Goal: Information Seeking & Learning: Learn about a topic

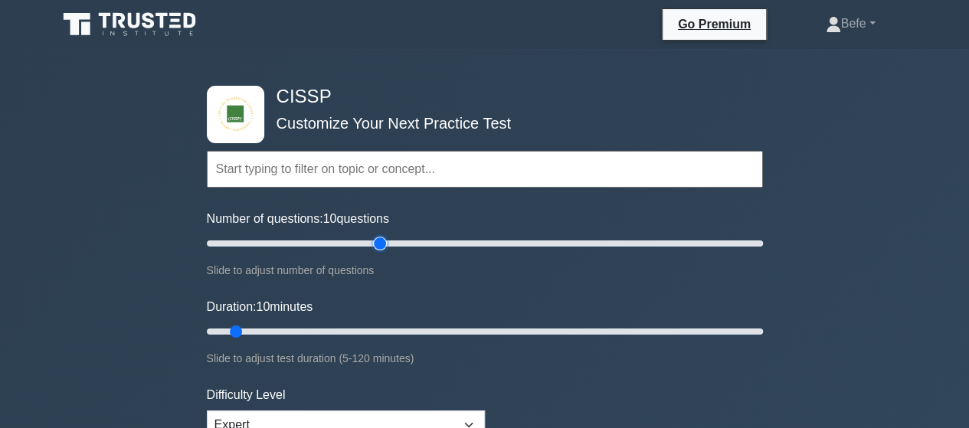
click at [385, 244] on input "Number of questions: 10 questions" at bounding box center [485, 243] width 556 height 18
drag, startPoint x: 385, startPoint y: 244, endPoint x: 528, endPoint y: 243, distance: 142.5
type input "120"
click at [528, 243] on input "Number of questions: 120 questions" at bounding box center [485, 243] width 556 height 18
drag, startPoint x: 233, startPoint y: 329, endPoint x: 922, endPoint y: 319, distance: 689.6
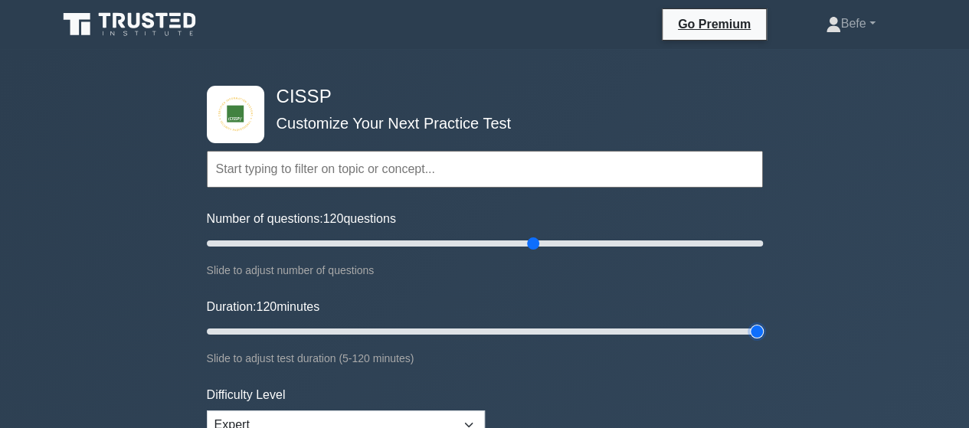
type input "120"
click at [763, 323] on input "Duration: 120 minutes" at bounding box center [485, 332] width 556 height 18
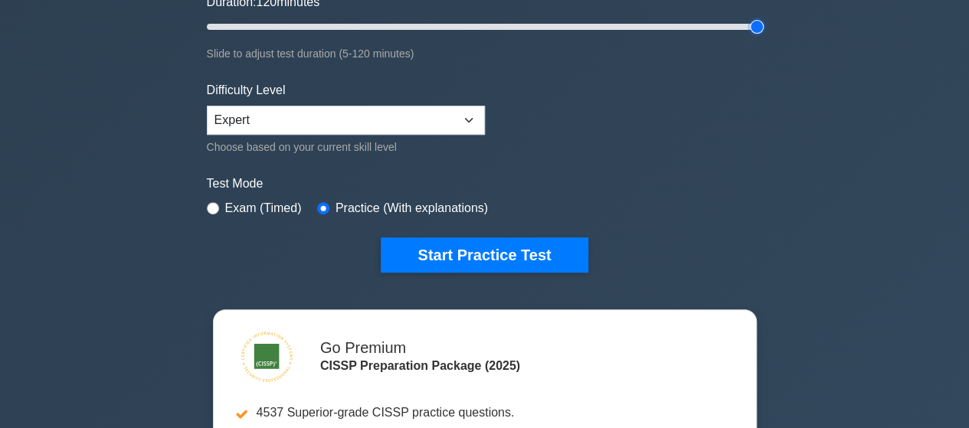
scroll to position [306, 0]
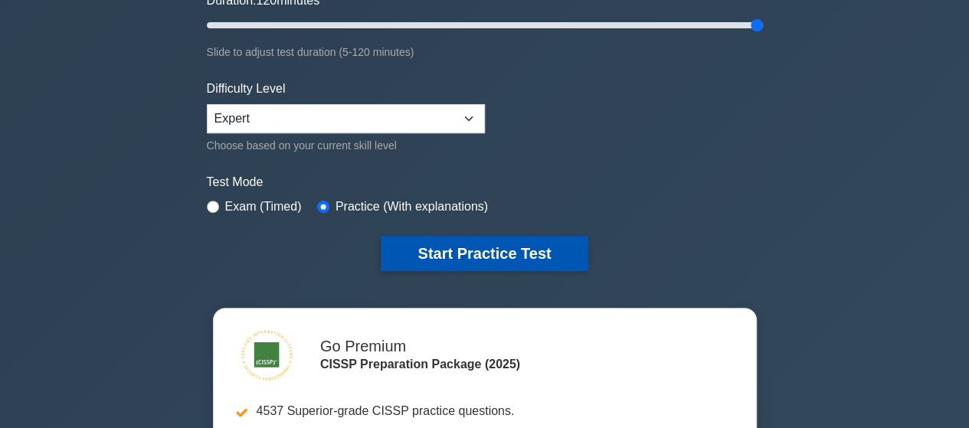
click at [514, 257] on button "Start Practice Test" at bounding box center [484, 253] width 207 height 35
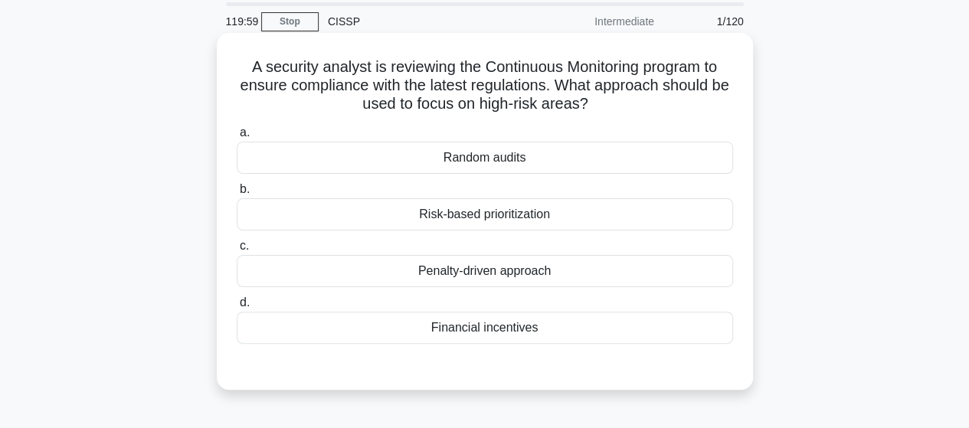
scroll to position [77, 0]
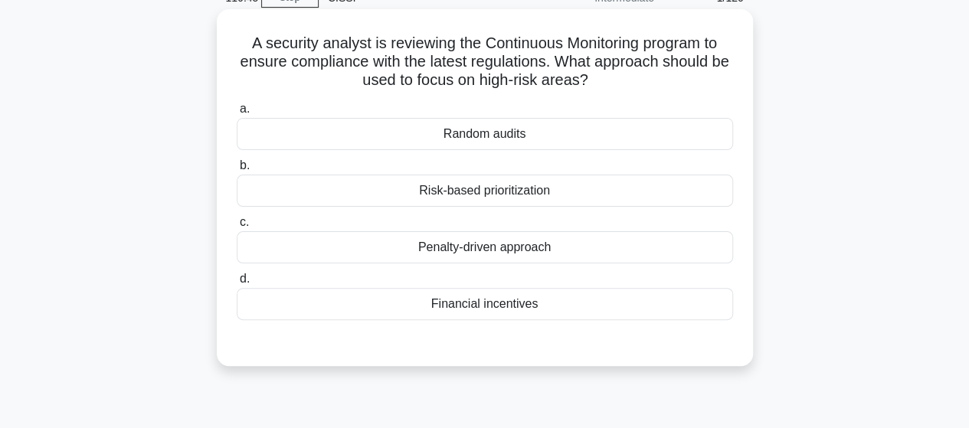
click at [478, 193] on div "Risk-based prioritization" at bounding box center [485, 191] width 496 height 32
click at [237, 171] on input "b. Risk-based prioritization" at bounding box center [237, 166] width 0 height 10
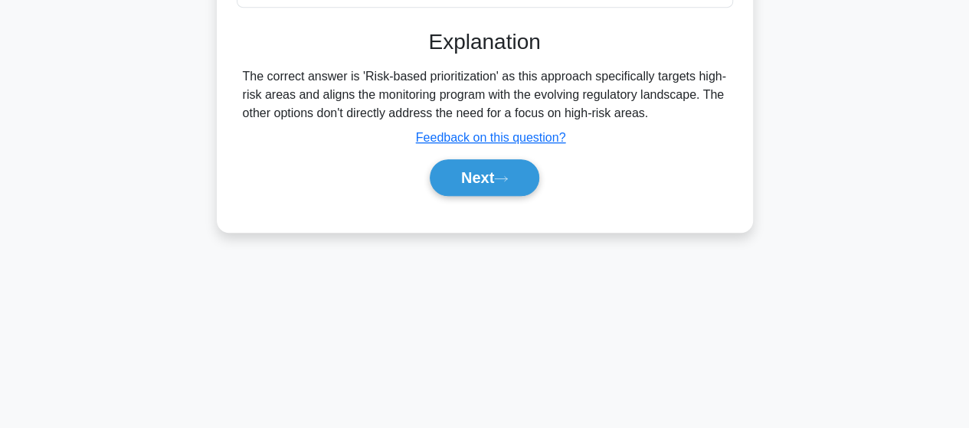
scroll to position [399, 0]
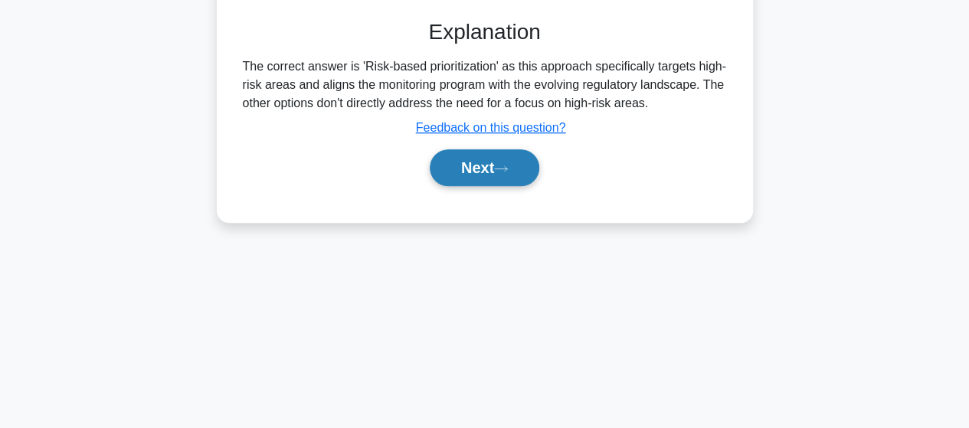
click at [483, 169] on button "Next" at bounding box center [485, 167] width 110 height 37
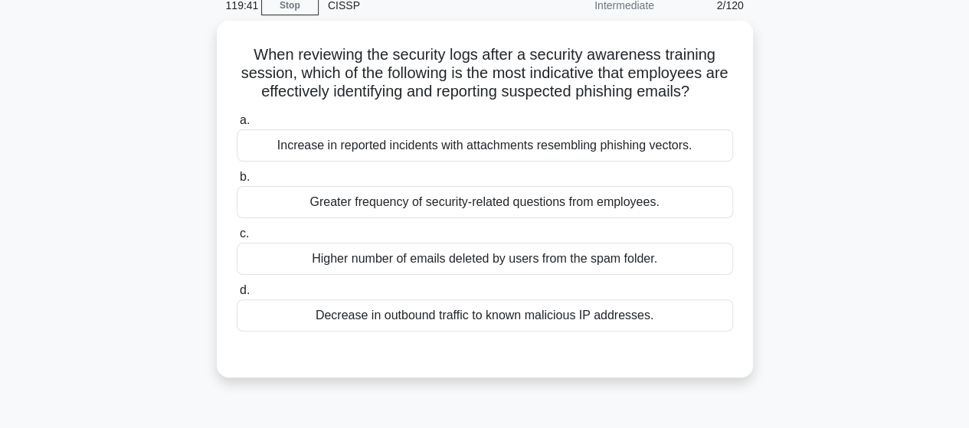
scroll to position [93, 0]
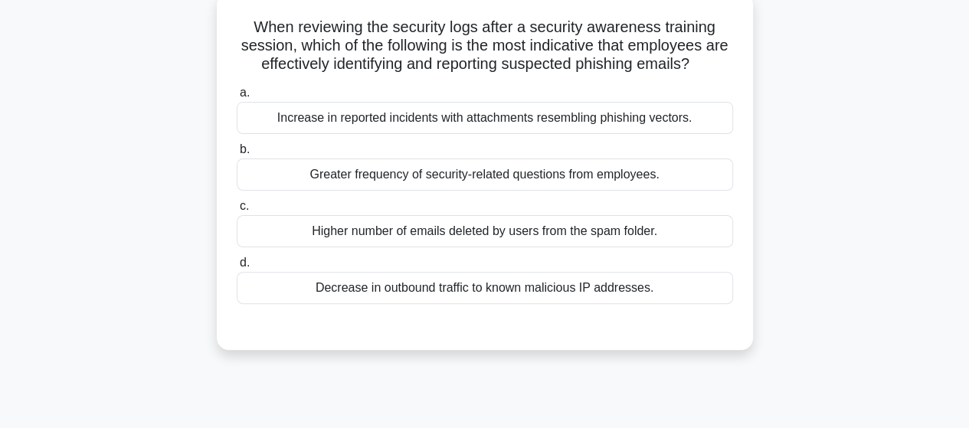
click at [575, 122] on div "Increase in reported incidents with attachments resembling phishing vectors." at bounding box center [485, 118] width 496 height 32
click at [237, 98] on input "a. Increase in reported incidents with attachments resembling phishing vectors." at bounding box center [237, 93] width 0 height 10
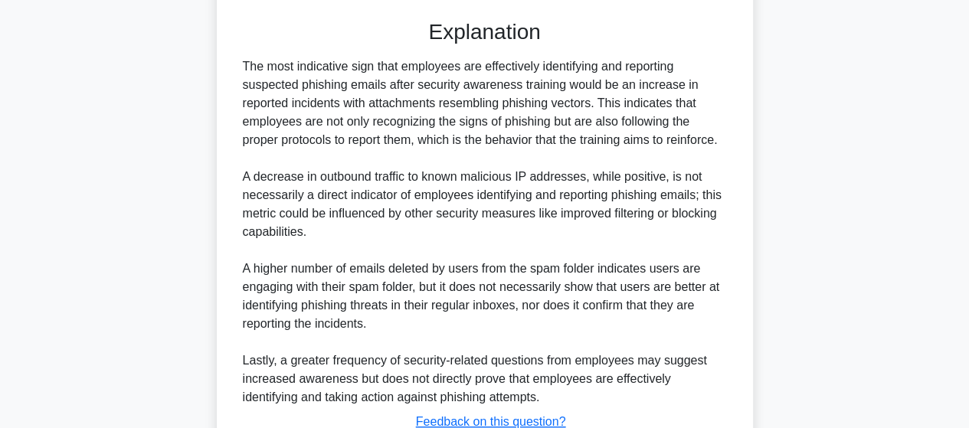
scroll to position [514, 0]
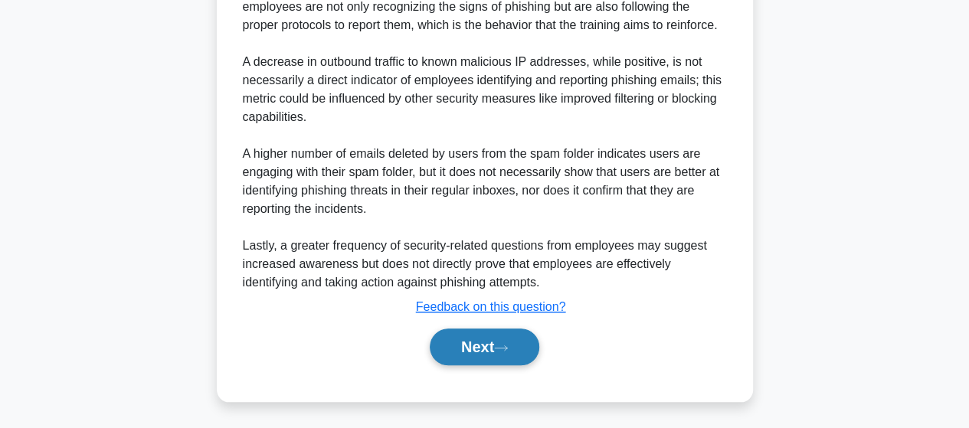
click at [486, 338] on button "Next" at bounding box center [485, 347] width 110 height 37
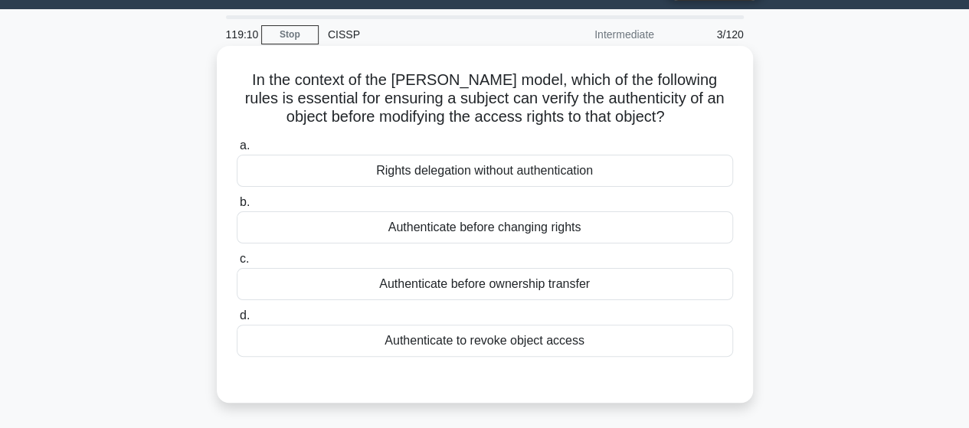
scroll to position [16, 0]
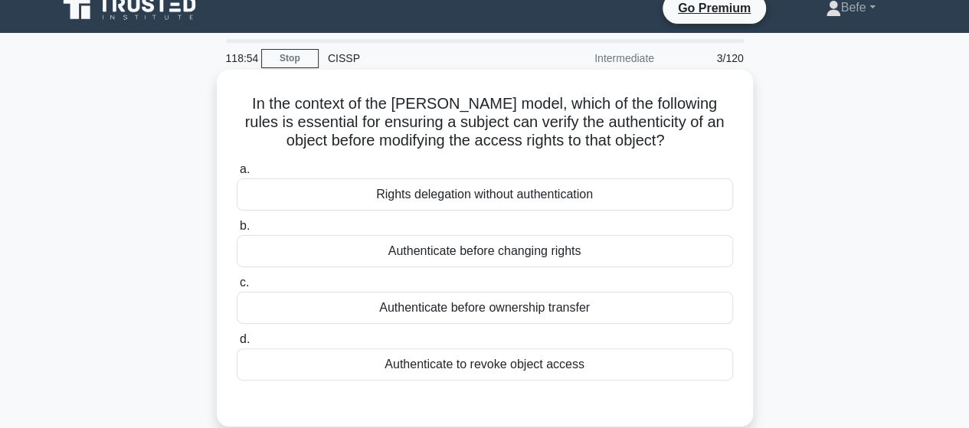
click at [509, 251] on div "Authenticate before changing rights" at bounding box center [485, 251] width 496 height 32
click at [237, 231] on input "b. Authenticate before changing rights" at bounding box center [237, 226] width 0 height 10
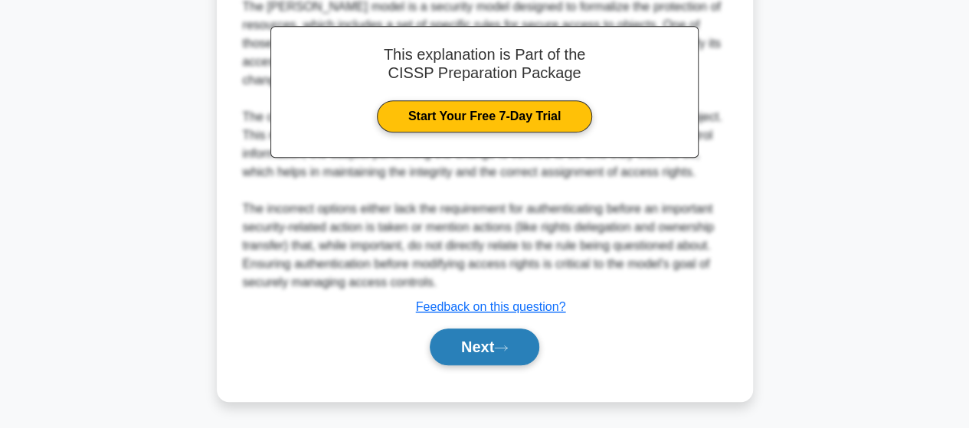
click at [487, 333] on button "Next" at bounding box center [485, 347] width 110 height 37
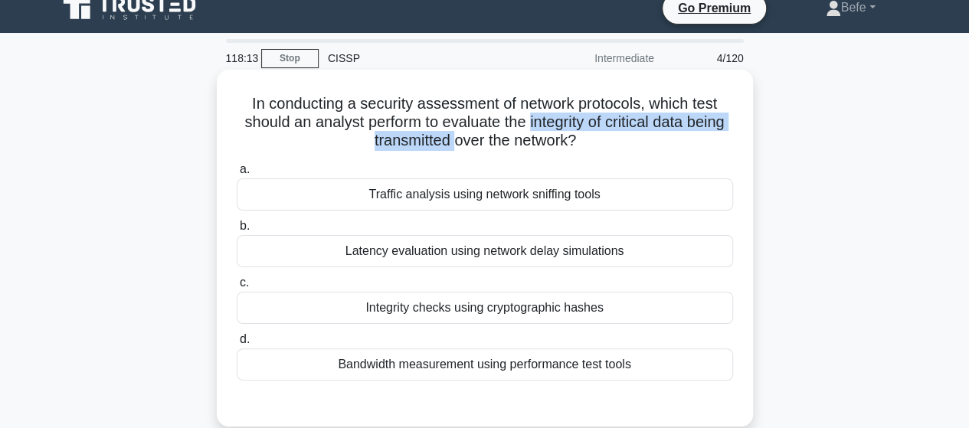
drag, startPoint x: 552, startPoint y: 127, endPoint x: 478, endPoint y: 143, distance: 76.0
click at [478, 143] on h5 "In conducting a security assessment of network protocols, which test should an …" at bounding box center [484, 122] width 499 height 57
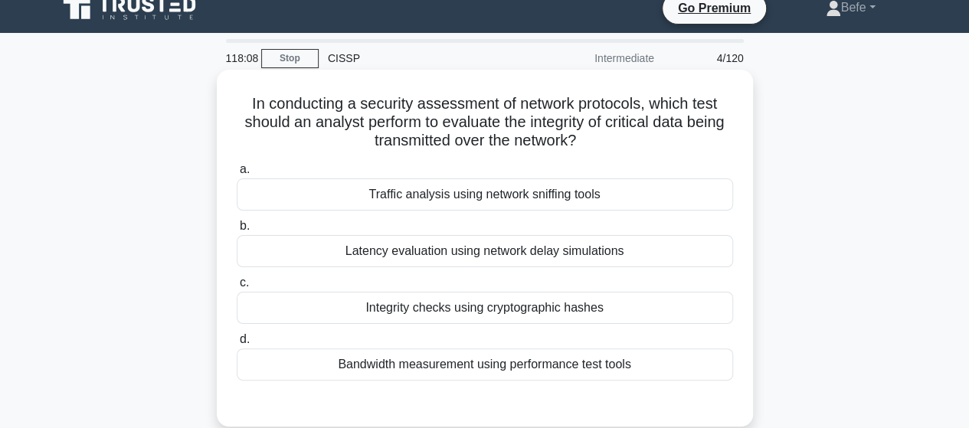
click at [458, 315] on div "Integrity checks using cryptographic hashes" at bounding box center [485, 308] width 496 height 32
click at [237, 288] on input "c. Integrity checks using cryptographic hashes" at bounding box center [237, 283] width 0 height 10
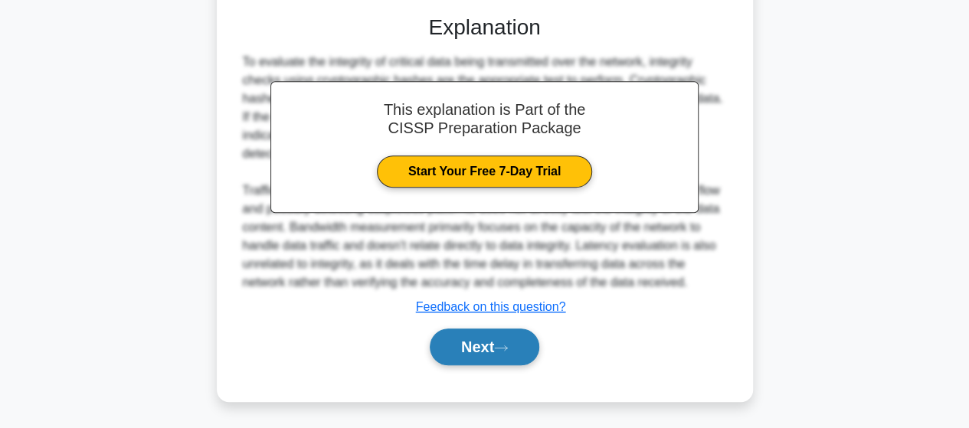
click at [477, 338] on button "Next" at bounding box center [485, 347] width 110 height 37
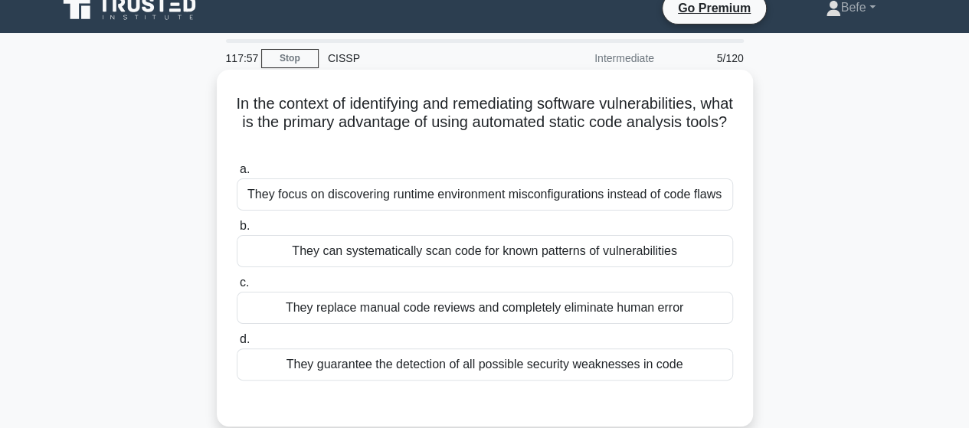
scroll to position [93, 0]
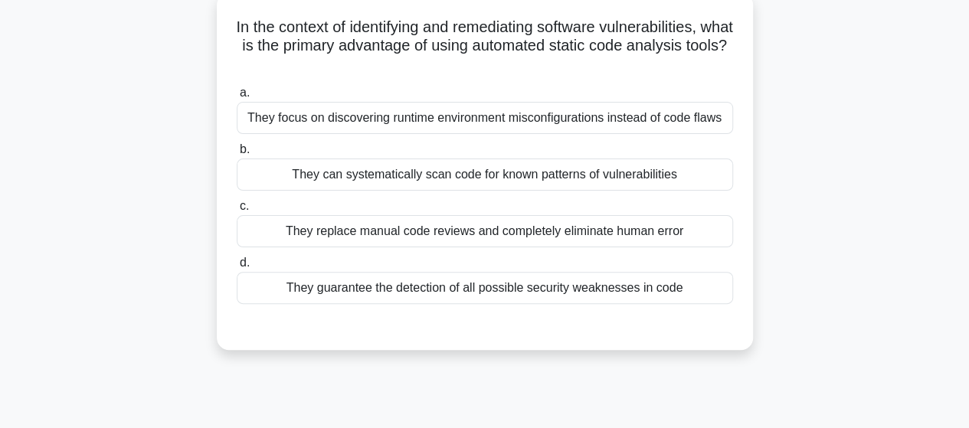
click at [516, 234] on div "They replace manual code reviews and completely eliminate human error" at bounding box center [485, 231] width 496 height 32
click at [237, 211] on input "c. They replace manual code reviews and completely eliminate human error" at bounding box center [237, 206] width 0 height 10
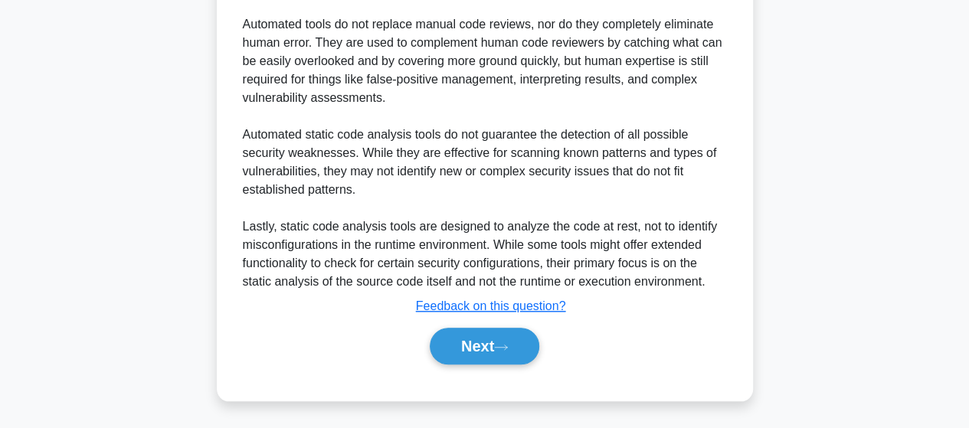
click at [495, 355] on button "Next" at bounding box center [485, 346] width 110 height 37
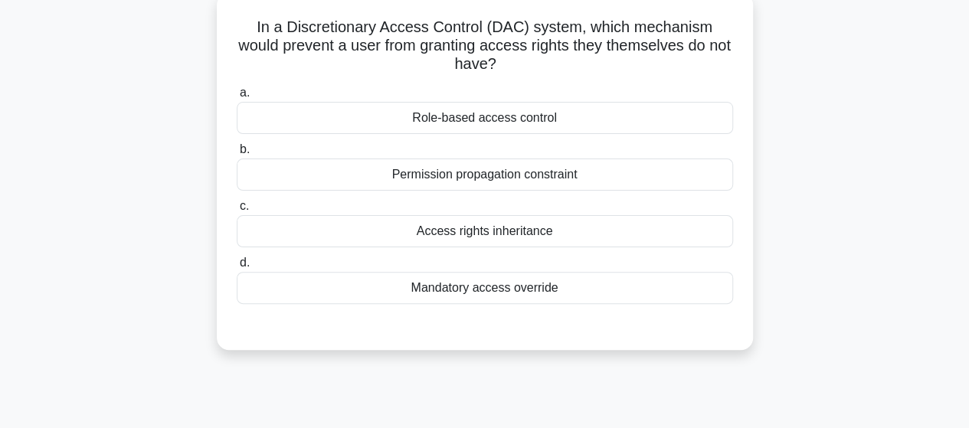
click at [509, 234] on div "Access rights inheritance" at bounding box center [485, 231] width 496 height 32
click at [237, 211] on input "c. Access rights inheritance" at bounding box center [237, 206] width 0 height 10
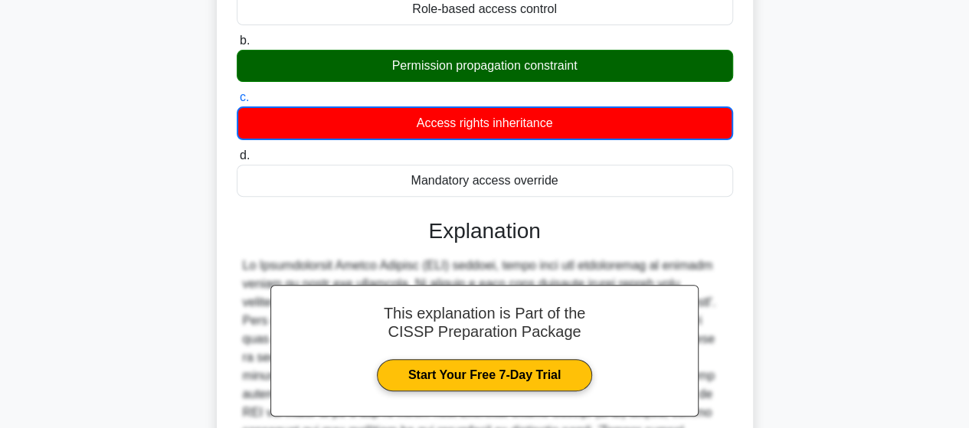
scroll to position [399, 0]
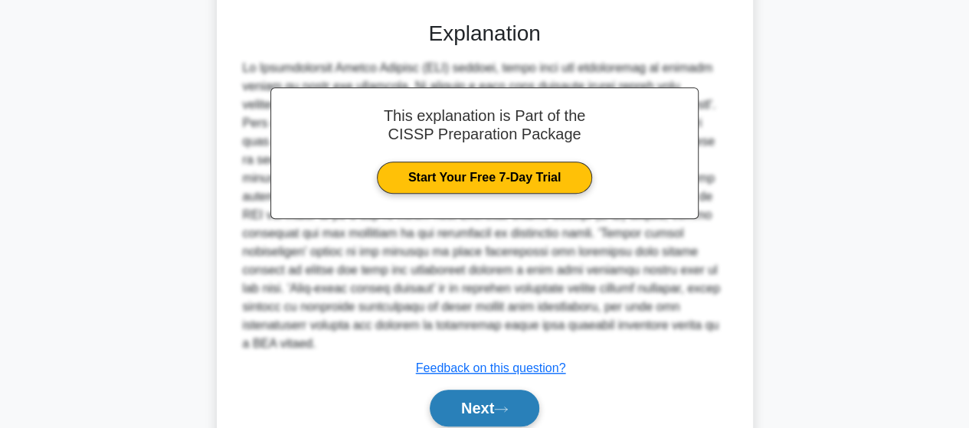
click at [486, 390] on button "Next" at bounding box center [485, 408] width 110 height 37
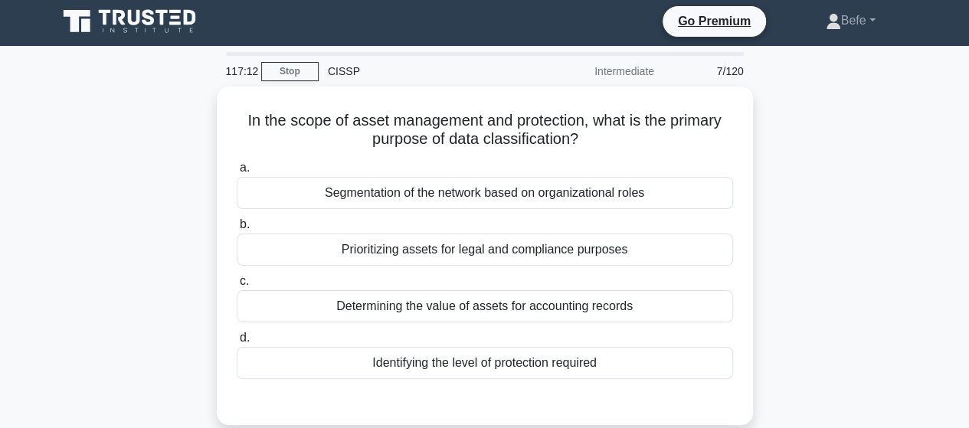
scroll to position [0, 0]
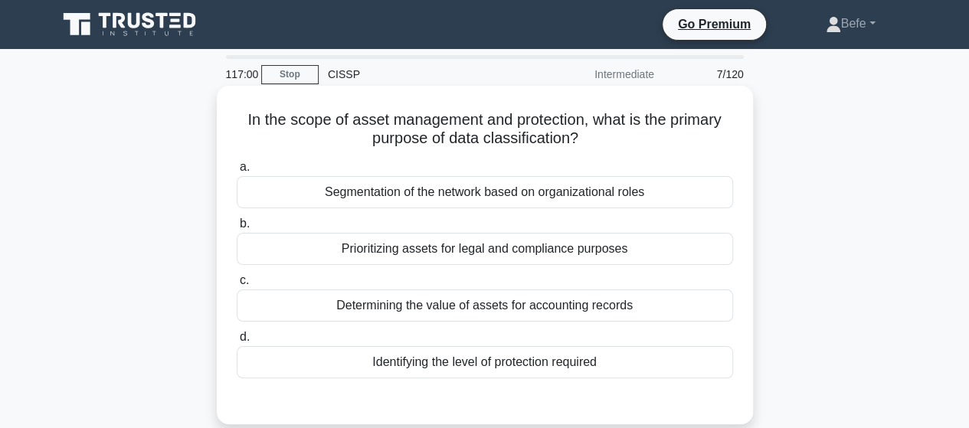
click at [489, 364] on div "Identifying the level of protection required" at bounding box center [485, 362] width 496 height 32
click at [237, 342] on input "d. Identifying the level of protection required" at bounding box center [237, 337] width 0 height 10
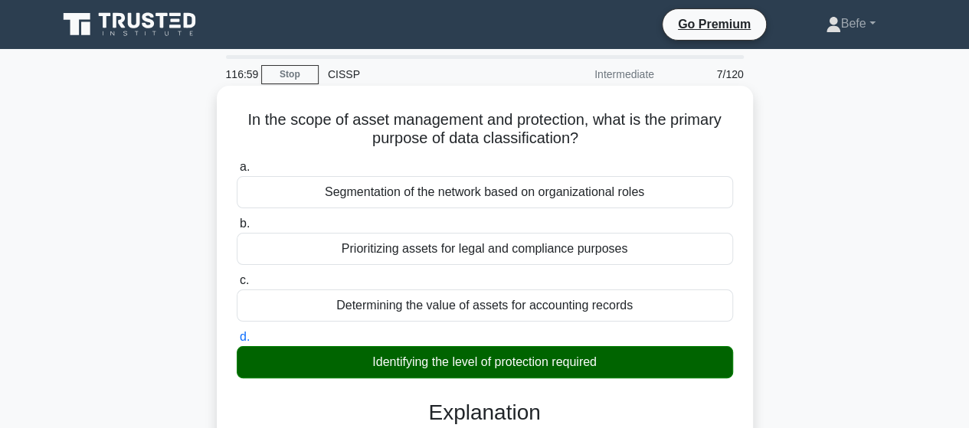
scroll to position [383, 0]
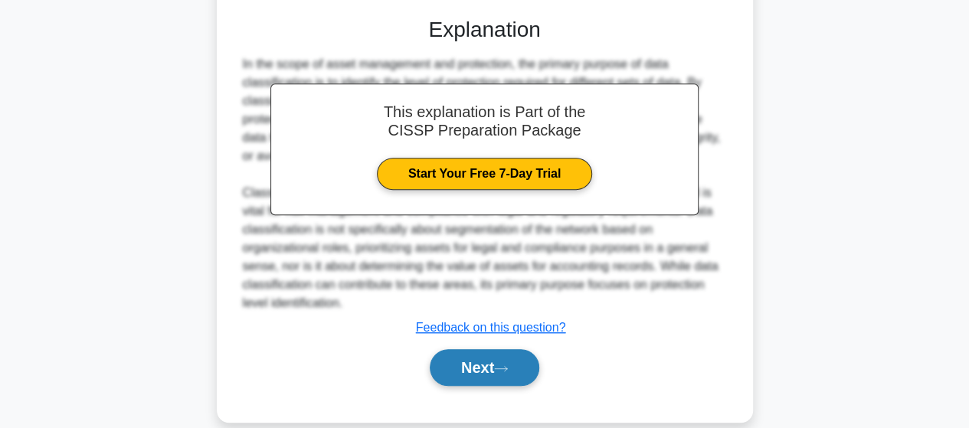
click at [465, 369] on button "Next" at bounding box center [485, 367] width 110 height 37
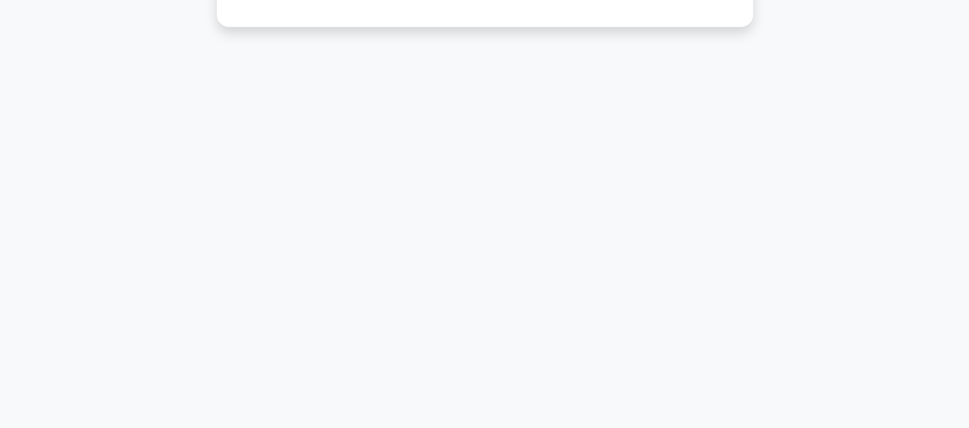
scroll to position [0, 0]
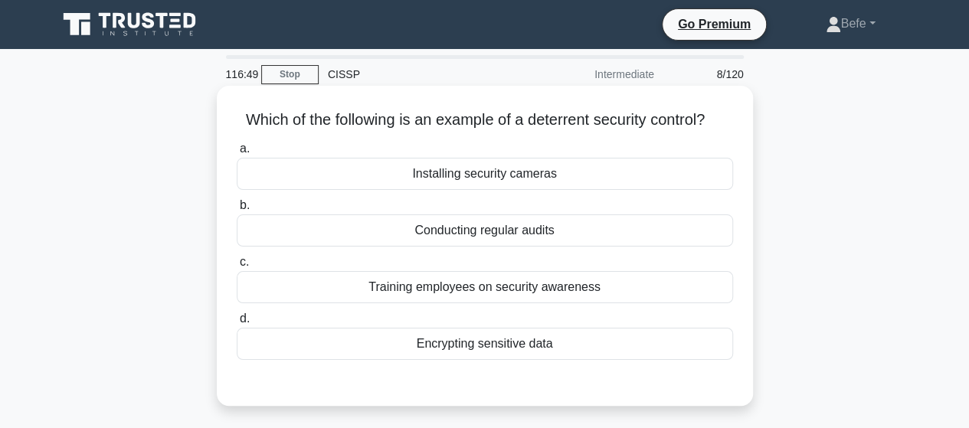
click at [558, 174] on div "Installing security cameras" at bounding box center [485, 174] width 496 height 32
click at [237, 154] on input "a. Installing security cameras" at bounding box center [237, 149] width 0 height 10
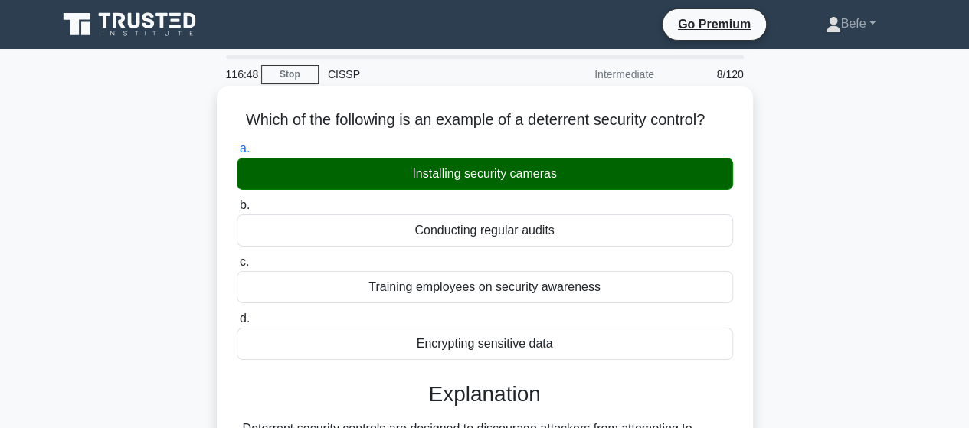
scroll to position [383, 0]
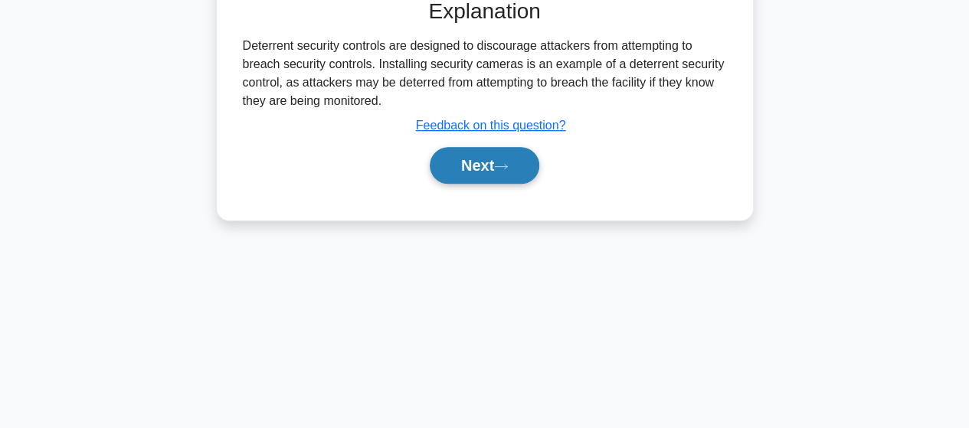
click at [481, 163] on button "Next" at bounding box center [485, 165] width 110 height 37
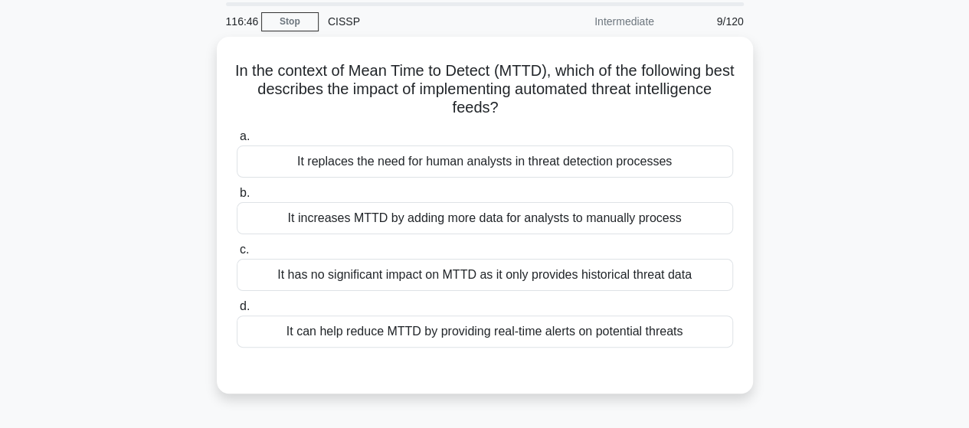
scroll to position [77, 0]
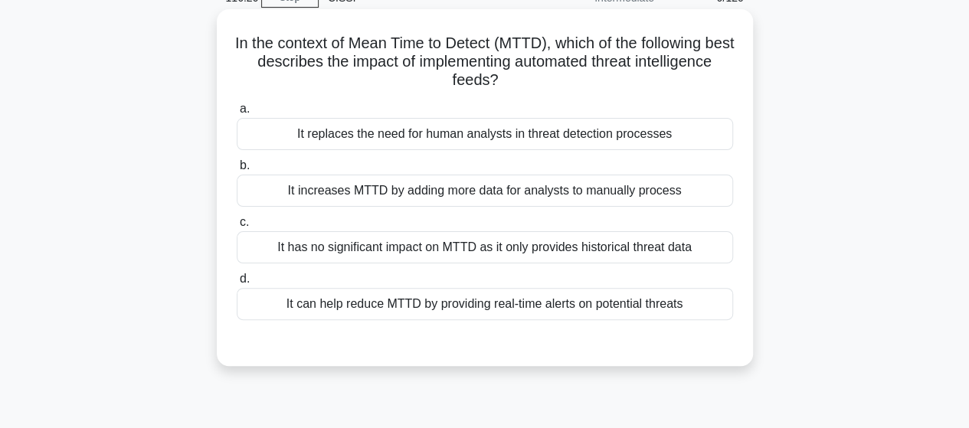
click at [475, 194] on div "It increases MTTD by adding more data for analysts to manually process" at bounding box center [485, 191] width 496 height 32
click at [237, 171] on input "b. It increases MTTD by adding more data for analysts to manually process" at bounding box center [237, 166] width 0 height 10
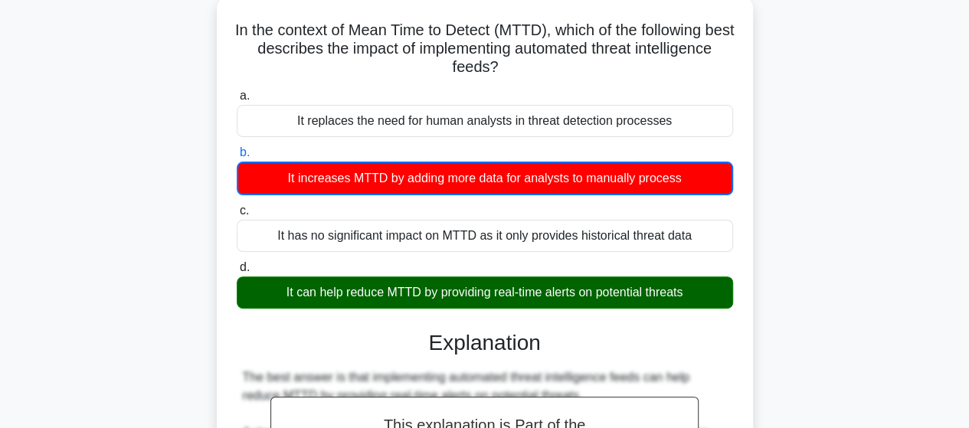
scroll to position [306, 0]
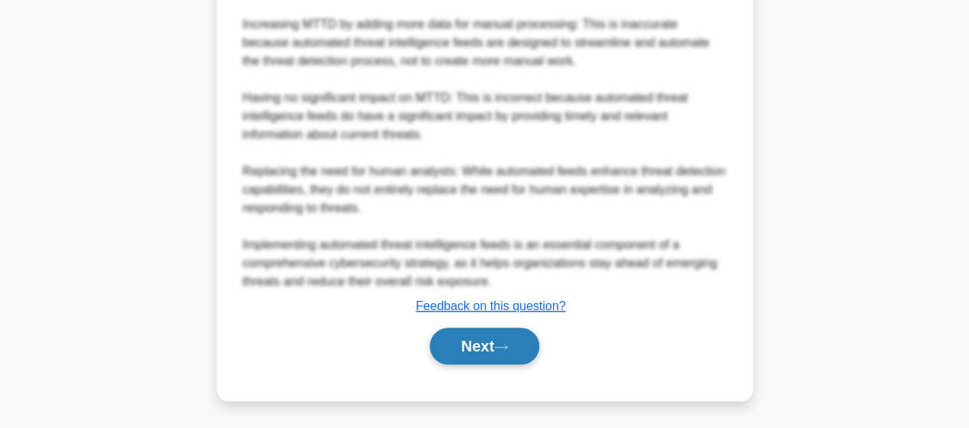
click at [499, 350] on button "Next" at bounding box center [485, 346] width 110 height 37
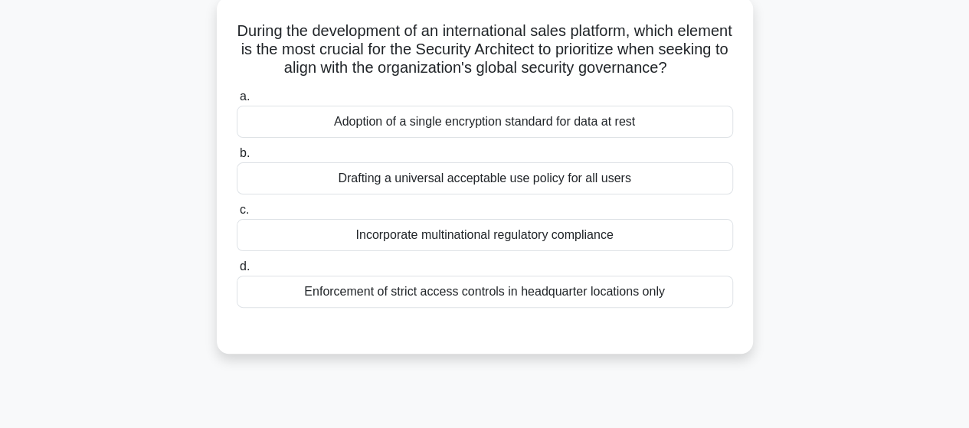
scroll to position [16, 0]
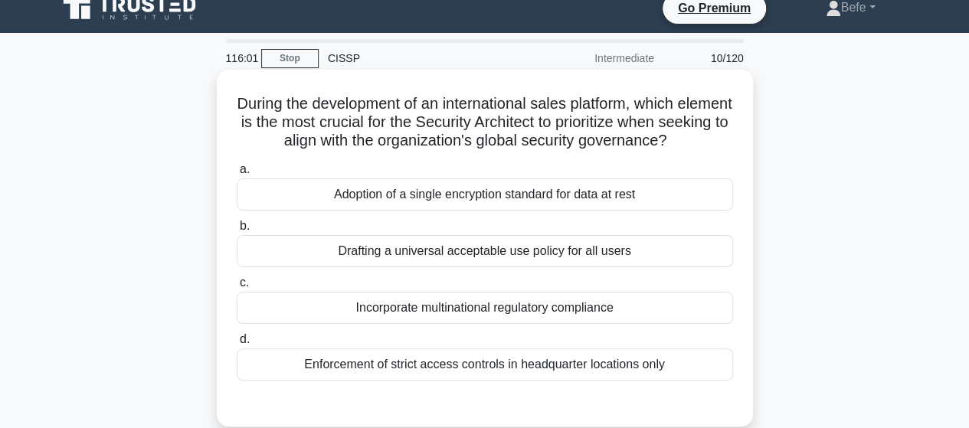
click at [434, 307] on div "Incorporate multinational regulatory compliance" at bounding box center [485, 308] width 496 height 32
click at [237, 288] on input "c. Incorporate multinational regulatory compliance" at bounding box center [237, 283] width 0 height 10
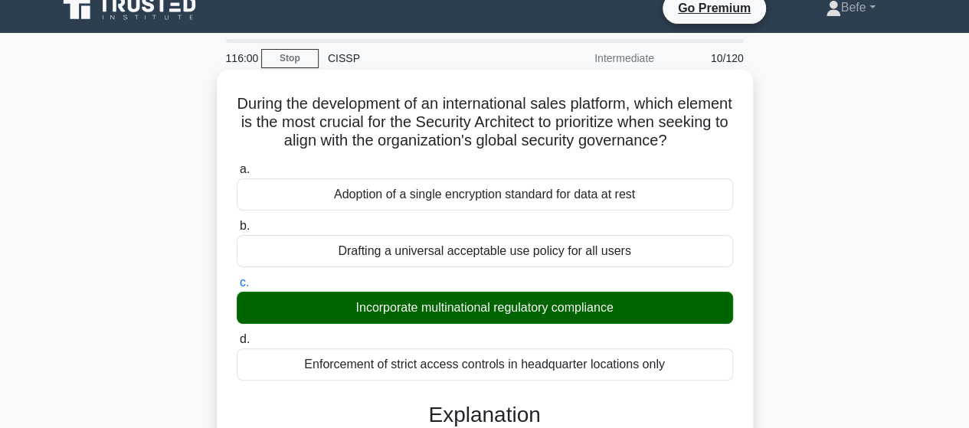
scroll to position [399, 0]
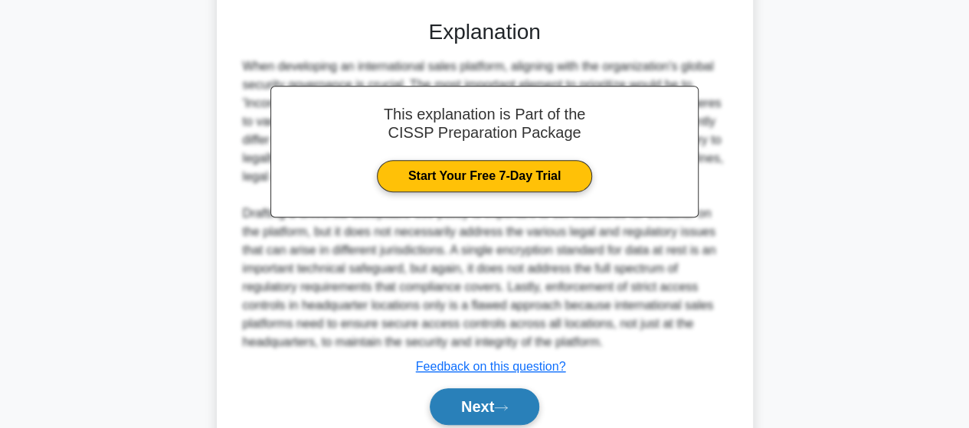
click at [495, 403] on button "Next" at bounding box center [485, 406] width 110 height 37
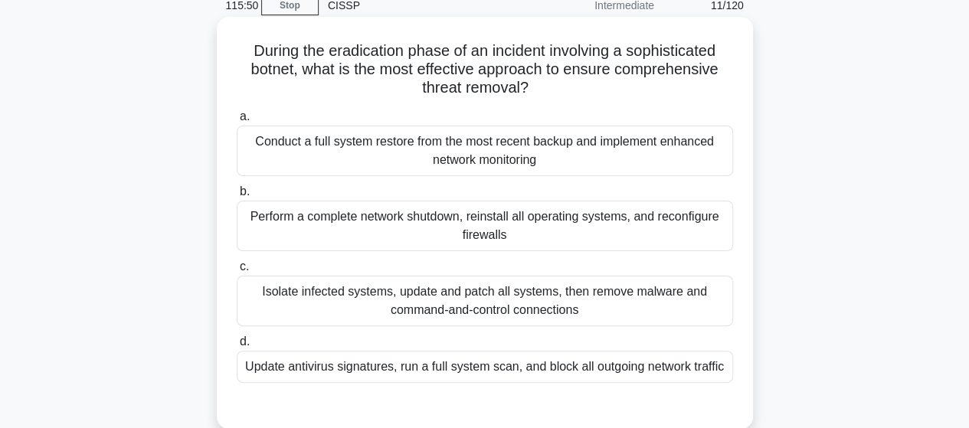
scroll to position [93, 0]
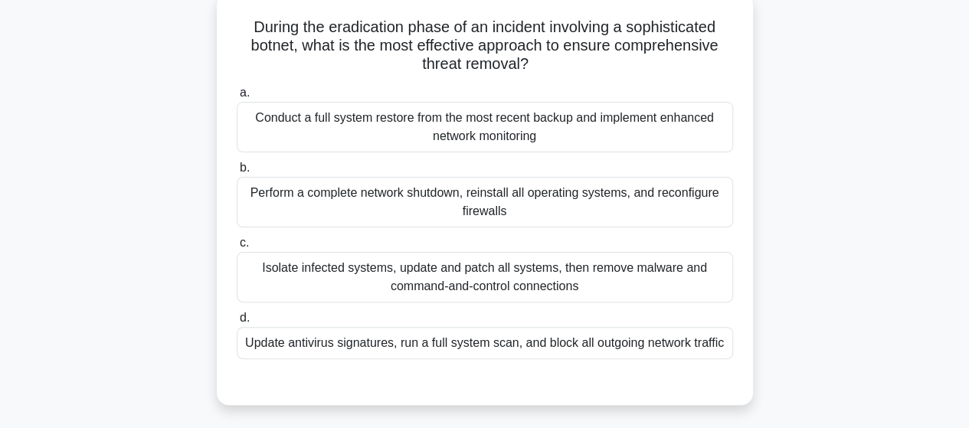
click at [521, 287] on div "Isolate infected systems, update and patch all systems, then remove malware and…" at bounding box center [485, 277] width 496 height 51
click at [237, 248] on input "c. Isolate infected systems, update and patch all systems, then remove malware …" at bounding box center [237, 243] width 0 height 10
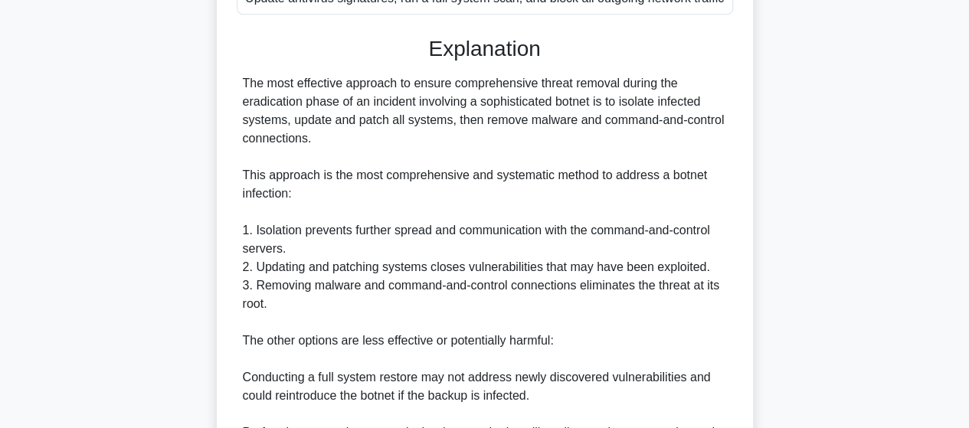
scroll to position [629, 0]
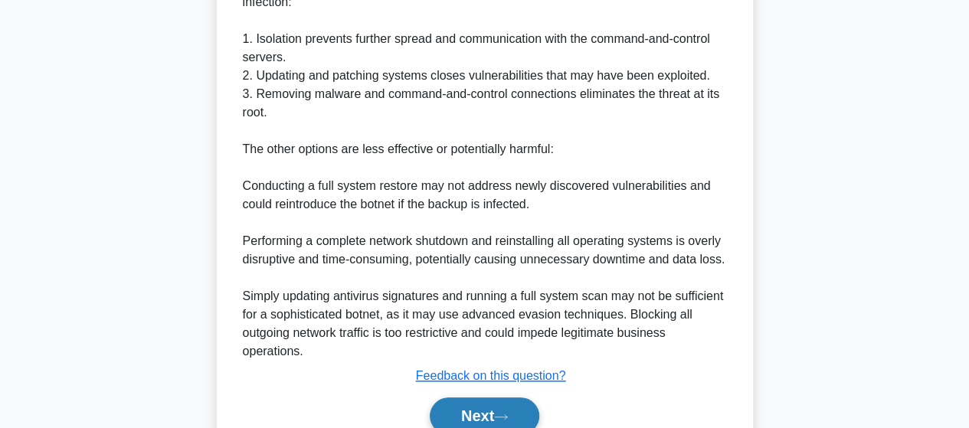
click at [495, 415] on button "Next" at bounding box center [485, 416] width 110 height 37
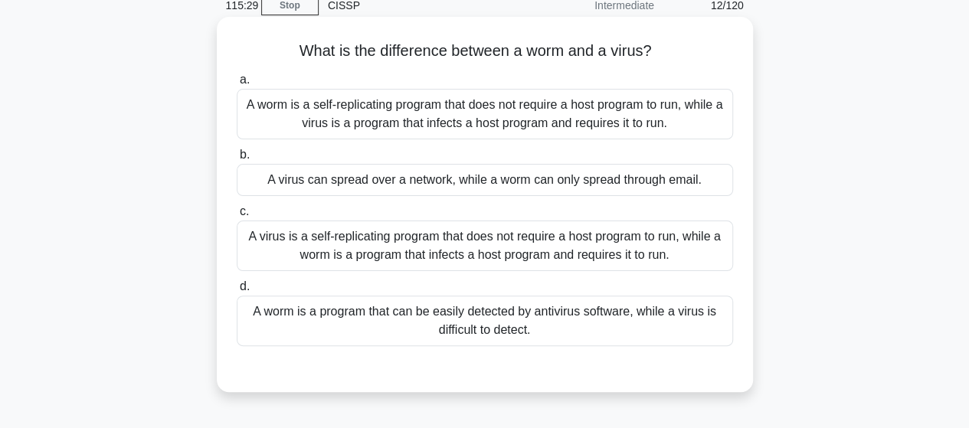
scroll to position [93, 0]
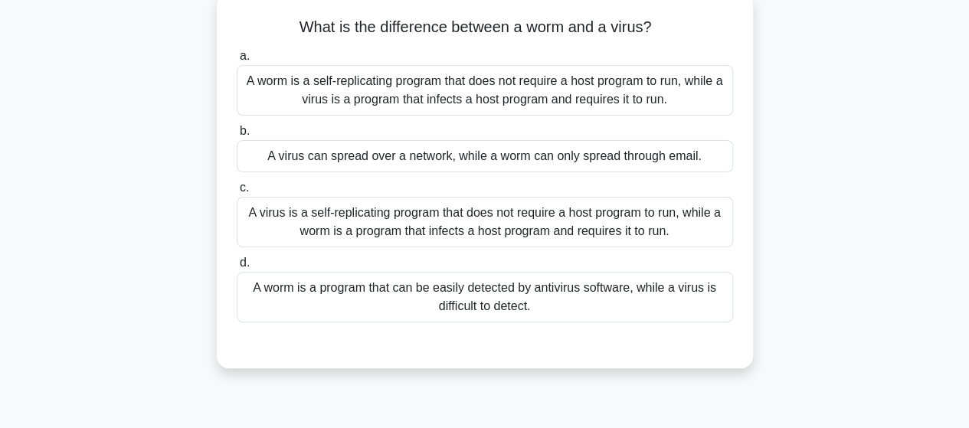
click at [568, 93] on div "A worm is a self-replicating program that does not require a host program to ru…" at bounding box center [485, 90] width 496 height 51
click at [237, 61] on input "a. A worm is a self-replicating program that does not require a host program to…" at bounding box center [237, 56] width 0 height 10
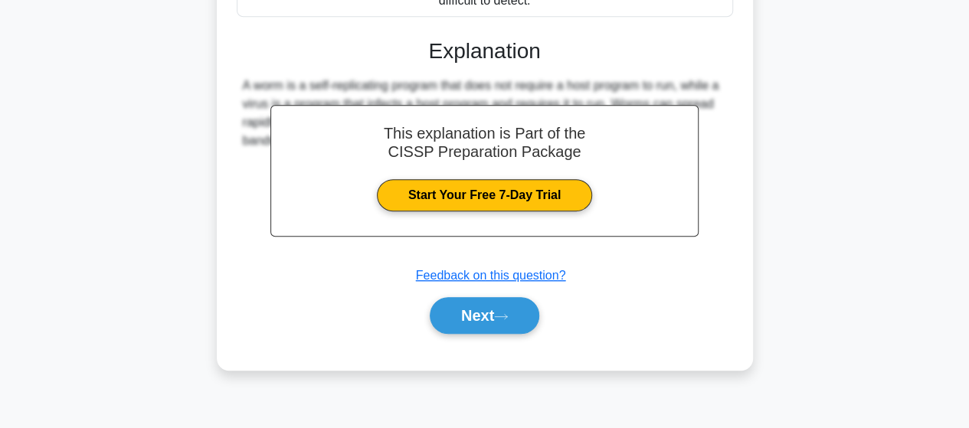
scroll to position [399, 0]
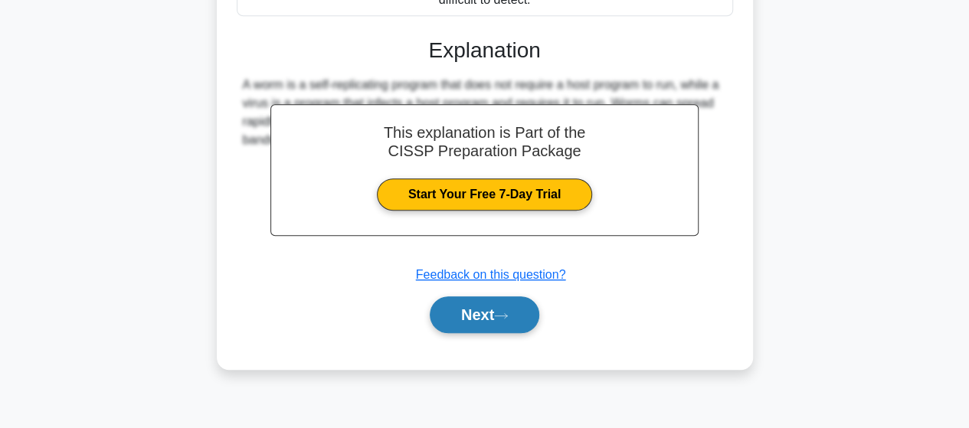
click at [454, 311] on button "Next" at bounding box center [485, 314] width 110 height 37
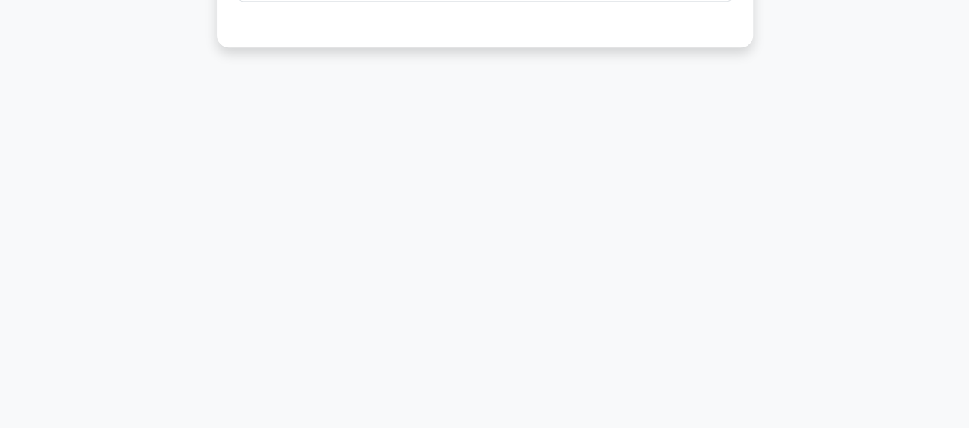
scroll to position [93, 0]
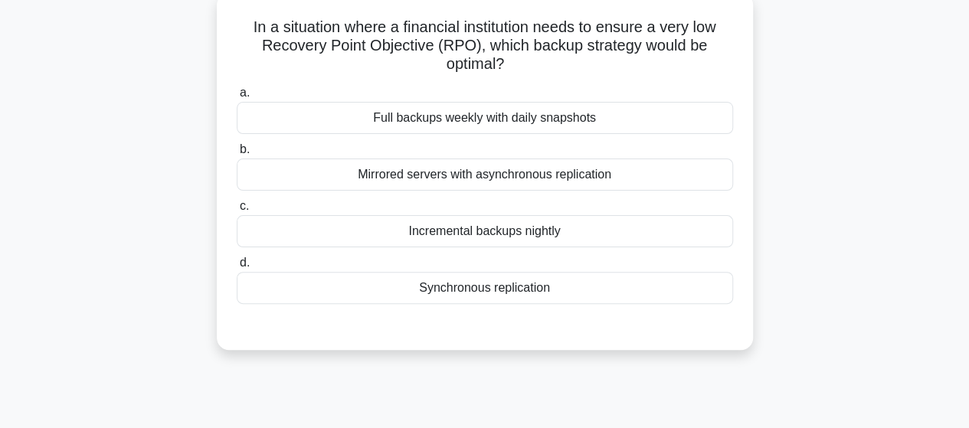
click at [482, 182] on div "Mirrored servers with asynchronous replication" at bounding box center [485, 175] width 496 height 32
click at [237, 155] on input "b. Mirrored servers with asynchronous replication" at bounding box center [237, 150] width 0 height 10
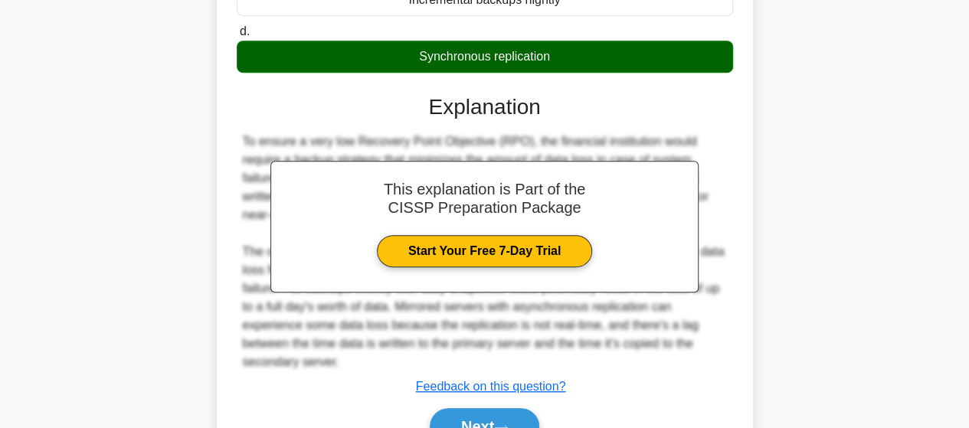
scroll to position [399, 0]
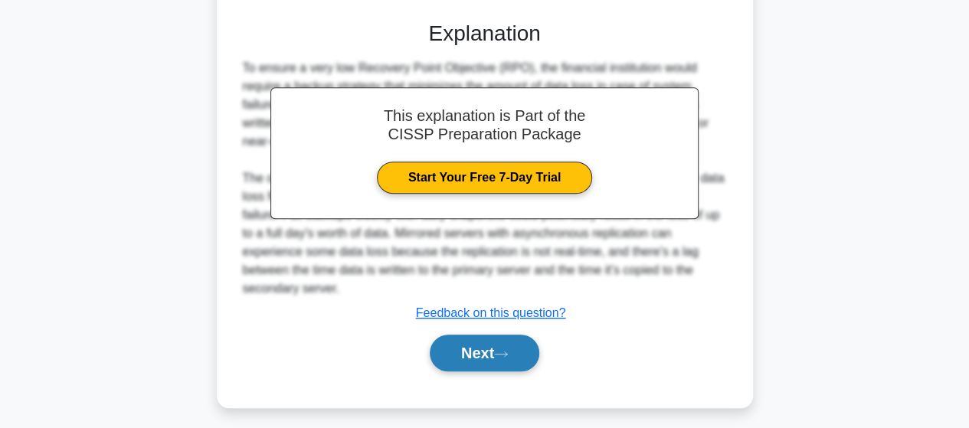
click at [499, 349] on button "Next" at bounding box center [485, 353] width 110 height 37
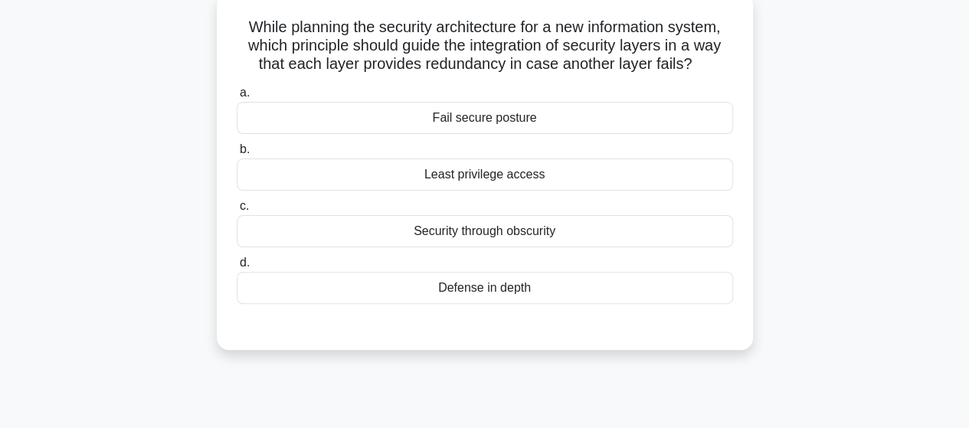
scroll to position [16, 0]
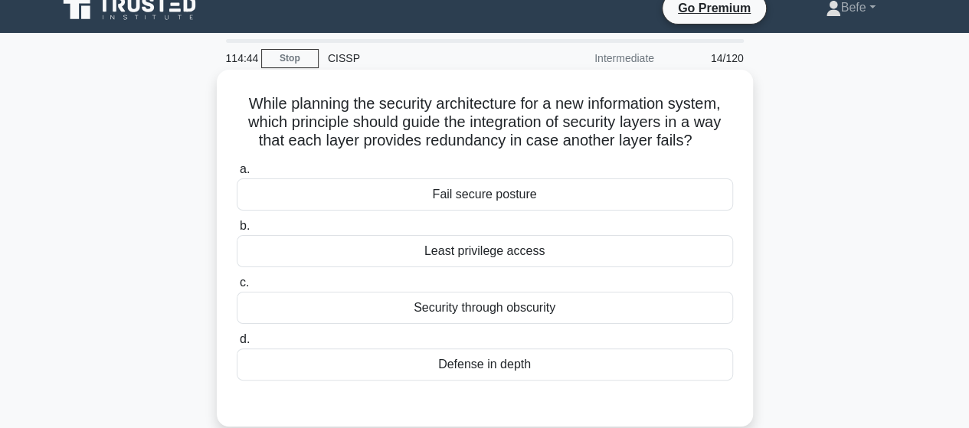
click at [485, 359] on div "Defense in depth" at bounding box center [485, 365] width 496 height 32
click at [237, 345] on input "d. Defense in depth" at bounding box center [237, 340] width 0 height 10
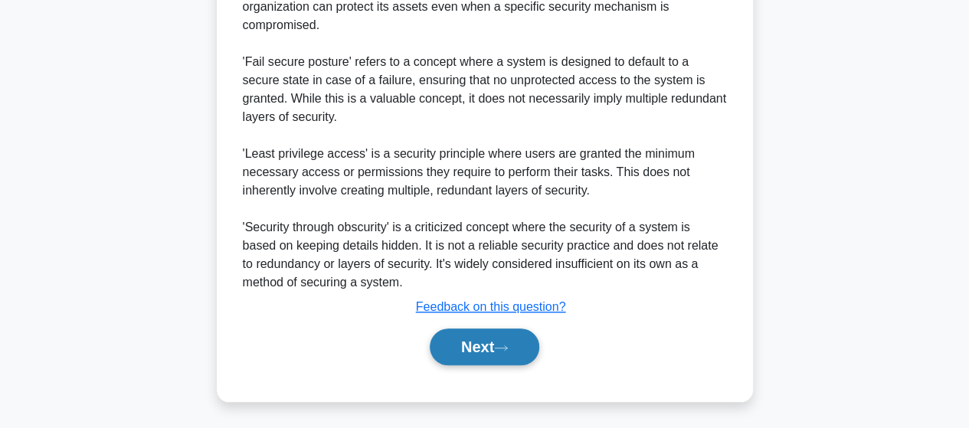
click at [454, 339] on button "Next" at bounding box center [485, 347] width 110 height 37
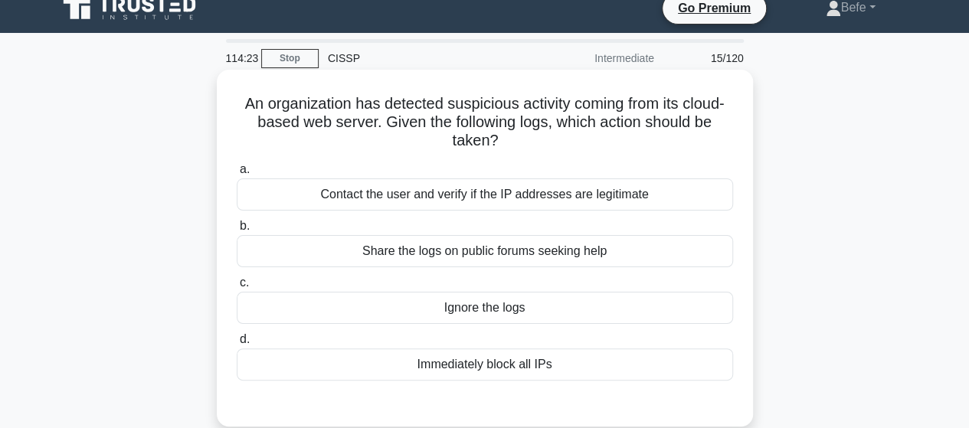
click at [477, 194] on div "Contact the user and verify if the IP addresses are legitimate" at bounding box center [485, 195] width 496 height 32
click at [237, 175] on input "a. Contact the user and verify if the IP addresses are legitimate" at bounding box center [237, 170] width 0 height 10
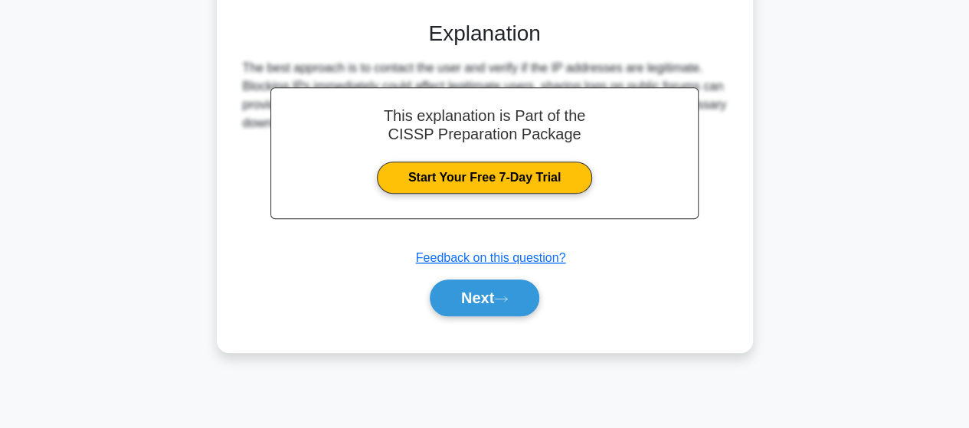
scroll to position [399, 0]
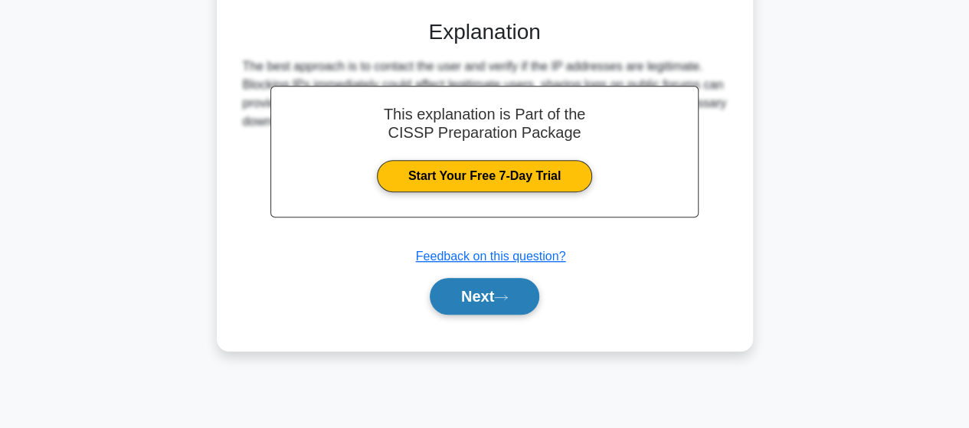
click at [468, 296] on button "Next" at bounding box center [485, 296] width 110 height 37
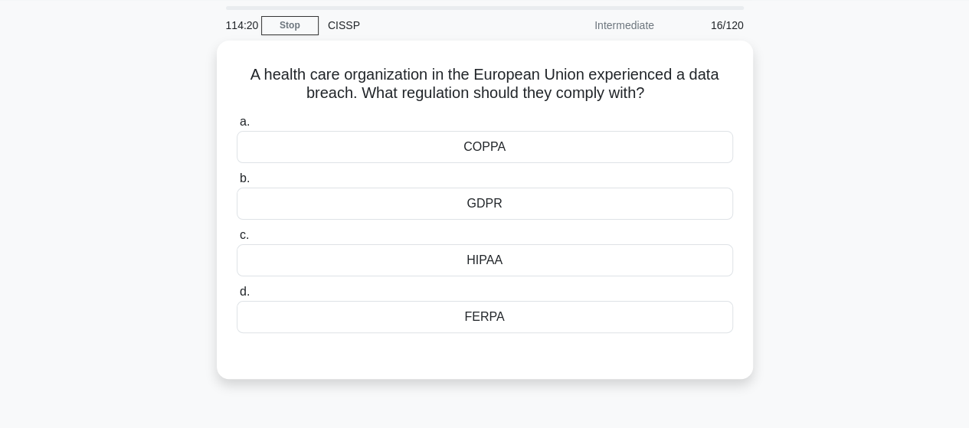
scroll to position [16, 0]
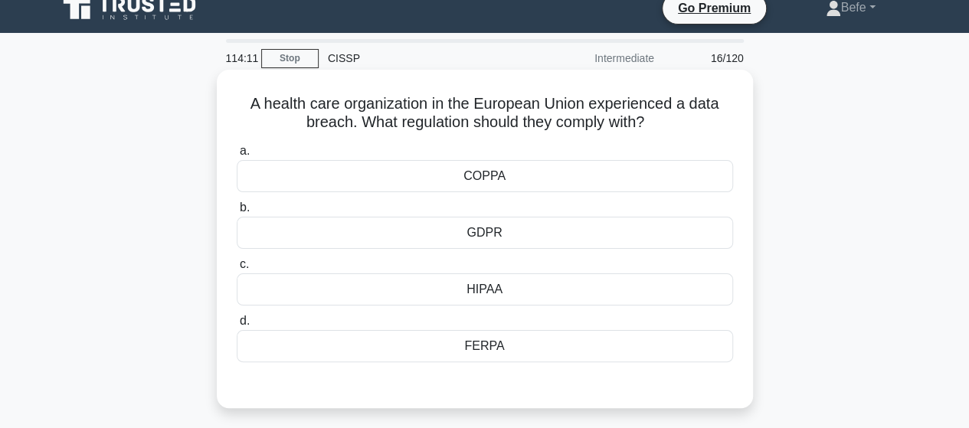
click at [510, 237] on div "GDPR" at bounding box center [485, 233] width 496 height 32
click at [237, 213] on input "b. GDPR" at bounding box center [237, 208] width 0 height 10
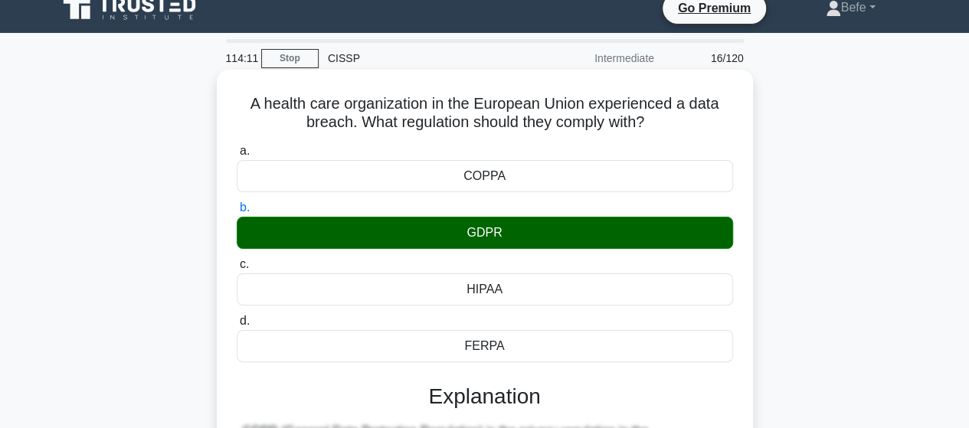
scroll to position [399, 0]
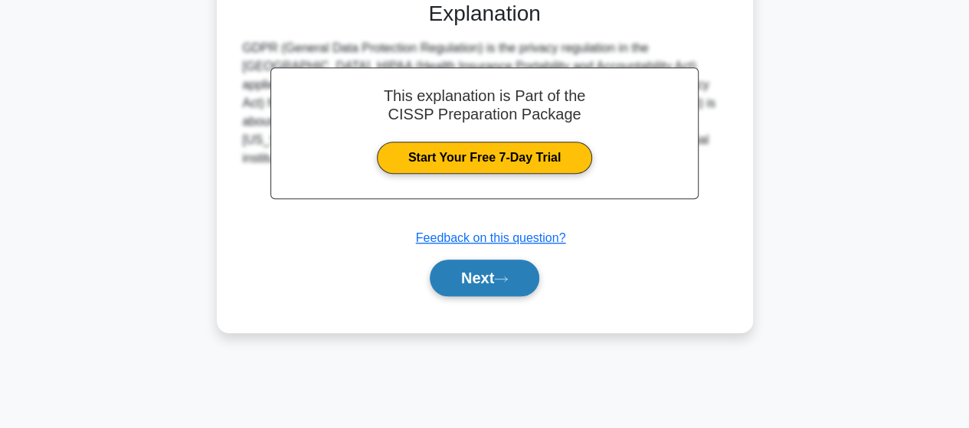
click at [467, 271] on button "Next" at bounding box center [485, 278] width 110 height 37
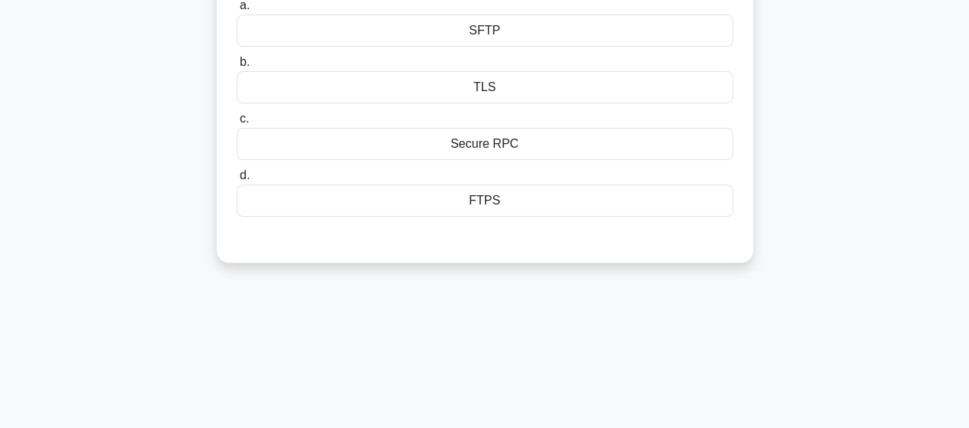
scroll to position [16, 0]
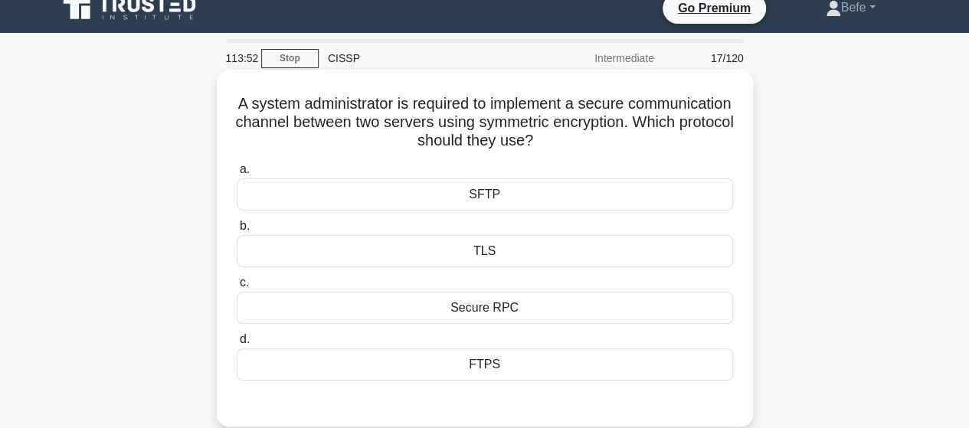
click at [499, 253] on div "TLS" at bounding box center [485, 251] width 496 height 32
click at [237, 231] on input "b. TLS" at bounding box center [237, 226] width 0 height 10
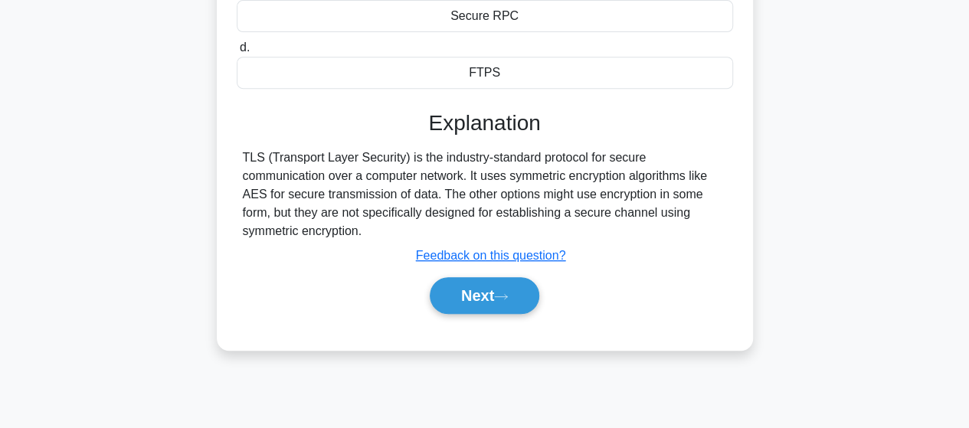
scroll to position [323, 0]
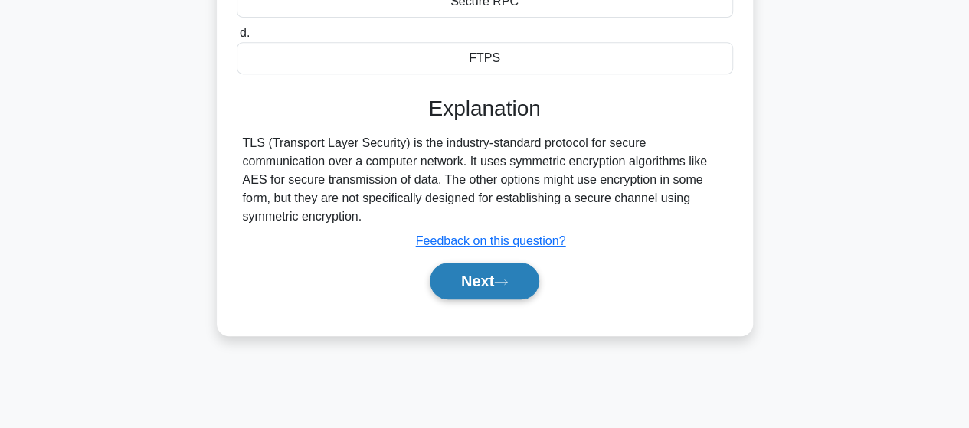
click at [481, 266] on button "Next" at bounding box center [485, 281] width 110 height 37
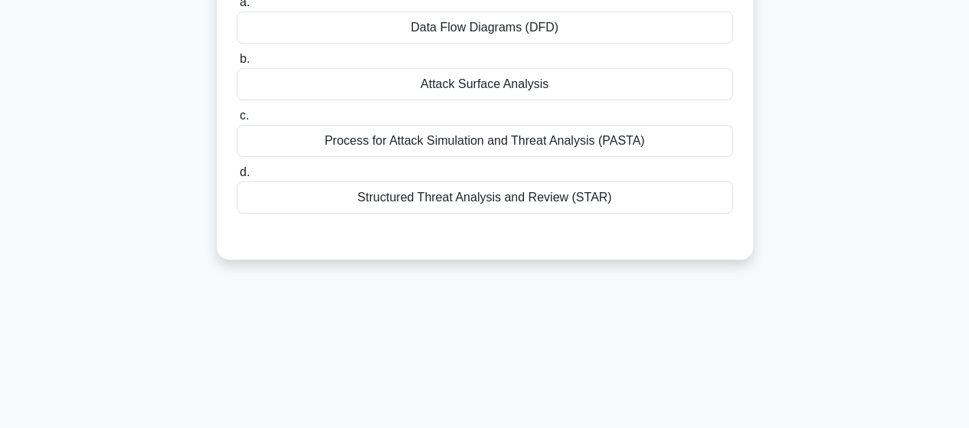
scroll to position [16, 0]
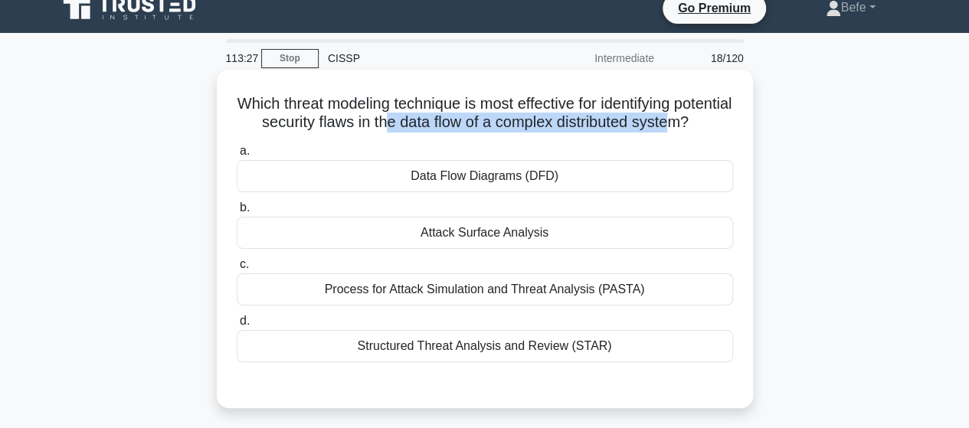
drag, startPoint x: 460, startPoint y: 119, endPoint x: 481, endPoint y: 139, distance: 29.8
click at [481, 133] on h5 "Which threat modeling technique is most effective for identifying potential sec…" at bounding box center [484, 113] width 499 height 38
click at [469, 133] on h5 "Which threat modeling technique is most effective for identifying potential sec…" at bounding box center [484, 113] width 499 height 38
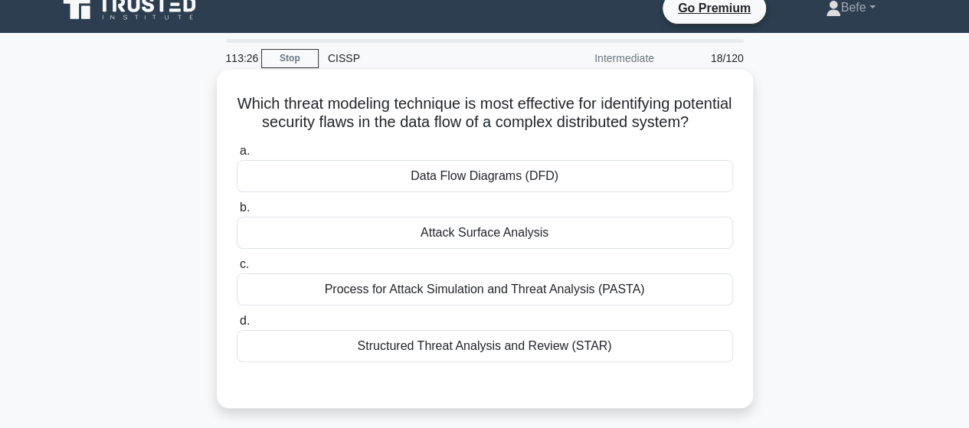
click at [473, 192] on div "Data Flow Diagrams (DFD)" at bounding box center [485, 176] width 496 height 32
click at [237, 156] on input "a. Data Flow Diagrams (DFD)" at bounding box center [237, 151] width 0 height 10
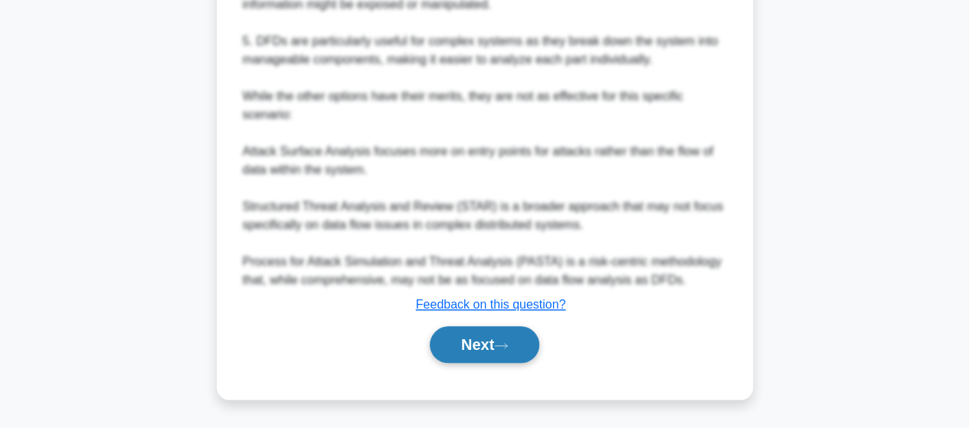
click at [469, 344] on button "Next" at bounding box center [485, 344] width 110 height 37
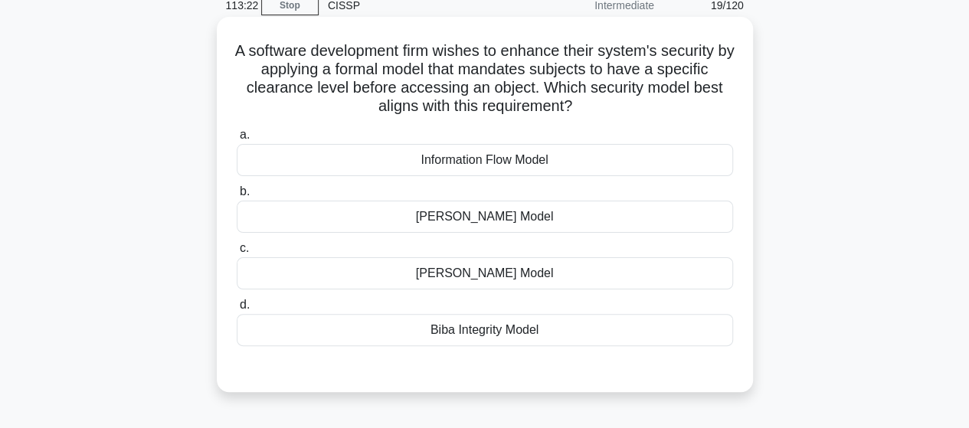
scroll to position [93, 0]
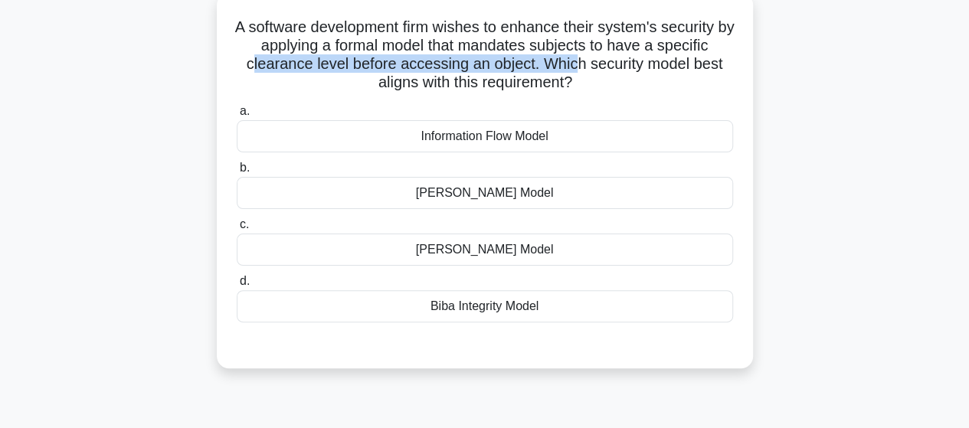
drag, startPoint x: 247, startPoint y: 63, endPoint x: 575, endPoint y: 64, distance: 327.9
click at [575, 64] on h5 "A software development firm wishes to enhance their system's security by applyi…" at bounding box center [484, 55] width 499 height 75
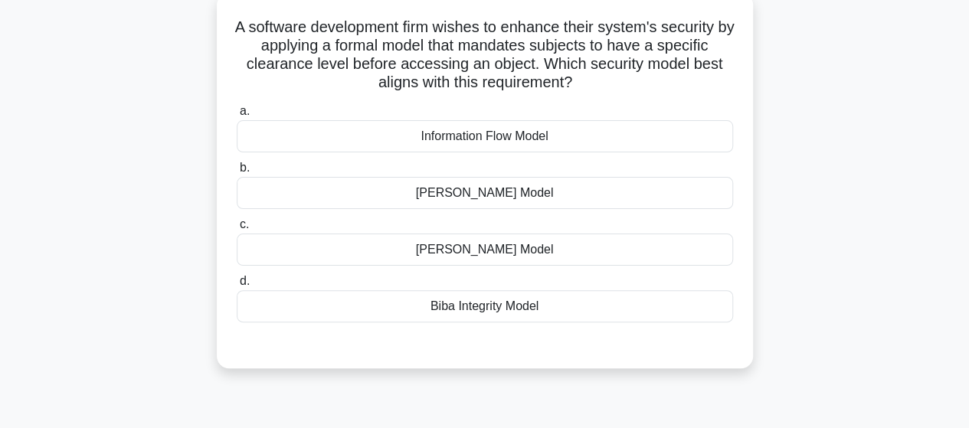
click at [452, 27] on h5 "A software development firm wishes to enhance their system's security by applyi…" at bounding box center [484, 55] width 499 height 75
click at [504, 192] on div "[PERSON_NAME] Model" at bounding box center [485, 193] width 496 height 32
click at [237, 173] on input "[PERSON_NAME] Model" at bounding box center [237, 168] width 0 height 10
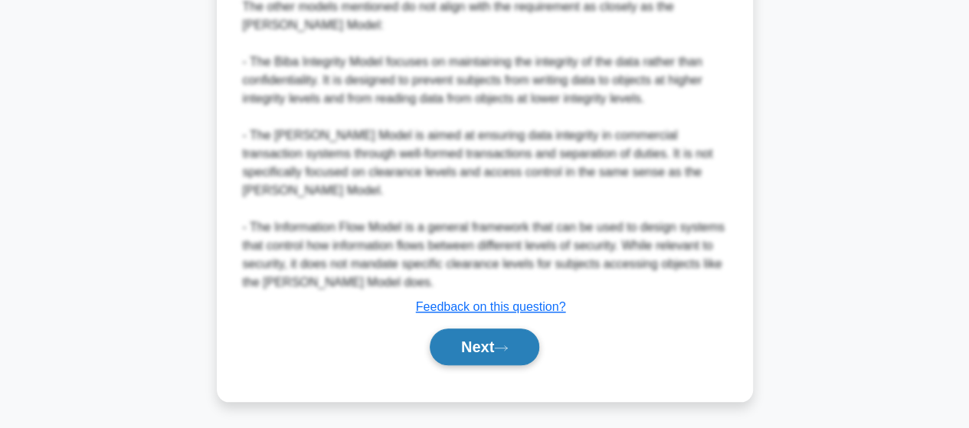
click at [489, 346] on button "Next" at bounding box center [485, 347] width 110 height 37
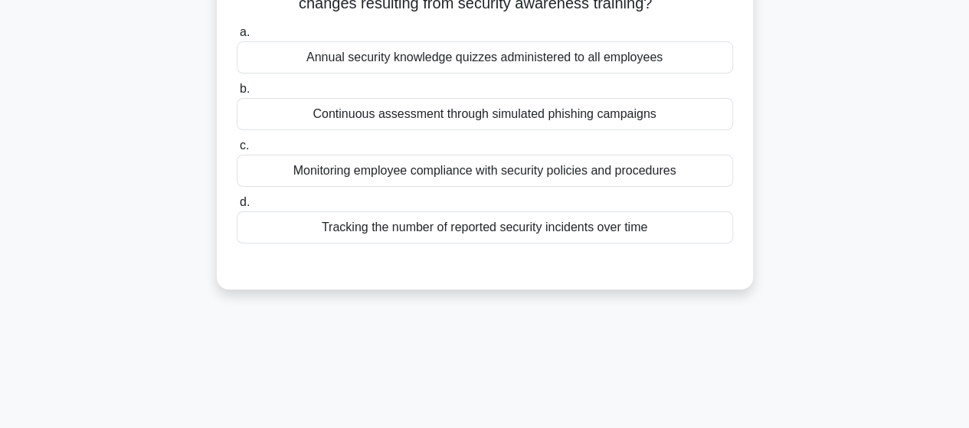
scroll to position [16, 0]
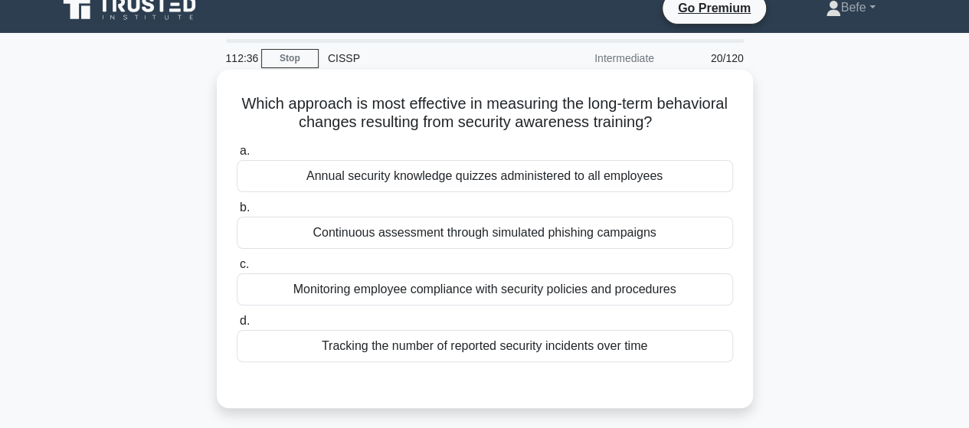
click at [531, 241] on div "Continuous assessment through simulated phishing campaigns" at bounding box center [485, 233] width 496 height 32
click at [237, 213] on input "b. Continuous assessment through simulated phishing campaigns" at bounding box center [237, 208] width 0 height 10
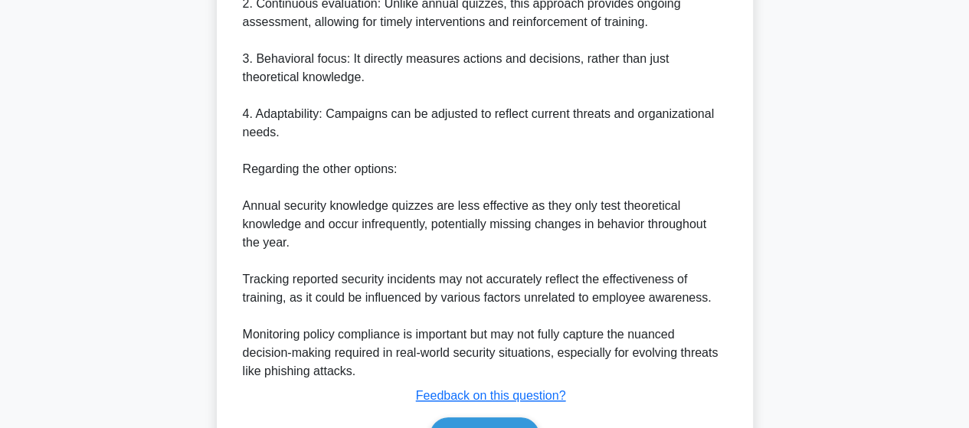
scroll to position [661, 0]
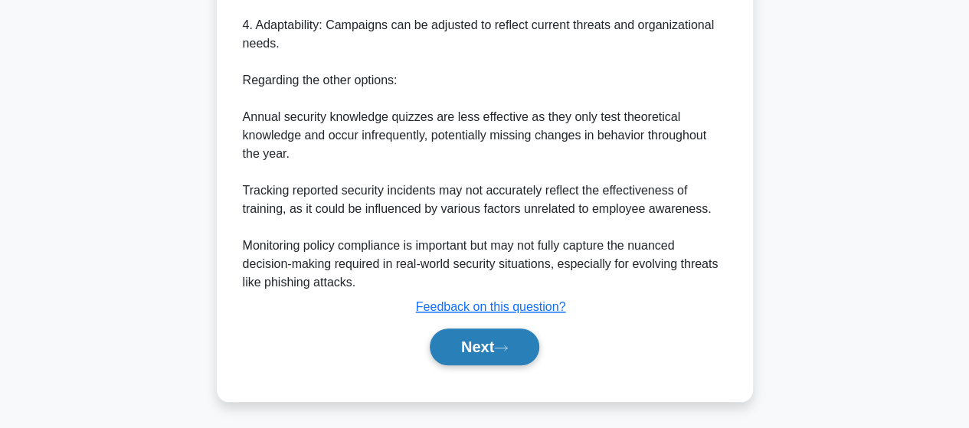
click at [482, 347] on button "Next" at bounding box center [485, 347] width 110 height 37
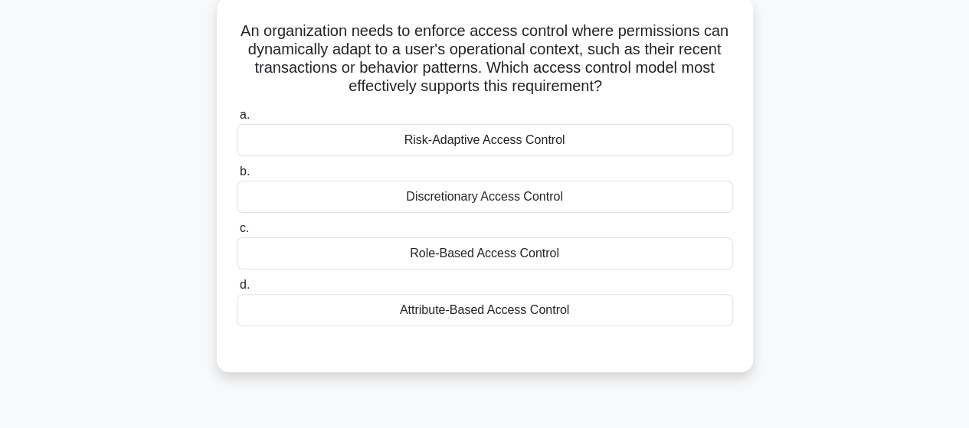
scroll to position [0, 0]
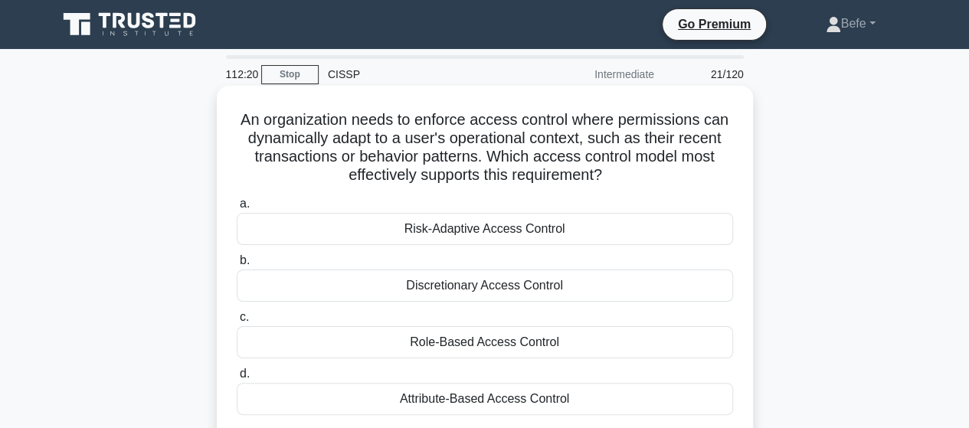
click at [467, 233] on div "Risk-Adaptive Access Control" at bounding box center [485, 229] width 496 height 32
click at [237, 209] on input "a. Risk-Adaptive Access Control" at bounding box center [237, 204] width 0 height 10
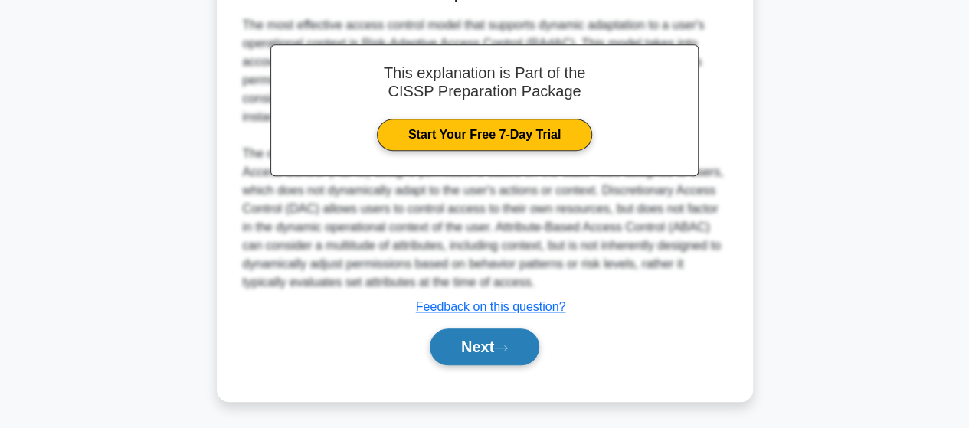
click at [473, 341] on button "Next" at bounding box center [485, 347] width 110 height 37
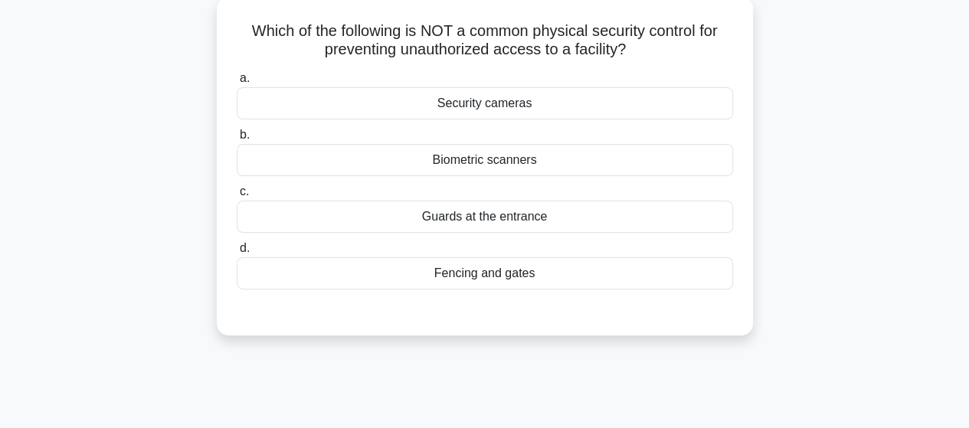
scroll to position [16, 0]
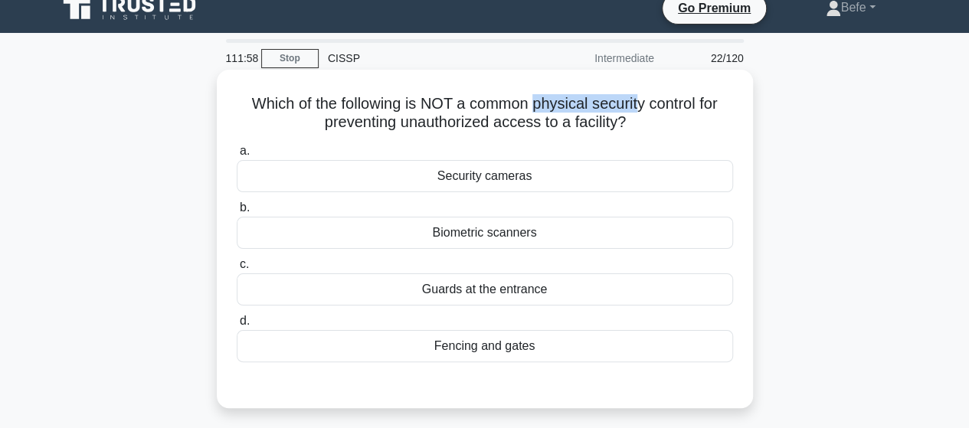
drag, startPoint x: 536, startPoint y: 106, endPoint x: 639, endPoint y: 97, distance: 103.8
click at [639, 97] on h5 "Which of the following is NOT a common physical security control for preventing…" at bounding box center [484, 113] width 499 height 38
click at [426, 106] on h5 "Which of the following is NOT a common physical security control for preventing…" at bounding box center [484, 113] width 499 height 38
click at [573, 172] on div "Security cameras" at bounding box center [485, 176] width 496 height 32
click at [237, 156] on input "a. Security cameras" at bounding box center [237, 151] width 0 height 10
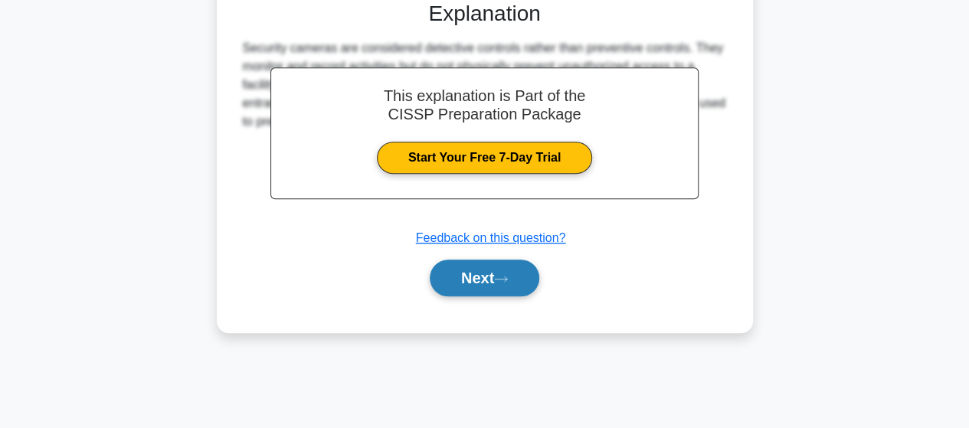
click at [503, 277] on icon at bounding box center [501, 279] width 12 height 5
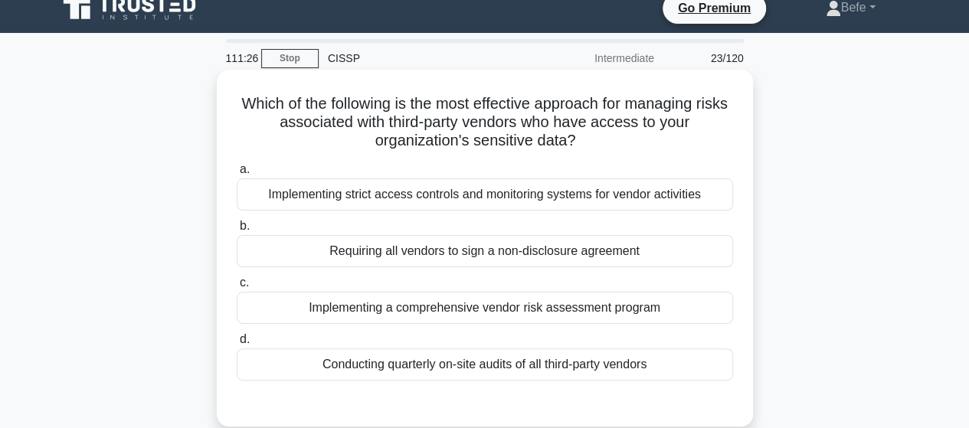
click at [504, 309] on div "Implementing a comprehensive vendor risk assessment program" at bounding box center [485, 308] width 496 height 32
click at [237, 288] on input "c. Implementing a comprehensive vendor risk assessment program" at bounding box center [237, 283] width 0 height 10
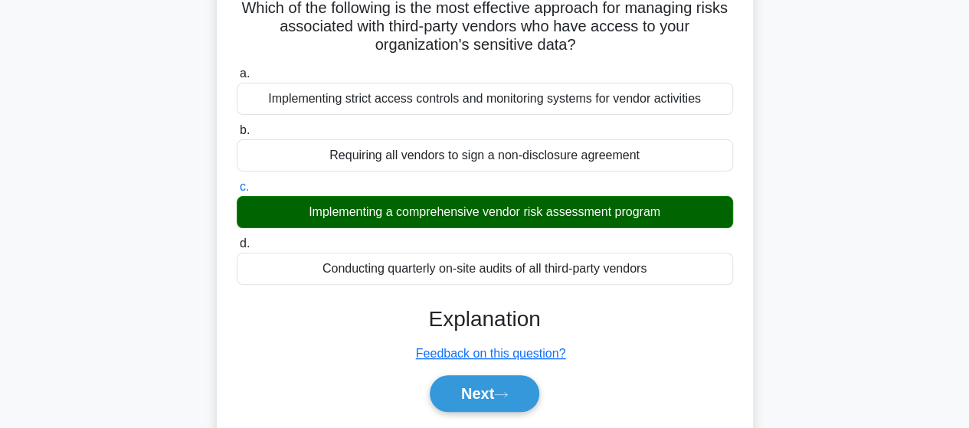
scroll to position [323, 0]
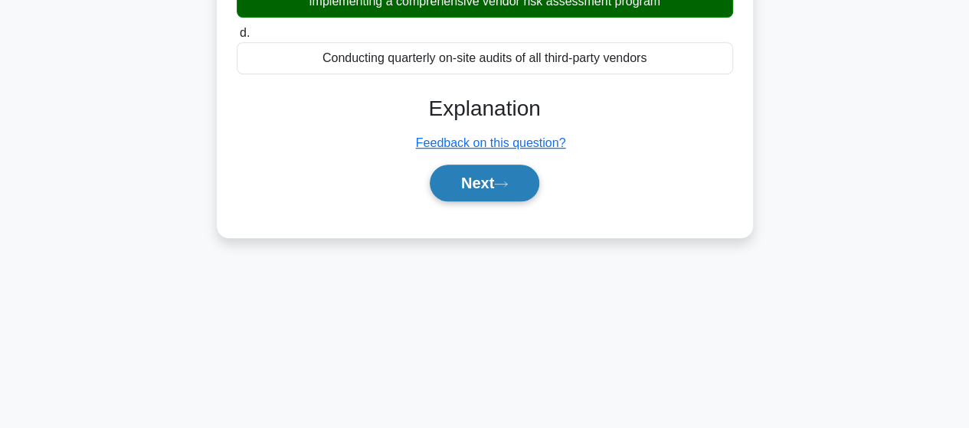
click at [498, 191] on button "Next" at bounding box center [485, 183] width 110 height 37
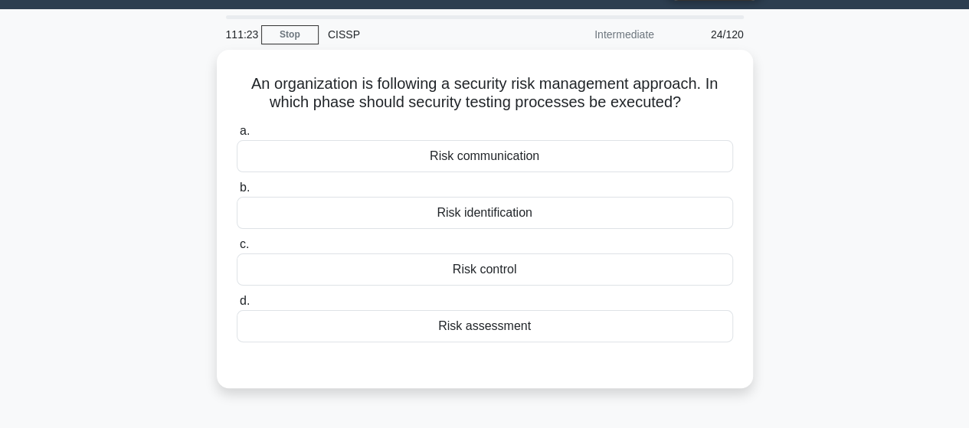
scroll to position [16, 0]
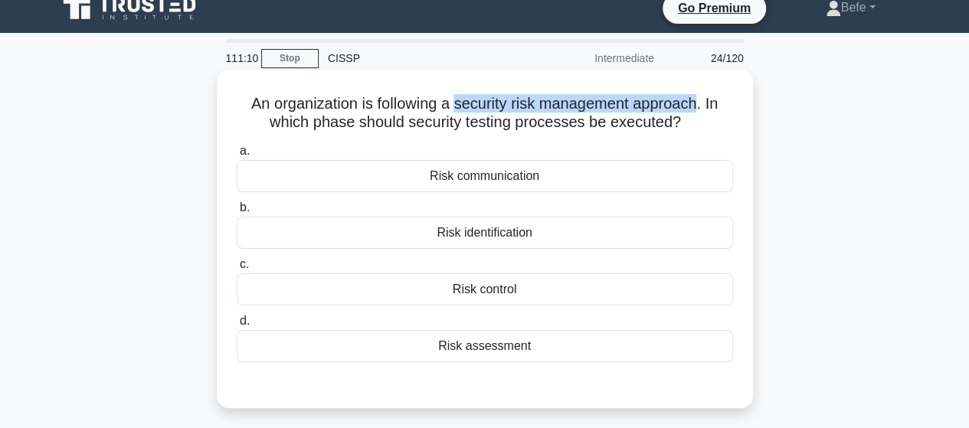
drag, startPoint x: 457, startPoint y: 105, endPoint x: 700, endPoint y: 100, distance: 243.7
click at [700, 100] on h5 "An organization is following a security risk management approach. In which phas…" at bounding box center [484, 113] width 499 height 38
click at [490, 101] on h5 "An organization is following a security risk management approach. In which phas…" at bounding box center [484, 113] width 499 height 38
drag, startPoint x: 457, startPoint y: 103, endPoint x: 709, endPoint y: 97, distance: 252.1
click at [709, 97] on h5 "An organization is following a security risk management approach. In which phas…" at bounding box center [484, 113] width 499 height 38
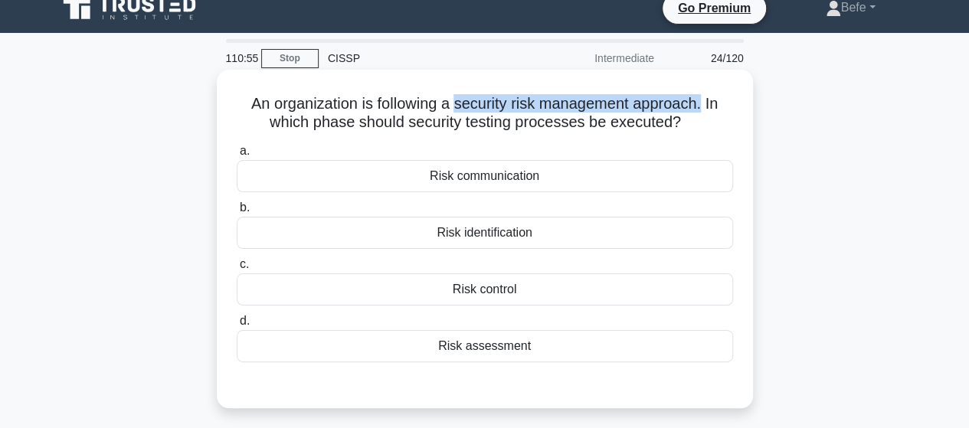
click at [559, 108] on h5 "An organization is following a security risk management approach. In which phas…" at bounding box center [484, 113] width 499 height 38
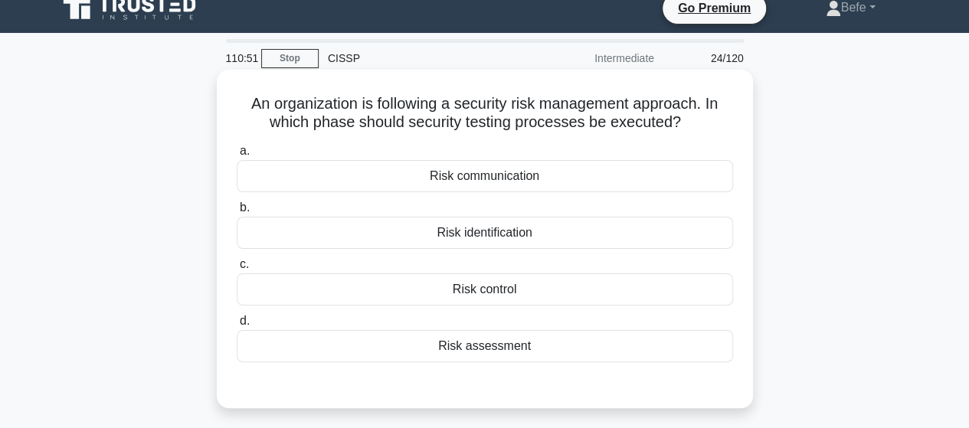
click at [537, 345] on div "Risk assessment" at bounding box center [485, 346] width 496 height 32
click at [237, 326] on input "d. Risk assessment" at bounding box center [237, 321] width 0 height 10
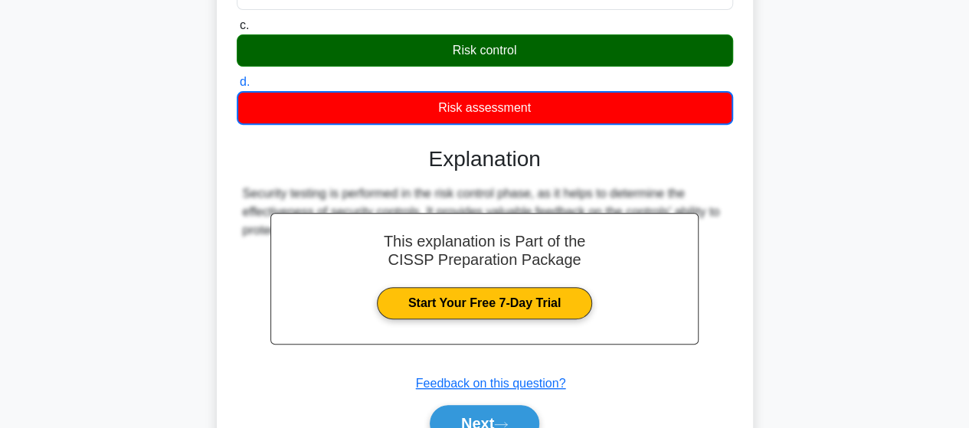
scroll to position [399, 0]
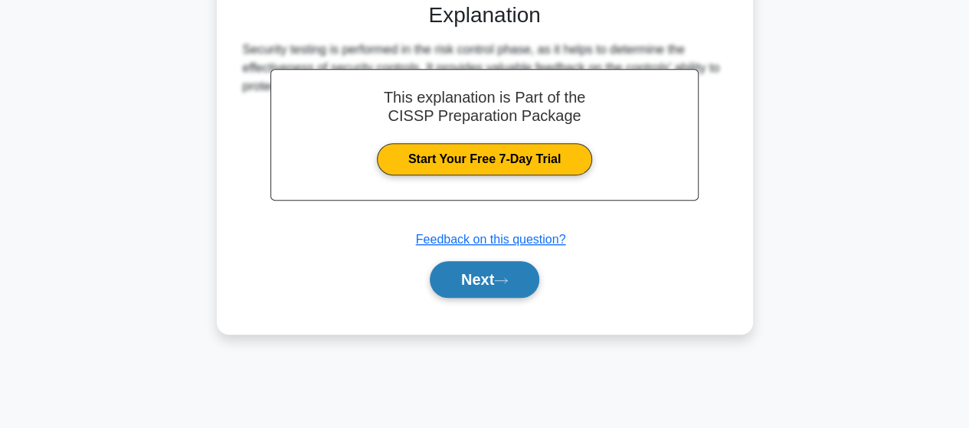
click at [508, 280] on icon at bounding box center [501, 281] width 14 height 8
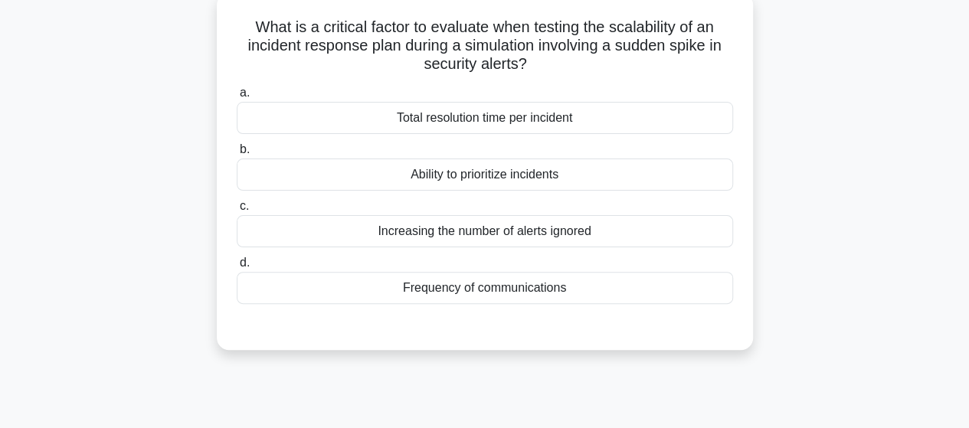
scroll to position [16, 0]
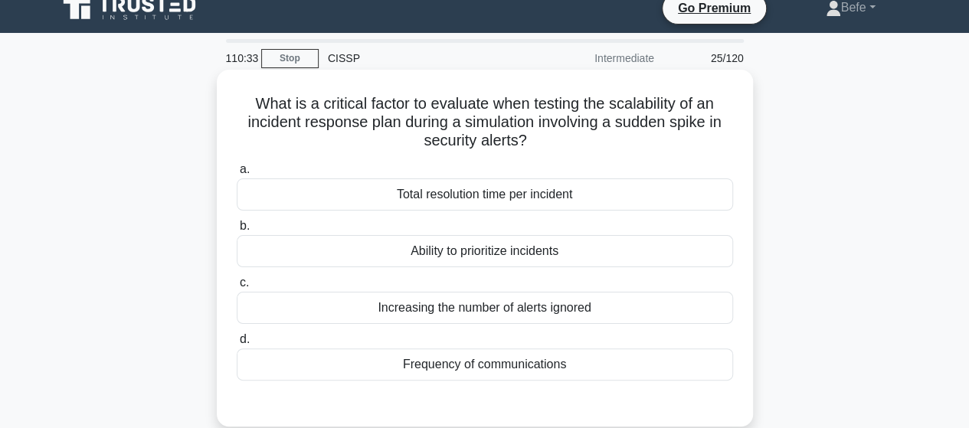
click at [534, 198] on div "Total resolution time per incident" at bounding box center [485, 195] width 496 height 32
click at [237, 175] on input "a. Total resolution time per incident" at bounding box center [237, 170] width 0 height 10
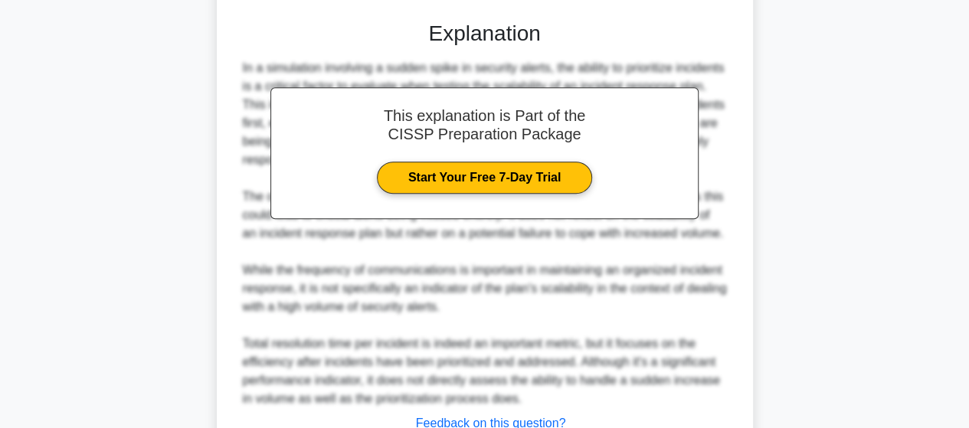
scroll to position [516, 0]
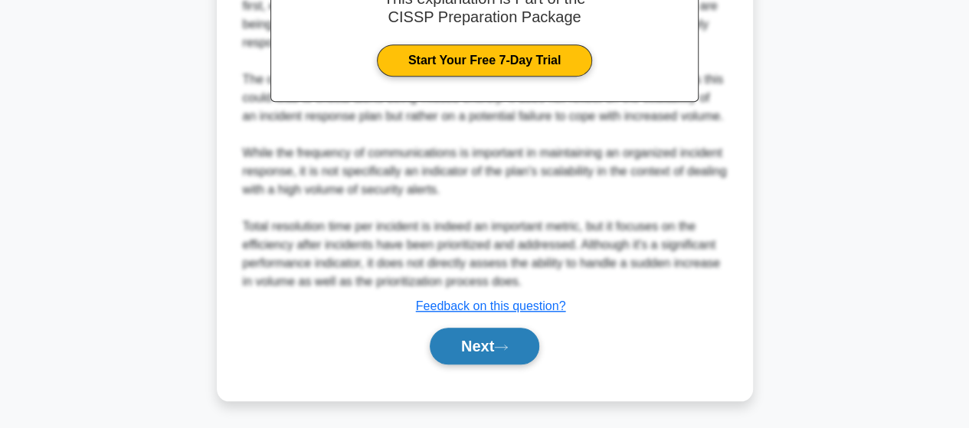
click at [499, 335] on button "Next" at bounding box center [485, 346] width 110 height 37
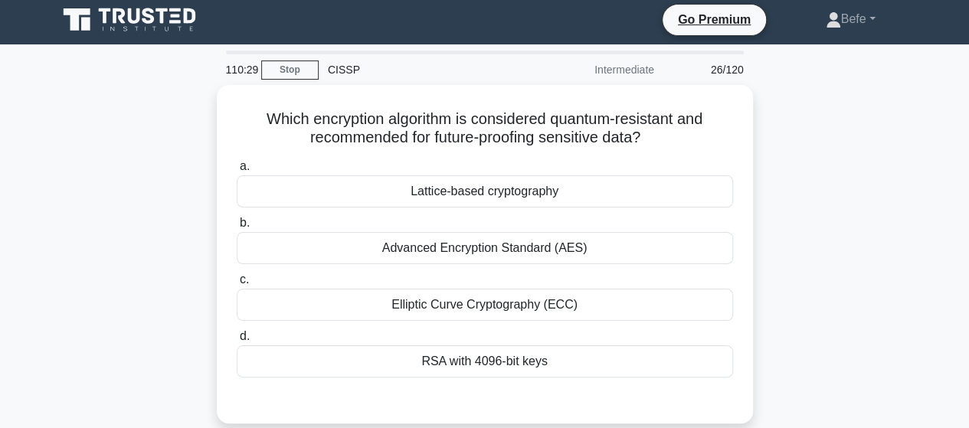
scroll to position [0, 0]
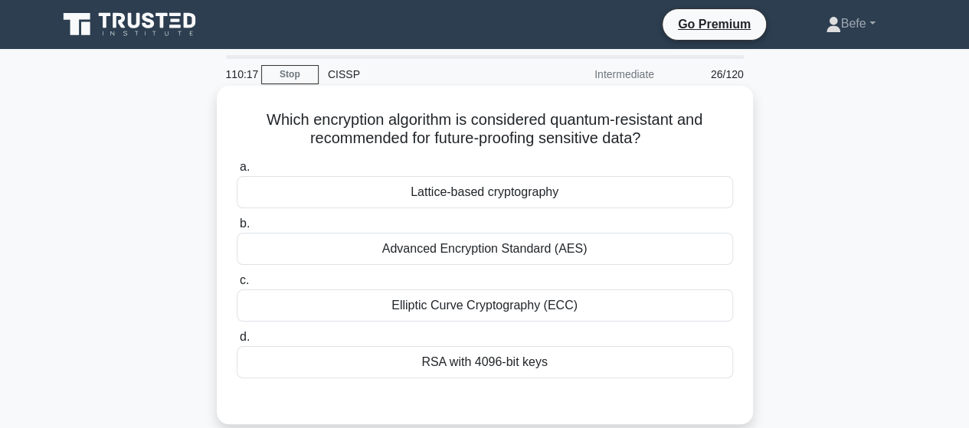
click at [477, 303] on div "Elliptic Curve Cryptography (ECC)" at bounding box center [485, 306] width 496 height 32
click at [237, 286] on input "c. Elliptic Curve Cryptography (ECC)" at bounding box center [237, 281] width 0 height 10
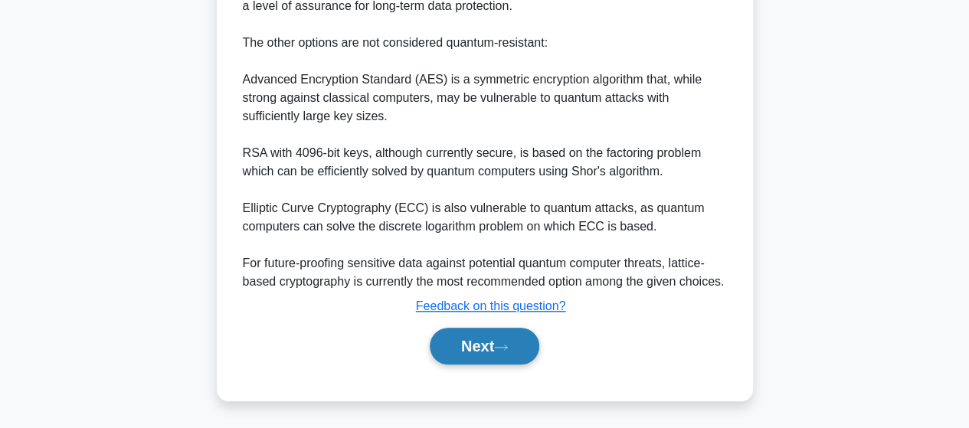
click at [477, 337] on button "Next" at bounding box center [485, 346] width 110 height 37
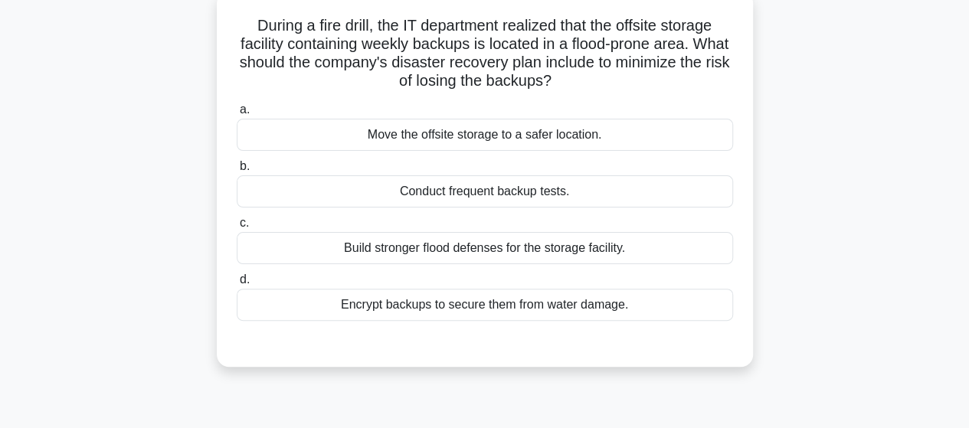
scroll to position [16, 0]
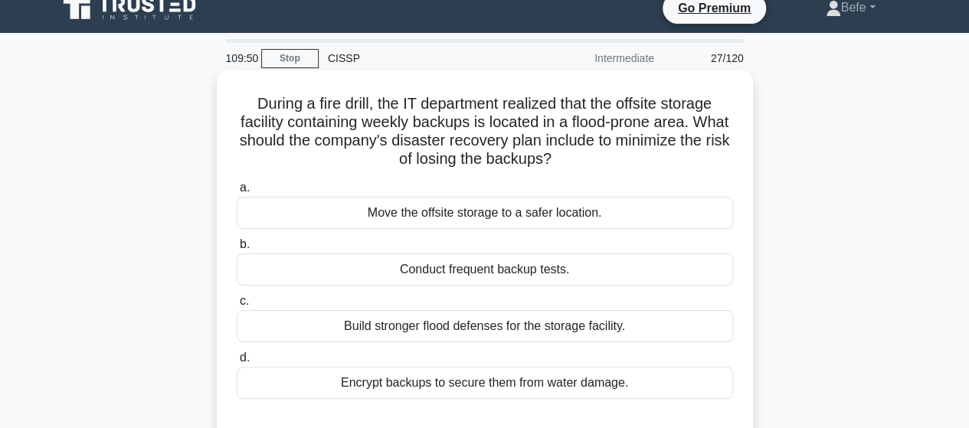
click at [492, 215] on div "Move the offsite storage to a safer location." at bounding box center [485, 213] width 496 height 32
click at [237, 193] on input "a. Move the offsite storage to a safer location." at bounding box center [237, 188] width 0 height 10
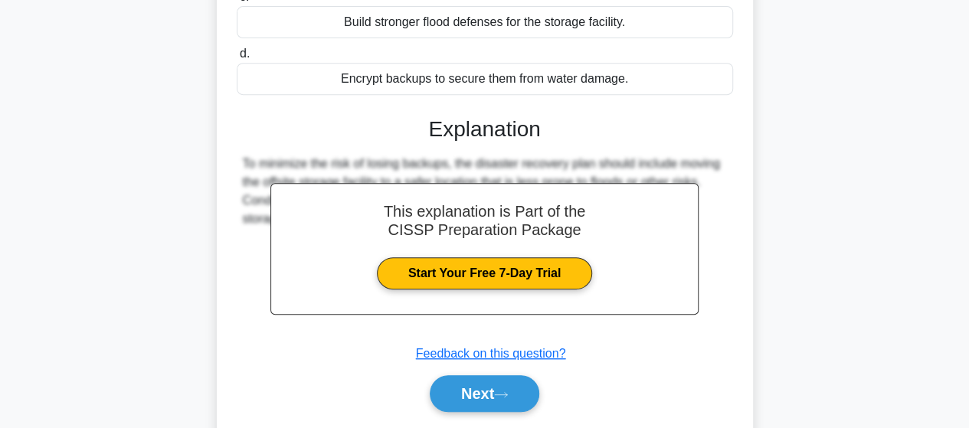
scroll to position [323, 0]
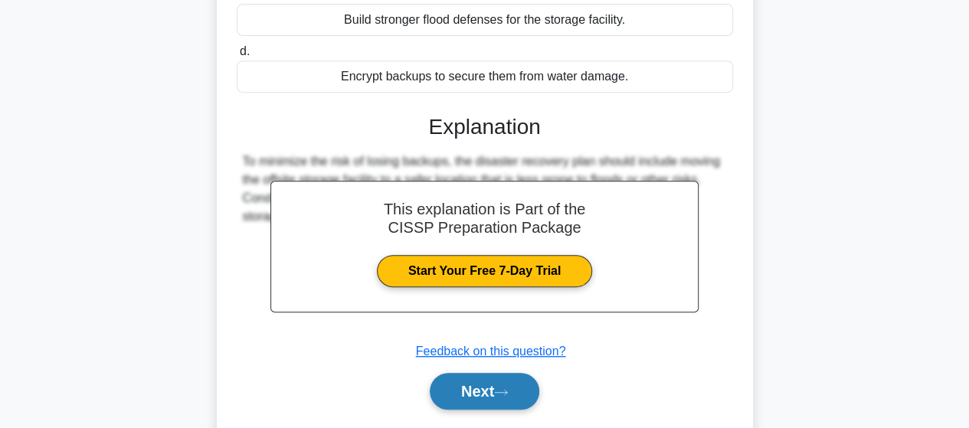
click at [471, 388] on button "Next" at bounding box center [485, 391] width 110 height 37
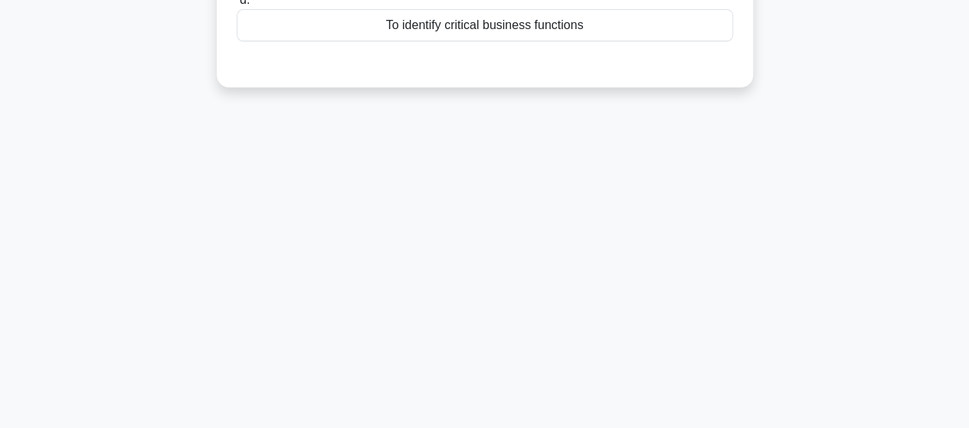
scroll to position [16, 0]
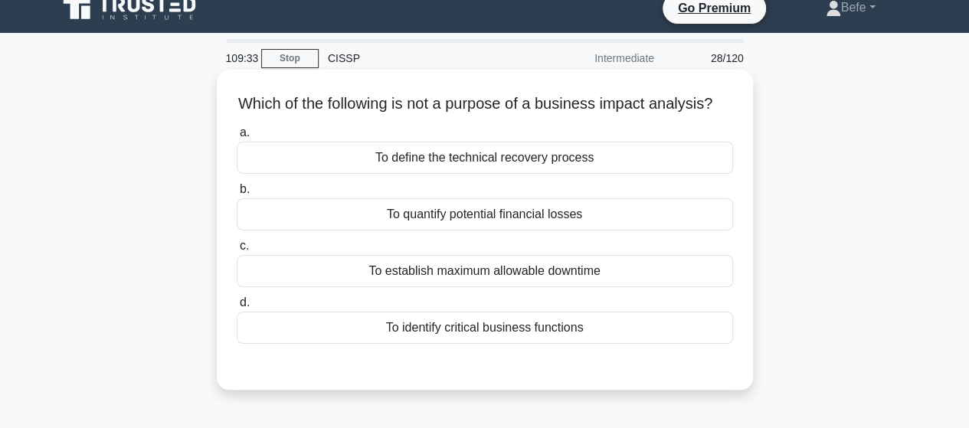
click at [529, 174] on div "To define the technical recovery process" at bounding box center [485, 158] width 496 height 32
click at [237, 138] on input "a. To define the technical recovery process" at bounding box center [237, 133] width 0 height 10
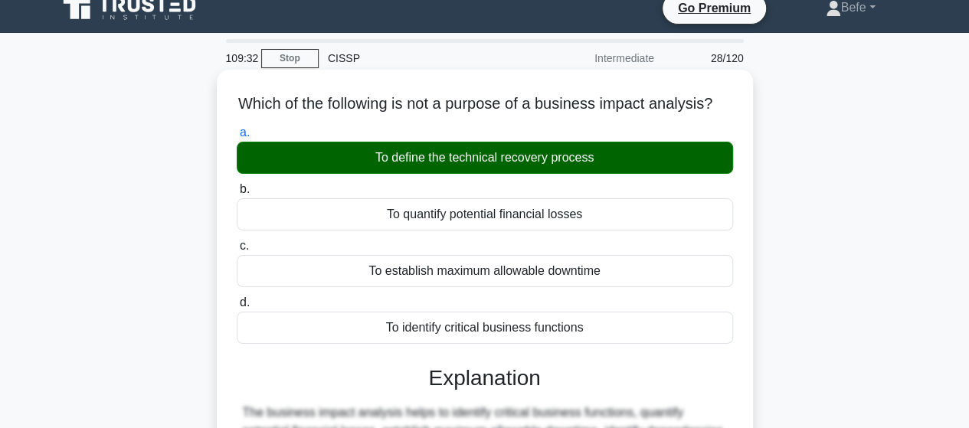
scroll to position [246, 0]
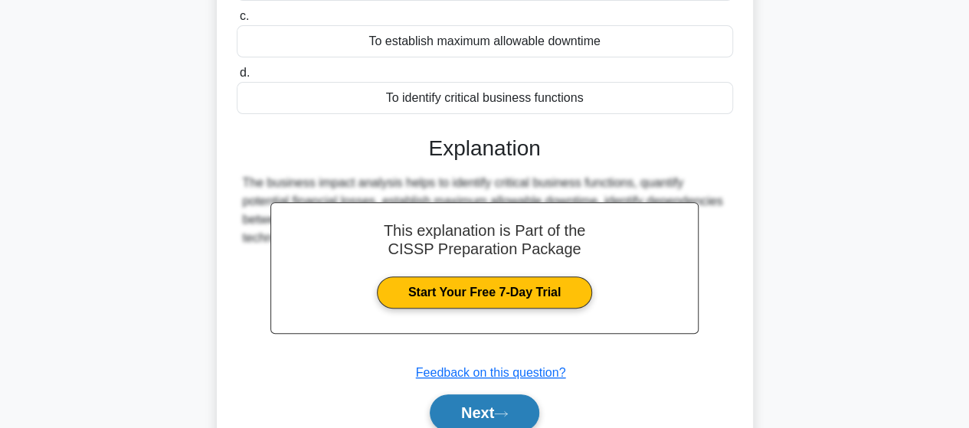
click at [480, 413] on button "Next" at bounding box center [485, 413] width 110 height 37
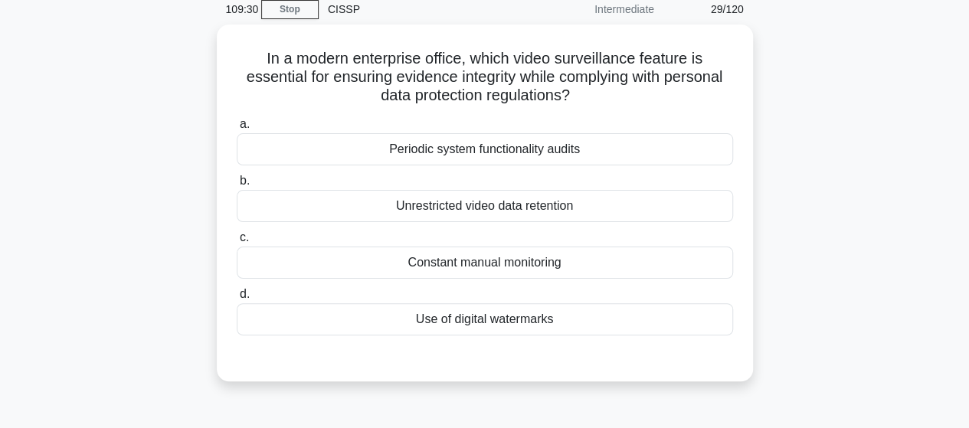
scroll to position [16, 0]
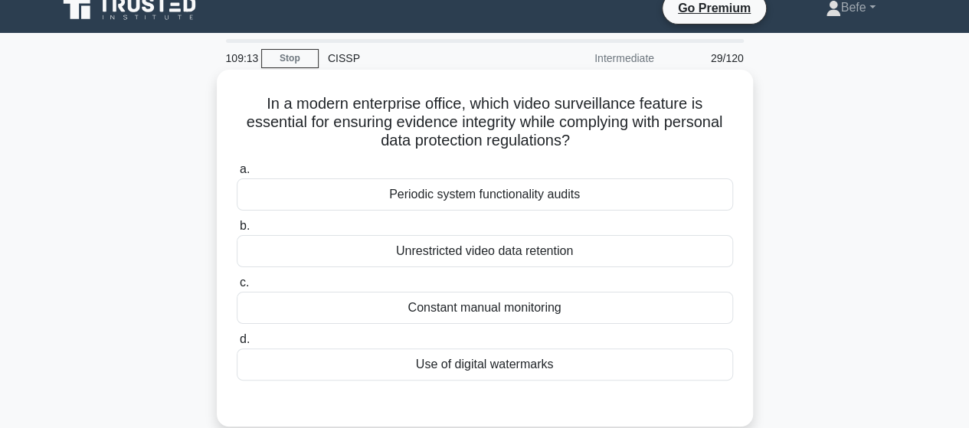
click at [559, 362] on div "Use of digital watermarks" at bounding box center [485, 365] width 496 height 32
click at [237, 345] on input "d. Use of digital watermarks" at bounding box center [237, 340] width 0 height 10
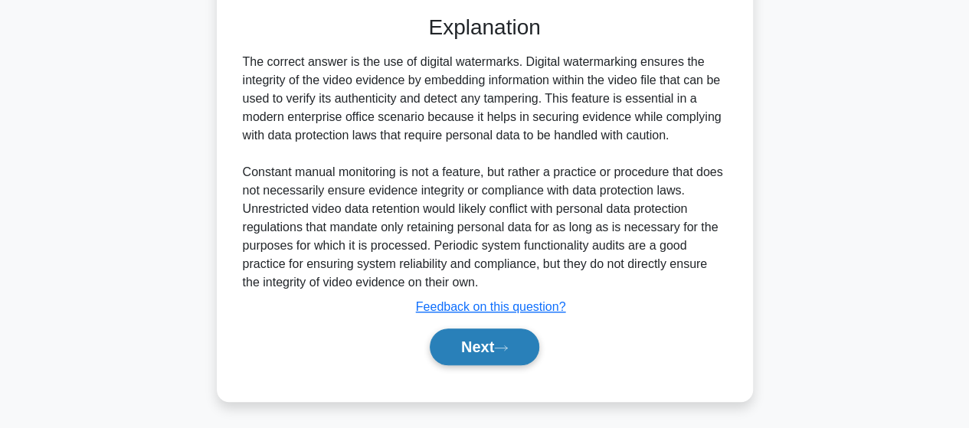
click at [501, 336] on button "Next" at bounding box center [485, 347] width 110 height 37
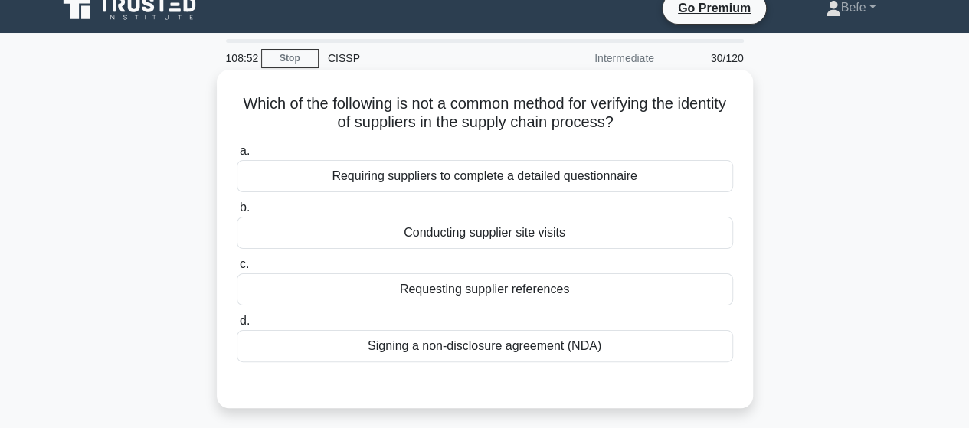
click at [535, 297] on div "Requesting supplier references" at bounding box center [485, 289] width 496 height 32
click at [237, 270] on input "c. Requesting supplier references" at bounding box center [237, 265] width 0 height 10
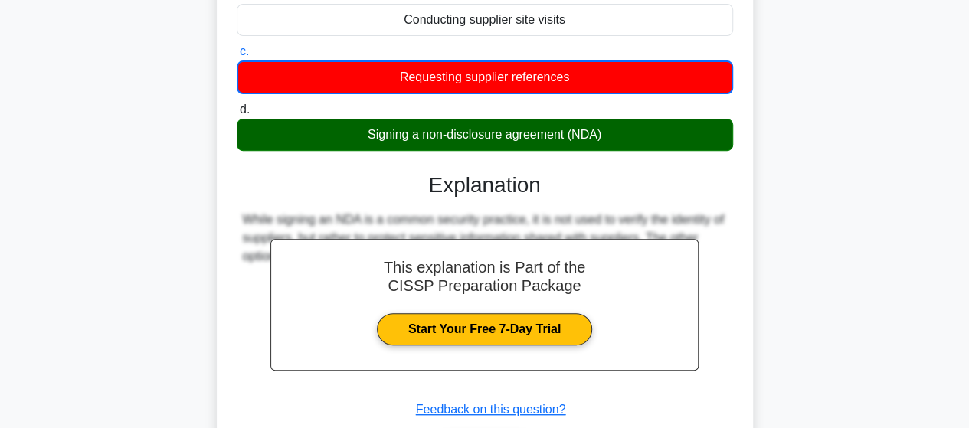
scroll to position [323, 0]
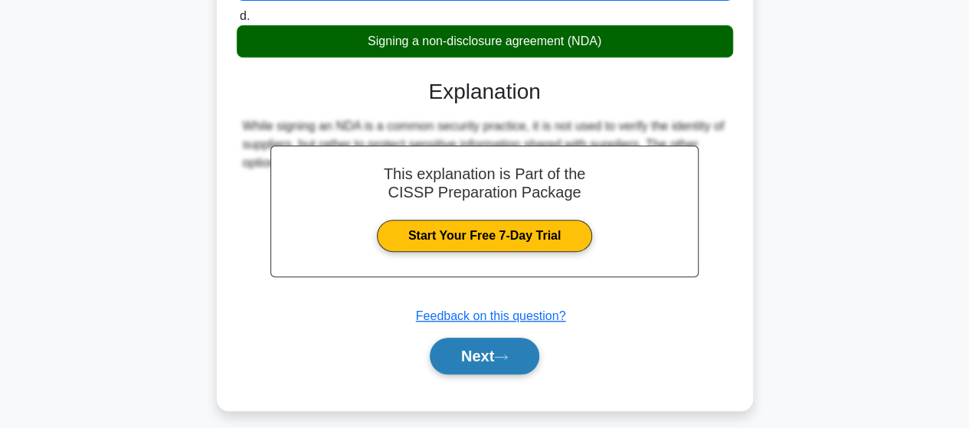
click at [504, 347] on button "Next" at bounding box center [485, 356] width 110 height 37
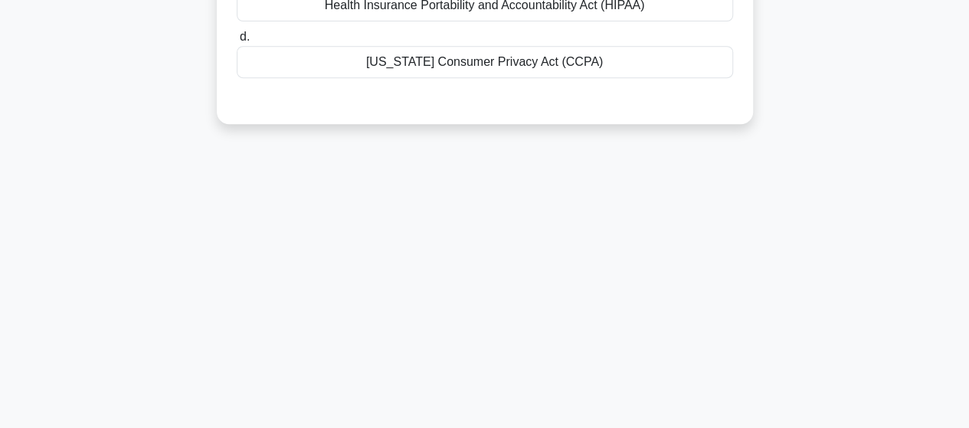
scroll to position [16, 0]
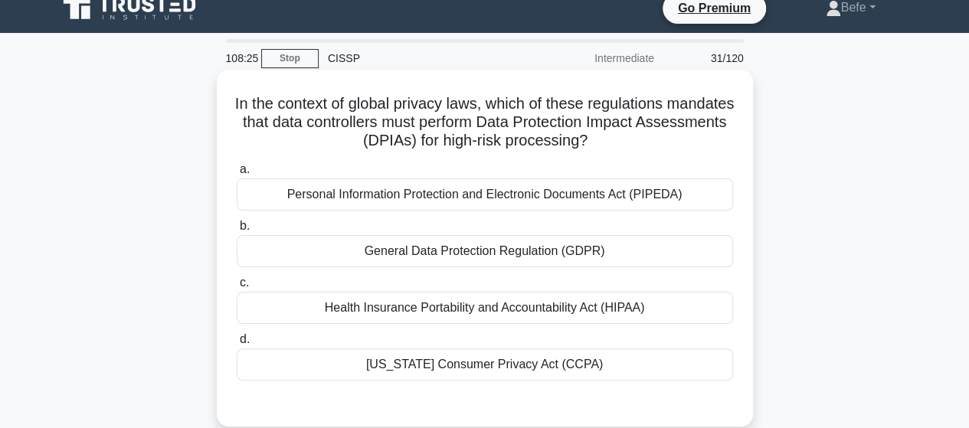
click at [553, 235] on label "b. General Data Protection Regulation (GDPR)" at bounding box center [485, 242] width 496 height 51
click at [237, 231] on input "b. General Data Protection Regulation (GDPR)" at bounding box center [237, 226] width 0 height 10
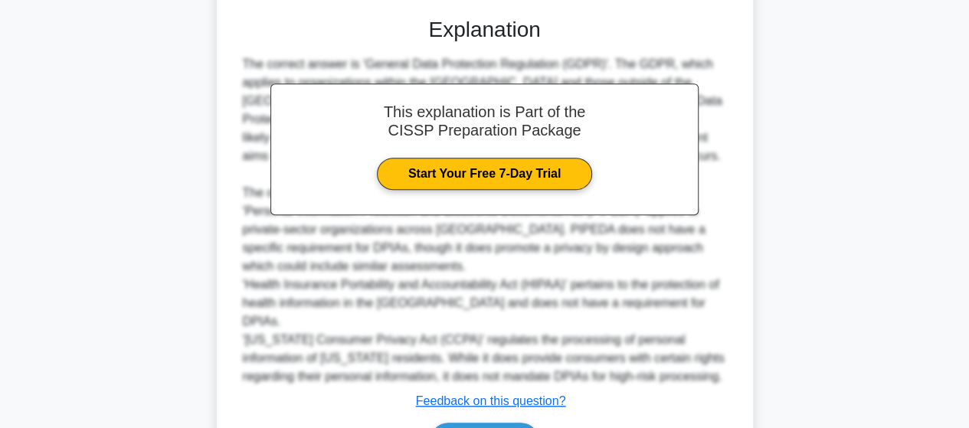
scroll to position [477, 0]
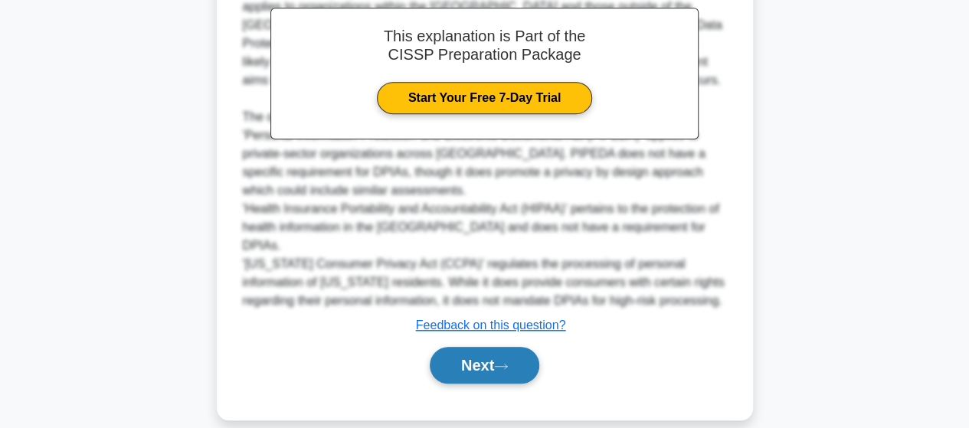
click at [515, 353] on button "Next" at bounding box center [485, 365] width 110 height 37
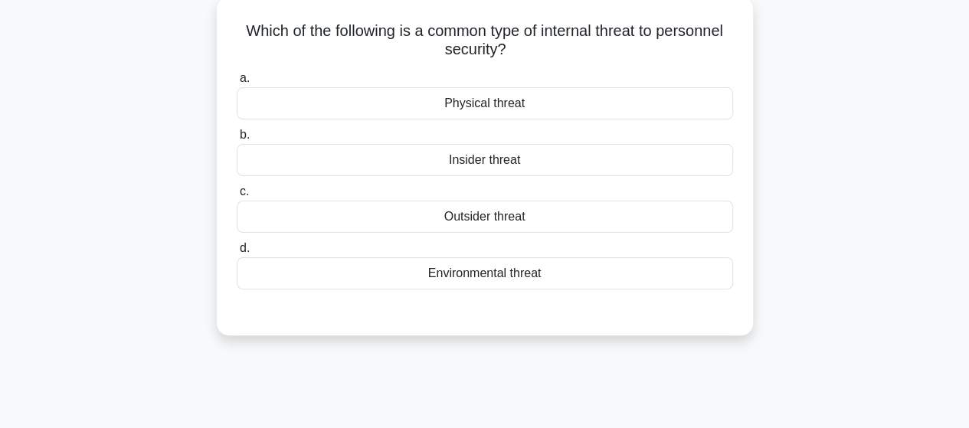
scroll to position [16, 0]
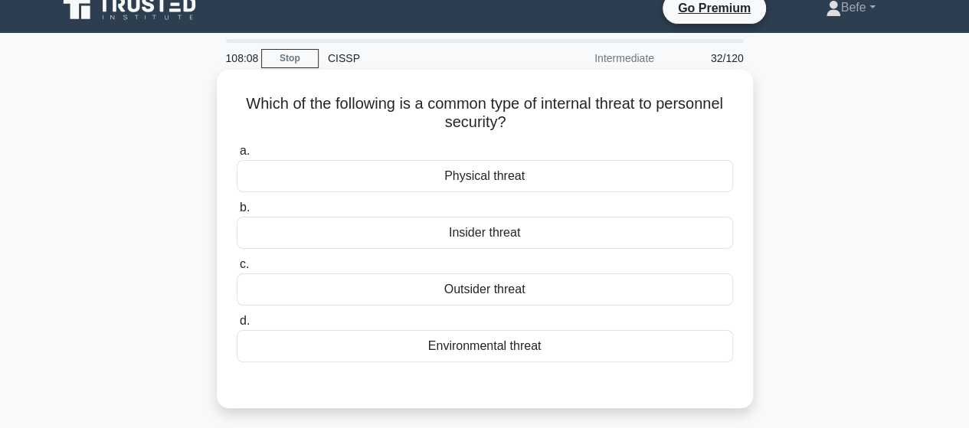
click at [524, 237] on div "Insider threat" at bounding box center [485, 233] width 496 height 32
click at [237, 213] on input "b. Insider threat" at bounding box center [237, 208] width 0 height 10
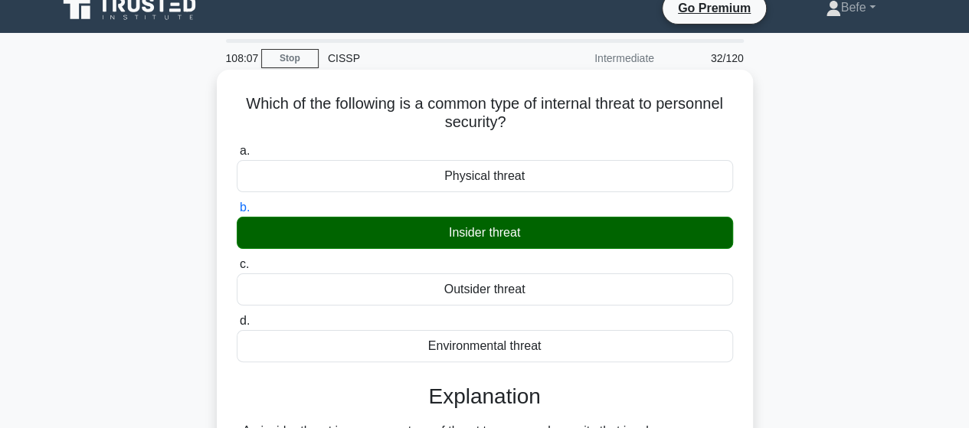
scroll to position [399, 0]
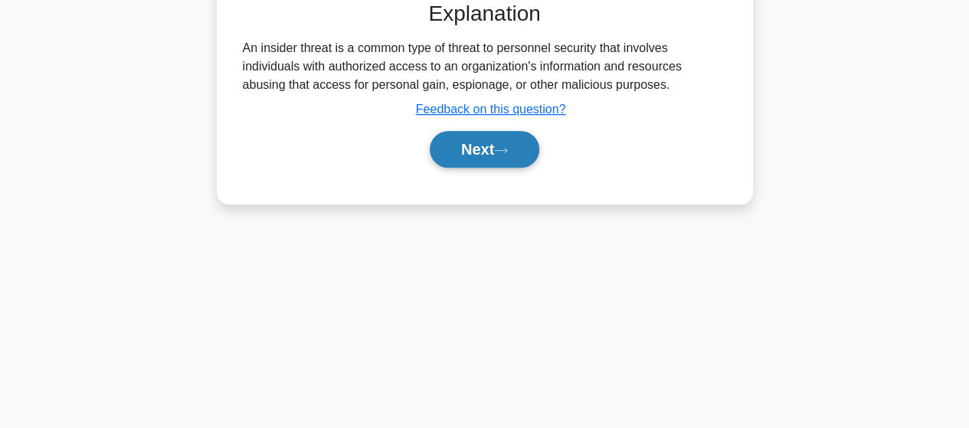
click at [501, 149] on icon at bounding box center [501, 150] width 14 height 8
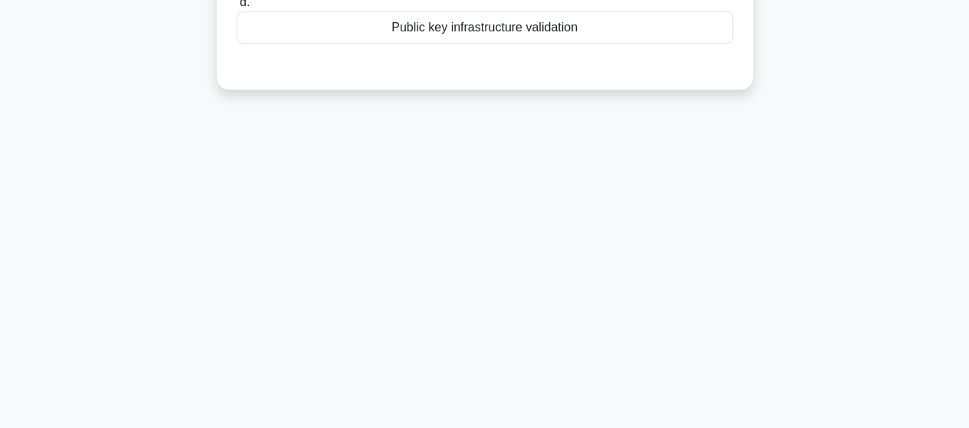
scroll to position [93, 0]
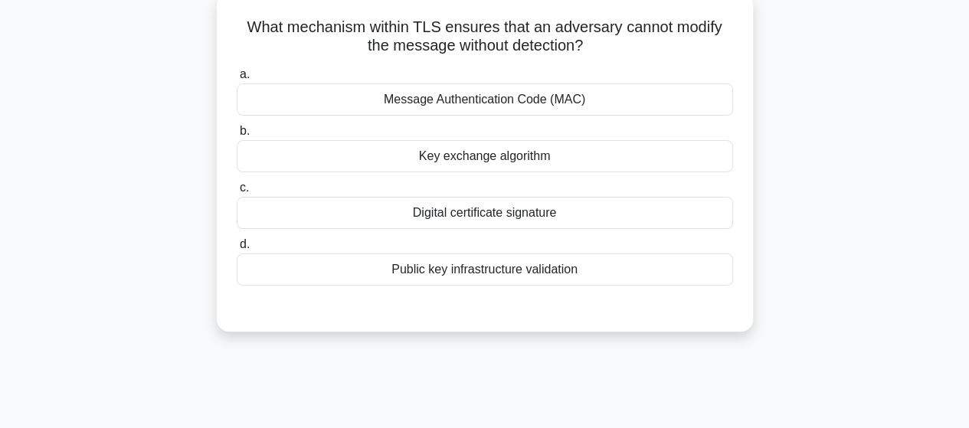
click at [538, 99] on div "Message Authentication Code (MAC)" at bounding box center [485, 100] width 496 height 32
click at [237, 80] on input "a. Message Authentication Code (MAC)" at bounding box center [237, 75] width 0 height 10
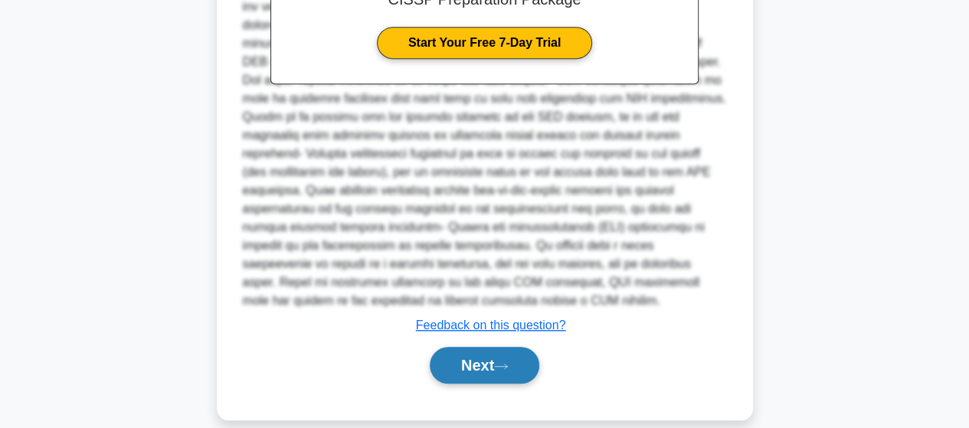
click at [492, 347] on button "Next" at bounding box center [485, 365] width 110 height 37
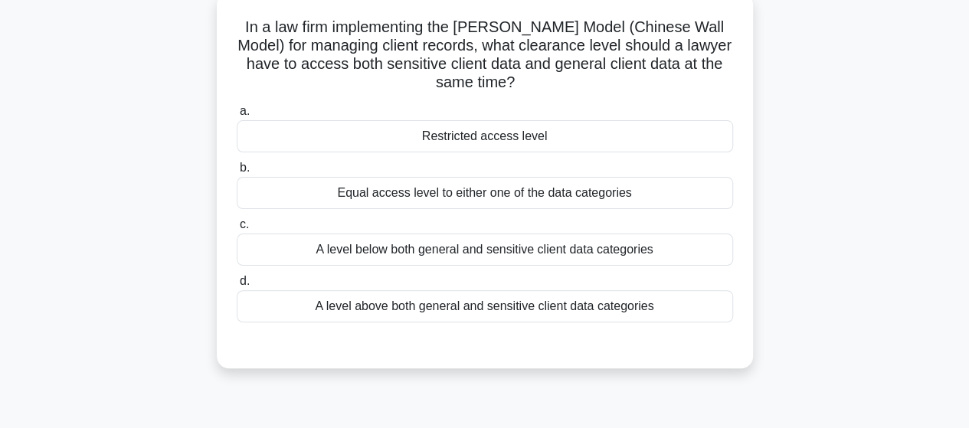
click at [446, 310] on div "A level above both general and sensitive client data categories" at bounding box center [485, 306] width 496 height 32
click at [237, 287] on input "d. A level above both general and sensitive client data categories" at bounding box center [237, 282] width 0 height 10
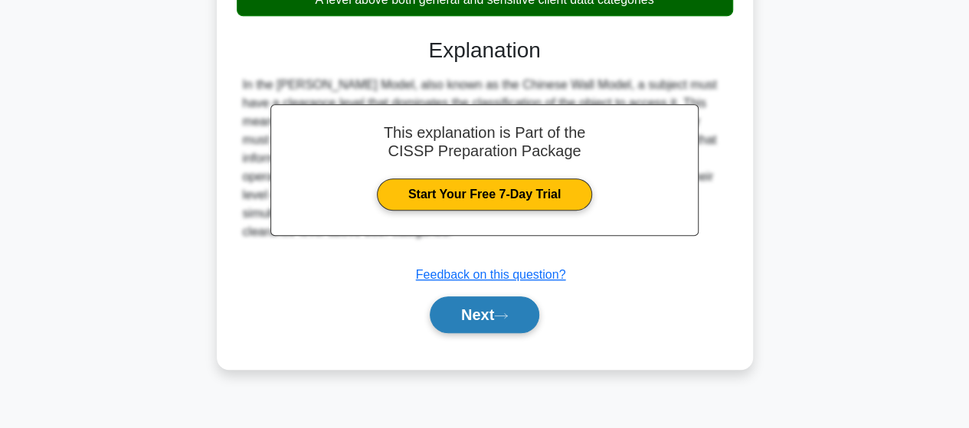
click at [493, 311] on button "Next" at bounding box center [485, 314] width 110 height 37
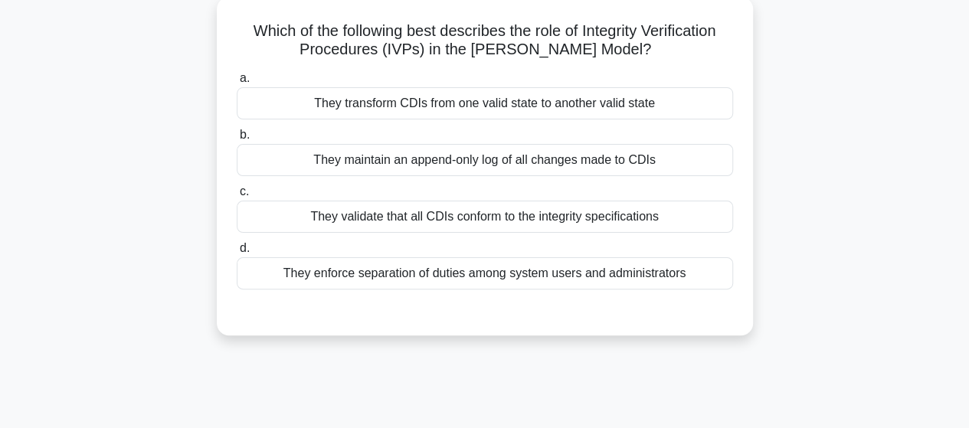
scroll to position [16, 0]
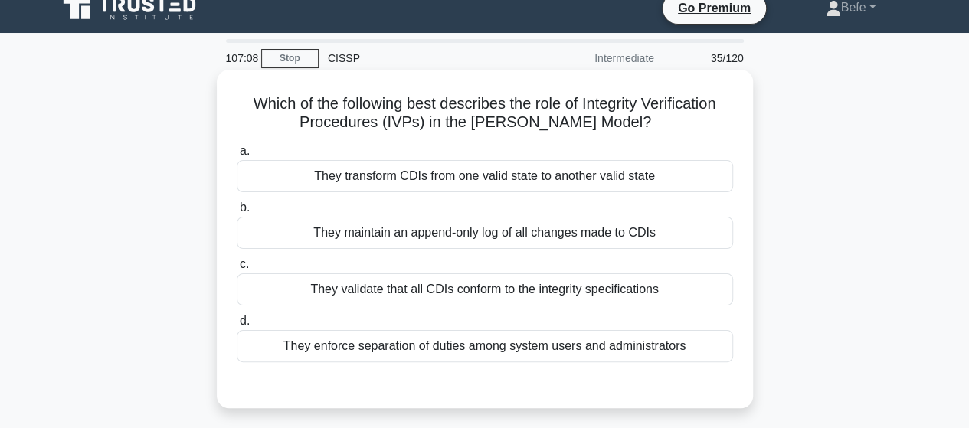
click at [515, 184] on div "They transform CDIs from one valid state to another valid state" at bounding box center [485, 176] width 496 height 32
click at [237, 156] on input "a. They transform CDIs from one valid state to another valid state" at bounding box center [237, 151] width 0 height 10
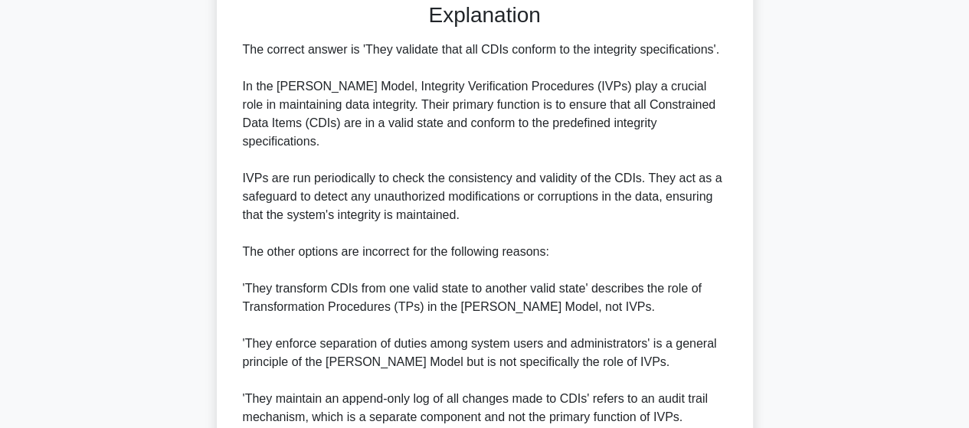
scroll to position [590, 0]
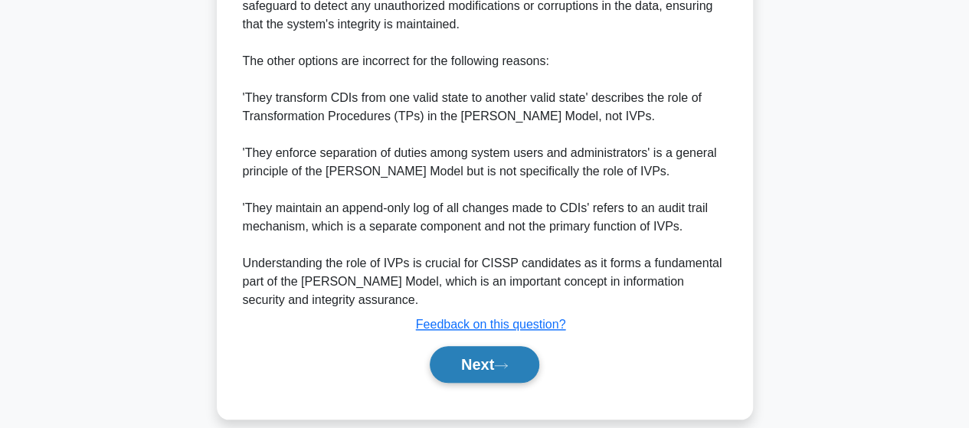
click at [478, 346] on button "Next" at bounding box center [485, 364] width 110 height 37
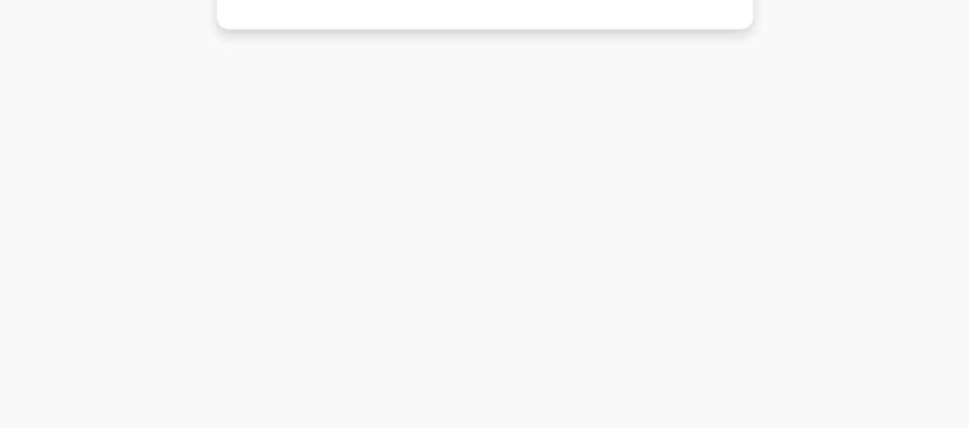
scroll to position [16, 0]
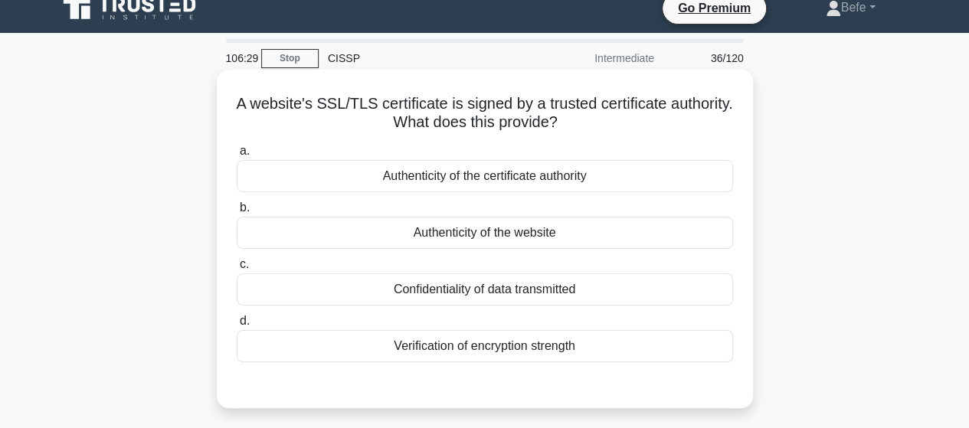
click at [441, 232] on div "Authenticity of the website" at bounding box center [485, 233] width 496 height 32
click at [237, 213] on input "b. Authenticity of the website" at bounding box center [237, 208] width 0 height 10
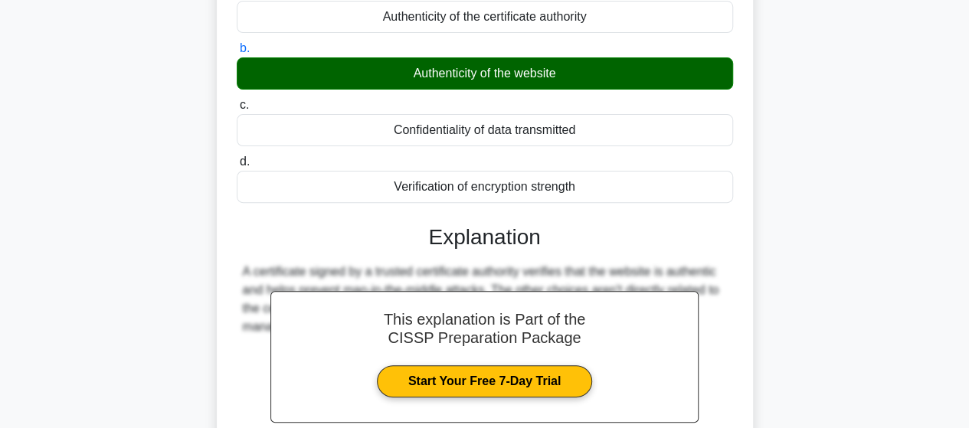
scroll to position [323, 0]
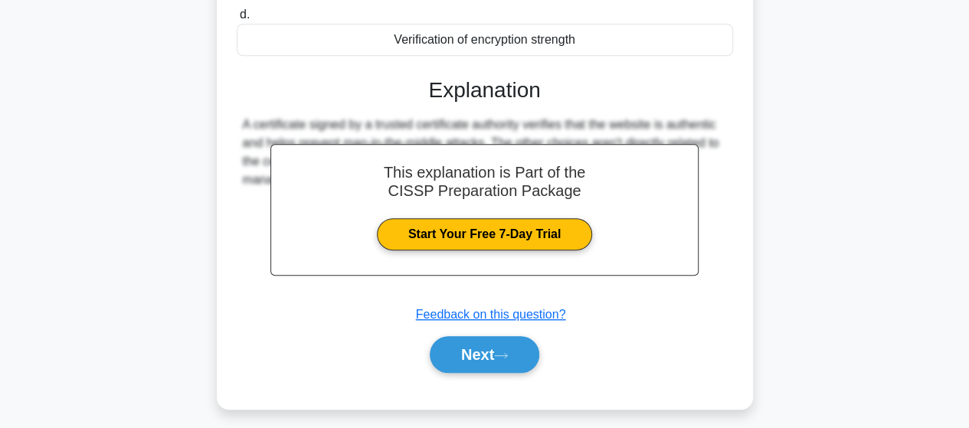
click at [500, 357] on icon at bounding box center [501, 356] width 14 height 8
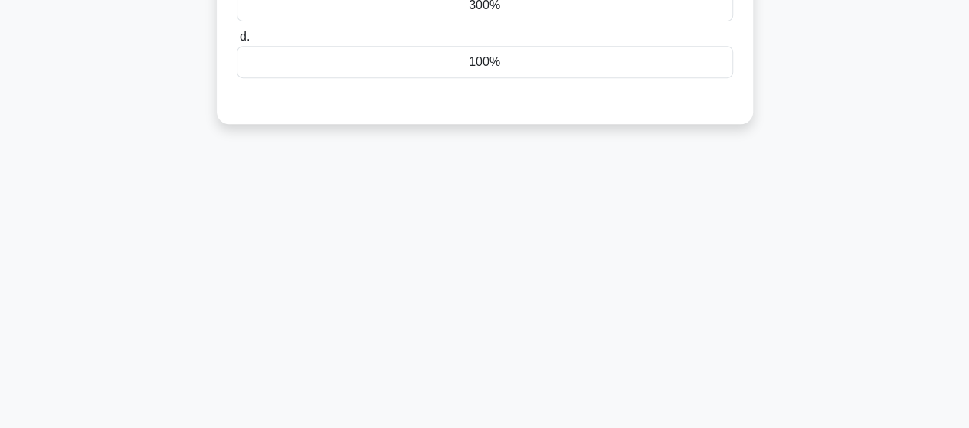
scroll to position [16, 0]
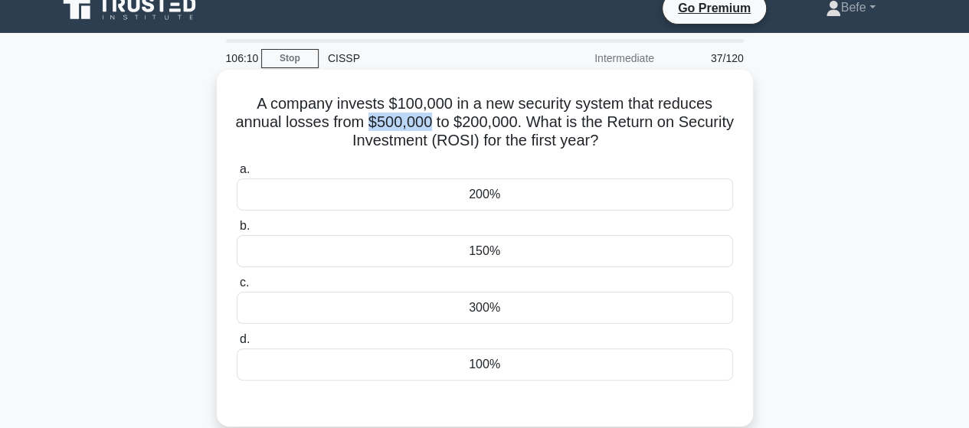
drag, startPoint x: 397, startPoint y: 122, endPoint x: 460, endPoint y: 125, distance: 62.9
click at [460, 125] on h5 "A company invests $100,000 in a new security system that reduces annual losses …" at bounding box center [484, 122] width 499 height 57
click at [434, 120] on h5 "A company invests $100,000 in a new security system that reduces annual losses …" at bounding box center [484, 122] width 499 height 57
drag, startPoint x: 400, startPoint y: 122, endPoint x: 551, endPoint y: 122, distance: 150.9
click at [551, 122] on h5 "A company invests $100,000 in a new security system that reduces annual losses …" at bounding box center [484, 122] width 499 height 57
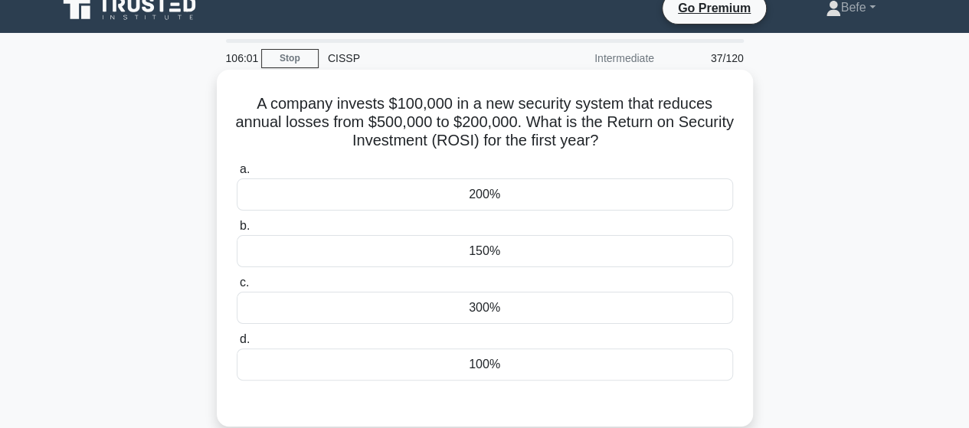
click at [406, 106] on h5 "A company invests $100,000 in a new security system that reduces annual losses …" at bounding box center [484, 122] width 499 height 57
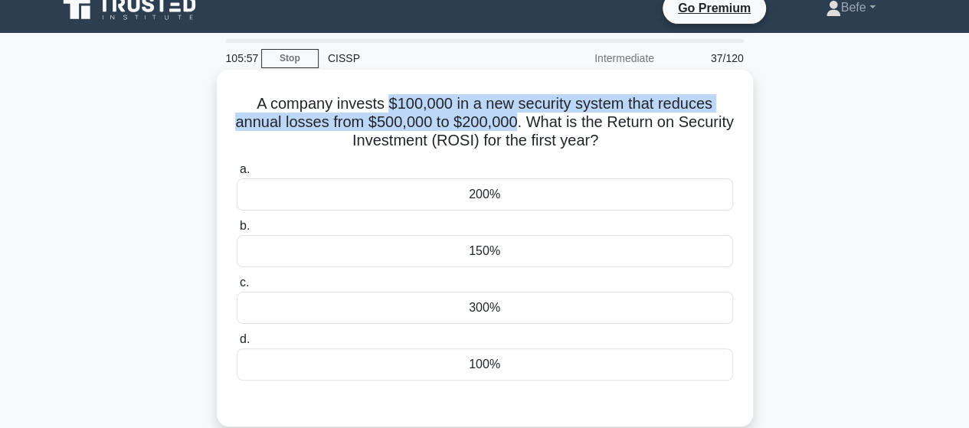
drag, startPoint x: 393, startPoint y: 102, endPoint x: 546, endPoint y: 122, distance: 154.5
click at [546, 122] on h5 "A company invests $100,000 in a new security system that reduces annual losses …" at bounding box center [484, 122] width 499 height 57
click at [486, 120] on h5 "A company invests $100,000 in a new security system that reduces annual losses …" at bounding box center [484, 122] width 499 height 57
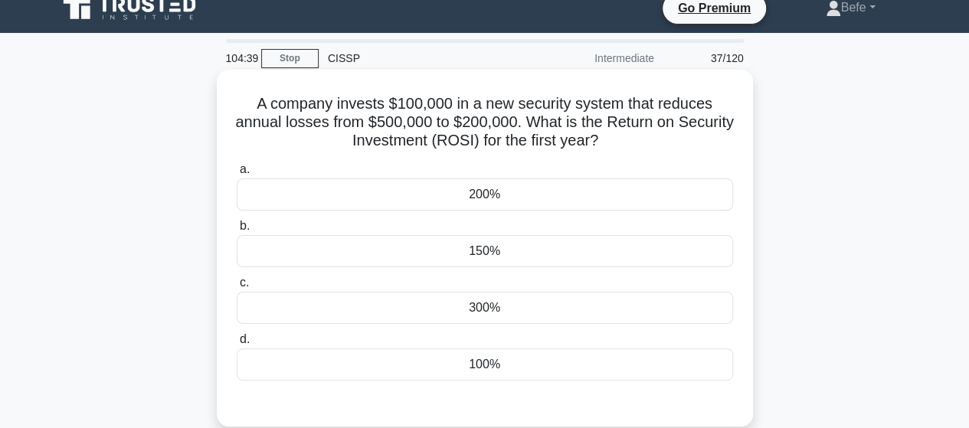
click at [519, 198] on div "200%" at bounding box center [485, 195] width 496 height 32
click at [237, 175] on input "a. 200%" at bounding box center [237, 170] width 0 height 10
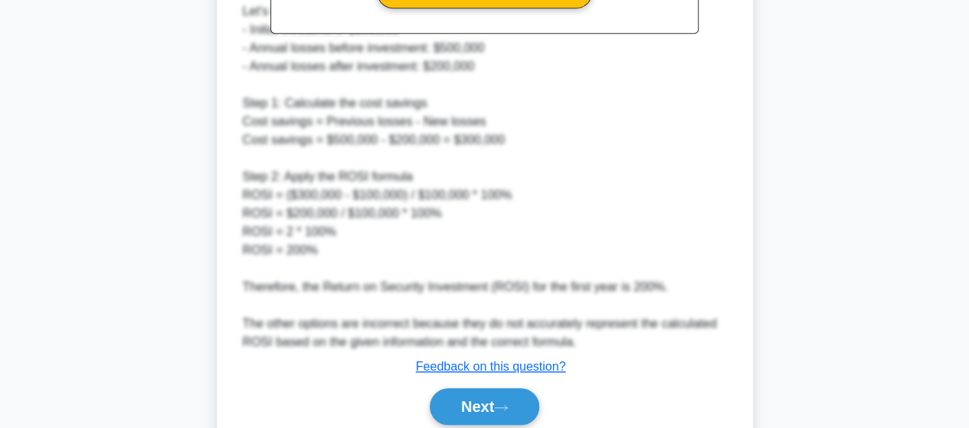
scroll to position [629, 0]
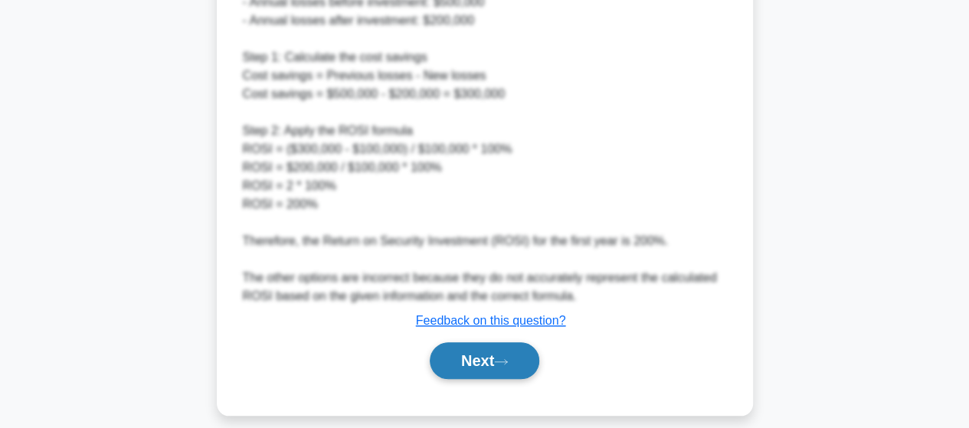
click at [511, 347] on button "Next" at bounding box center [485, 360] width 110 height 37
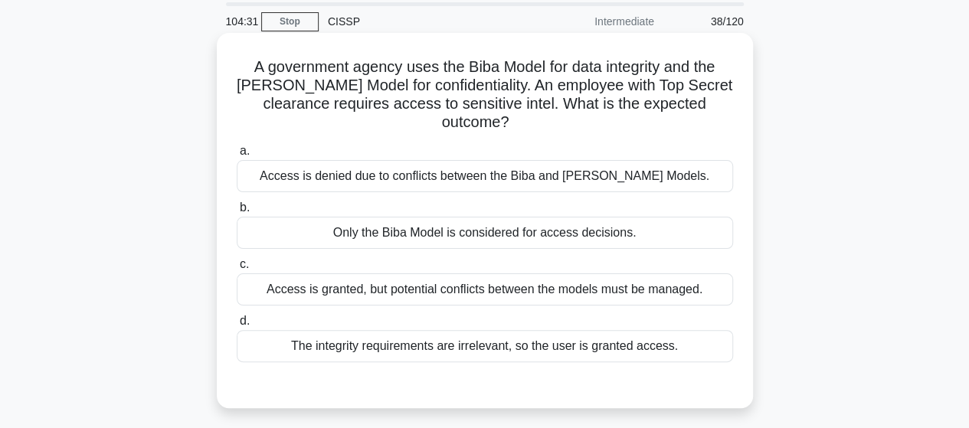
scroll to position [77, 0]
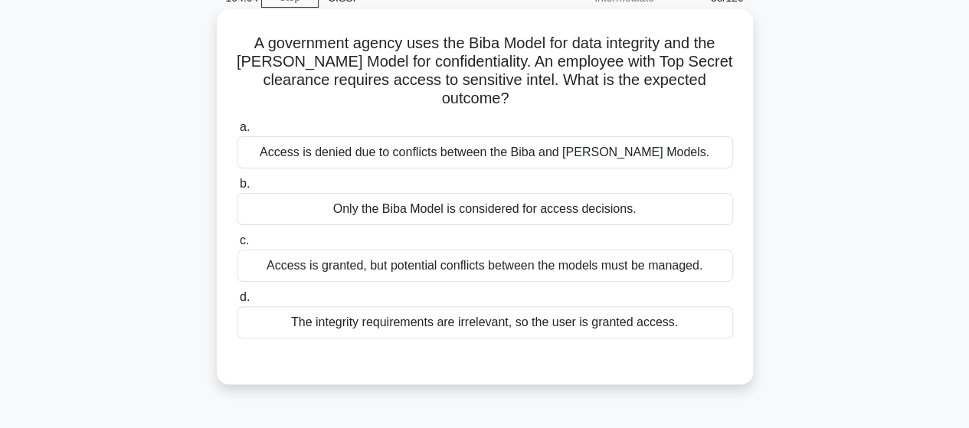
click at [551, 276] on div "Access is granted, but potential conflicts between the models must be managed." at bounding box center [485, 266] width 496 height 32
click at [237, 246] on input "c. Access is granted, but potential conflicts between the models must be manage…" at bounding box center [237, 241] width 0 height 10
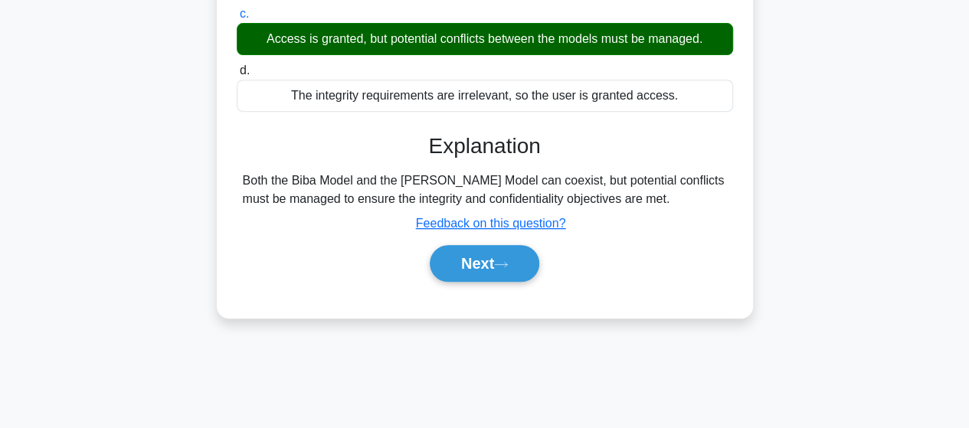
scroll to position [306, 0]
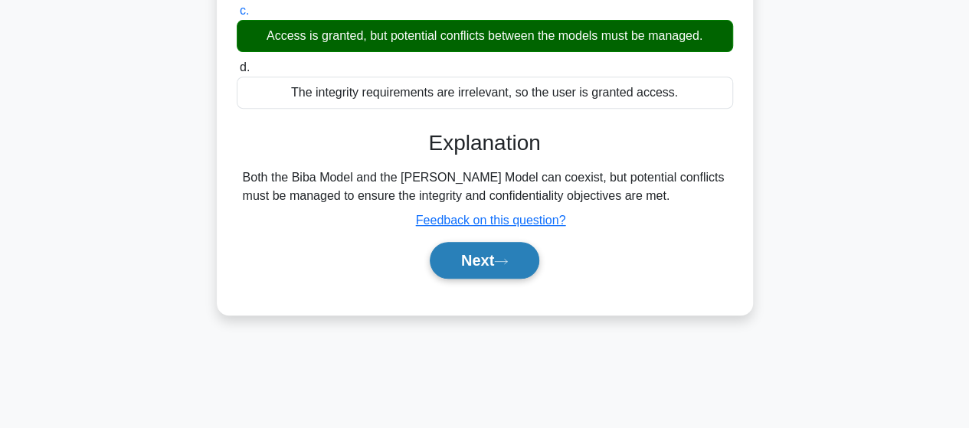
click at [478, 275] on button "Next" at bounding box center [485, 260] width 110 height 37
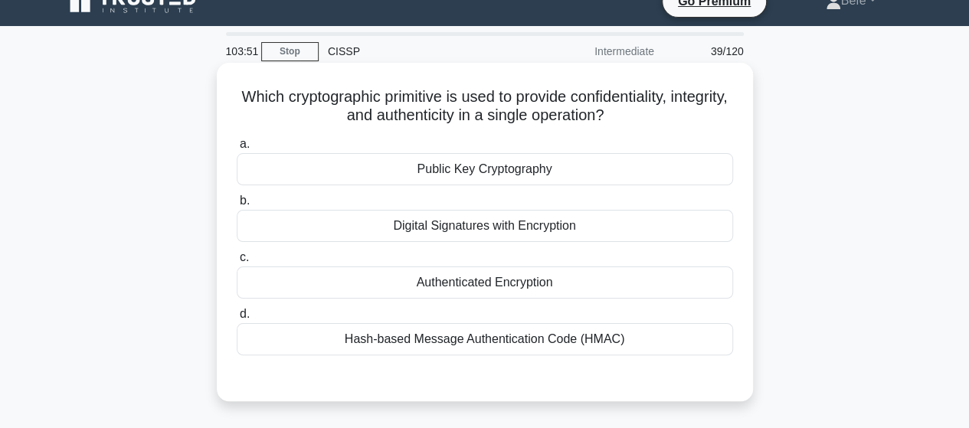
scroll to position [0, 0]
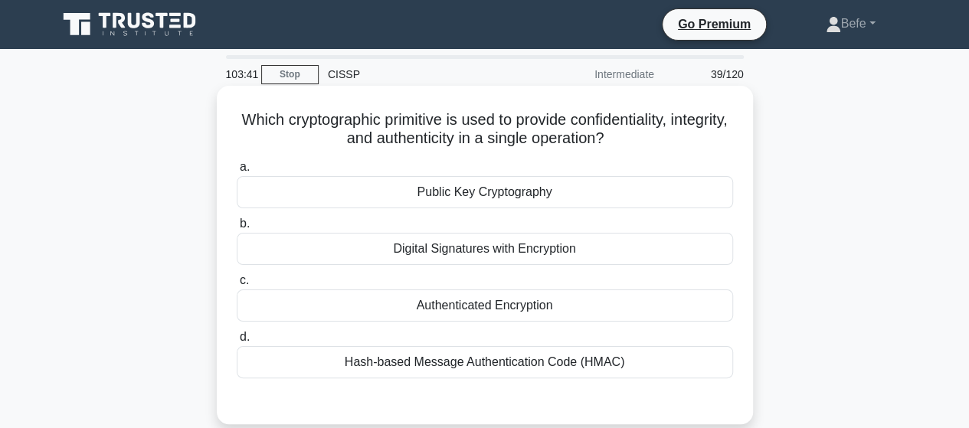
click at [492, 368] on div "Hash-based Message Authentication Code (HMAC)" at bounding box center [485, 362] width 496 height 32
click at [237, 342] on input "d. Hash-based Message Authentication Code (HMAC)" at bounding box center [237, 337] width 0 height 10
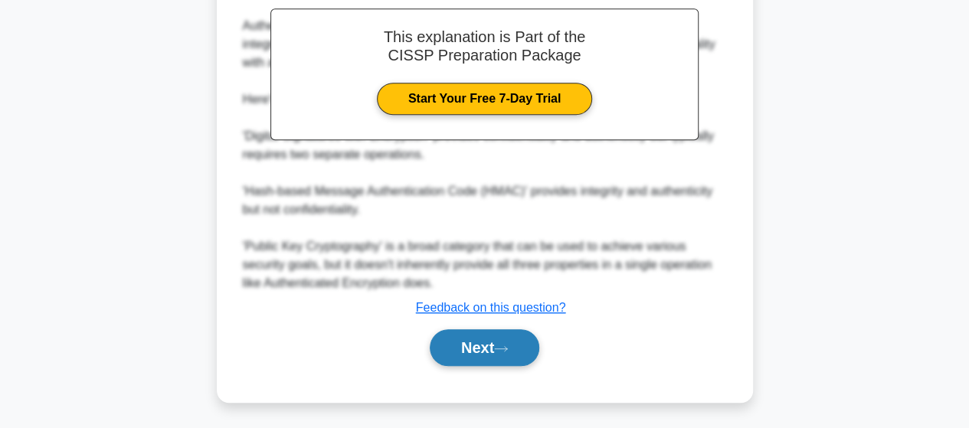
click at [473, 334] on button "Next" at bounding box center [485, 347] width 110 height 37
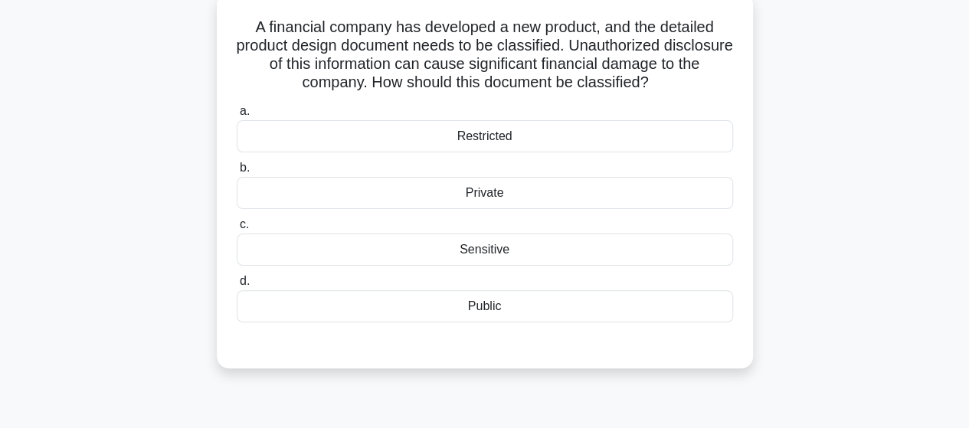
scroll to position [16, 0]
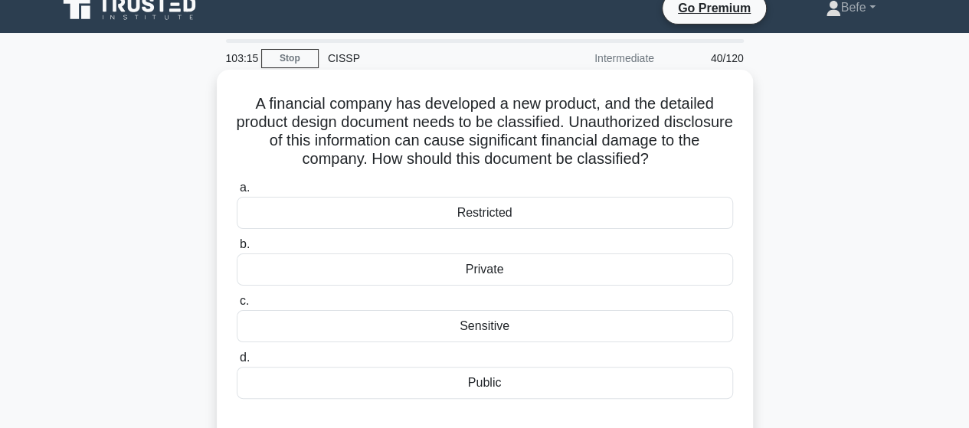
click at [469, 221] on div "Restricted" at bounding box center [485, 213] width 496 height 32
click at [237, 193] on input "a. Restricted" at bounding box center [237, 188] width 0 height 10
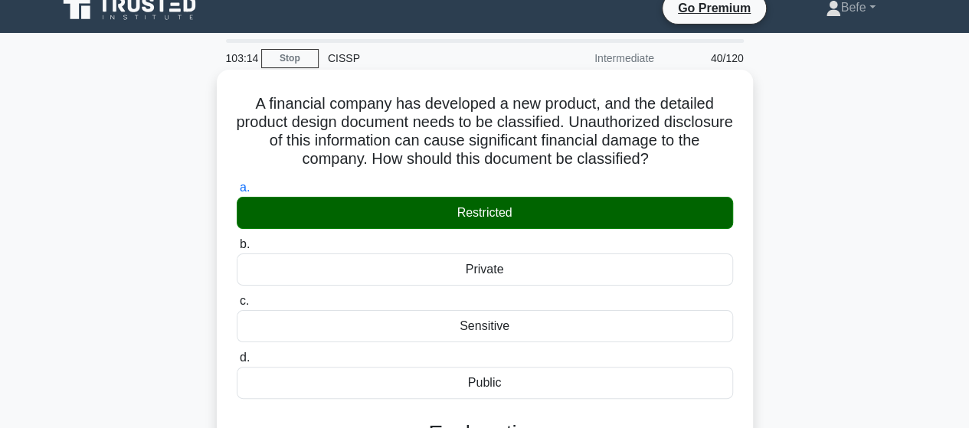
scroll to position [399, 0]
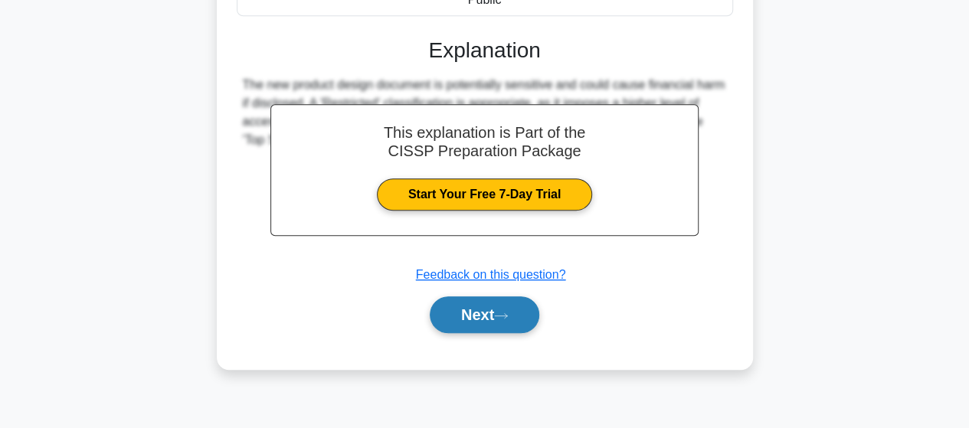
click at [468, 307] on button "Next" at bounding box center [485, 314] width 110 height 37
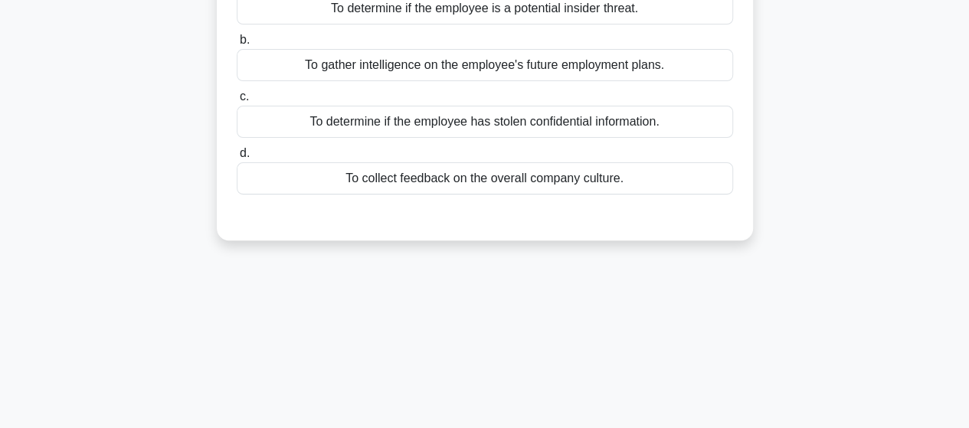
scroll to position [16, 0]
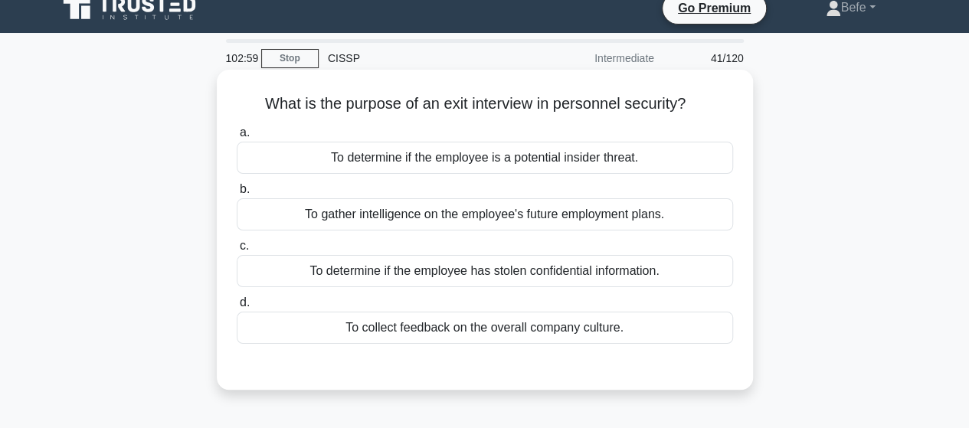
click at [526, 165] on div "To determine if the employee is a potential insider threat." at bounding box center [485, 158] width 496 height 32
click at [237, 138] on input "a. To determine if the employee is a potential insider threat." at bounding box center [237, 133] width 0 height 10
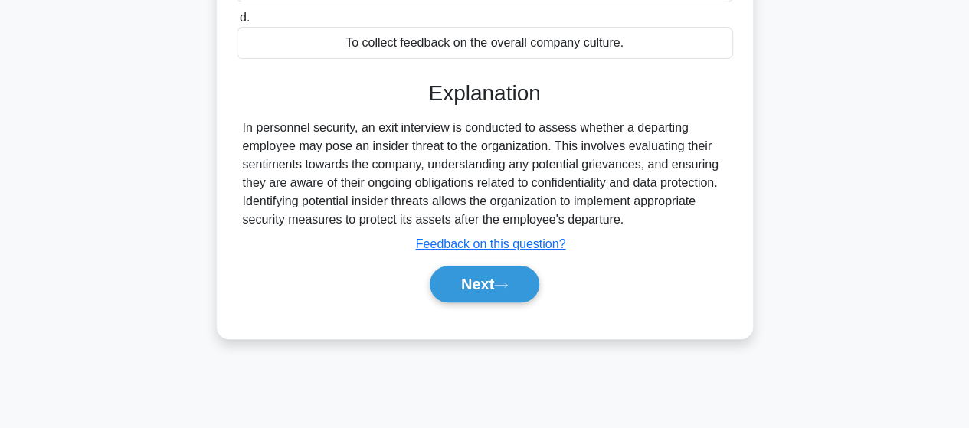
scroll to position [323, 0]
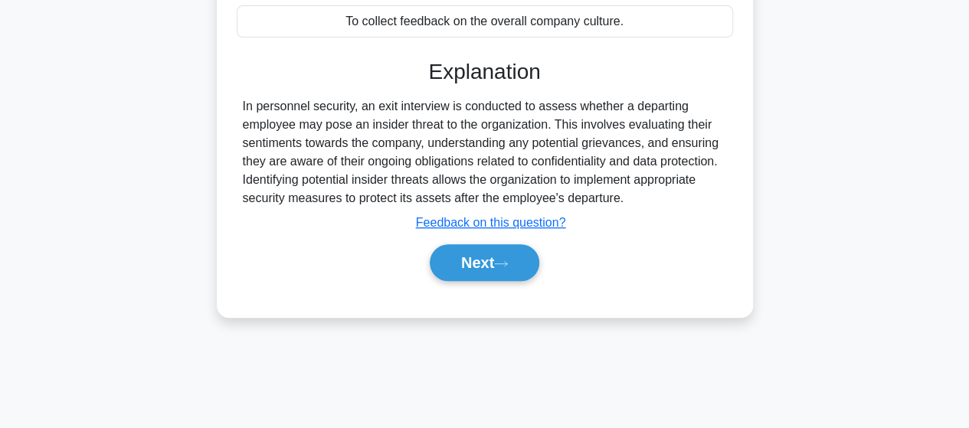
click at [480, 269] on button "Next" at bounding box center [485, 262] width 110 height 37
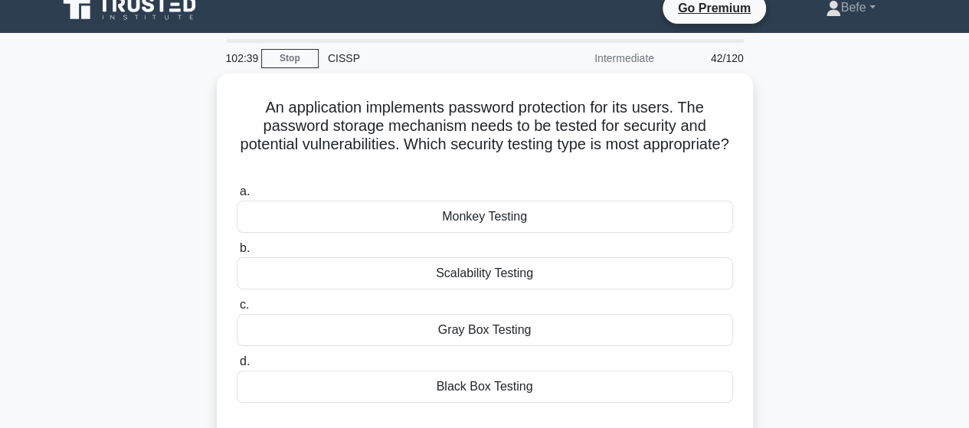
scroll to position [93, 0]
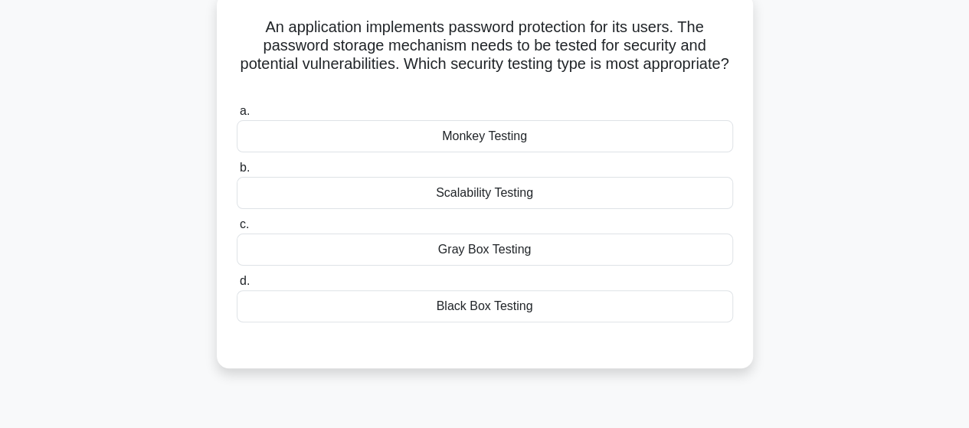
click at [506, 142] on div "Monkey Testing" at bounding box center [485, 136] width 496 height 32
click at [237, 116] on input "a. Monkey Testing" at bounding box center [237, 111] width 0 height 10
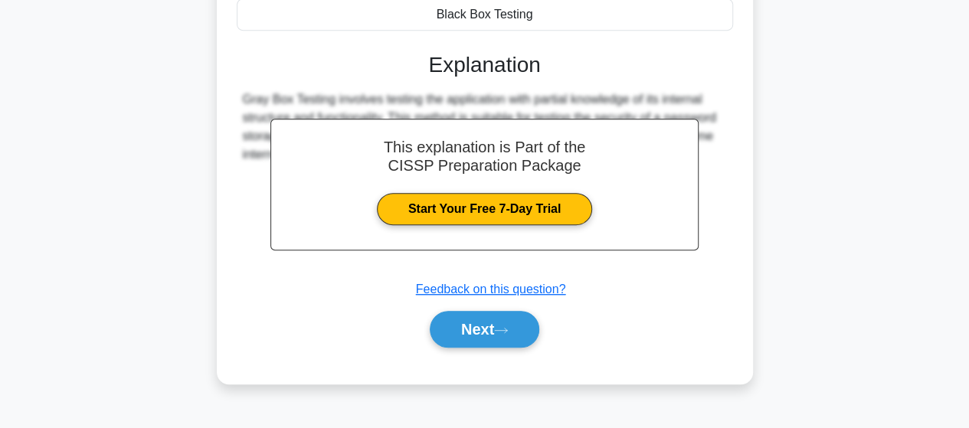
scroll to position [399, 0]
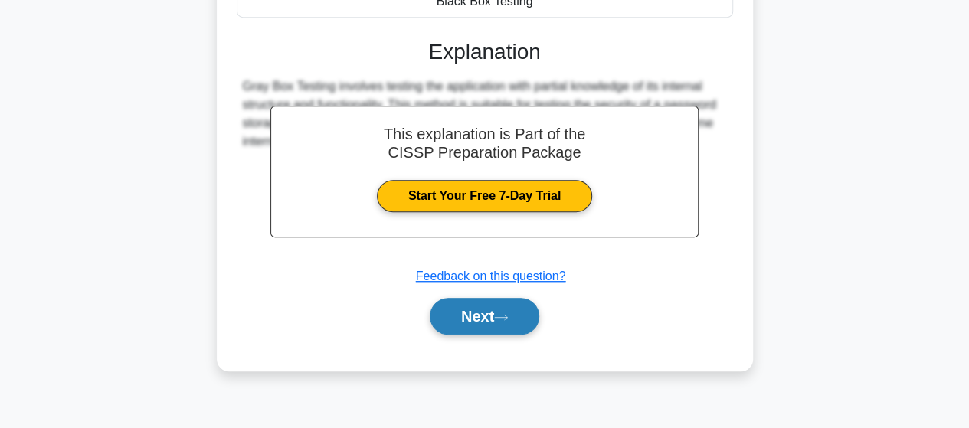
click at [460, 316] on button "Next" at bounding box center [485, 316] width 110 height 37
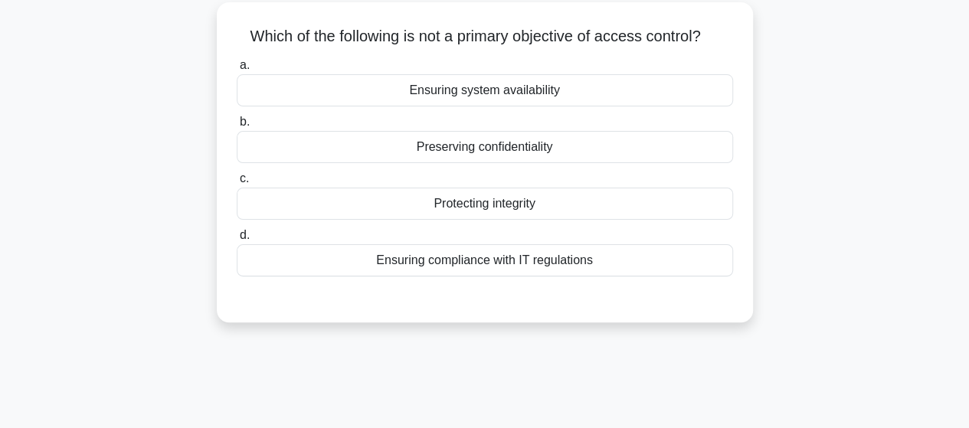
scroll to position [16, 0]
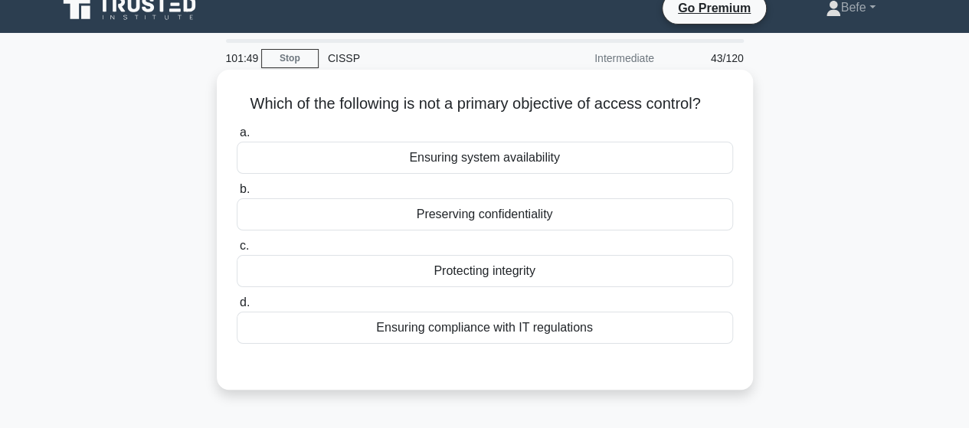
click at [487, 323] on div "Ensuring compliance with IT regulations" at bounding box center [485, 328] width 496 height 32
click at [237, 308] on input "d. Ensuring compliance with IT regulations" at bounding box center [237, 303] width 0 height 10
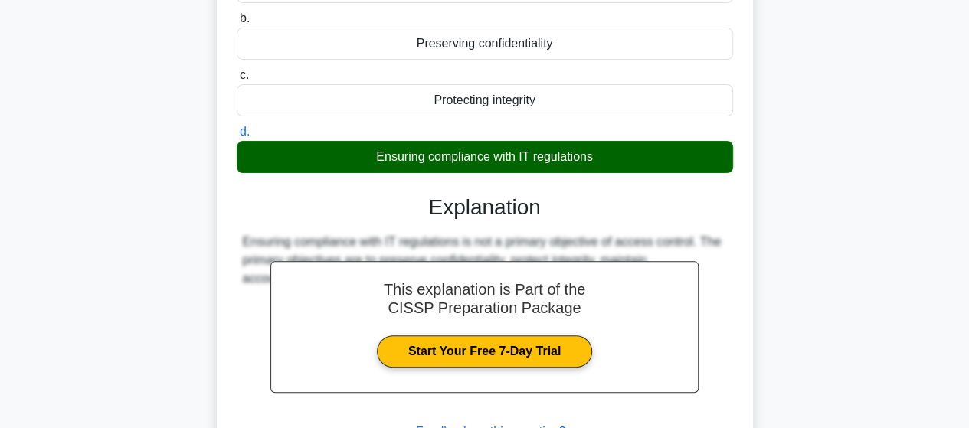
scroll to position [323, 0]
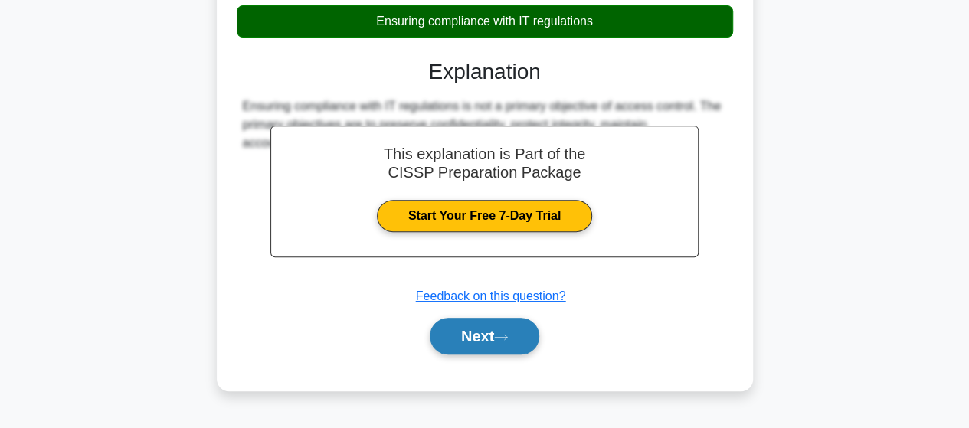
click at [487, 338] on button "Next" at bounding box center [485, 336] width 110 height 37
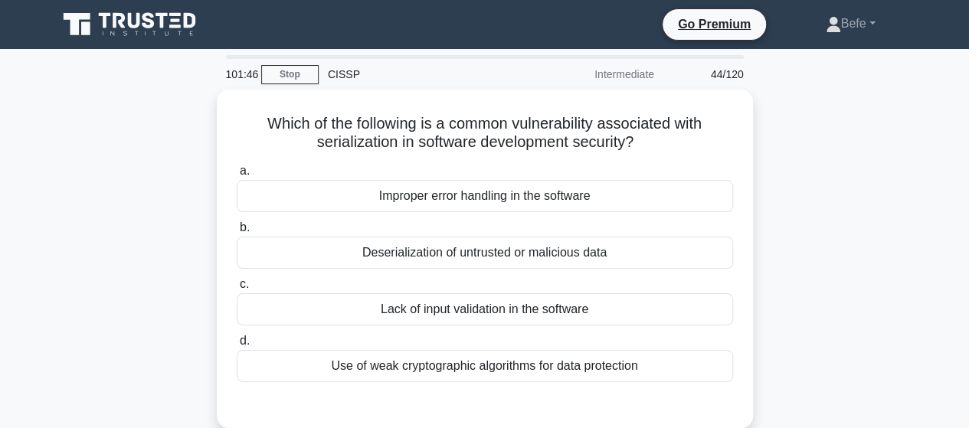
scroll to position [77, 0]
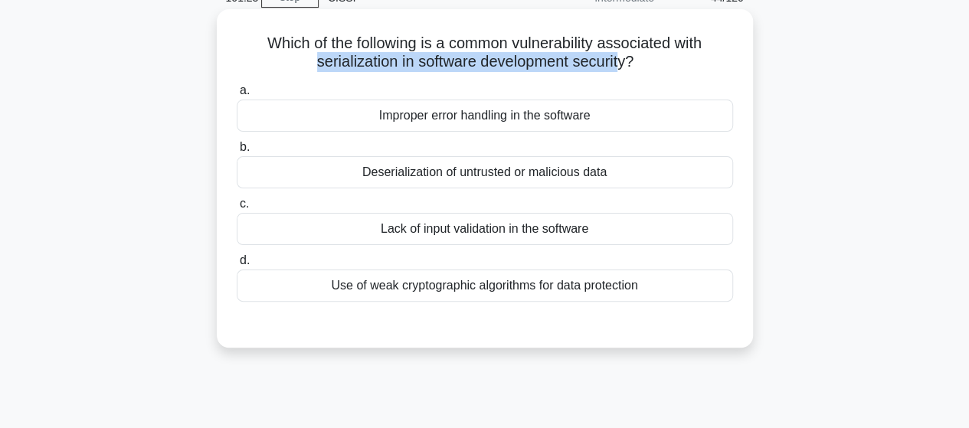
drag, startPoint x: 313, startPoint y: 64, endPoint x: 620, endPoint y: 64, distance: 306.4
click at [620, 64] on h5 "Which of the following is a common vulnerability associated with serialization …" at bounding box center [484, 53] width 499 height 38
click at [431, 64] on h5 "Which of the following is a common vulnerability associated with serialization …" at bounding box center [484, 53] width 499 height 38
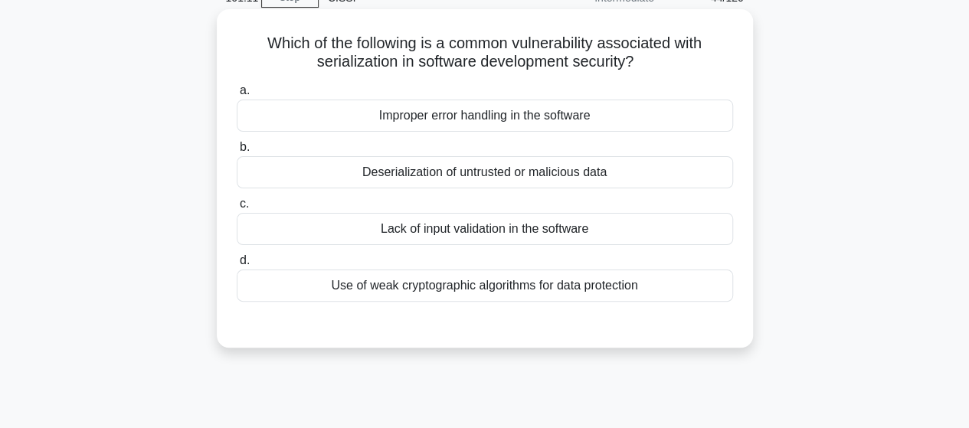
click at [468, 231] on div "Lack of input validation in the software" at bounding box center [485, 229] width 496 height 32
click at [237, 209] on input "c. Lack of input validation in the software" at bounding box center [237, 204] width 0 height 10
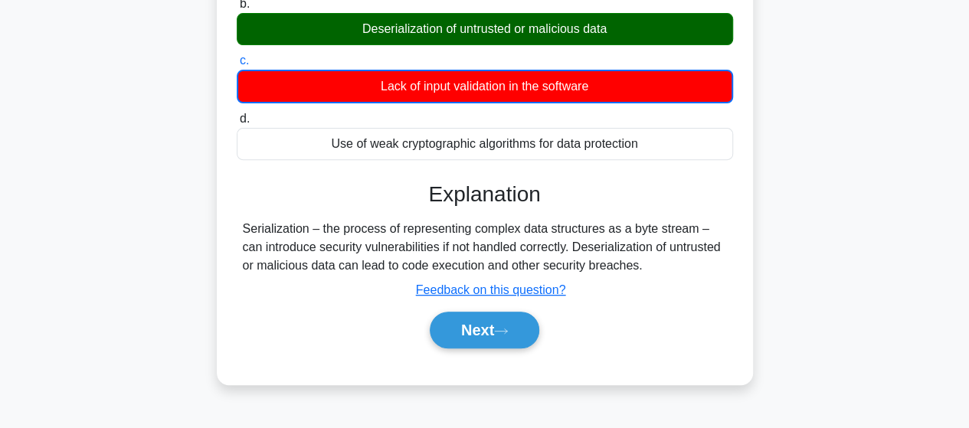
scroll to position [306, 0]
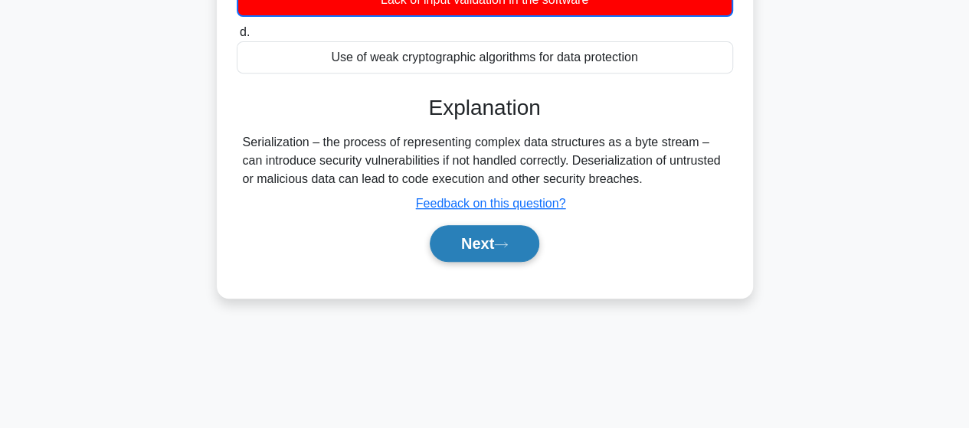
click at [519, 236] on button "Next" at bounding box center [485, 243] width 110 height 37
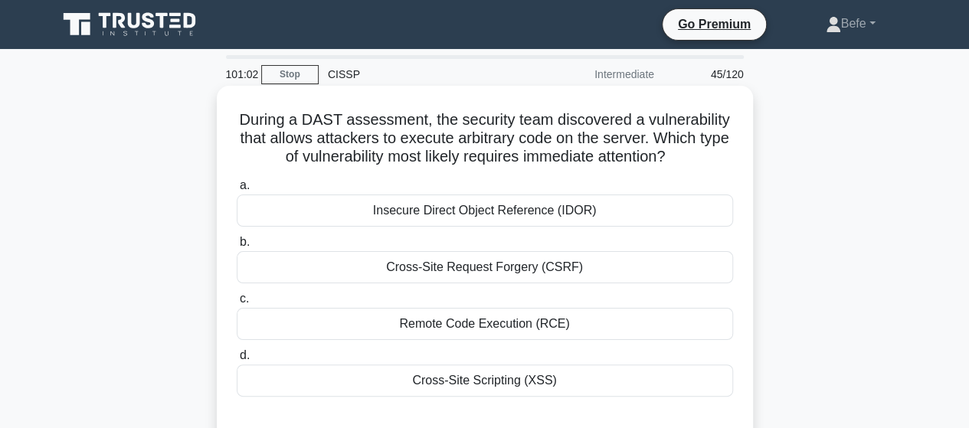
scroll to position [77, 0]
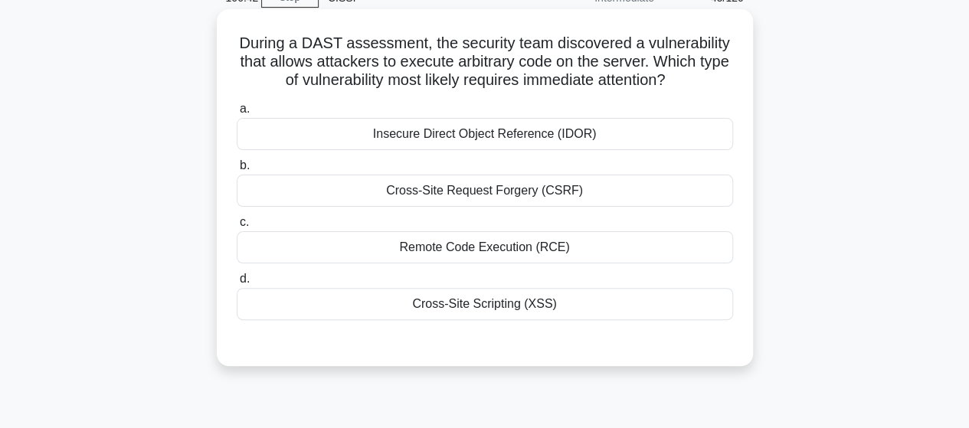
click at [559, 304] on div "Cross-Site Scripting (XSS)" at bounding box center [485, 304] width 496 height 32
click at [237, 284] on input "d. Cross-Site Scripting (XSS)" at bounding box center [237, 279] width 0 height 10
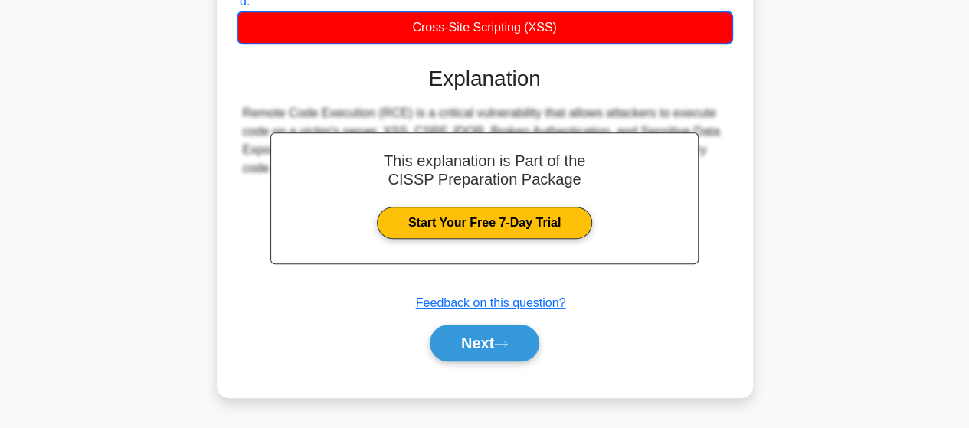
scroll to position [399, 0]
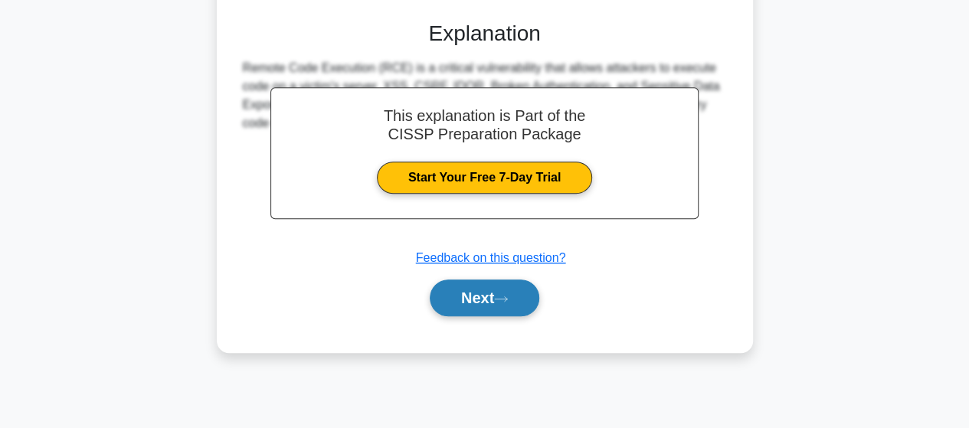
click at [520, 290] on button "Next" at bounding box center [485, 298] width 110 height 37
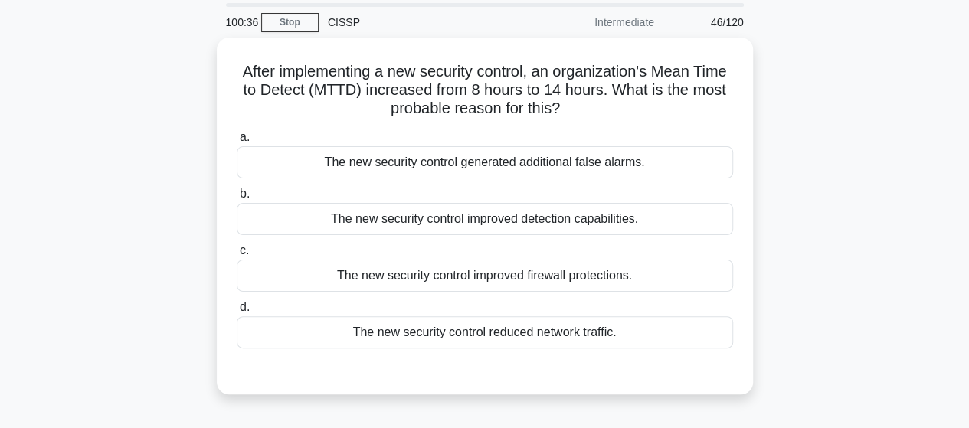
scroll to position [77, 0]
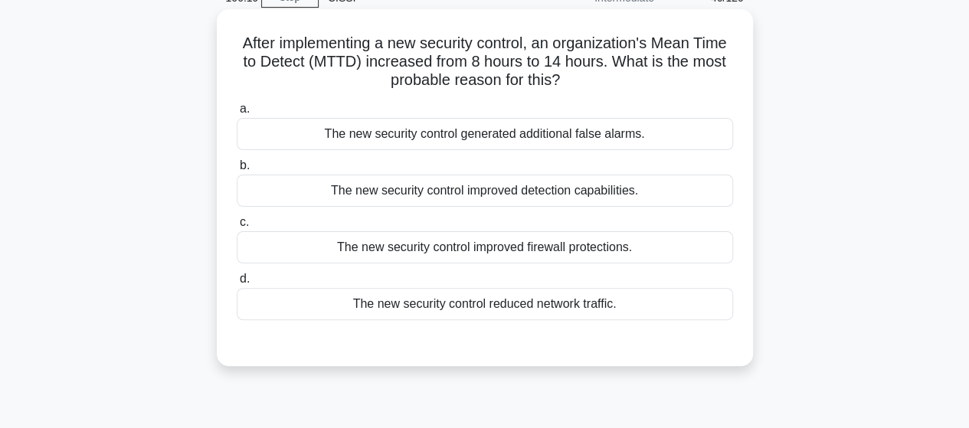
click at [563, 142] on div "The new security control generated additional false alarms." at bounding box center [485, 134] width 496 height 32
click at [237, 114] on input "a. The new security control generated additional false alarms." at bounding box center [237, 109] width 0 height 10
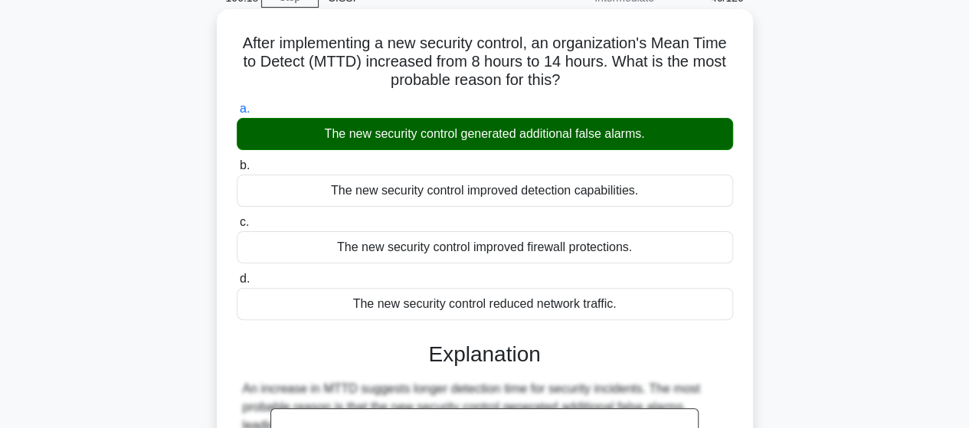
scroll to position [383, 0]
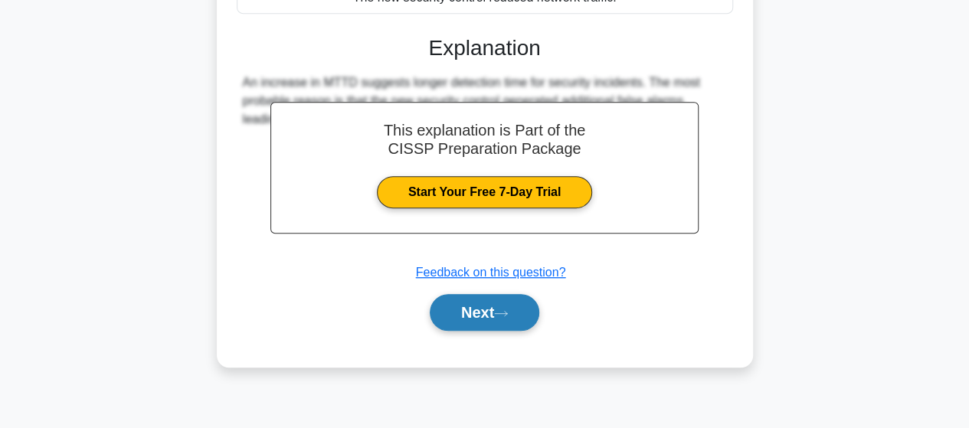
click at [508, 313] on icon at bounding box center [501, 314] width 14 height 8
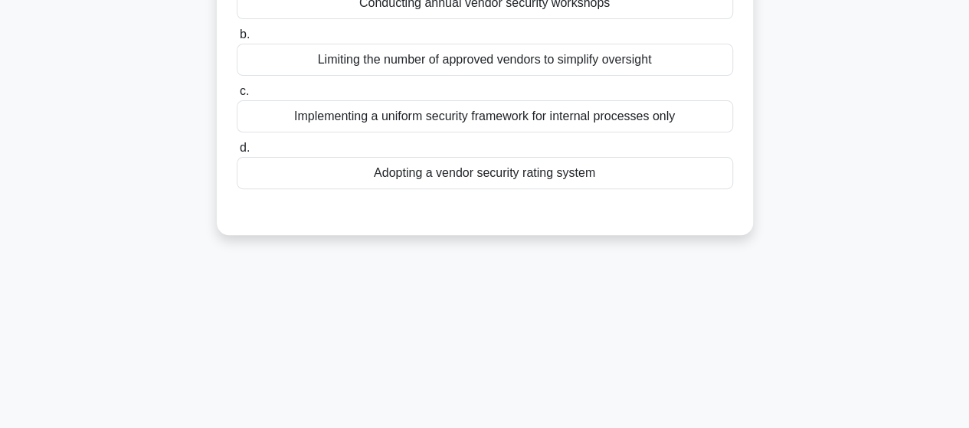
scroll to position [77, 0]
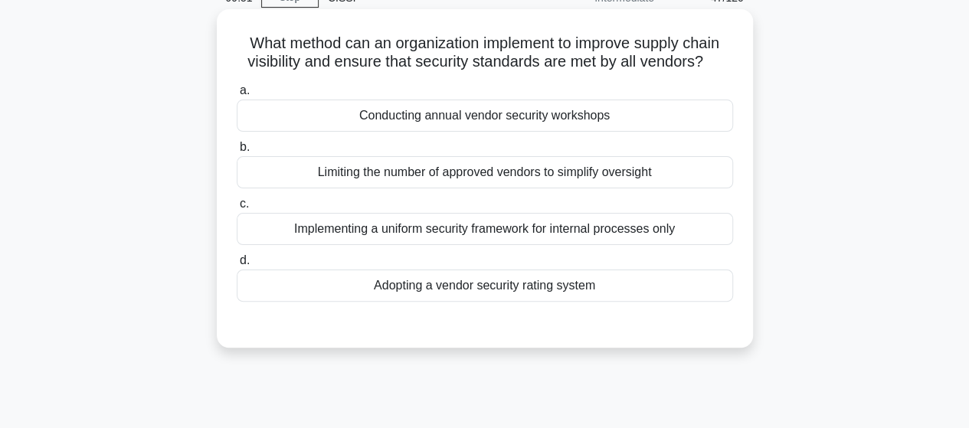
click at [470, 182] on div "Limiting the number of approved vendors to simplify oversight" at bounding box center [485, 172] width 496 height 32
click at [237, 152] on input "b. Limiting the number of approved vendors to simplify oversight" at bounding box center [237, 147] width 0 height 10
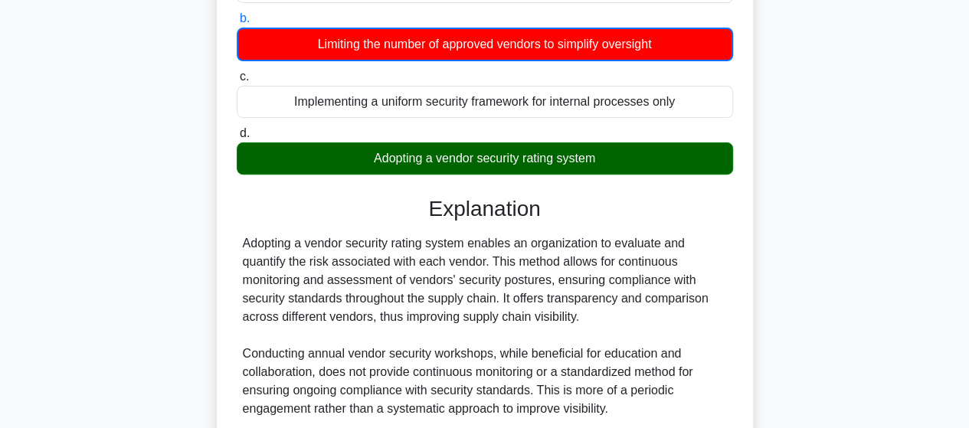
scroll to position [230, 0]
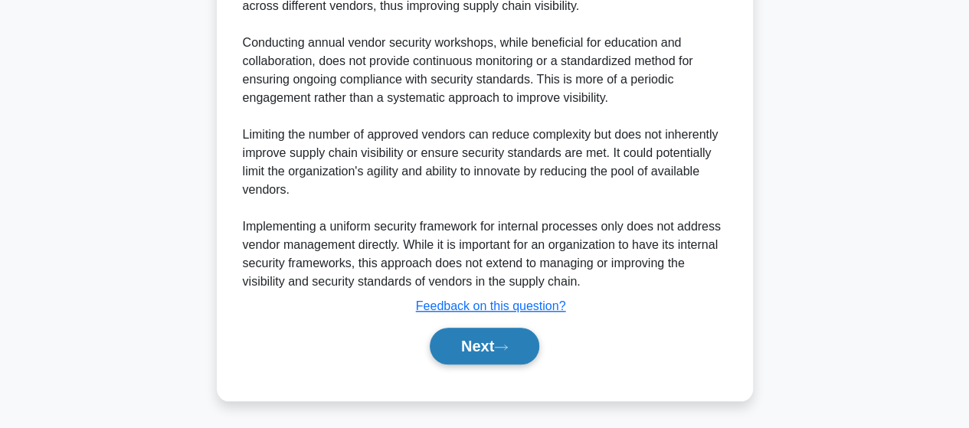
click at [492, 349] on button "Next" at bounding box center [485, 346] width 110 height 37
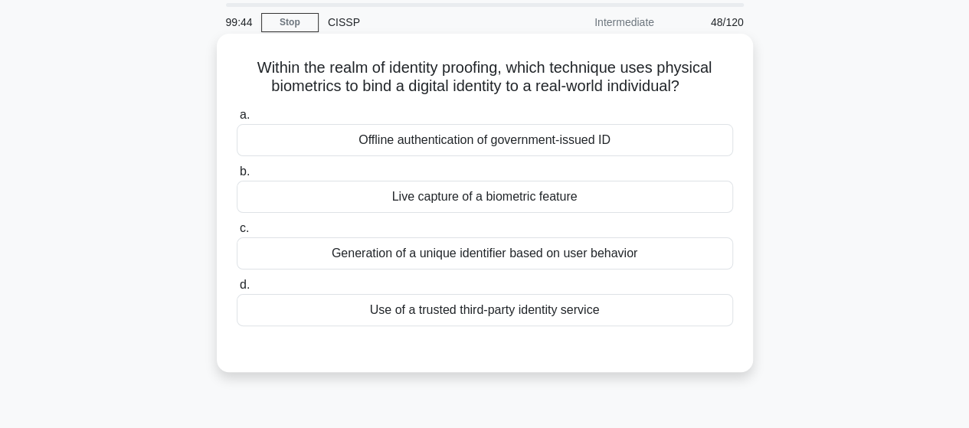
scroll to position [77, 0]
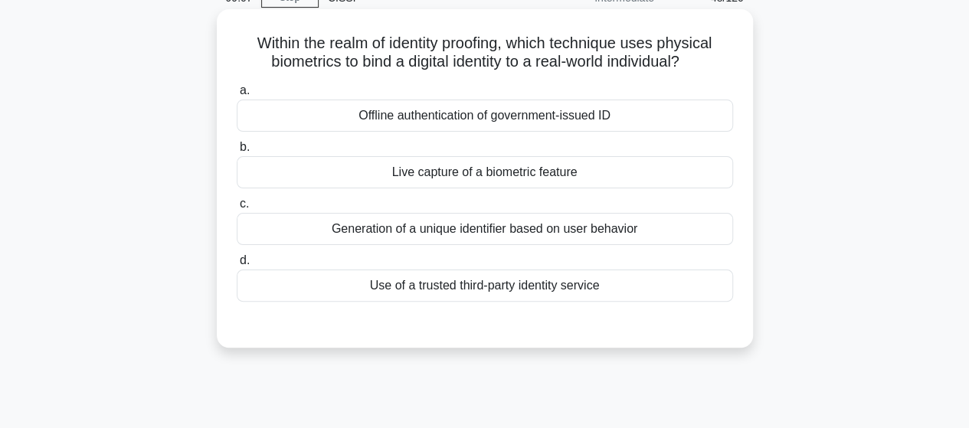
click at [577, 174] on div "Live capture of a biometric feature" at bounding box center [485, 172] width 496 height 32
click at [237, 152] on input "b. Live capture of a biometric feature" at bounding box center [237, 147] width 0 height 10
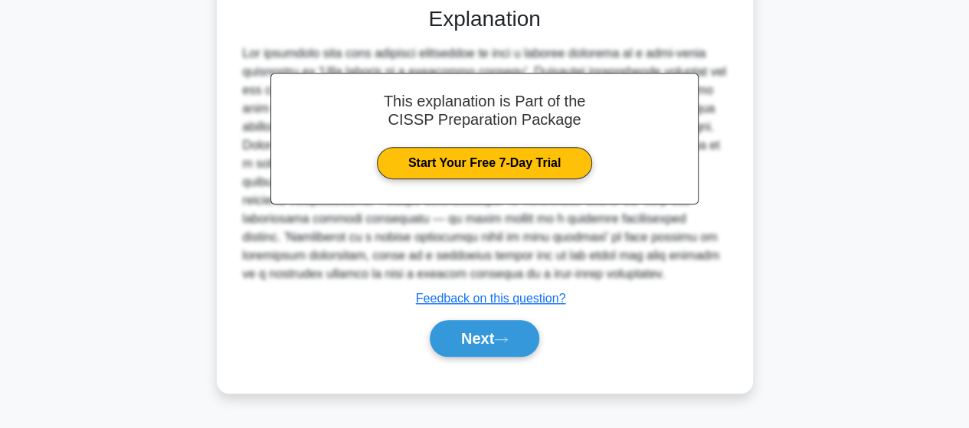
scroll to position [399, 0]
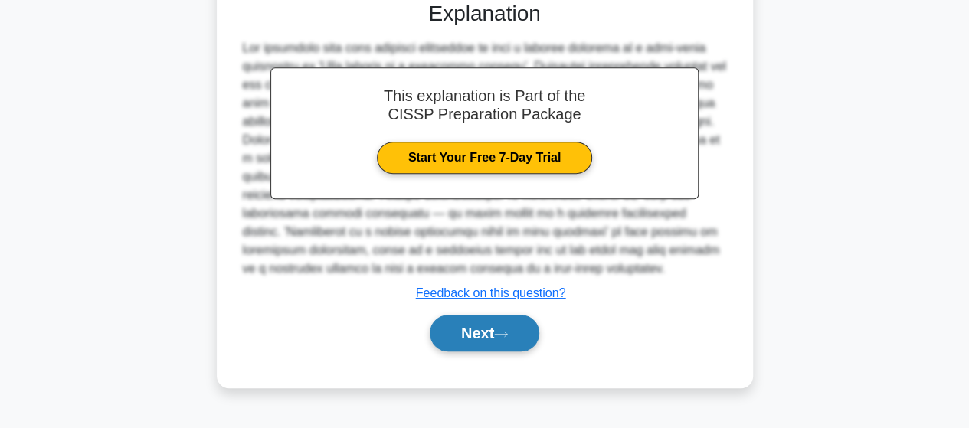
click at [487, 329] on button "Next" at bounding box center [485, 333] width 110 height 37
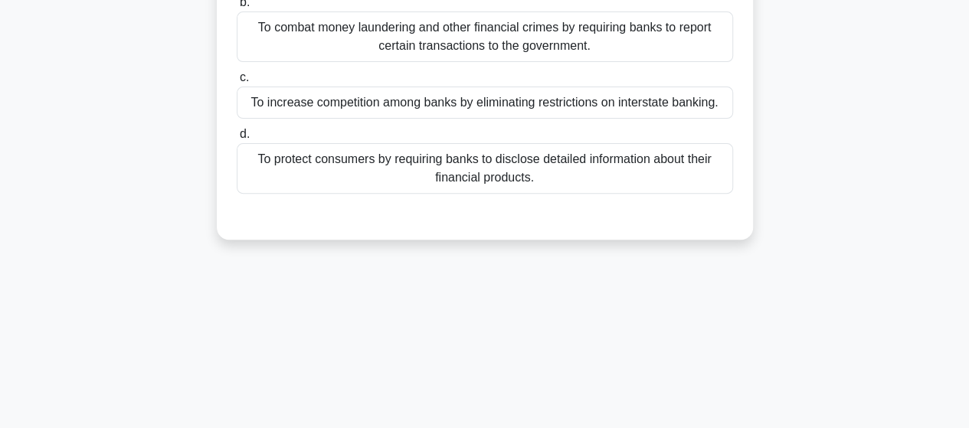
scroll to position [93, 0]
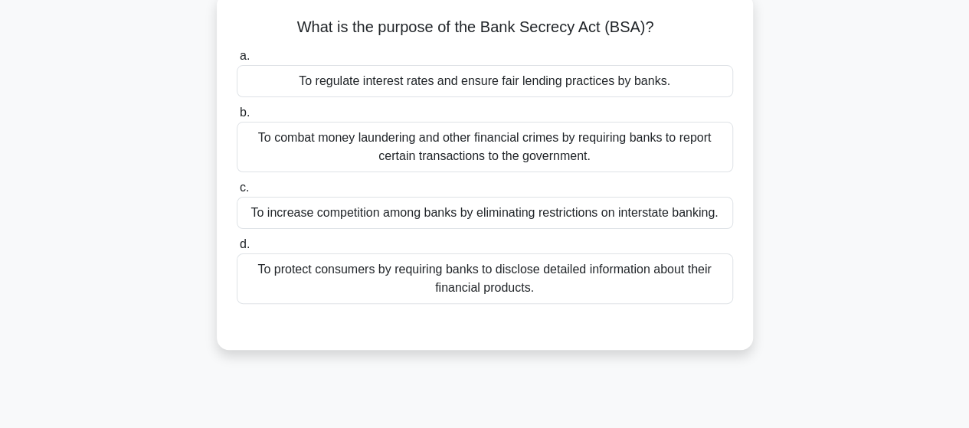
click at [578, 283] on div "To protect consumers by requiring banks to disclose detailed information about …" at bounding box center [485, 279] width 496 height 51
click at [237, 250] on input "d. To protect consumers by requiring banks to disclose detailed information abo…" at bounding box center [237, 245] width 0 height 10
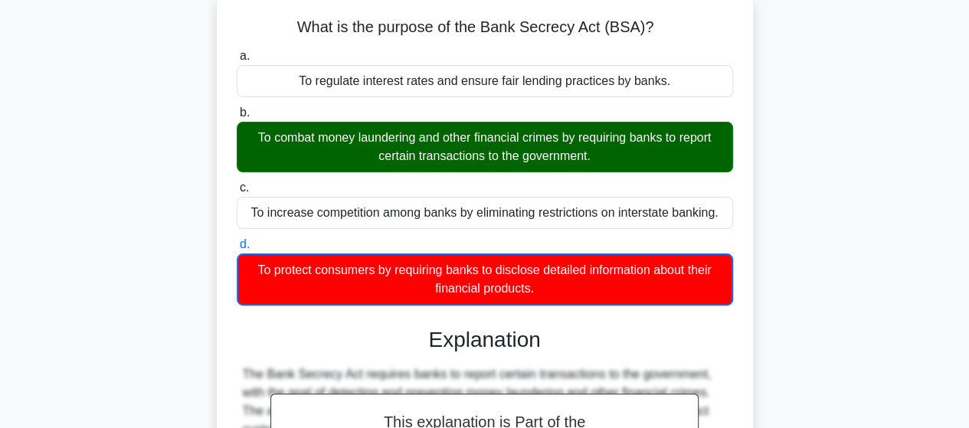
scroll to position [399, 0]
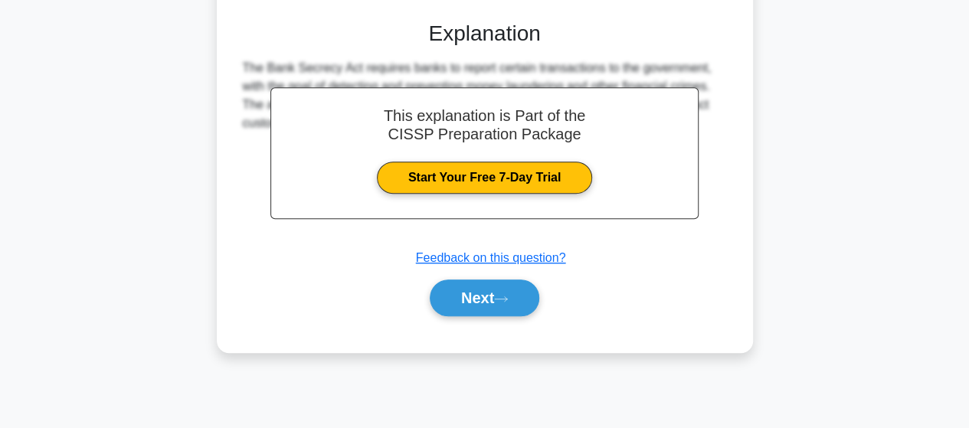
click at [473, 302] on button "Next" at bounding box center [485, 298] width 110 height 37
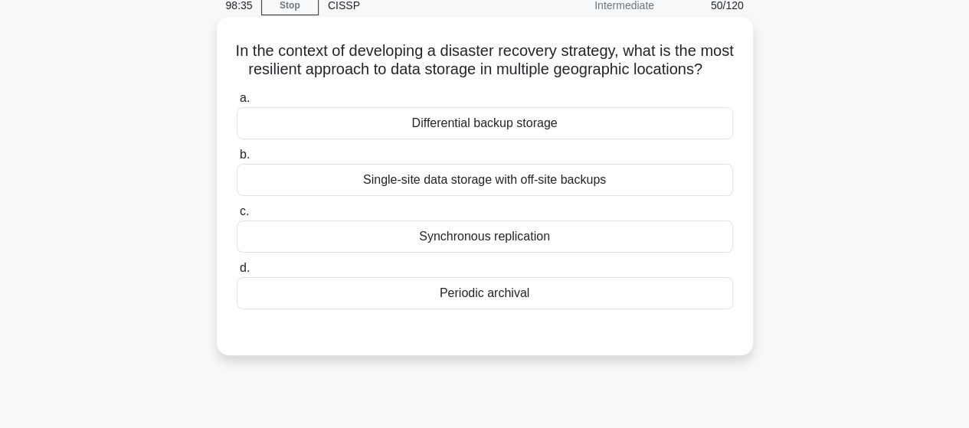
scroll to position [93, 0]
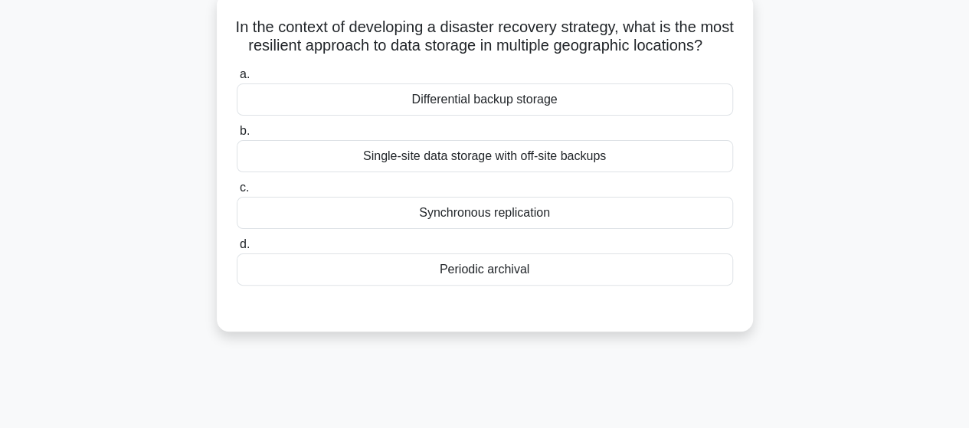
click at [480, 229] on div "Synchronous replication" at bounding box center [485, 213] width 496 height 32
click at [237, 193] on input "c. Synchronous replication" at bounding box center [237, 188] width 0 height 10
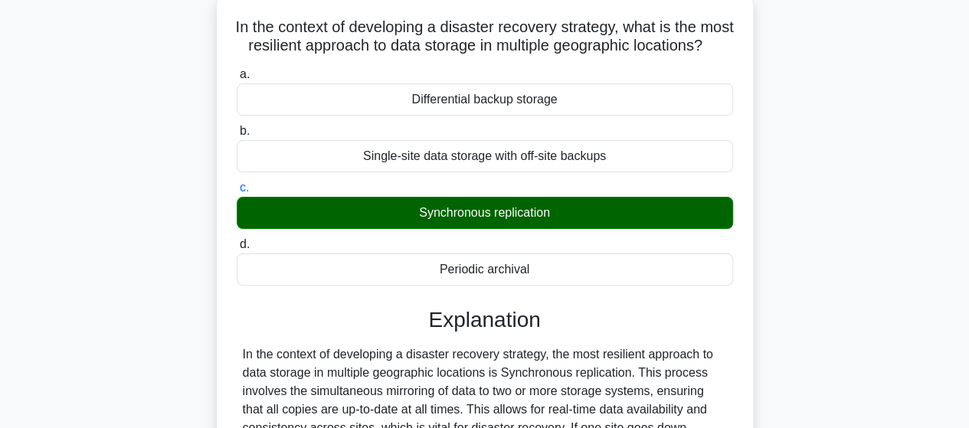
click at [578, 319] on div "a. Differential backup storage b. Single-site data storage with off-site backups" at bounding box center [484, 387] width 499 height 651
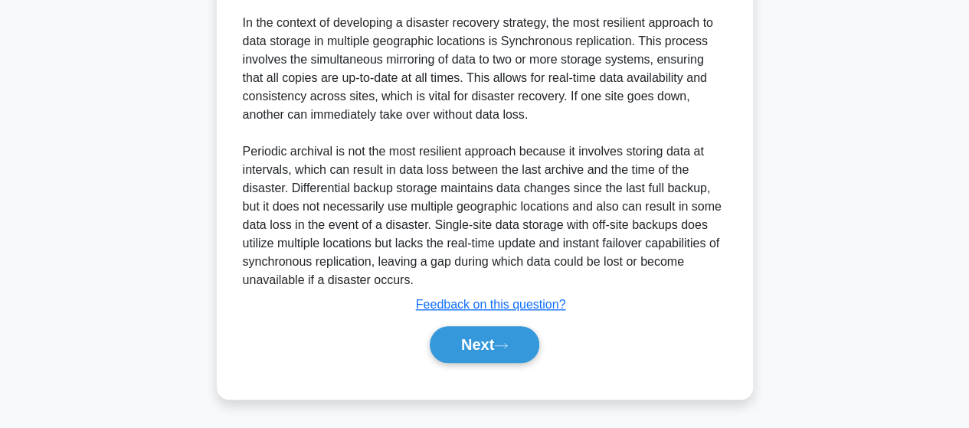
scroll to position [441, 0]
click at [504, 324] on div "Next" at bounding box center [485, 344] width 496 height 49
click at [499, 329] on button "Next" at bounding box center [485, 344] width 110 height 37
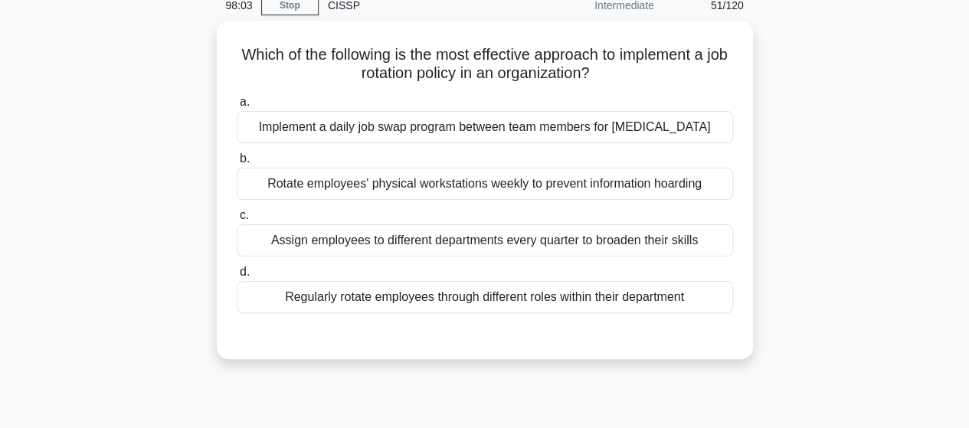
scroll to position [31, 0]
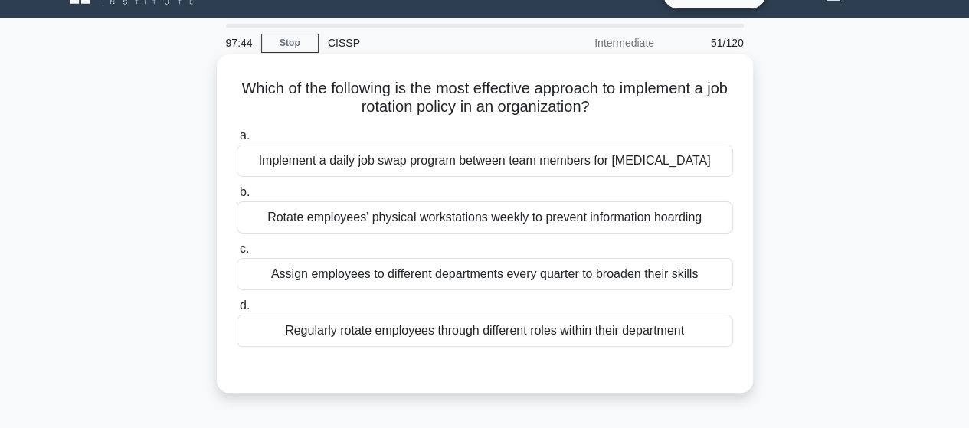
click at [443, 326] on div "Regularly rotate employees through different roles within their department" at bounding box center [485, 331] width 496 height 32
click at [237, 311] on input "d. Regularly rotate employees through different roles within their department" at bounding box center [237, 306] width 0 height 10
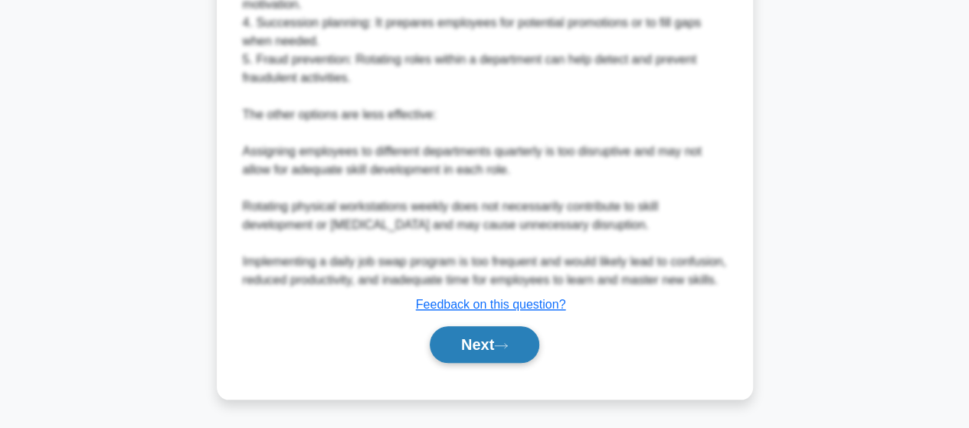
click at [502, 363] on button "Next" at bounding box center [485, 344] width 110 height 37
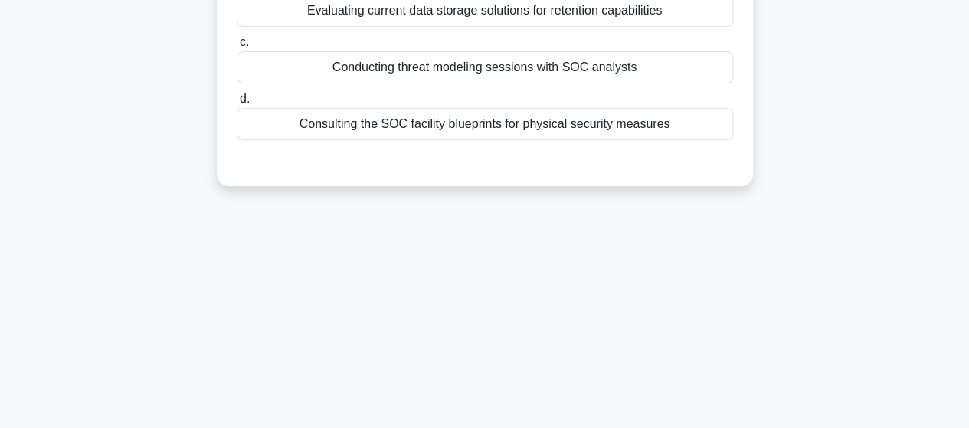
scroll to position [93, 0]
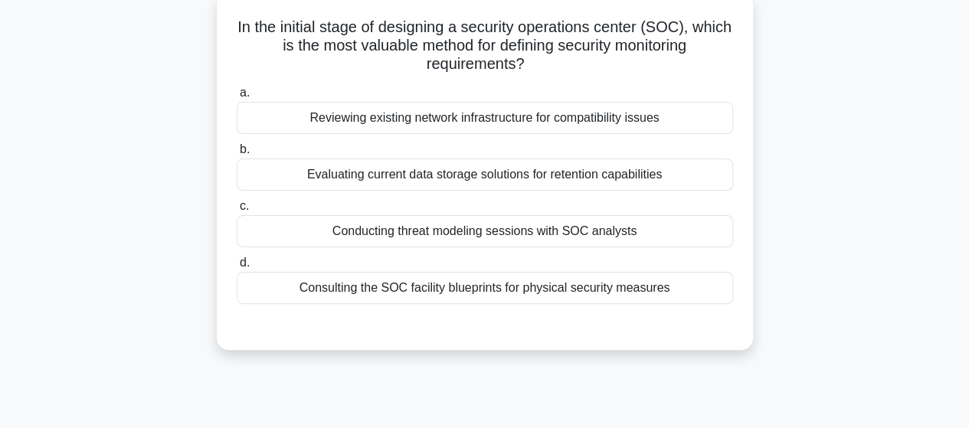
click at [401, 20] on h5 "In the initial stage of designing a security operations center (SOC), which is …" at bounding box center [484, 46] width 499 height 57
click at [643, 232] on div "Conducting threat modeling sessions with SOC analysts" at bounding box center [485, 231] width 496 height 32
click at [237, 211] on input "c. Conducting threat modeling sessions with SOC analysts" at bounding box center [237, 206] width 0 height 10
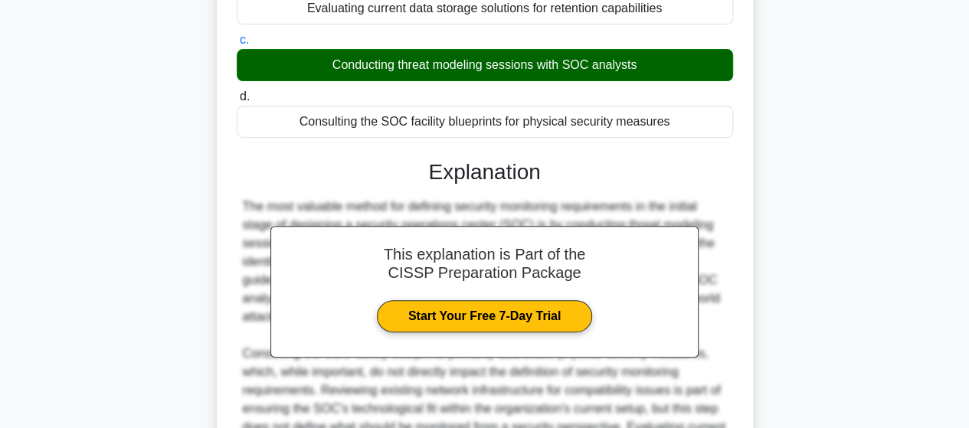
scroll to position [399, 0]
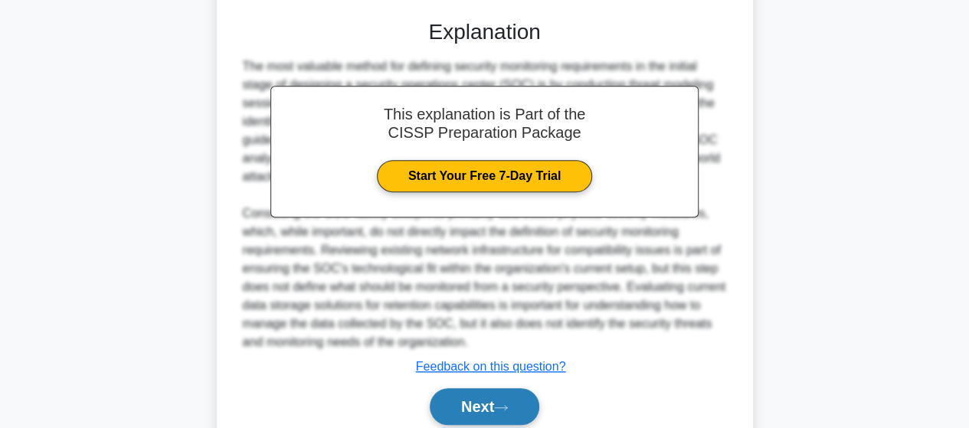
click at [505, 395] on button "Next" at bounding box center [485, 406] width 110 height 37
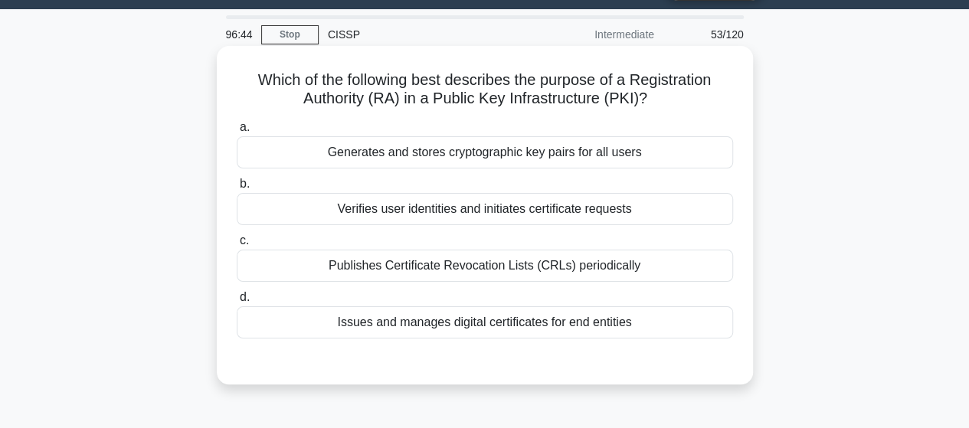
scroll to position [16, 0]
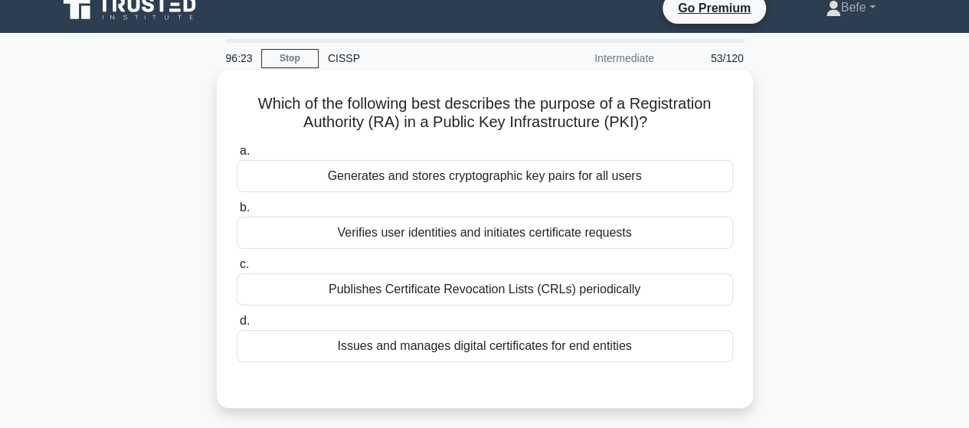
click at [479, 238] on div "Verifies user identities and initiates certificate requests" at bounding box center [485, 233] width 496 height 32
click at [237, 213] on input "b. Verifies user identities and initiates certificate requests" at bounding box center [237, 208] width 0 height 10
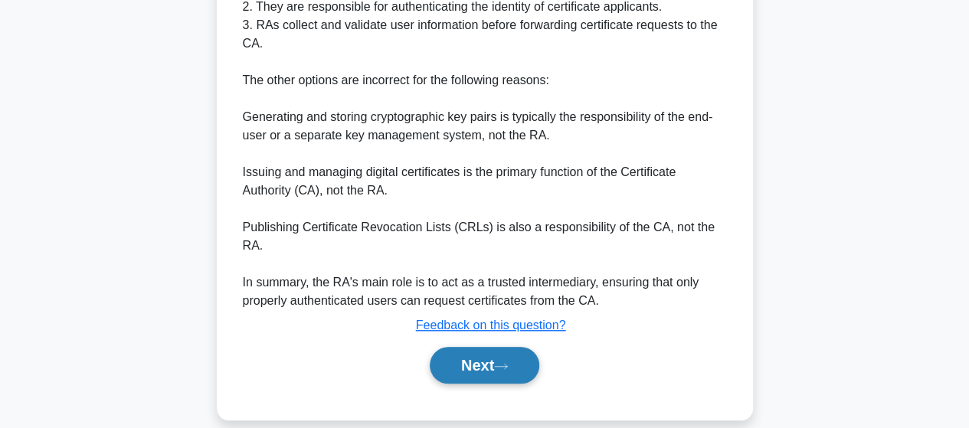
click at [481, 347] on button "Next" at bounding box center [485, 365] width 110 height 37
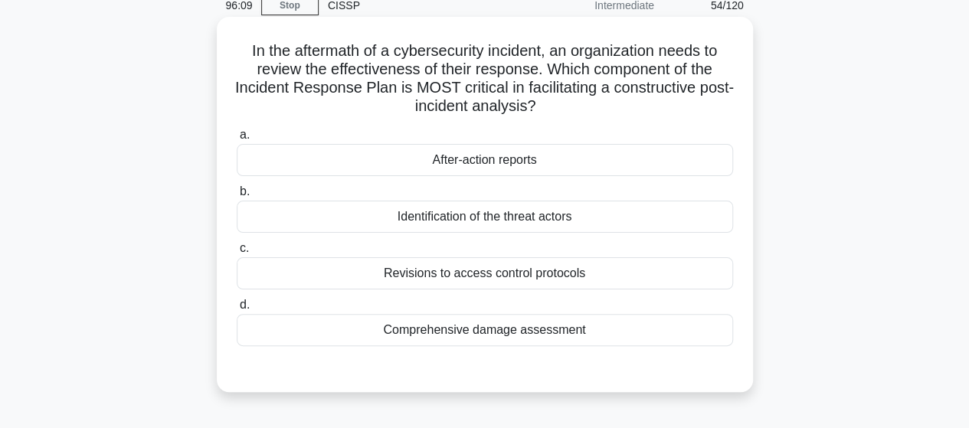
scroll to position [93, 0]
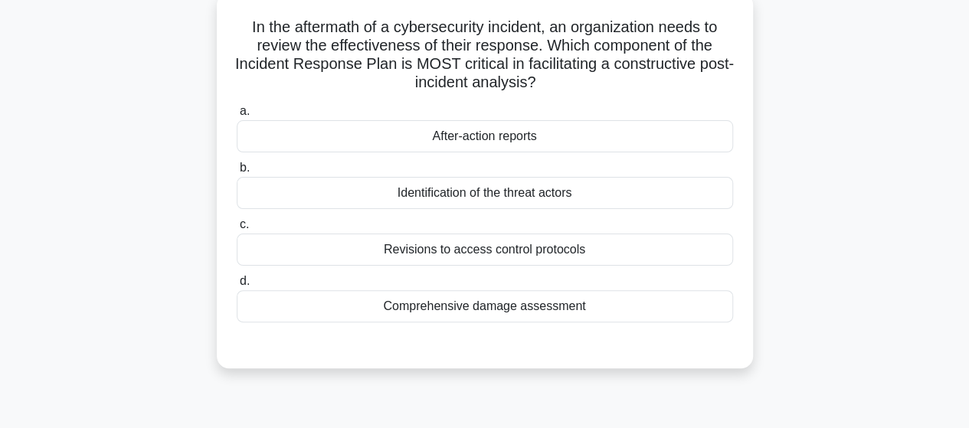
click at [471, 311] on div "Comprehensive damage assessment" at bounding box center [485, 306] width 496 height 32
click at [237, 287] on input "d. Comprehensive damage assessment" at bounding box center [237, 282] width 0 height 10
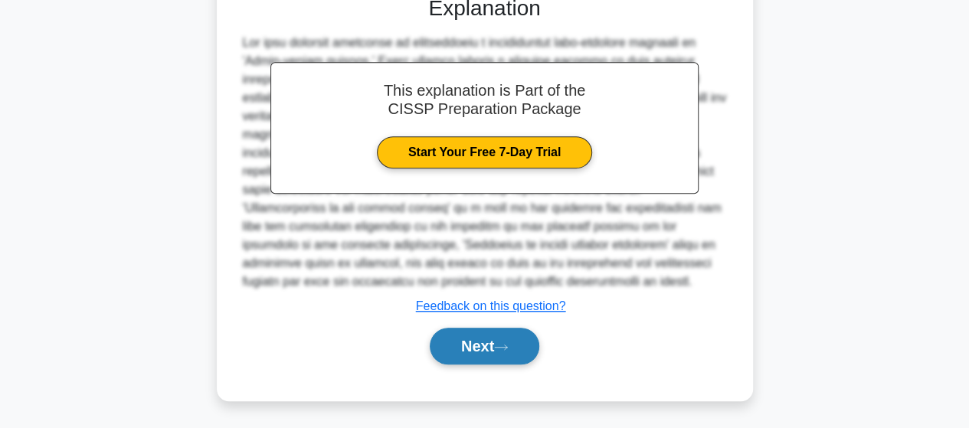
click at [508, 343] on icon at bounding box center [501, 347] width 14 height 8
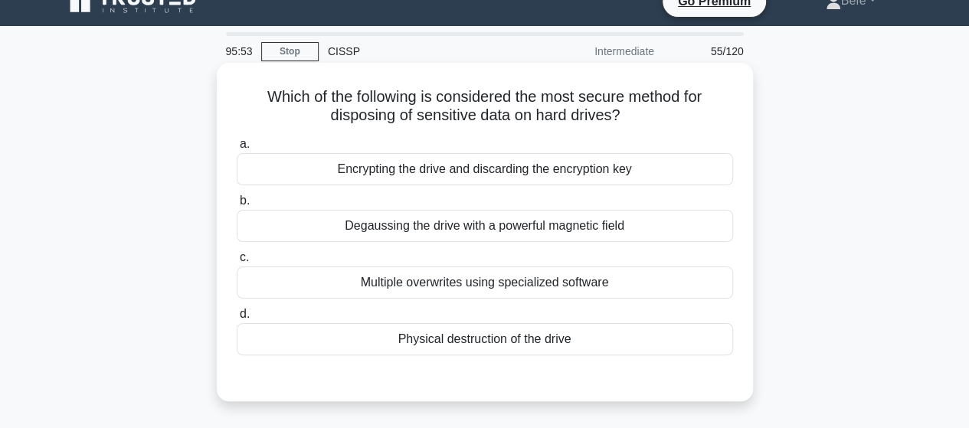
scroll to position [0, 0]
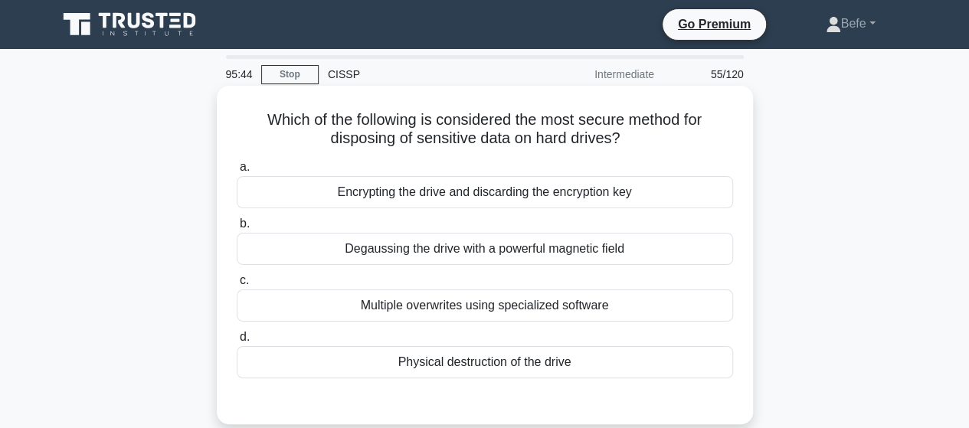
click at [529, 371] on div "Physical destruction of the drive" at bounding box center [485, 362] width 496 height 32
click at [237, 342] on input "d. Physical destruction of the drive" at bounding box center [237, 337] width 0 height 10
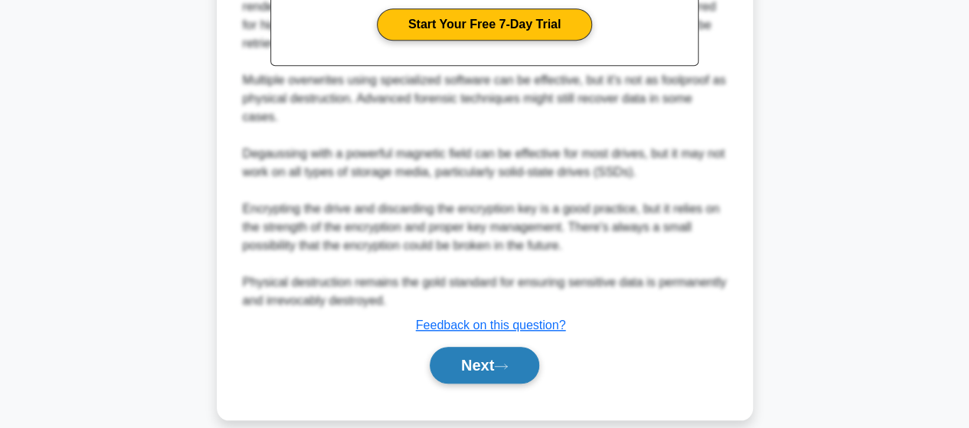
click at [496, 355] on button "Next" at bounding box center [485, 365] width 110 height 37
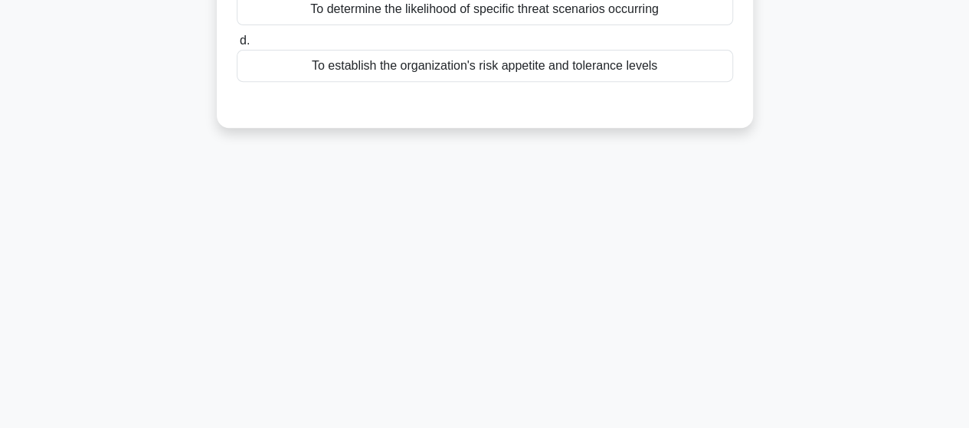
scroll to position [16, 0]
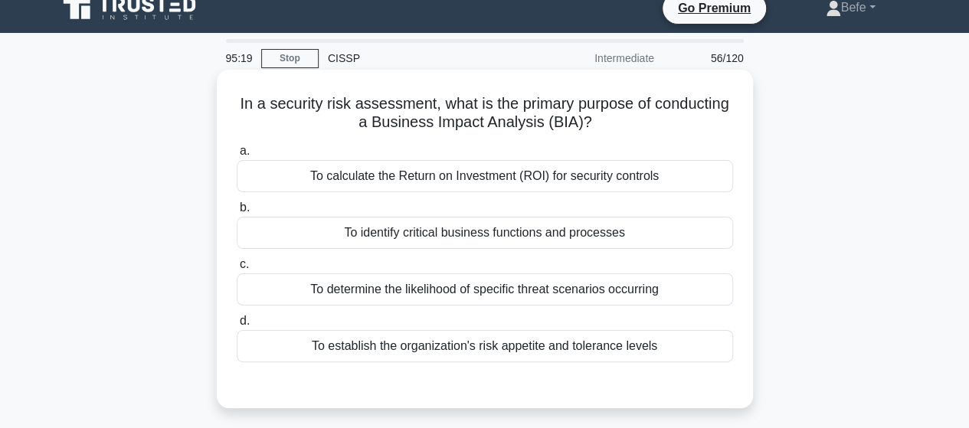
click at [546, 345] on div "To establish the organization's risk appetite and tolerance levels" at bounding box center [485, 346] width 496 height 32
click at [237, 326] on input "d. To establish the organization's risk appetite and tolerance levels" at bounding box center [237, 321] width 0 height 10
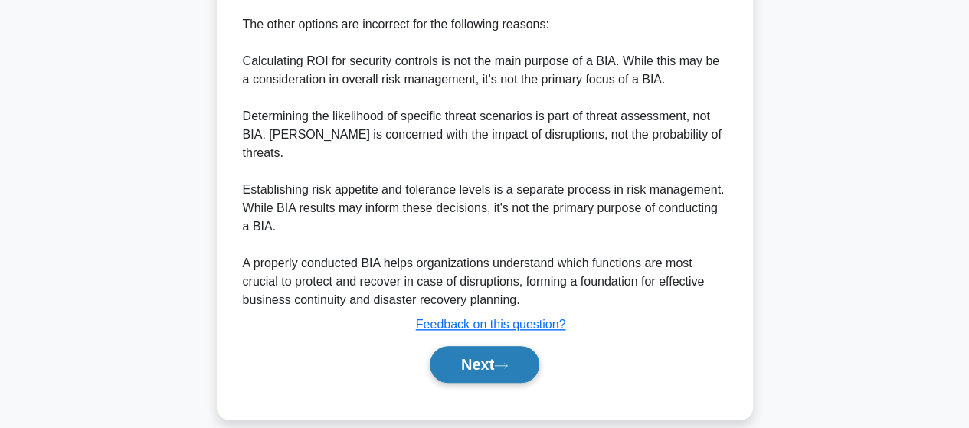
click at [490, 346] on button "Next" at bounding box center [485, 364] width 110 height 37
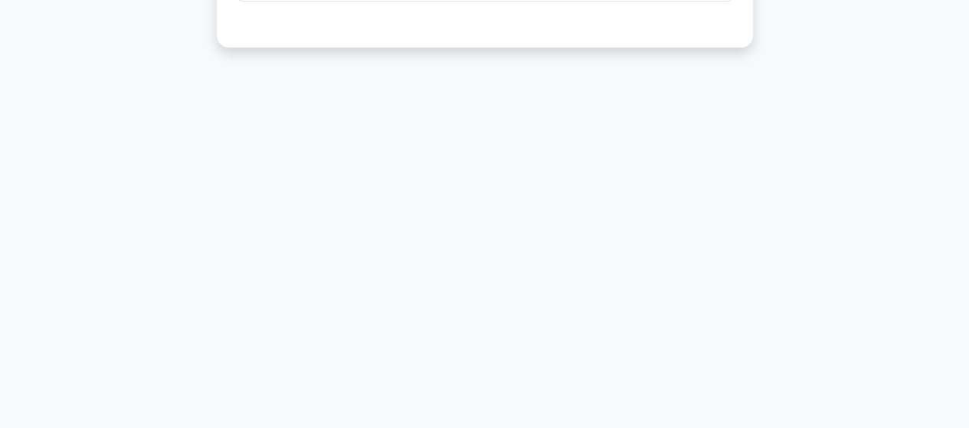
scroll to position [93, 0]
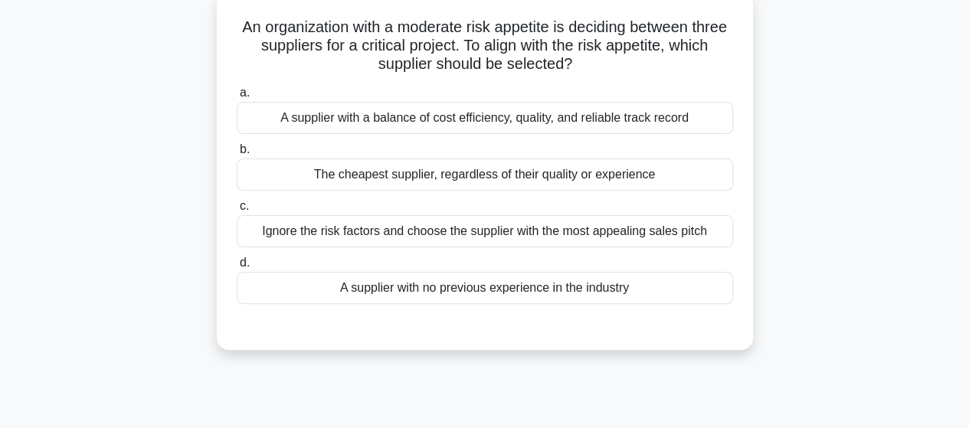
click at [499, 126] on div "A supplier with a balance of cost efficiency, quality, and reliable track record" at bounding box center [485, 118] width 496 height 32
click at [237, 98] on input "a. A supplier with a balance of cost efficiency, quality, and reliable track re…" at bounding box center [237, 93] width 0 height 10
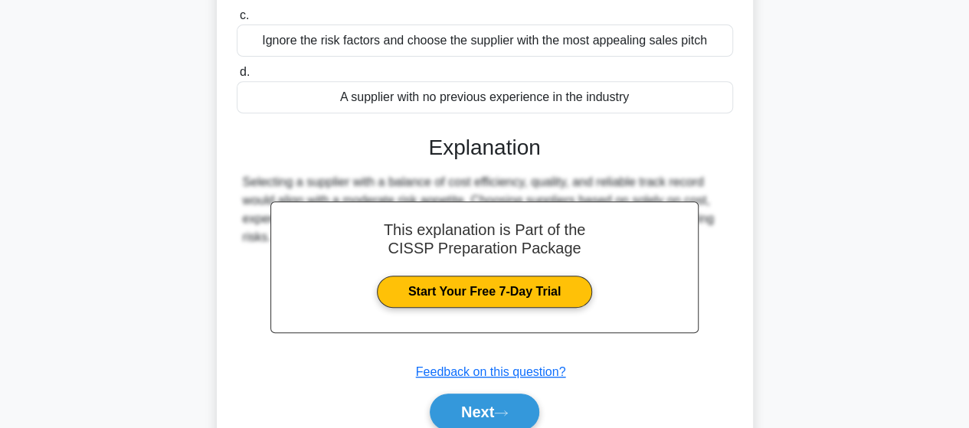
scroll to position [399, 0]
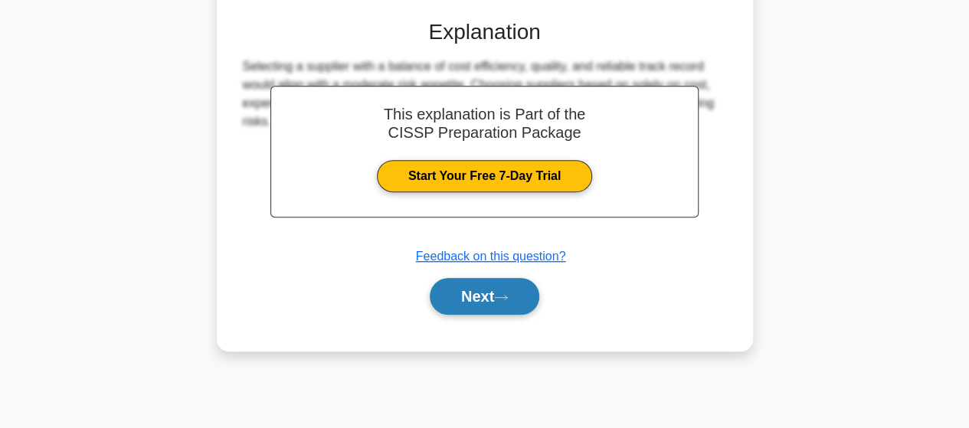
click at [473, 285] on button "Next" at bounding box center [485, 296] width 110 height 37
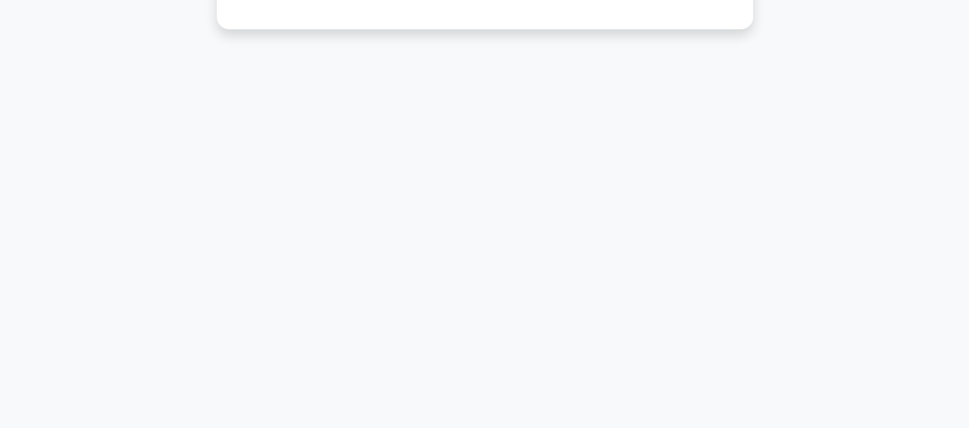
scroll to position [93, 0]
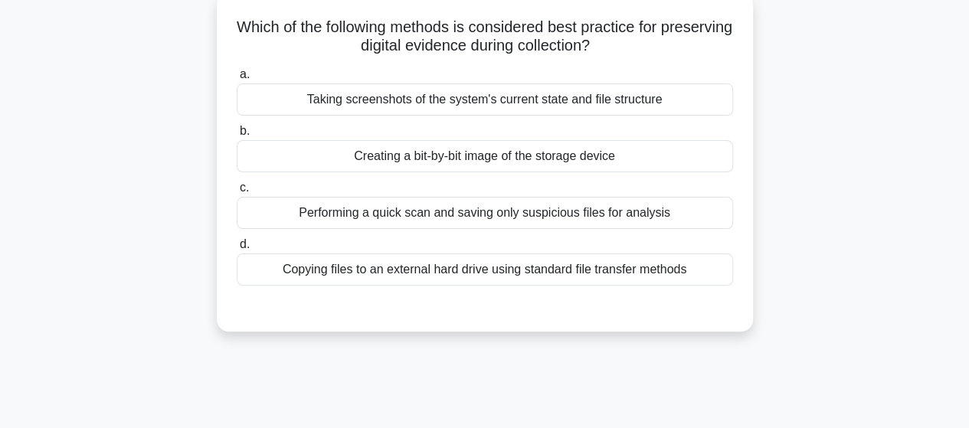
click at [467, 153] on div "Creating a bit-by-bit image of the storage device" at bounding box center [485, 156] width 496 height 32
click at [237, 136] on input "b. Creating a bit-by-bit image of the storage device" at bounding box center [237, 131] width 0 height 10
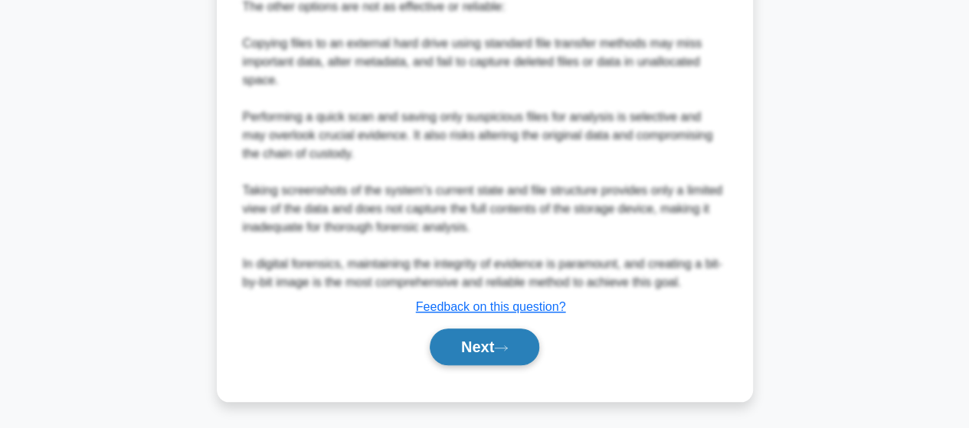
click at [493, 335] on button "Next" at bounding box center [485, 347] width 110 height 37
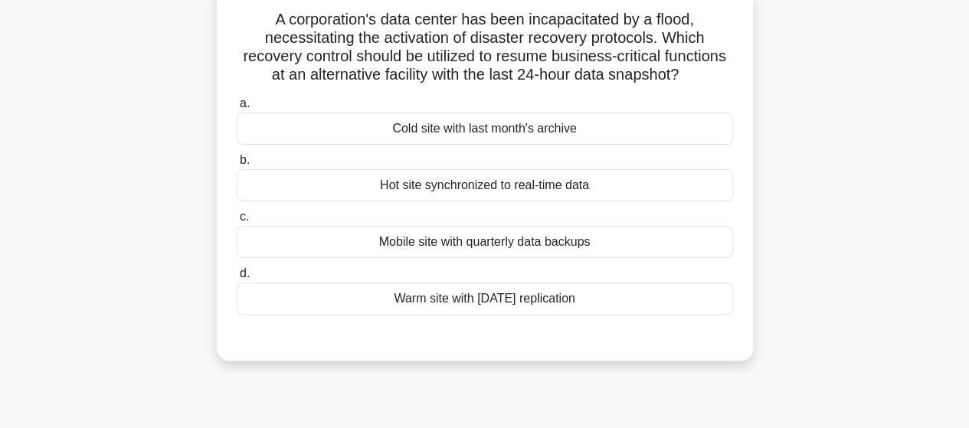
scroll to position [77, 0]
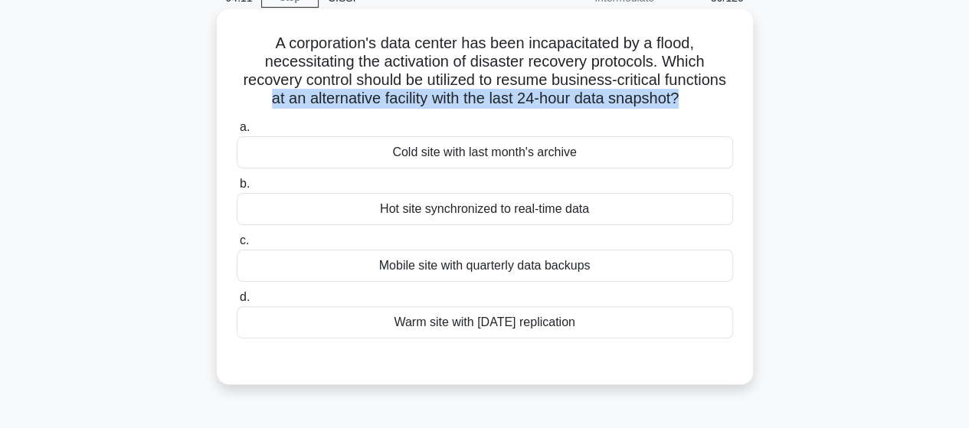
drag, startPoint x: 265, startPoint y: 101, endPoint x: 683, endPoint y: 93, distance: 418.4
click at [683, 93] on h5 "A corporation's data center has been incapacitated by a flood, necessitating th…" at bounding box center [484, 71] width 499 height 75
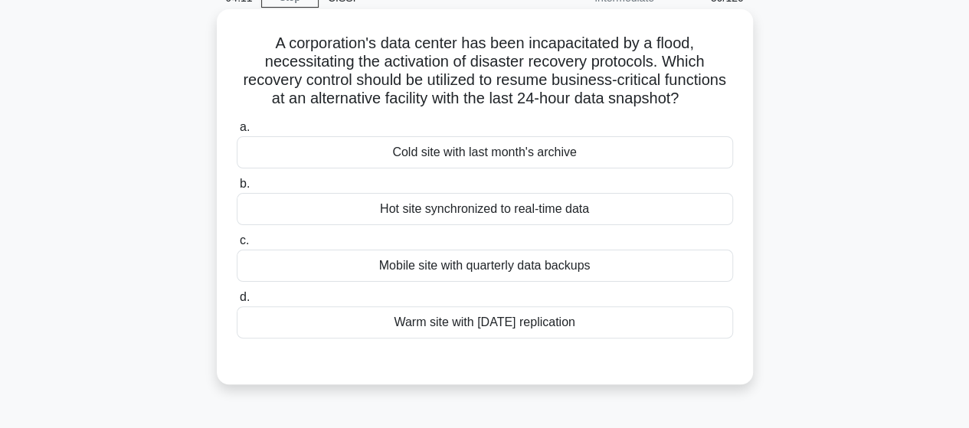
click at [559, 87] on h5 "A corporation's data center has been incapacitated by a flood, necessitating th…" at bounding box center [484, 71] width 499 height 75
click at [516, 329] on div "Warm site with [DATE] replication" at bounding box center [485, 322] width 496 height 32
click at [237, 303] on input "d. Warm site with [DATE] replication" at bounding box center [237, 298] width 0 height 10
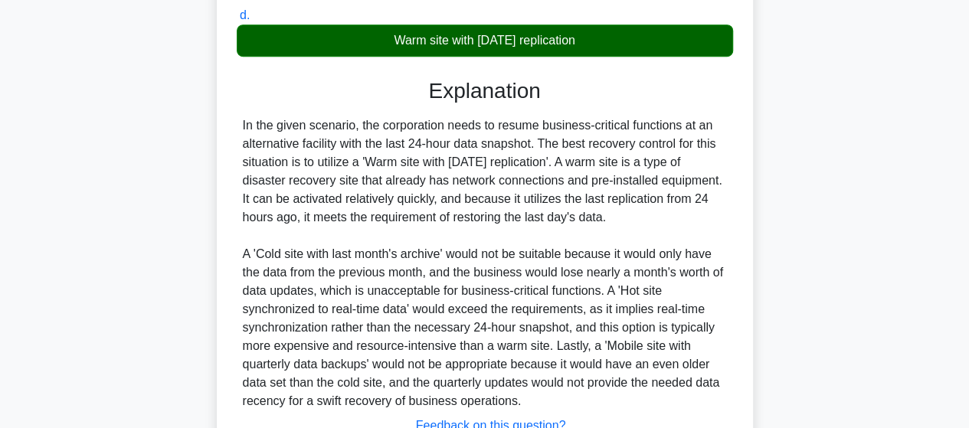
scroll to position [460, 0]
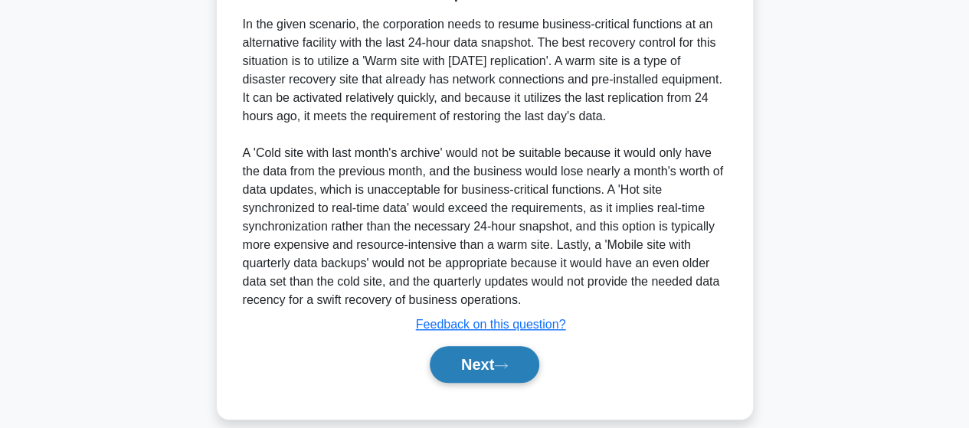
click at [448, 364] on button "Next" at bounding box center [485, 364] width 110 height 37
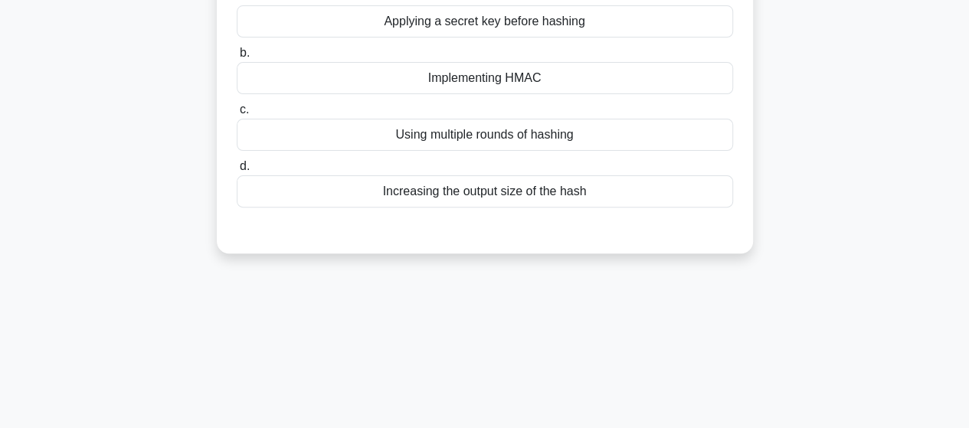
scroll to position [16, 0]
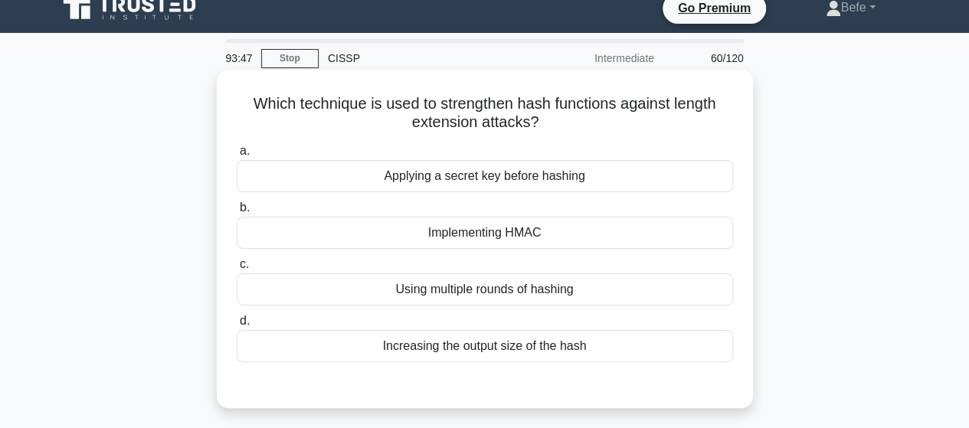
click at [559, 350] on div "Increasing the output size of the hash" at bounding box center [485, 346] width 496 height 32
click at [237, 326] on input "d. Increasing the output size of the hash" at bounding box center [237, 321] width 0 height 10
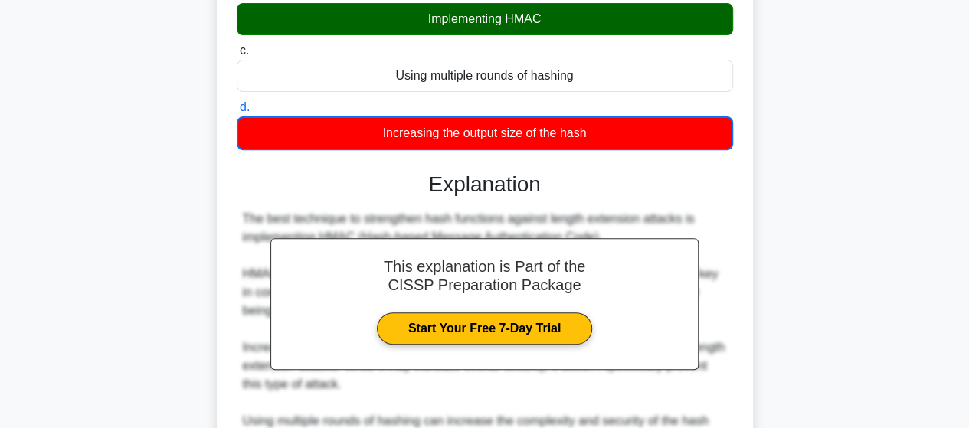
scroll to position [535, 0]
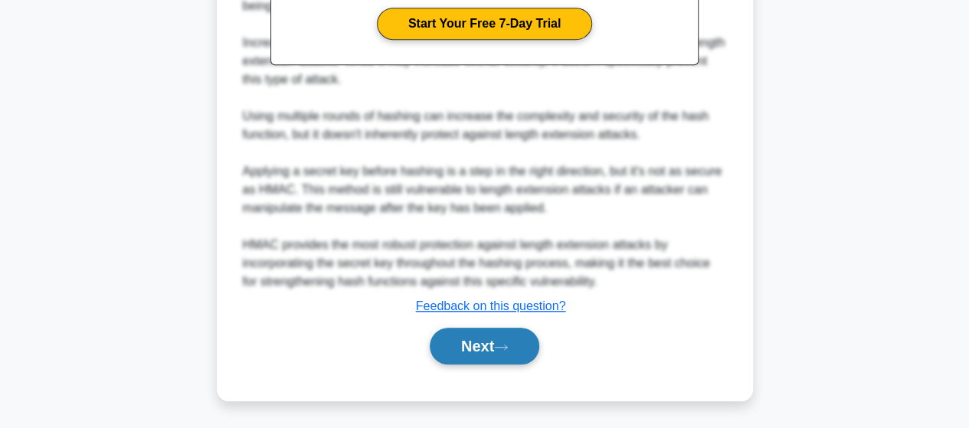
click at [487, 337] on button "Next" at bounding box center [485, 346] width 110 height 37
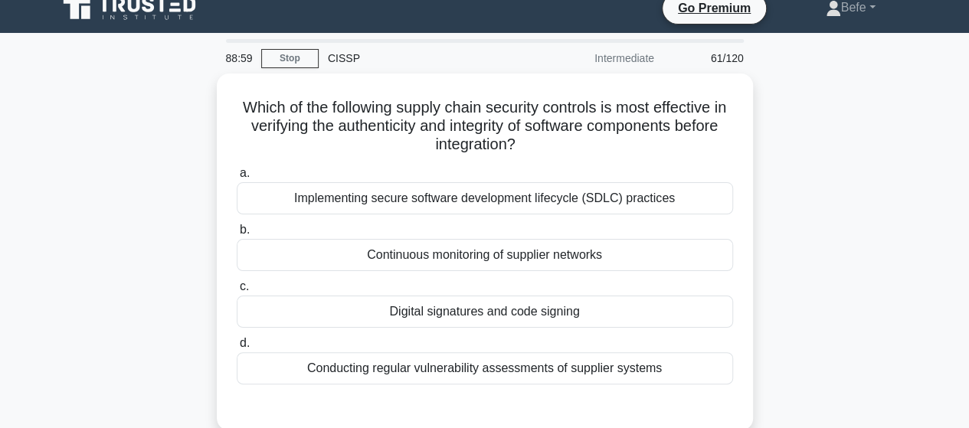
scroll to position [93, 0]
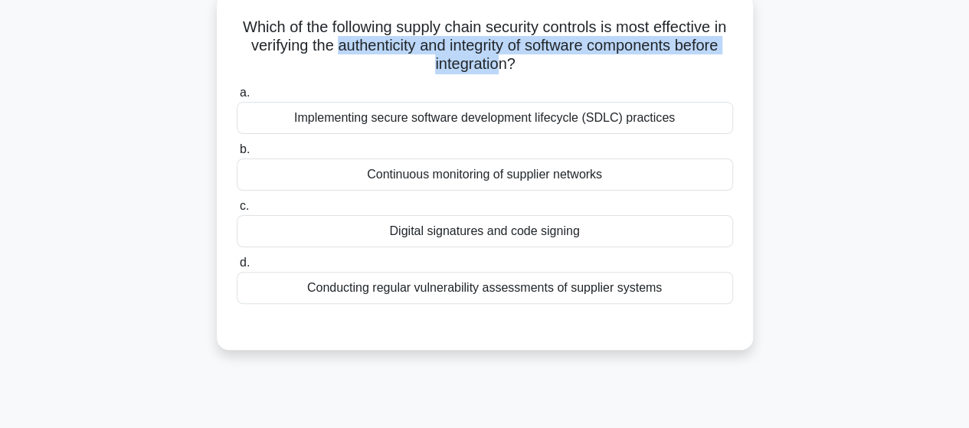
drag, startPoint x: 365, startPoint y: 45, endPoint x: 529, endPoint y: 68, distance: 165.5
click at [529, 68] on h5 "Which of the following supply chain security controls is most effective in veri…" at bounding box center [484, 46] width 499 height 57
click at [431, 54] on h5 "Which of the following supply chain security controls is most effective in veri…" at bounding box center [484, 46] width 499 height 57
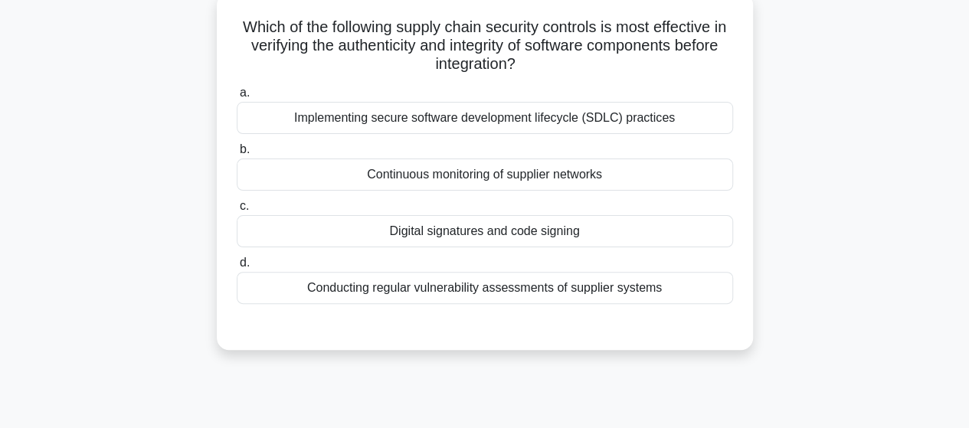
click at [434, 119] on div "Implementing secure software development lifecycle (SDLC) practices" at bounding box center [485, 118] width 496 height 32
click at [237, 98] on input "a. Implementing secure software development lifecycle (SDLC) practices" at bounding box center [237, 93] width 0 height 10
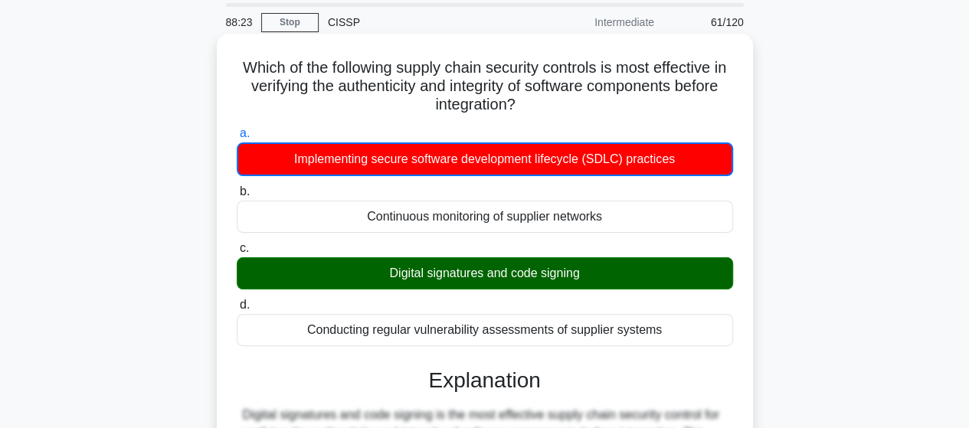
scroll to position [77, 0]
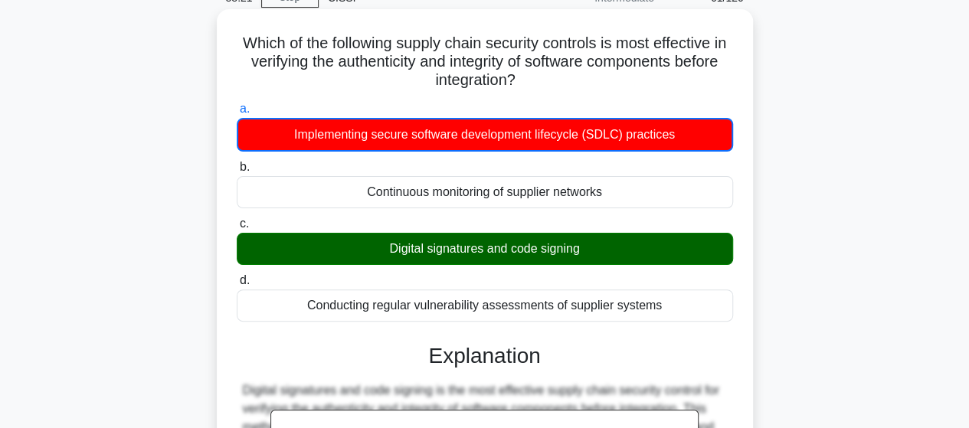
drag, startPoint x: 241, startPoint y: 38, endPoint x: 676, endPoint y: 304, distance: 509.7
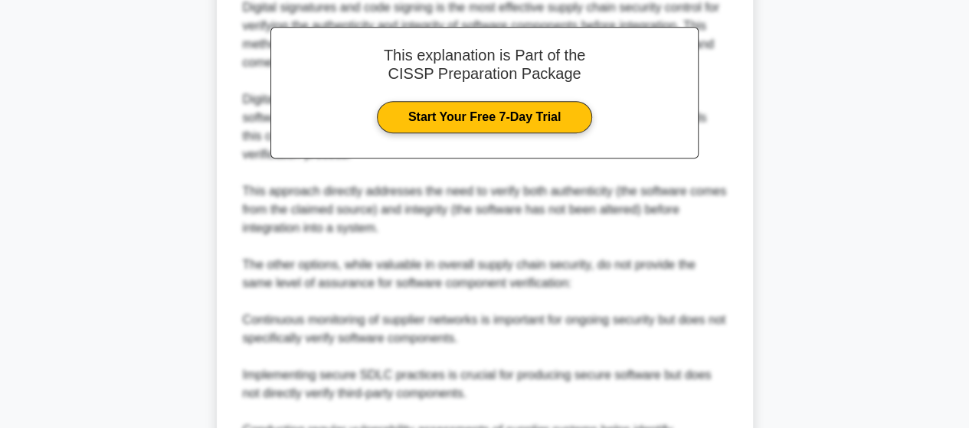
scroll to position [613, 0]
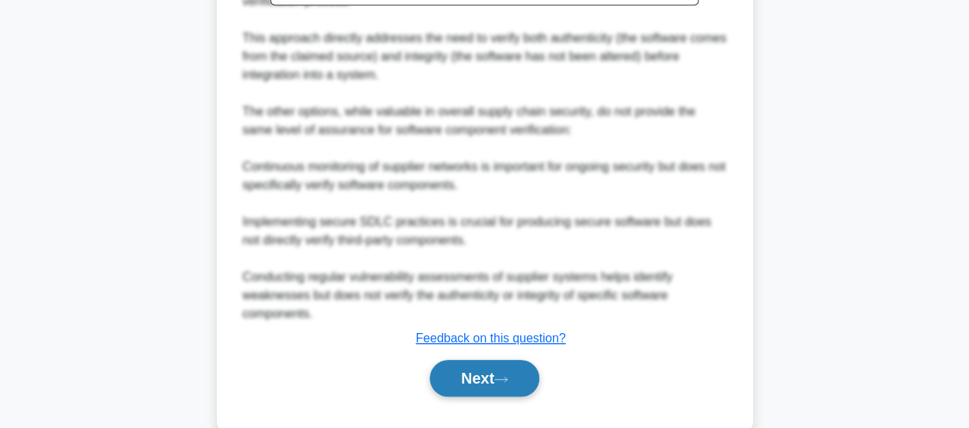
click at [513, 368] on button "Next" at bounding box center [485, 378] width 110 height 37
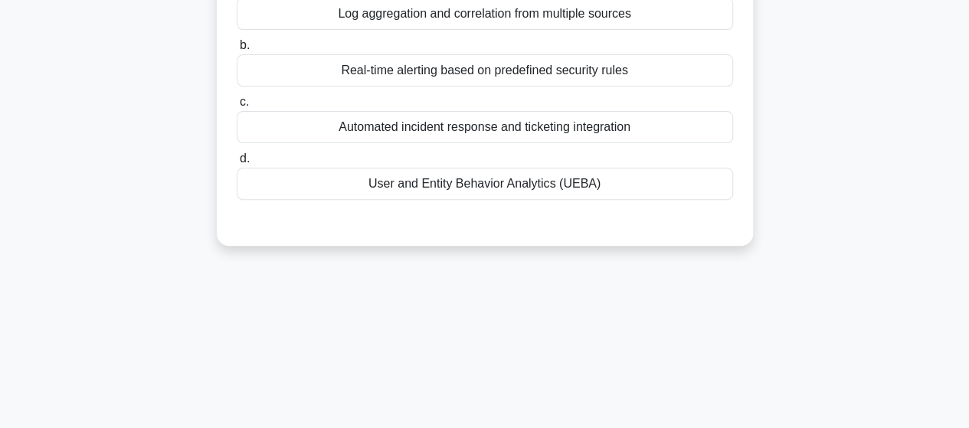
scroll to position [16, 0]
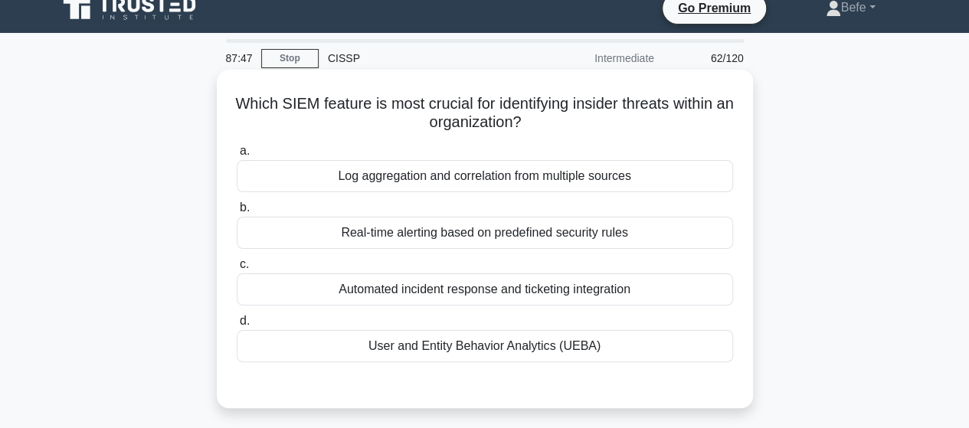
click at [542, 336] on div "User and Entity Behavior Analytics (UEBA)" at bounding box center [485, 346] width 496 height 32
click at [237, 326] on input "d. User and Entity Behavior Analytics (UEBA)" at bounding box center [237, 321] width 0 height 10
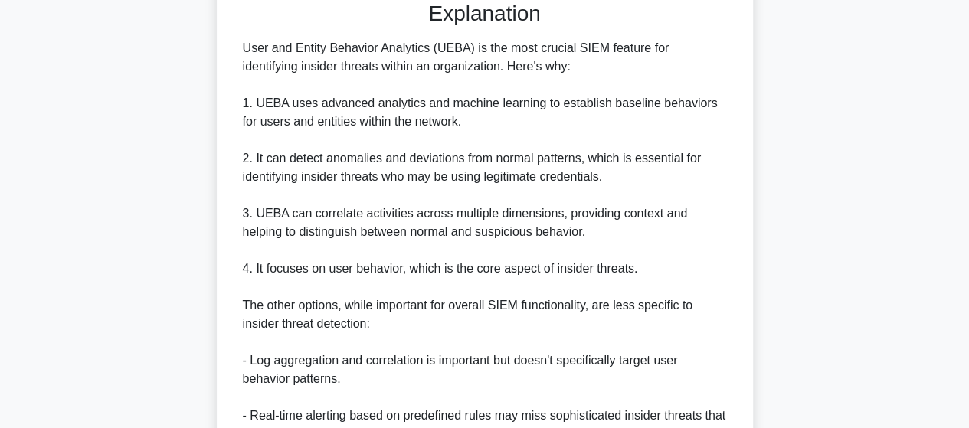
scroll to position [680, 0]
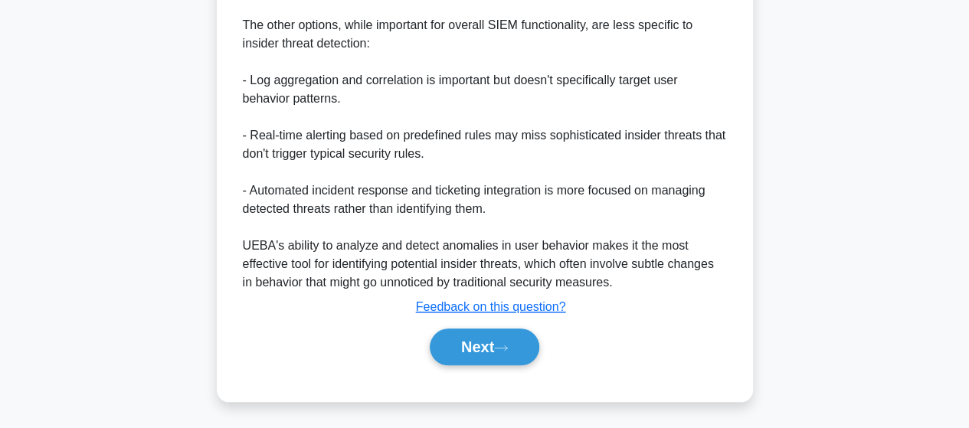
click at [486, 342] on button "Next" at bounding box center [485, 347] width 110 height 37
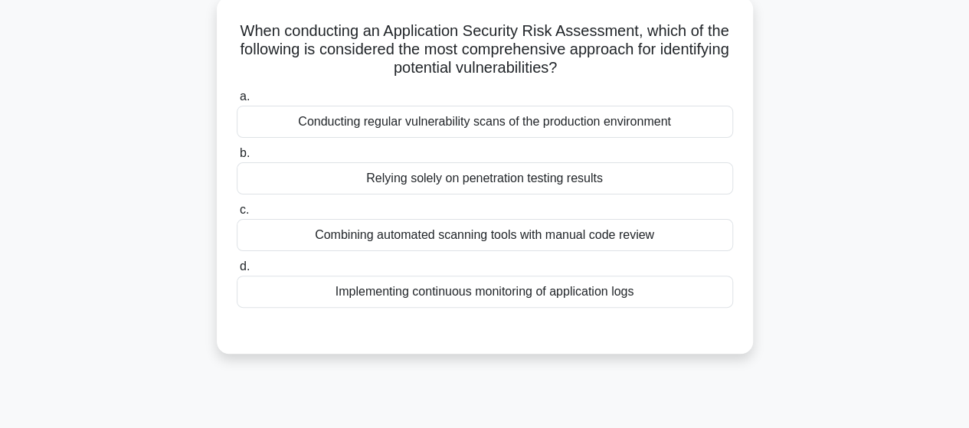
scroll to position [16, 0]
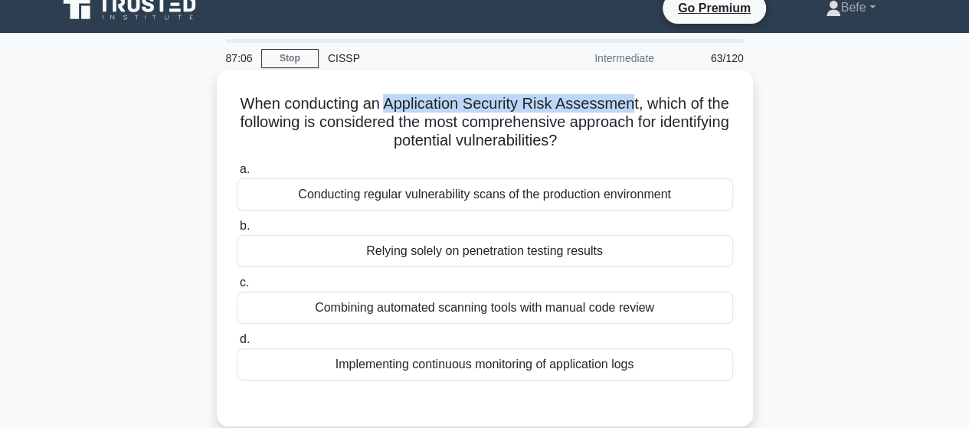
drag, startPoint x: 399, startPoint y: 103, endPoint x: 650, endPoint y: 103, distance: 250.5
click at [650, 103] on h5 "When conducting an Application Security Risk Assessment, which of the following…" at bounding box center [484, 122] width 499 height 57
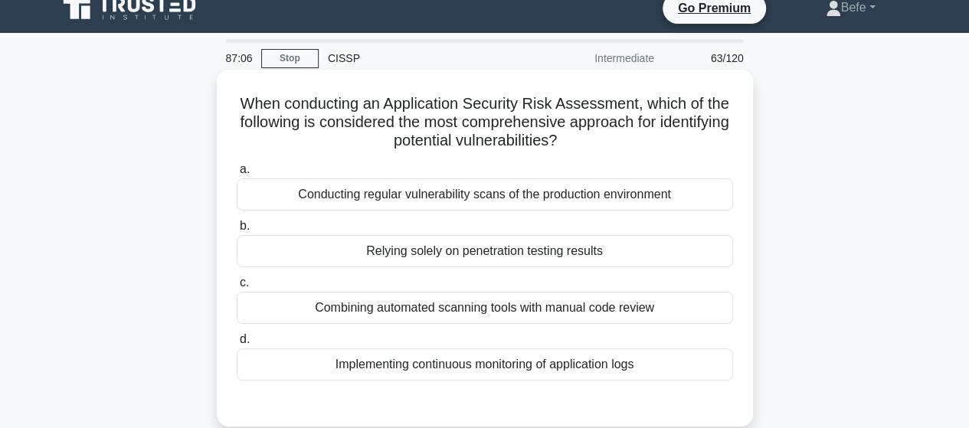
click at [395, 134] on h5 "When conducting an Application Security Risk Assessment, which of the following…" at bounding box center [484, 122] width 499 height 57
click at [476, 312] on div "Combining automated scanning tools with manual code review" at bounding box center [485, 308] width 496 height 32
click at [237, 288] on input "c. Combining automated scanning tools with manual code review" at bounding box center [237, 283] width 0 height 10
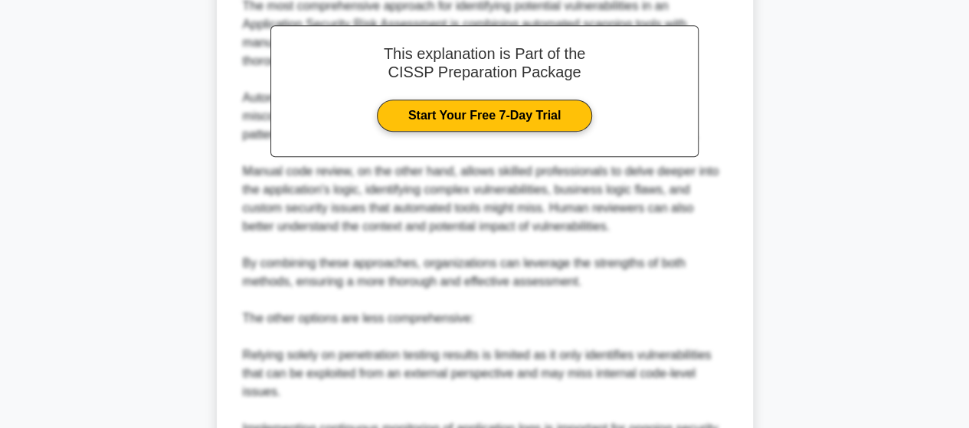
scroll to position [698, 0]
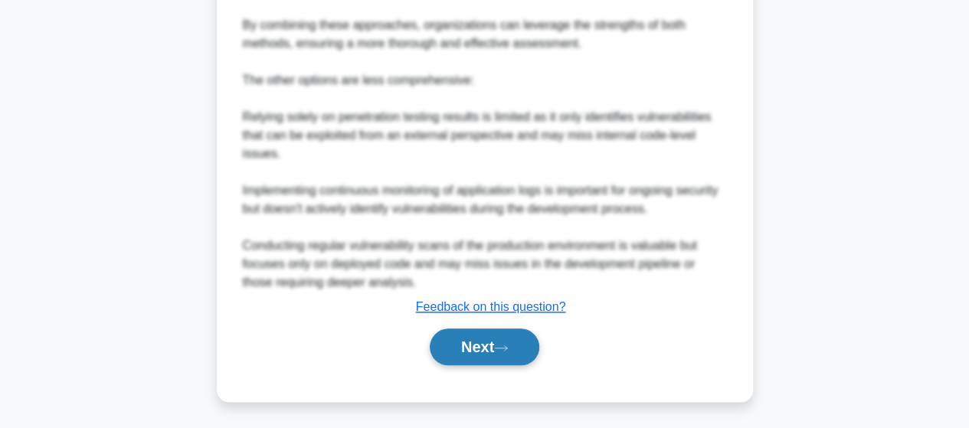
click at [490, 335] on button "Next" at bounding box center [485, 347] width 110 height 37
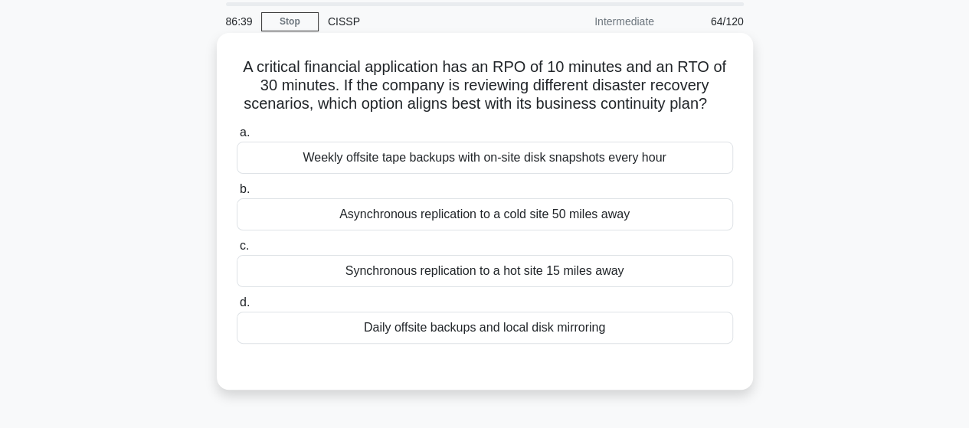
scroll to position [77, 0]
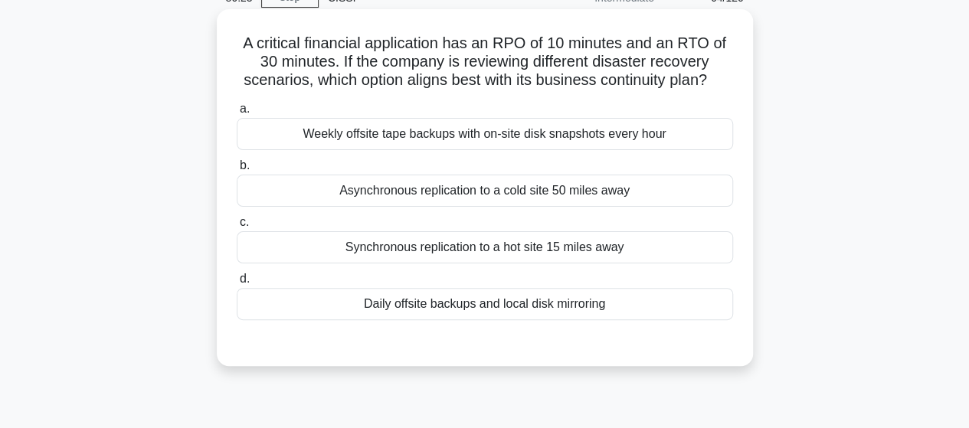
click at [605, 294] on div "Daily offsite backups and local disk mirroring" at bounding box center [485, 304] width 496 height 32
click at [237, 284] on input "d. Daily offsite backups and local disk mirroring" at bounding box center [237, 279] width 0 height 10
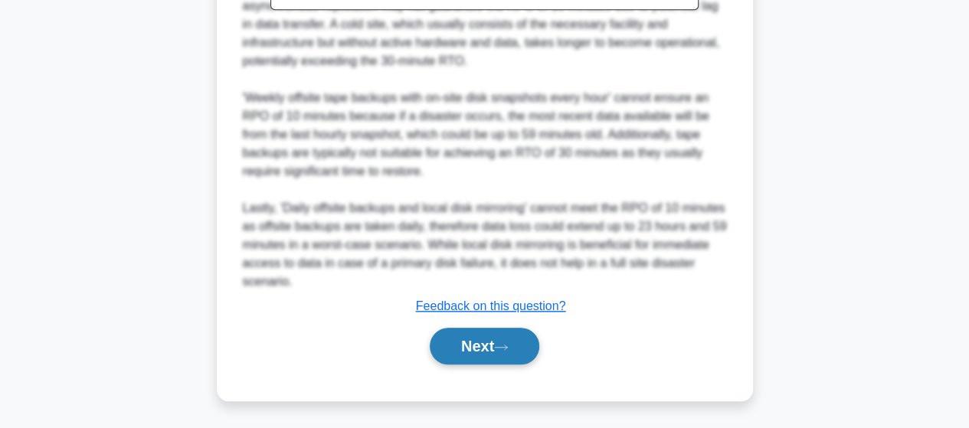
click at [503, 343] on icon at bounding box center [501, 347] width 14 height 8
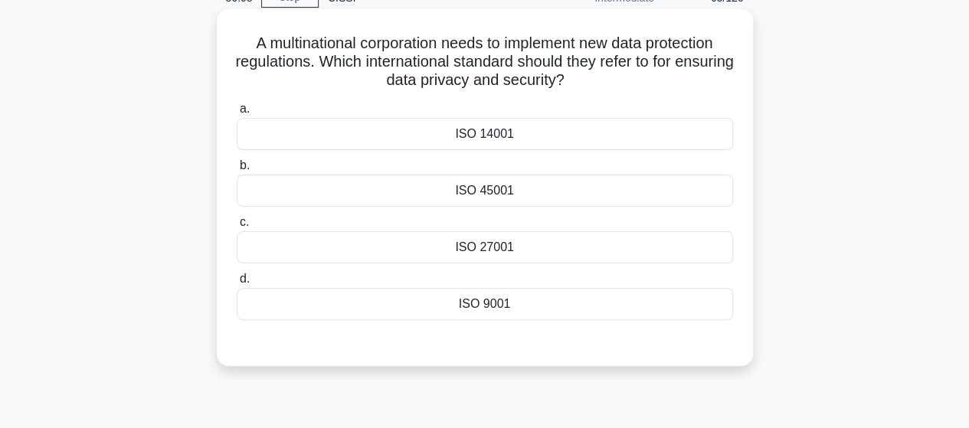
click at [484, 254] on div "ISO 27001" at bounding box center [485, 247] width 496 height 32
click at [237, 228] on input "c. ISO 27001" at bounding box center [237, 223] width 0 height 10
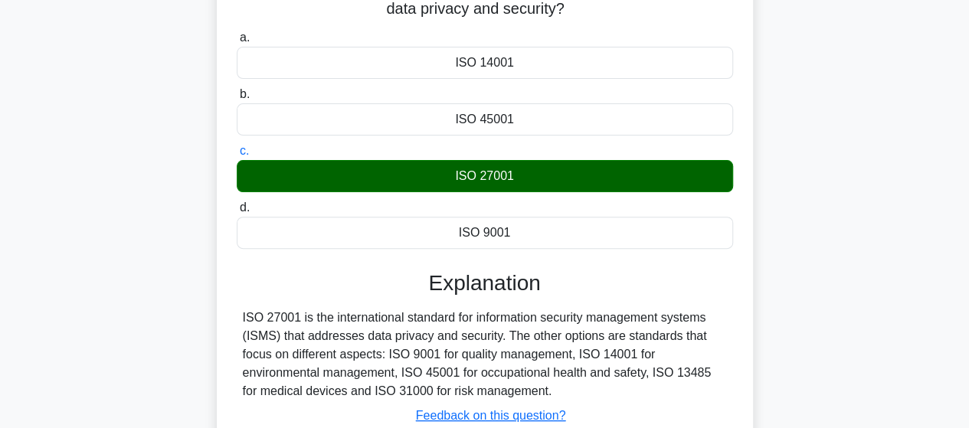
scroll to position [399, 0]
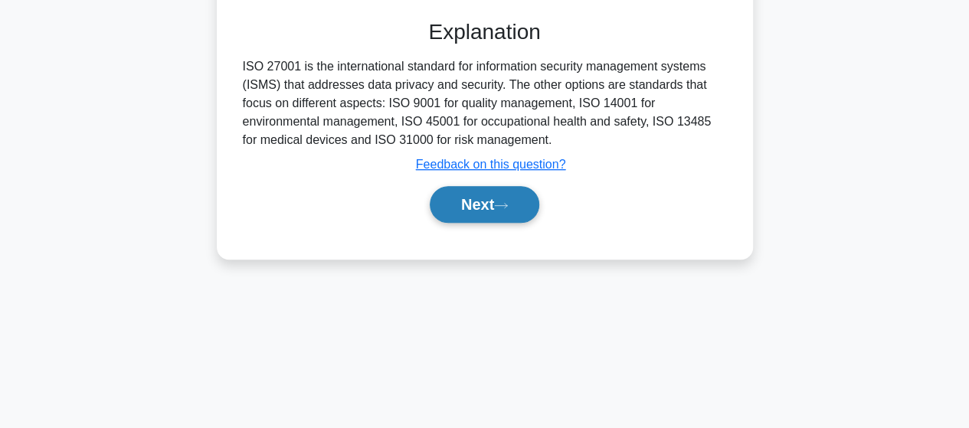
click at [513, 215] on button "Next" at bounding box center [485, 204] width 110 height 37
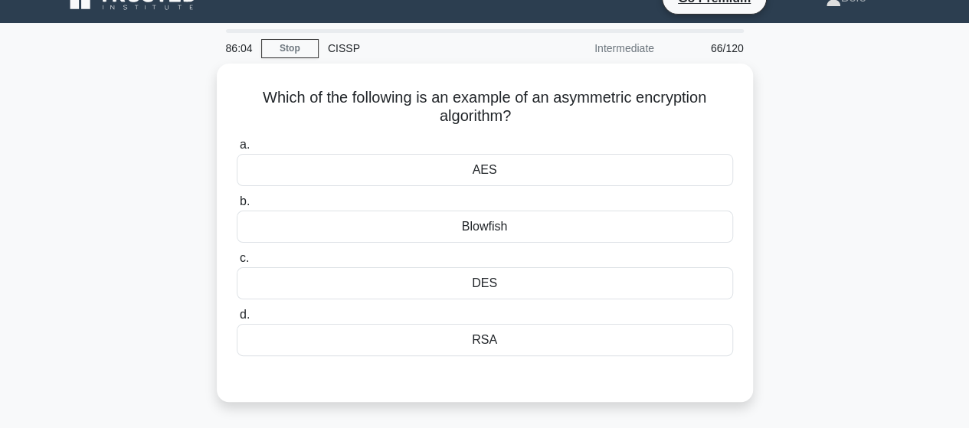
scroll to position [16, 0]
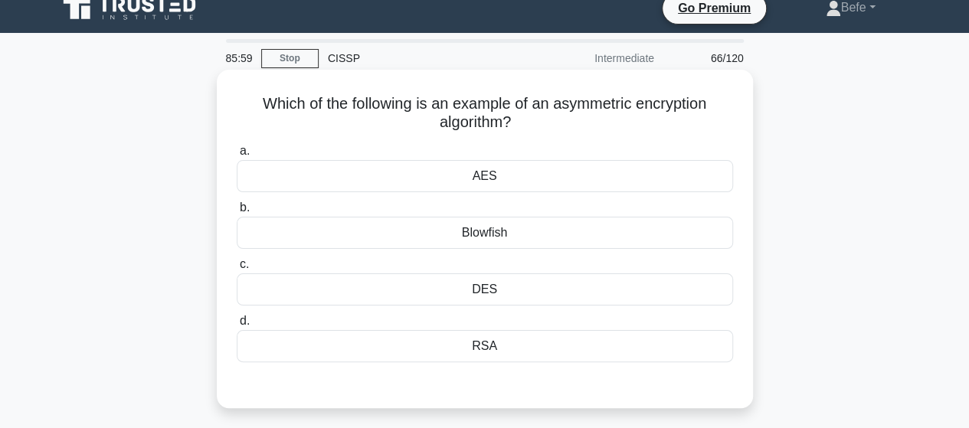
click at [496, 338] on div "RSA" at bounding box center [485, 346] width 496 height 32
click at [237, 326] on input "d. RSA" at bounding box center [237, 321] width 0 height 10
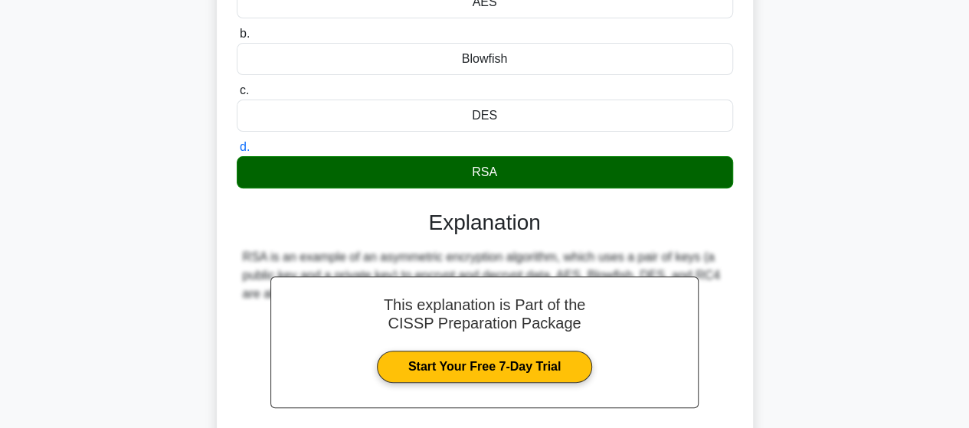
scroll to position [399, 0]
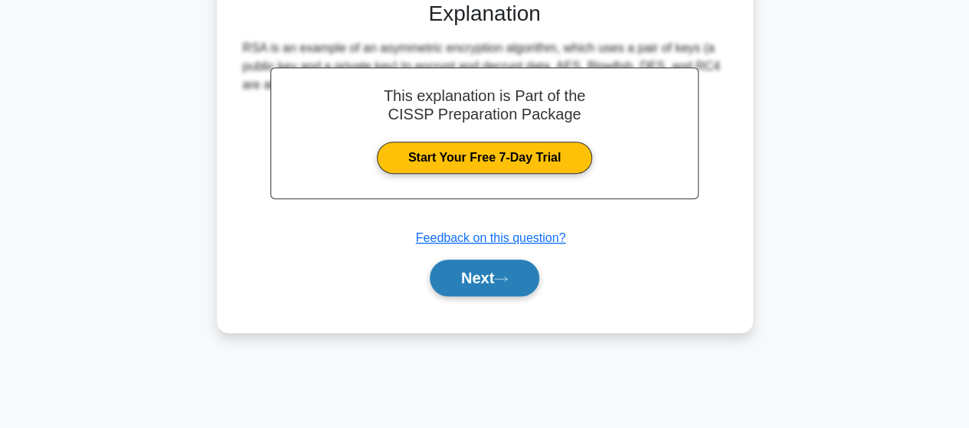
click at [496, 284] on button "Next" at bounding box center [485, 278] width 110 height 37
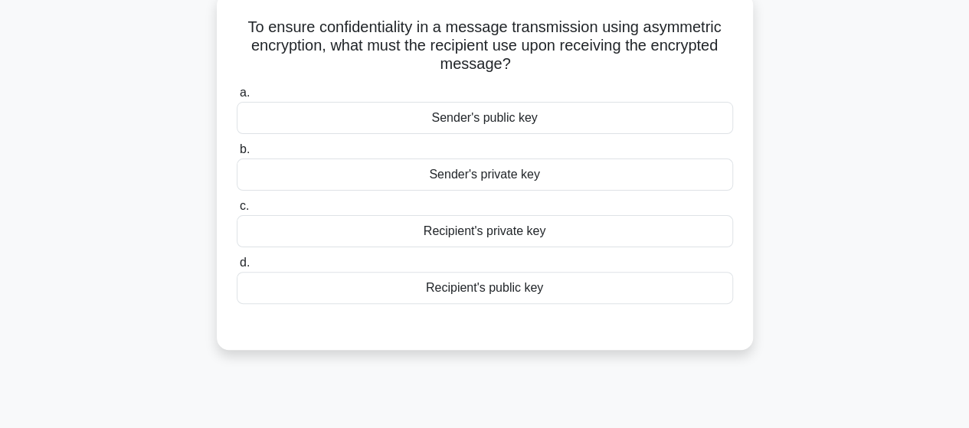
scroll to position [16, 0]
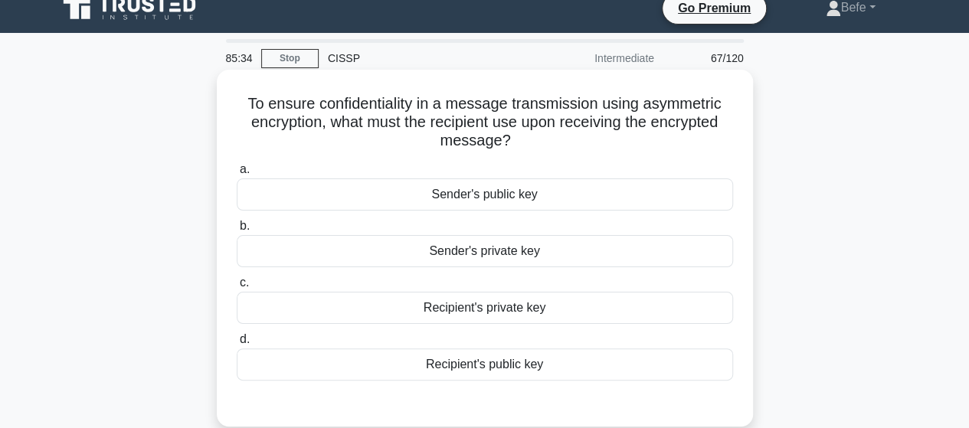
click at [585, 310] on div "Recipient's private key" at bounding box center [485, 308] width 496 height 32
click at [237, 288] on input "c. Recipient's private key" at bounding box center [237, 283] width 0 height 10
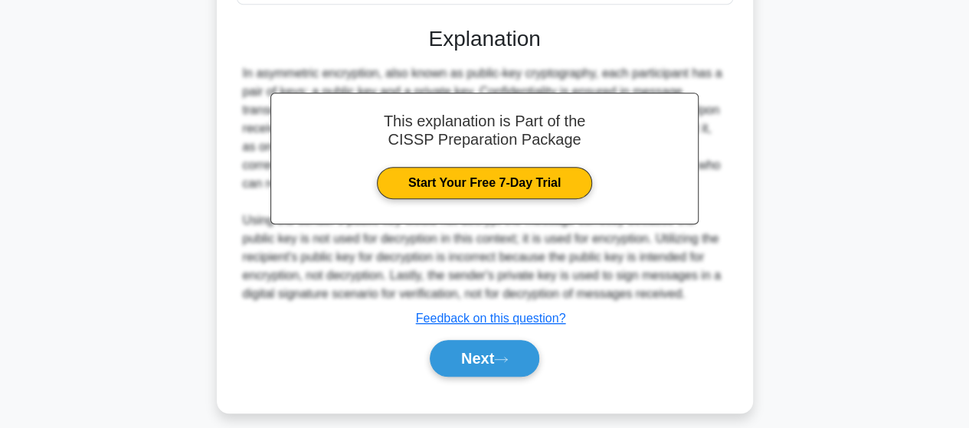
scroll to position [399, 0]
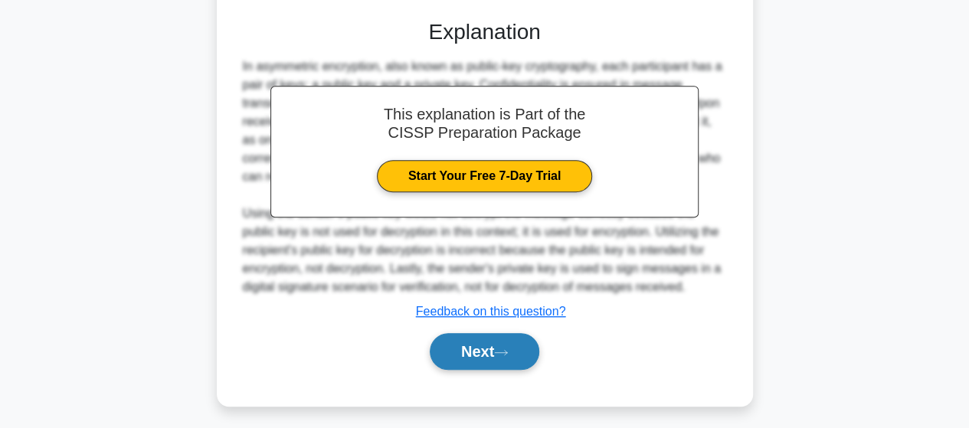
click at [501, 349] on icon at bounding box center [501, 353] width 14 height 8
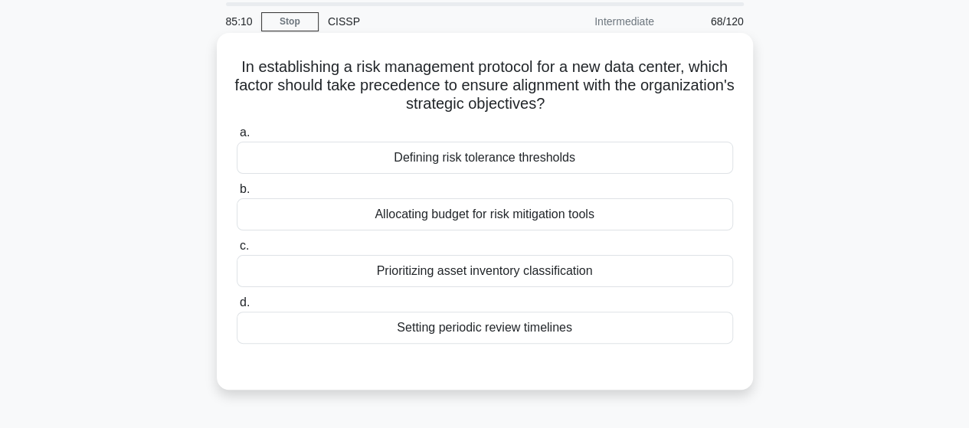
scroll to position [77, 0]
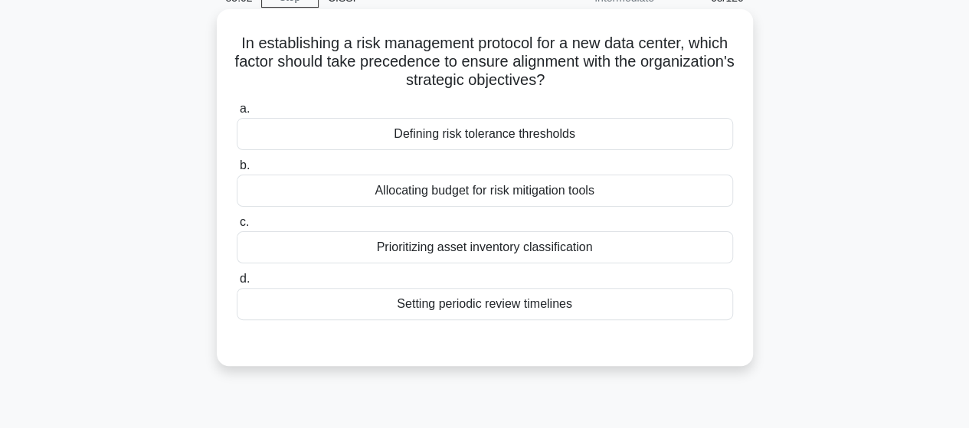
click at [550, 138] on div "Defining risk tolerance thresholds" at bounding box center [485, 134] width 496 height 32
click at [237, 114] on input "a. Defining risk tolerance thresholds" at bounding box center [237, 109] width 0 height 10
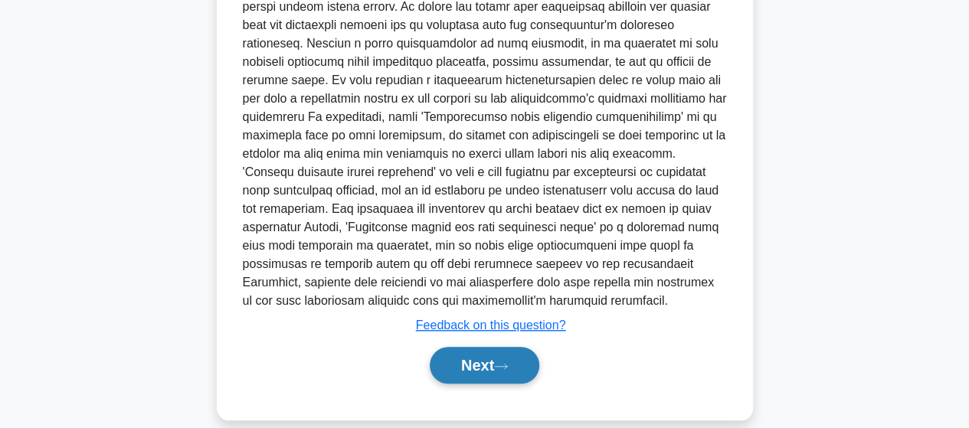
click at [507, 362] on icon at bounding box center [501, 366] width 14 height 8
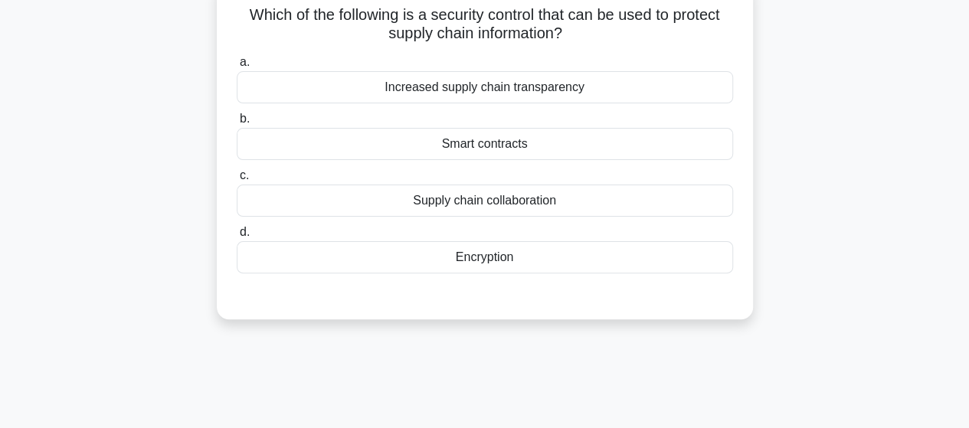
scroll to position [16, 0]
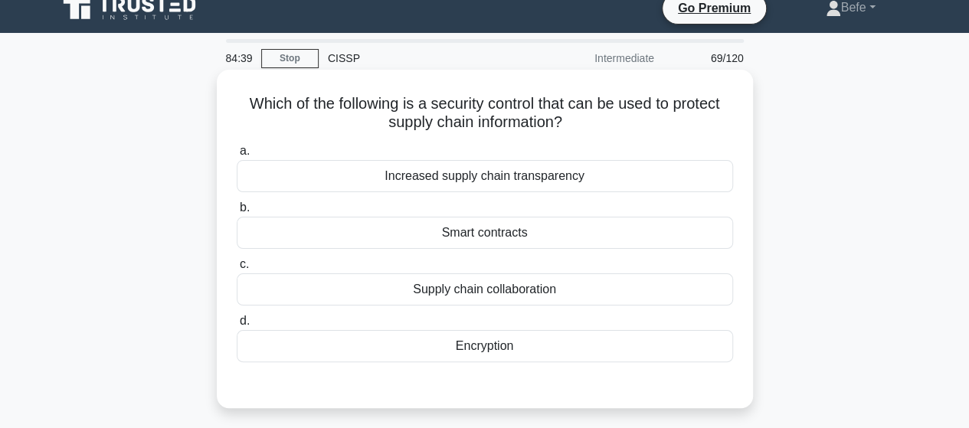
click at [501, 177] on div "Increased supply chain transparency" at bounding box center [485, 176] width 496 height 32
click at [237, 156] on input "a. Increased supply chain transparency" at bounding box center [237, 151] width 0 height 10
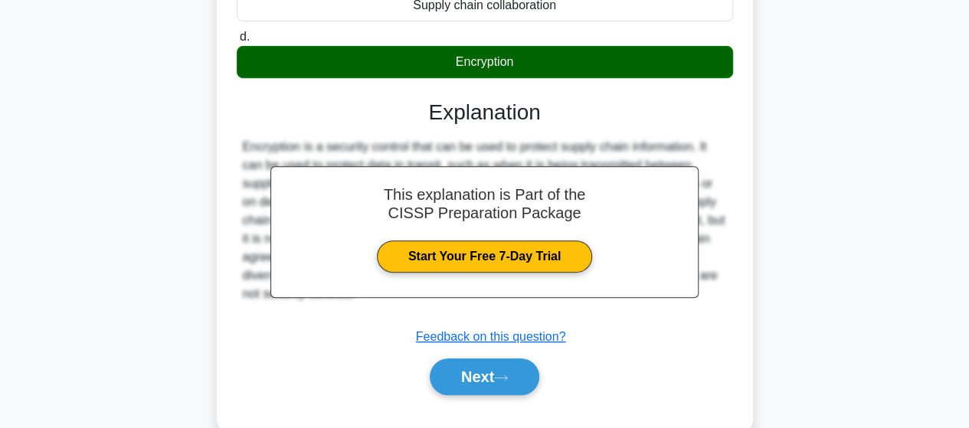
scroll to position [323, 0]
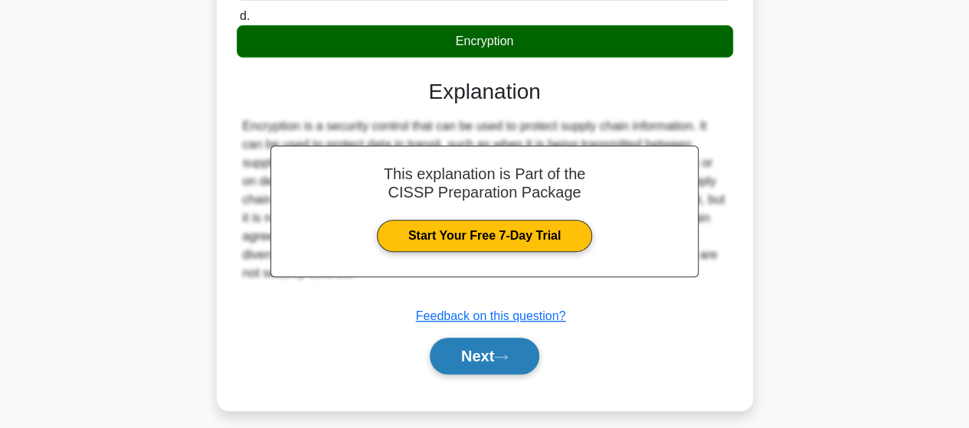
click at [519, 359] on button "Next" at bounding box center [485, 356] width 110 height 37
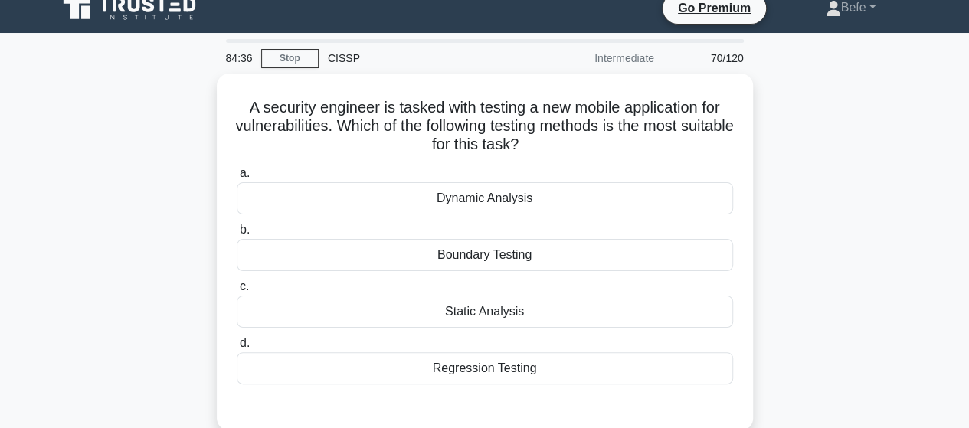
scroll to position [93, 0]
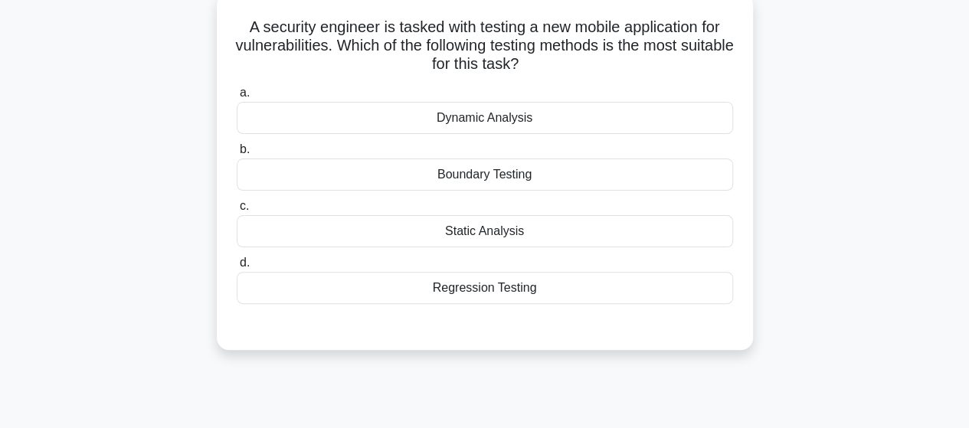
click at [501, 116] on div "Dynamic Analysis" at bounding box center [485, 118] width 496 height 32
click at [237, 98] on input "a. Dynamic Analysis" at bounding box center [237, 93] width 0 height 10
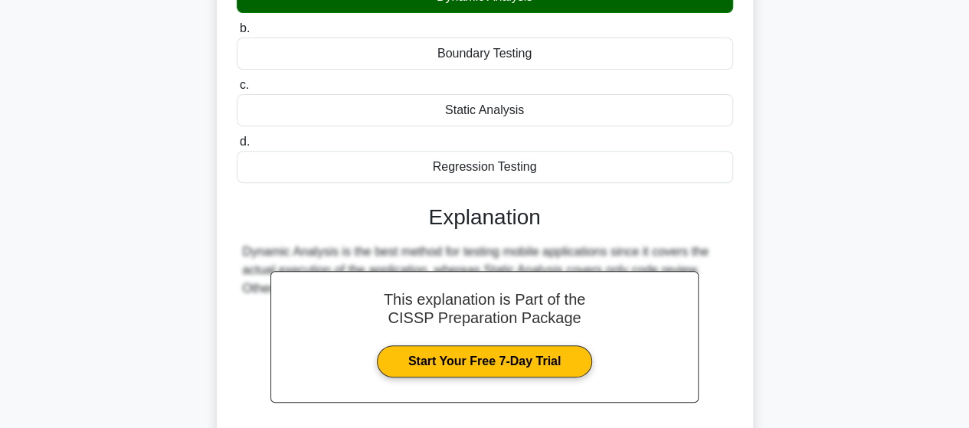
scroll to position [399, 0]
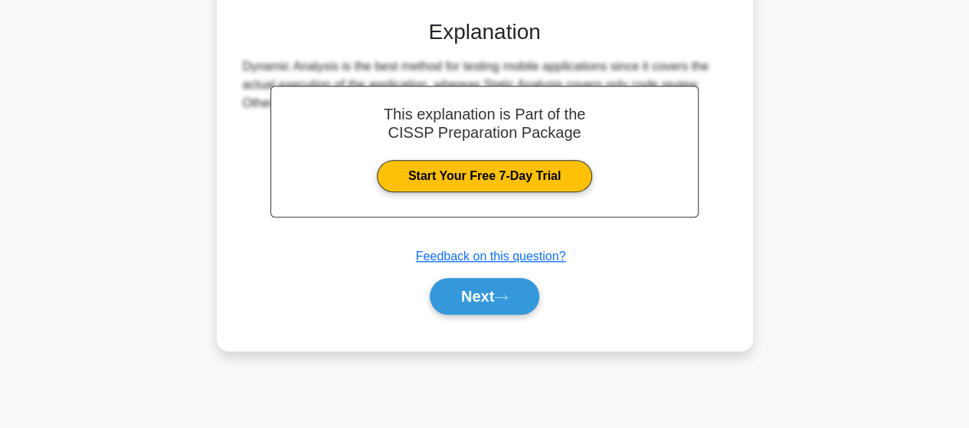
click at [503, 296] on icon at bounding box center [501, 297] width 14 height 8
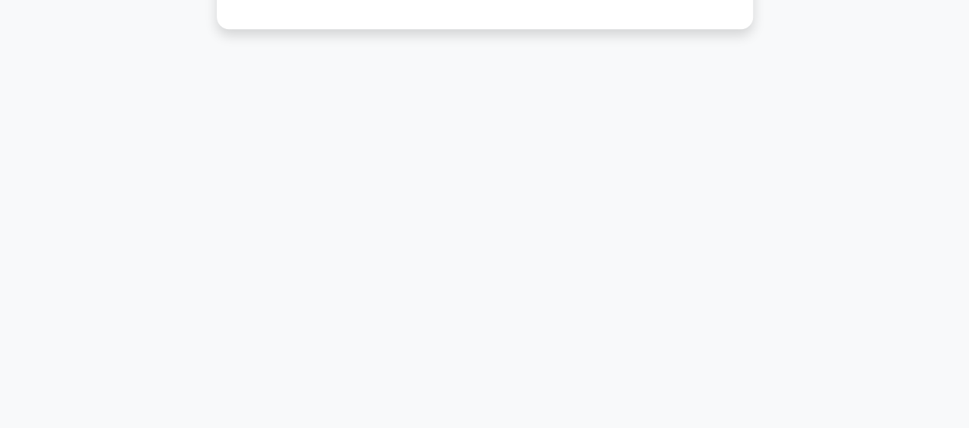
scroll to position [16, 0]
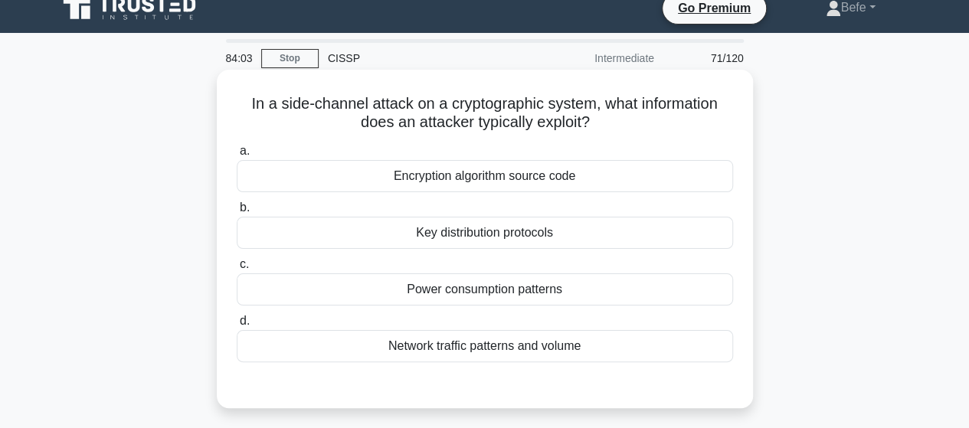
click at [486, 294] on div "Power consumption patterns" at bounding box center [485, 289] width 496 height 32
click at [237, 270] on input "c. Power consumption patterns" at bounding box center [237, 265] width 0 height 10
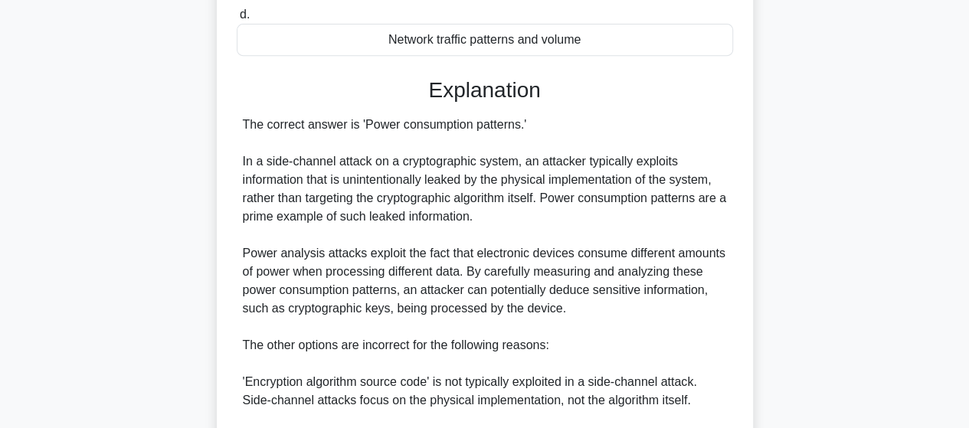
scroll to position [680, 0]
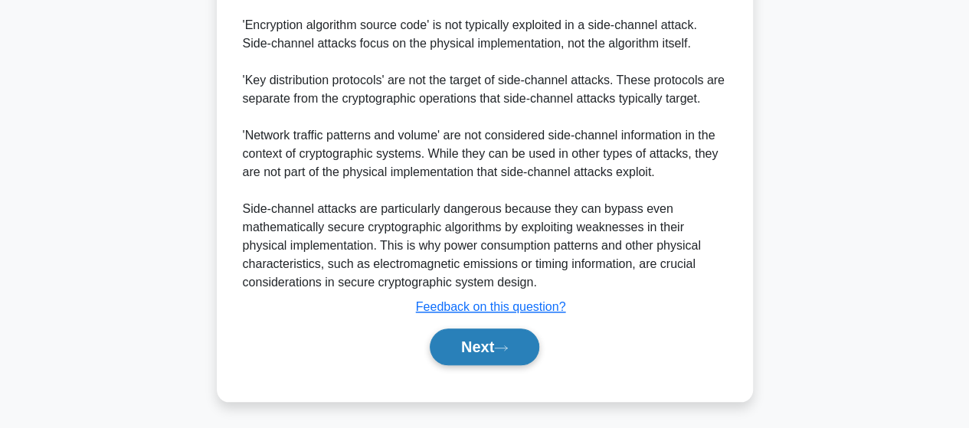
click at [504, 339] on button "Next" at bounding box center [485, 347] width 110 height 37
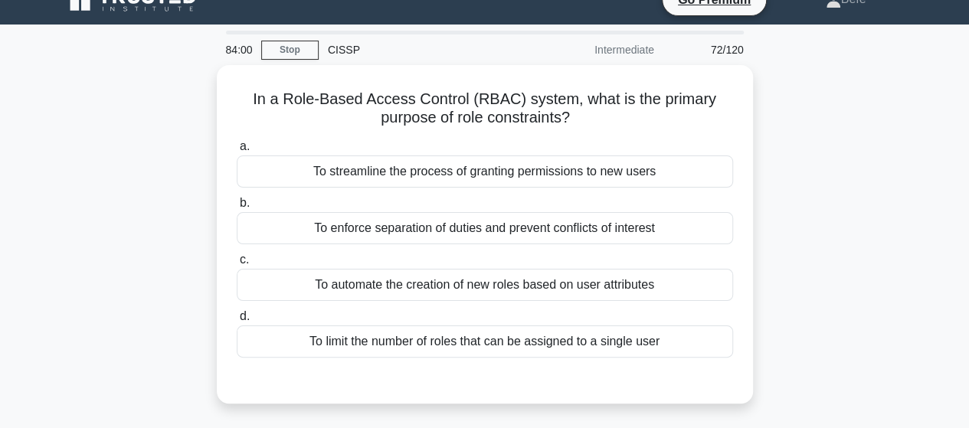
scroll to position [16, 0]
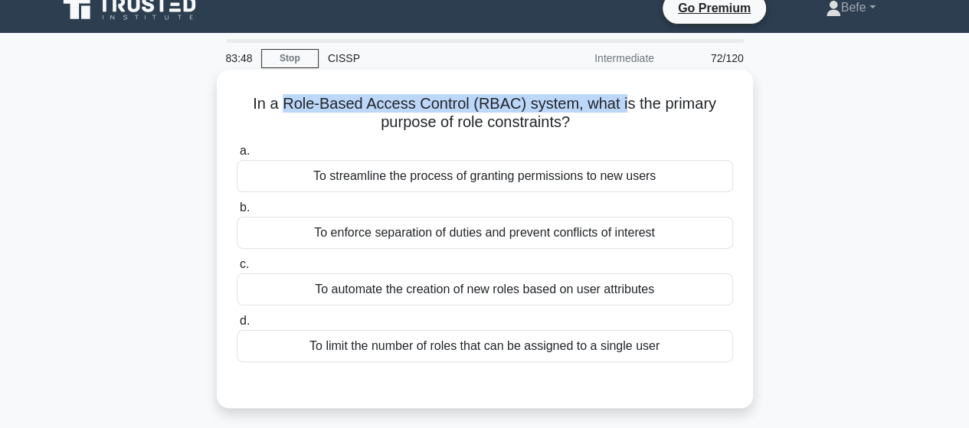
drag, startPoint x: 286, startPoint y: 102, endPoint x: 624, endPoint y: 97, distance: 337.9
click at [624, 97] on h5 "In a Role-Based Access Control (RBAC) system, what is the primary purpose of ro…" at bounding box center [484, 113] width 499 height 38
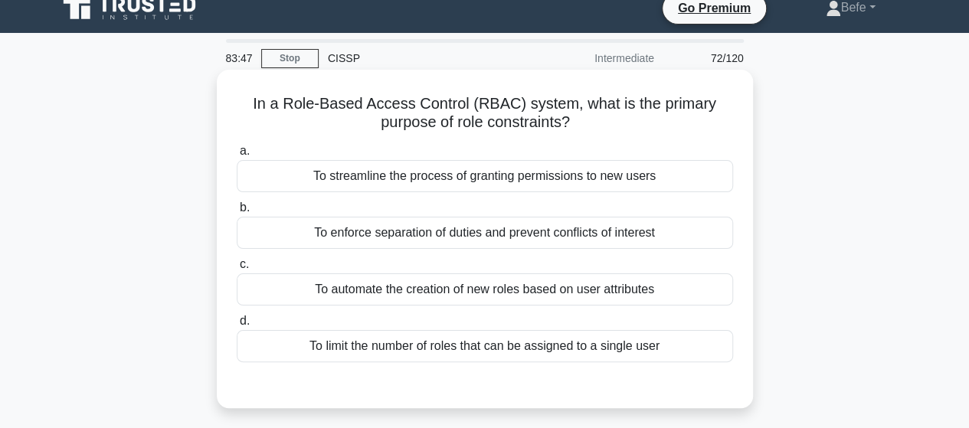
click at [434, 131] on h5 "In a Role-Based Access Control (RBAC) system, what is the primary purpose of ro…" at bounding box center [484, 113] width 499 height 38
click at [646, 352] on div "To limit the number of roles that can be assigned to a single user" at bounding box center [485, 346] width 496 height 32
click at [237, 326] on input "d. To limit the number of roles that can be assigned to a single user" at bounding box center [237, 321] width 0 height 10
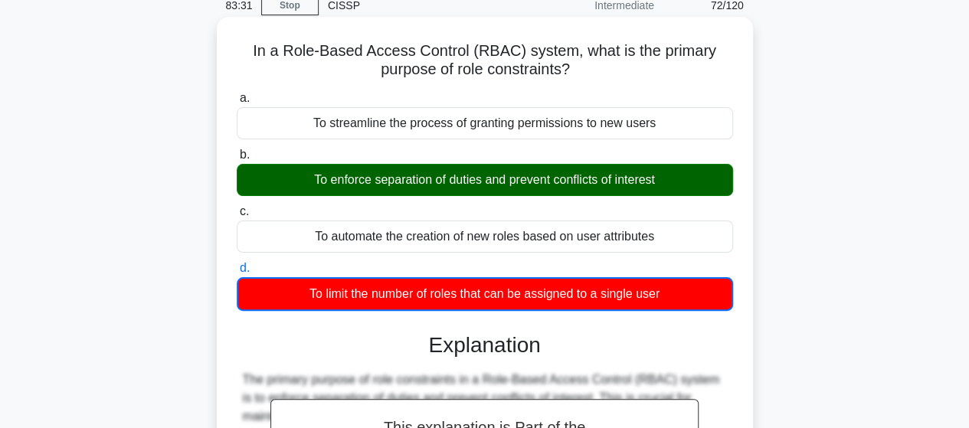
scroll to position [93, 0]
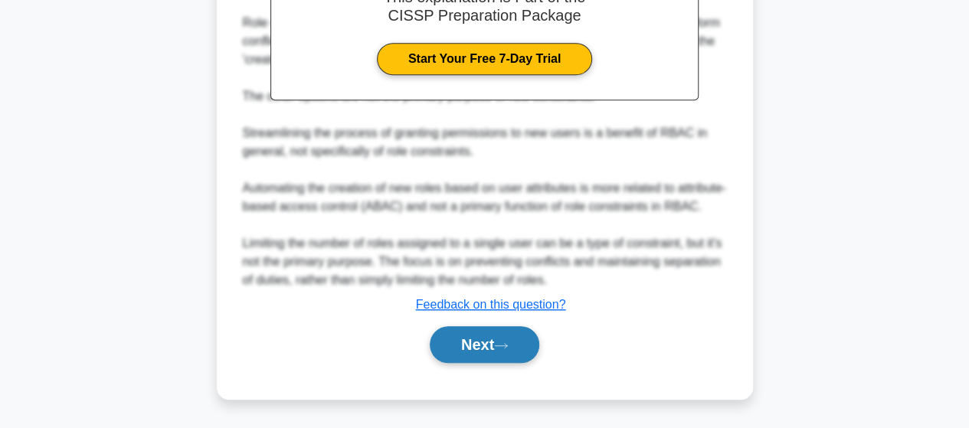
click at [508, 349] on icon at bounding box center [501, 346] width 14 height 8
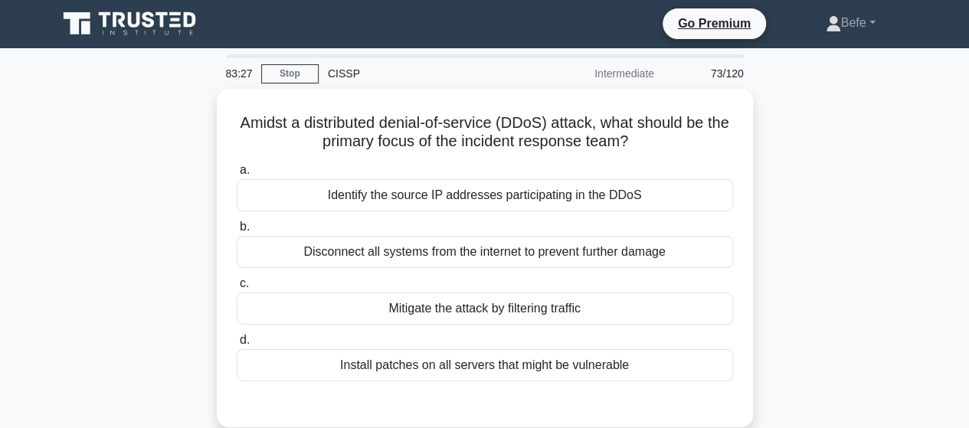
scroll to position [0, 0]
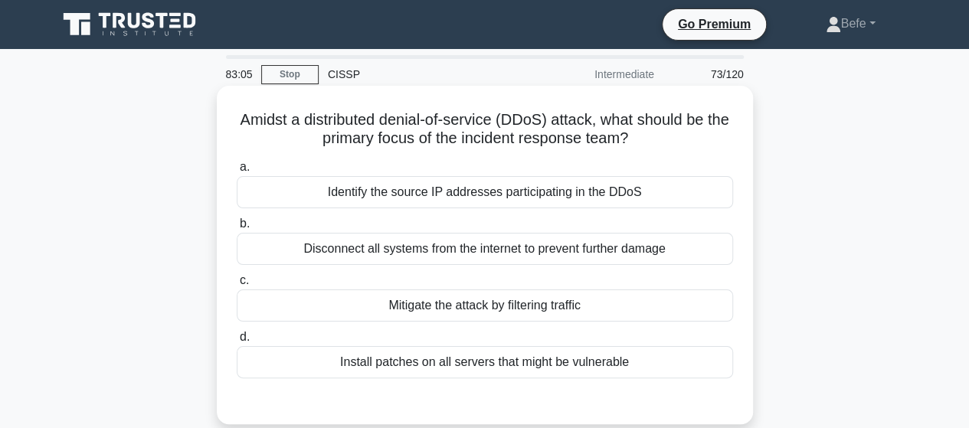
click at [442, 310] on div "Mitigate the attack by filtering traffic" at bounding box center [485, 306] width 496 height 32
click at [237, 286] on input "c. Mitigate the attack by filtering traffic" at bounding box center [237, 281] width 0 height 10
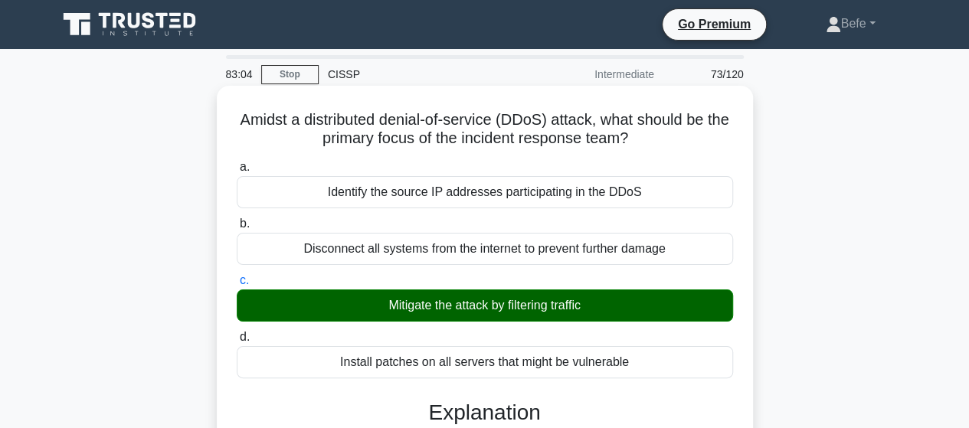
scroll to position [383, 0]
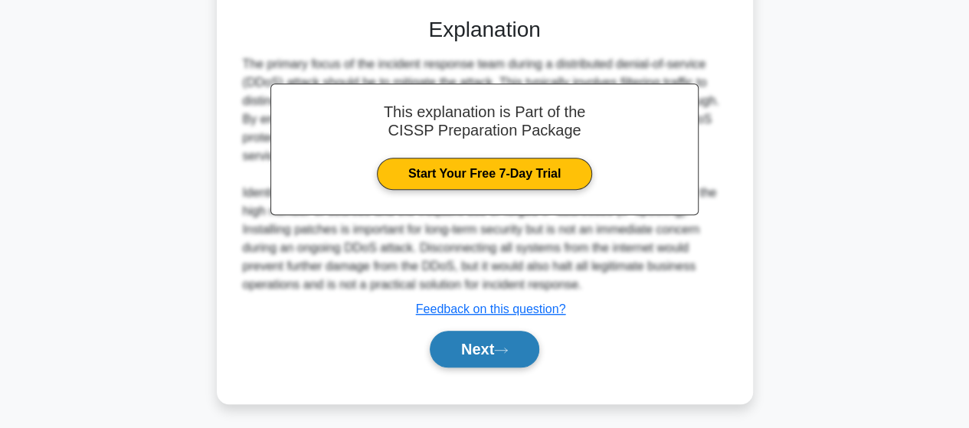
click at [476, 346] on button "Next" at bounding box center [485, 349] width 110 height 37
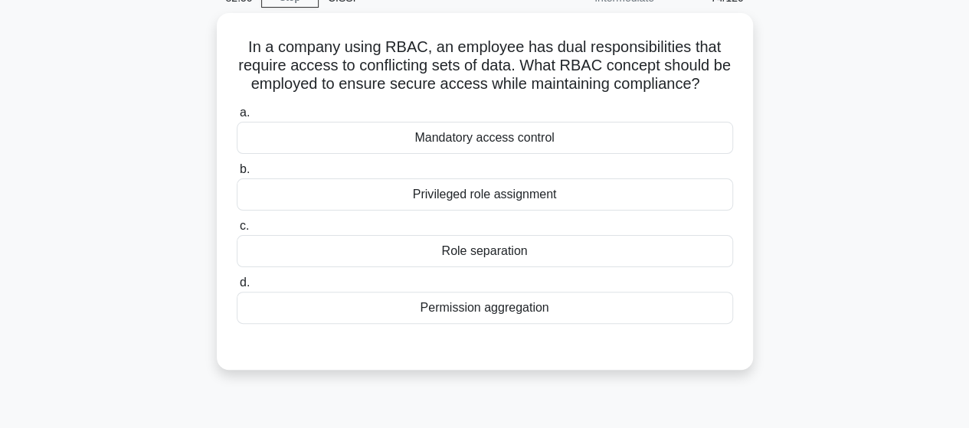
scroll to position [0, 0]
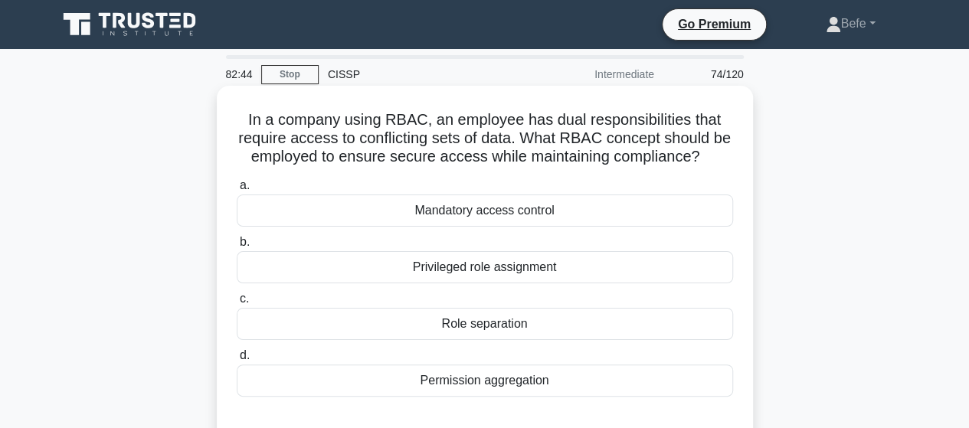
click at [538, 321] on div "Role separation" at bounding box center [485, 324] width 496 height 32
click at [237, 304] on input "c. Role separation" at bounding box center [237, 299] width 0 height 10
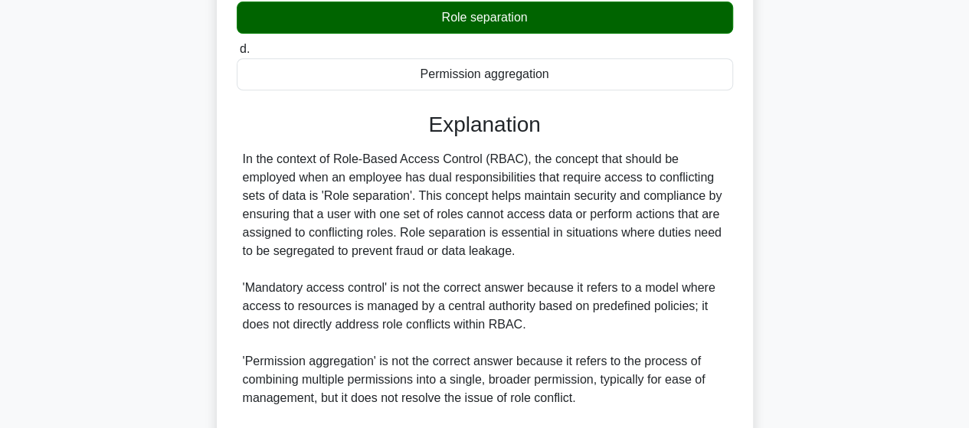
scroll to position [496, 0]
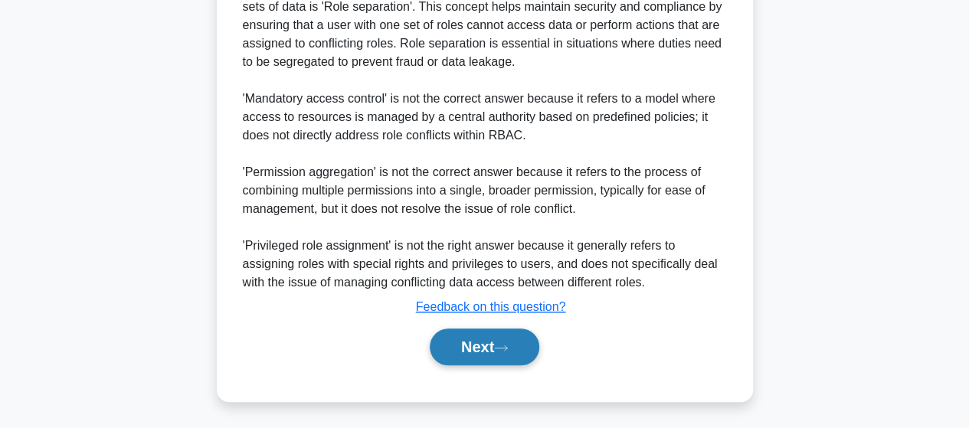
click at [478, 348] on button "Next" at bounding box center [485, 347] width 110 height 37
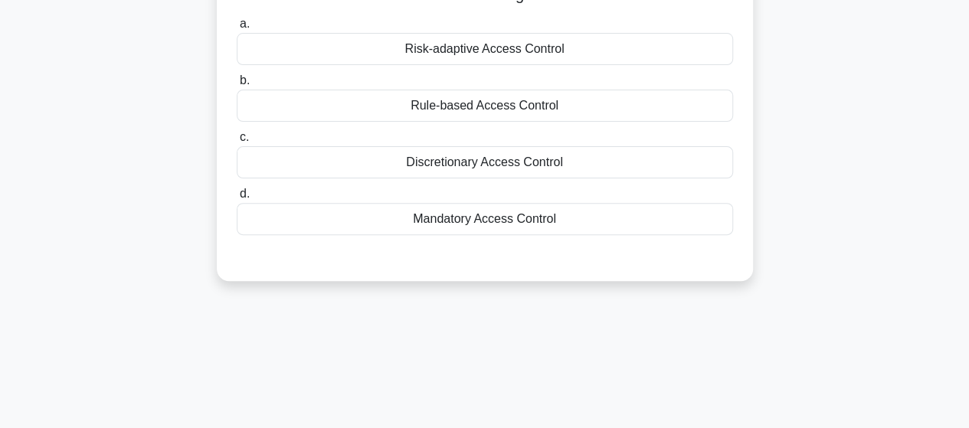
scroll to position [16, 0]
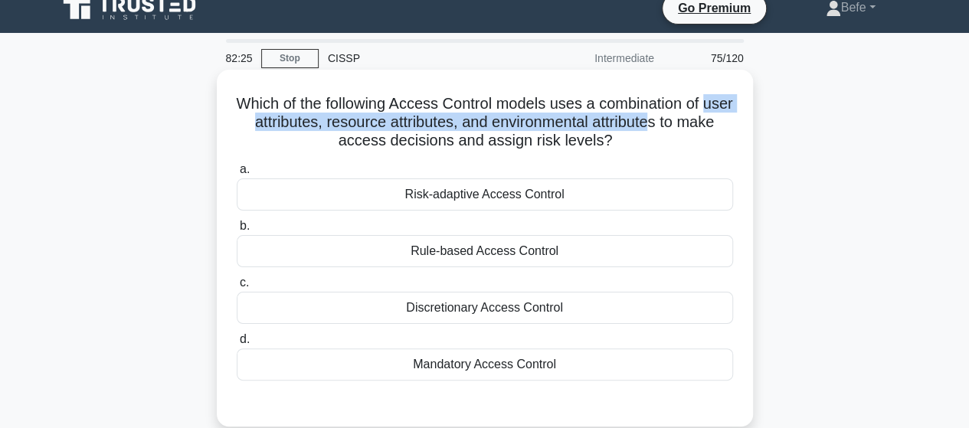
drag, startPoint x: 251, startPoint y: 123, endPoint x: 689, endPoint y: 120, distance: 438.2
click at [689, 120] on h5 "Which of the following Access Control models uses a combination of user attribu…" at bounding box center [484, 122] width 499 height 57
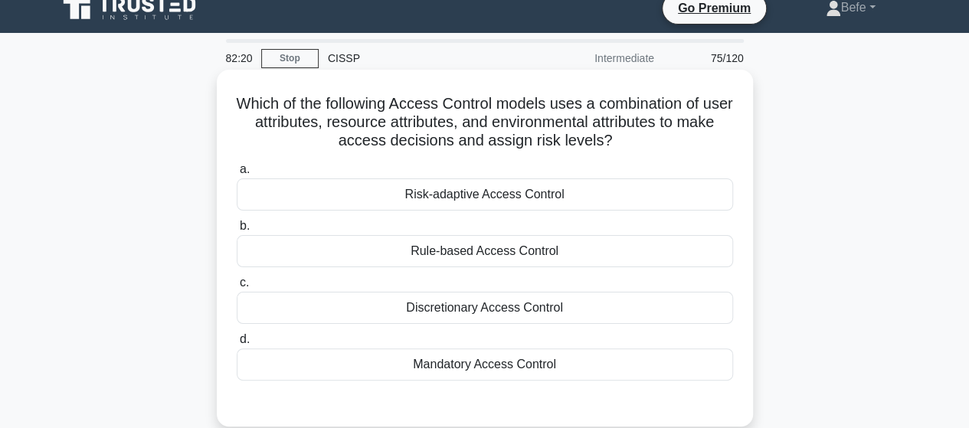
click at [510, 242] on div "Rule-based Access Control" at bounding box center [485, 251] width 496 height 32
click at [237, 231] on input "b. Rule-based Access Control" at bounding box center [237, 226] width 0 height 10
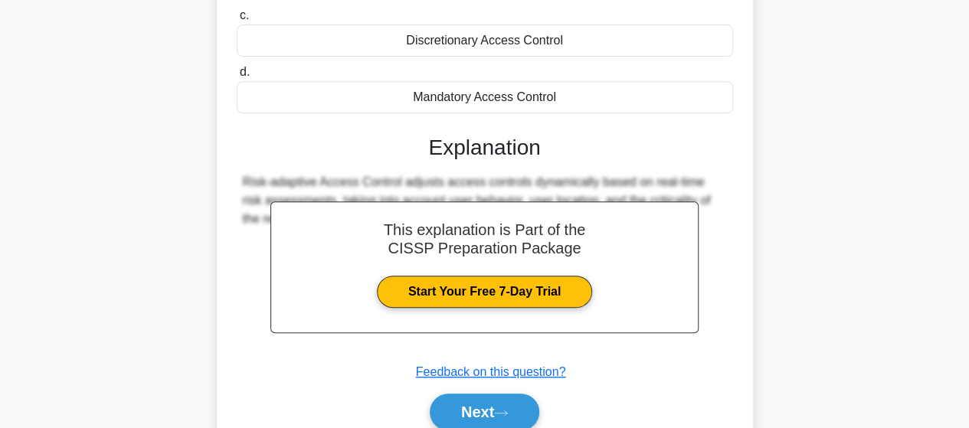
scroll to position [323, 0]
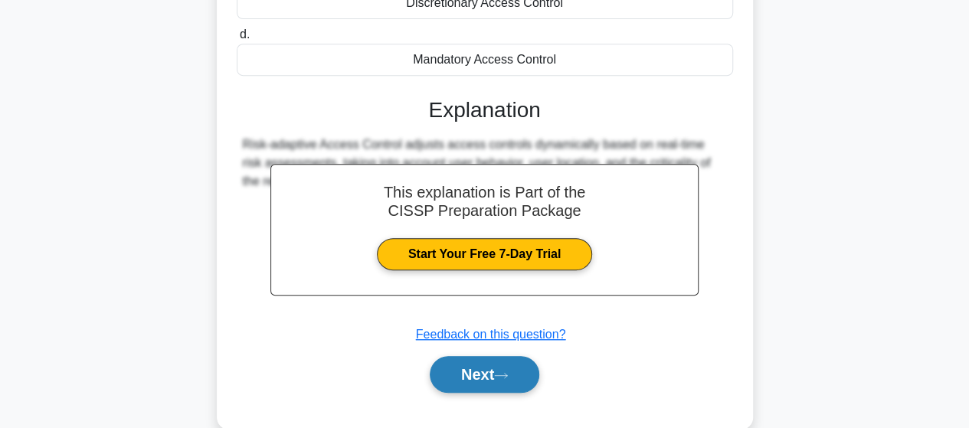
click at [496, 365] on button "Next" at bounding box center [485, 374] width 110 height 37
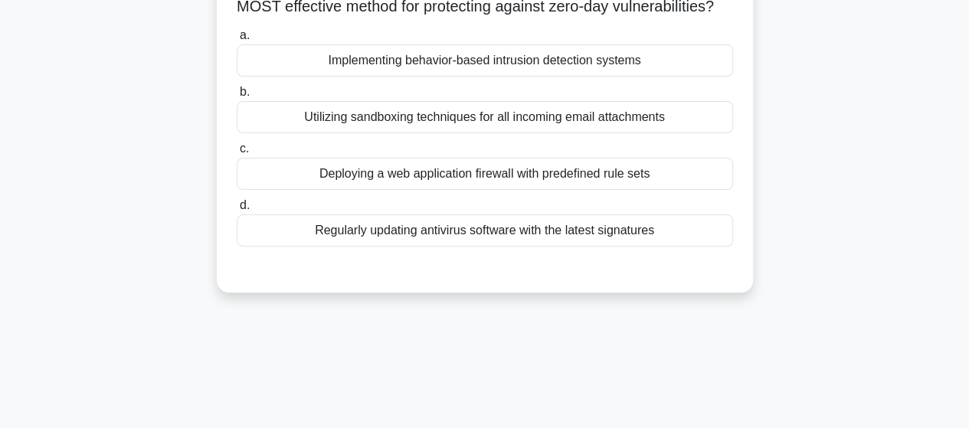
scroll to position [16, 0]
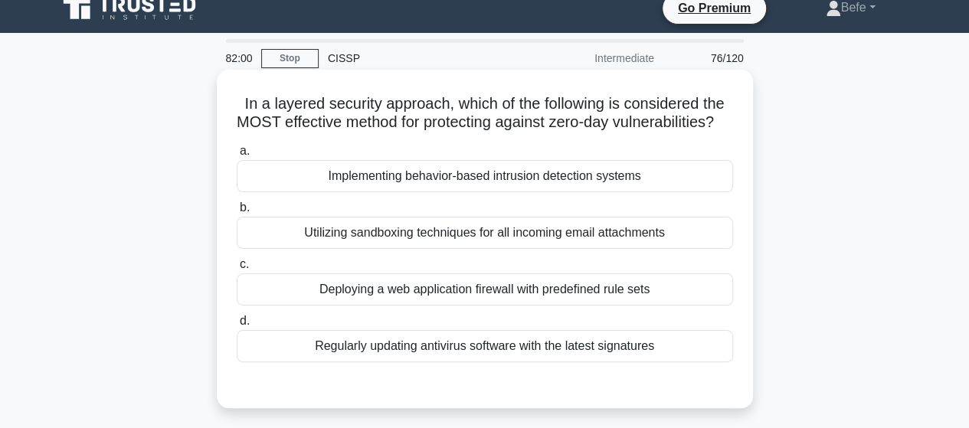
click at [518, 192] on div "Implementing behavior-based intrusion detection systems" at bounding box center [485, 176] width 496 height 32
click at [237, 156] on input "a. Implementing behavior-based intrusion detection systems" at bounding box center [237, 151] width 0 height 10
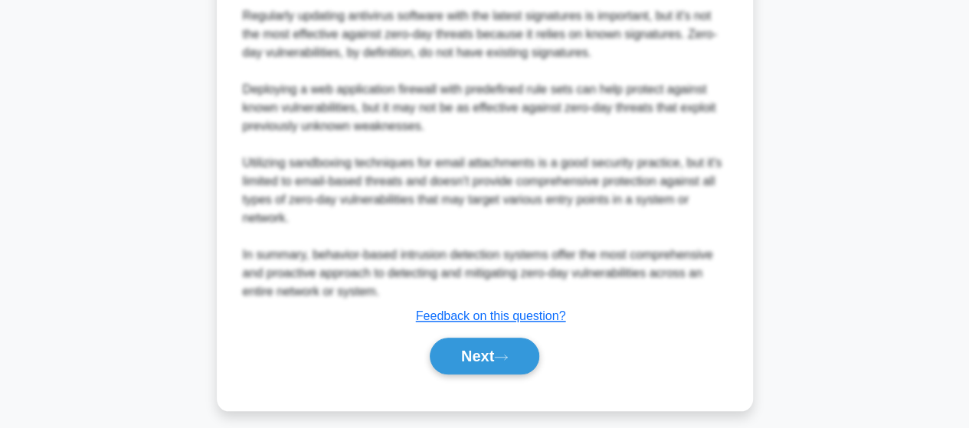
scroll to position [698, 0]
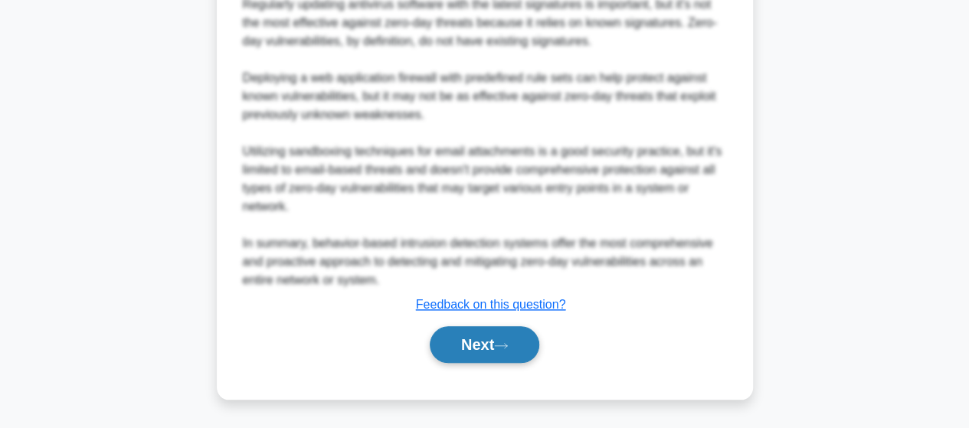
click at [500, 359] on button "Next" at bounding box center [485, 344] width 110 height 37
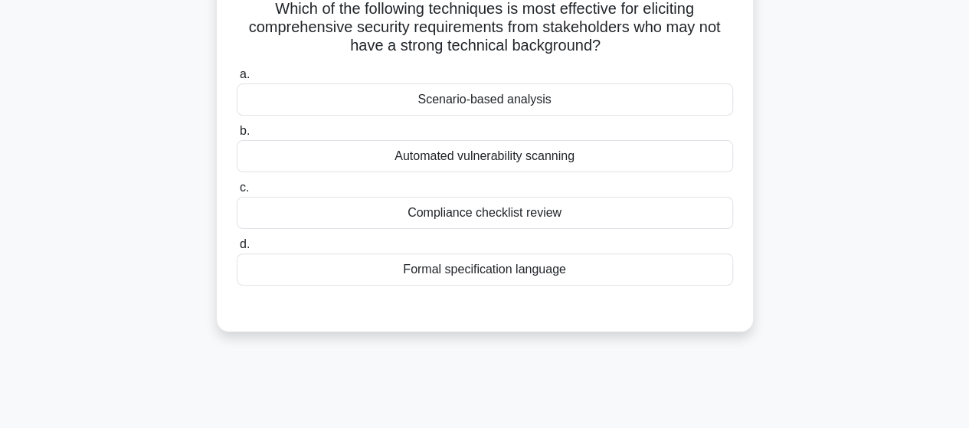
scroll to position [16, 0]
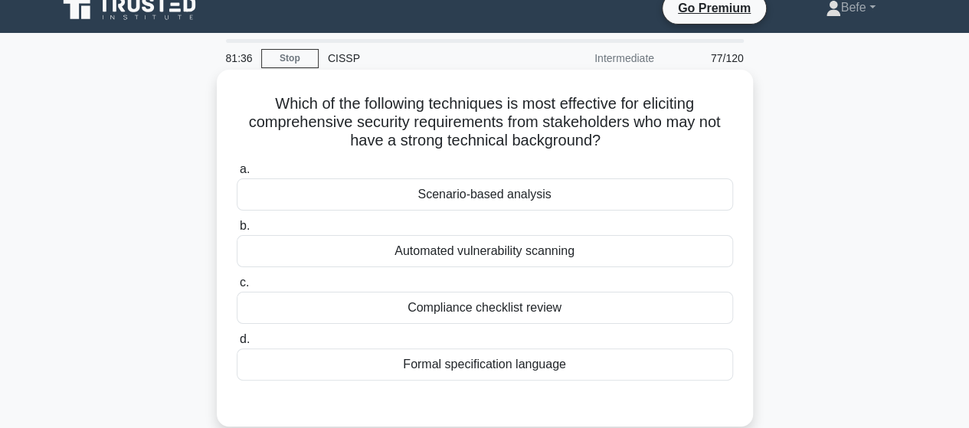
click at [515, 196] on div "Scenario-based analysis" at bounding box center [485, 195] width 496 height 32
click at [237, 175] on input "a. Scenario-based analysis" at bounding box center [237, 170] width 0 height 10
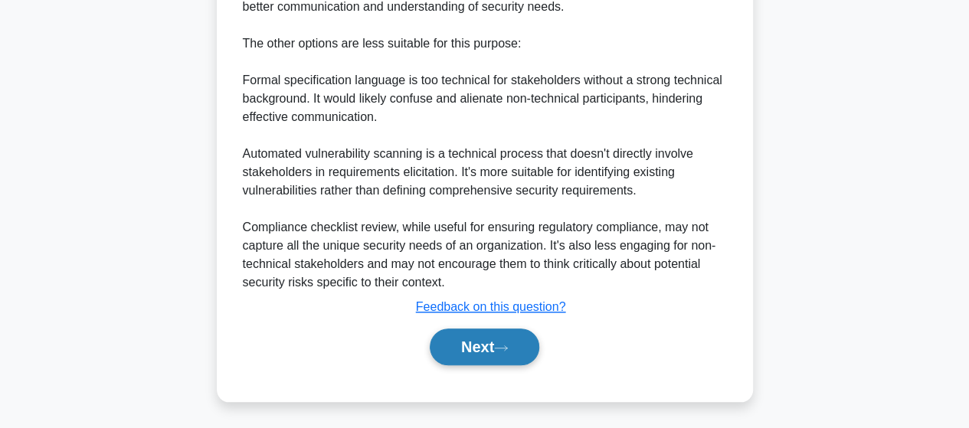
click at [483, 332] on button "Next" at bounding box center [485, 347] width 110 height 37
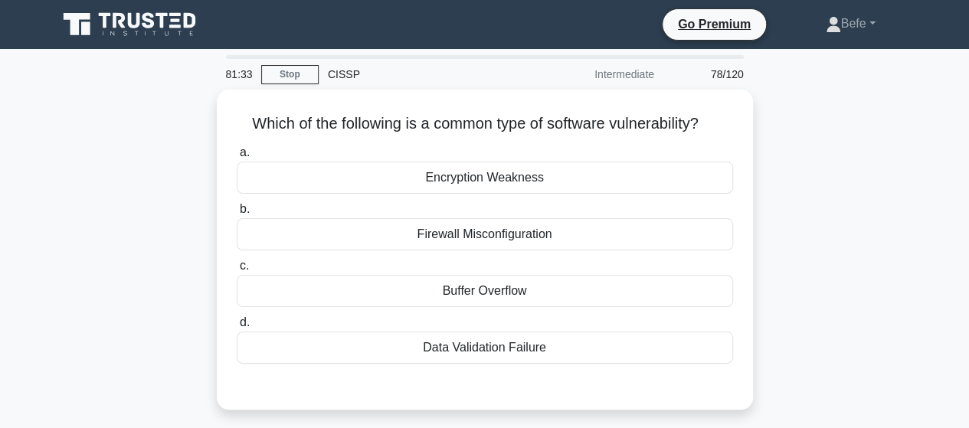
scroll to position [0, 0]
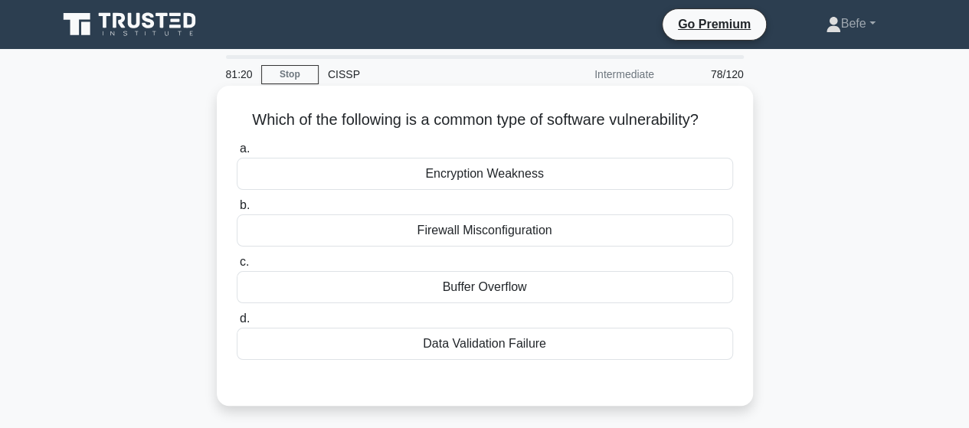
click at [473, 337] on div "Data Validation Failure" at bounding box center [485, 344] width 496 height 32
click at [237, 324] on input "d. Data Validation Failure" at bounding box center [237, 319] width 0 height 10
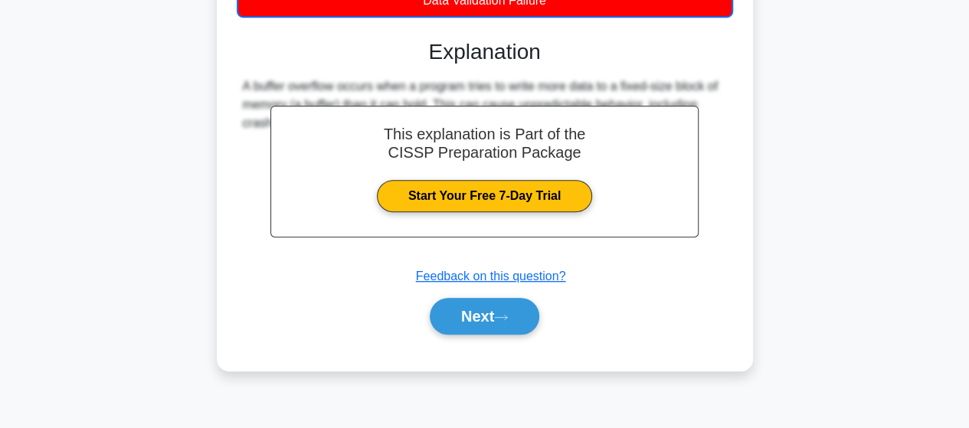
scroll to position [383, 0]
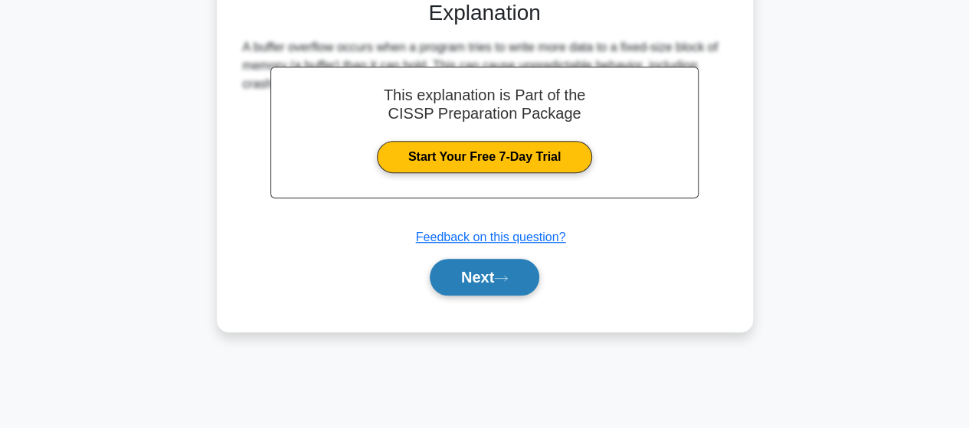
click at [477, 283] on button "Next" at bounding box center [485, 277] width 110 height 37
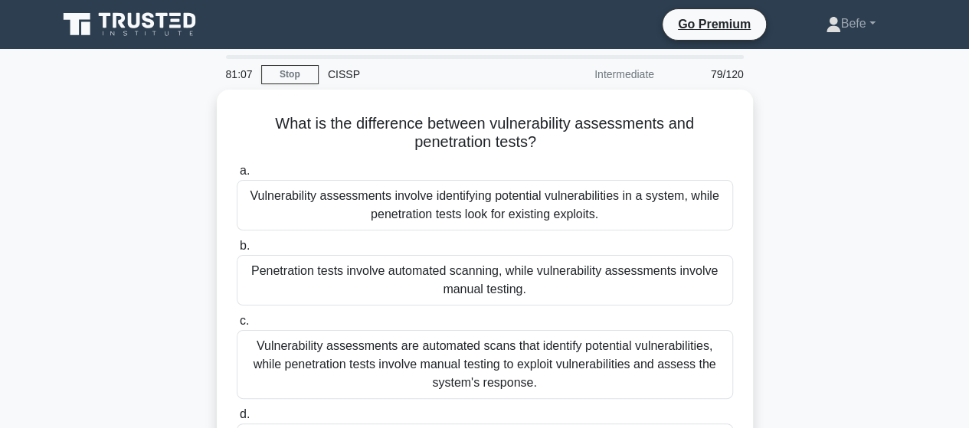
scroll to position [77, 0]
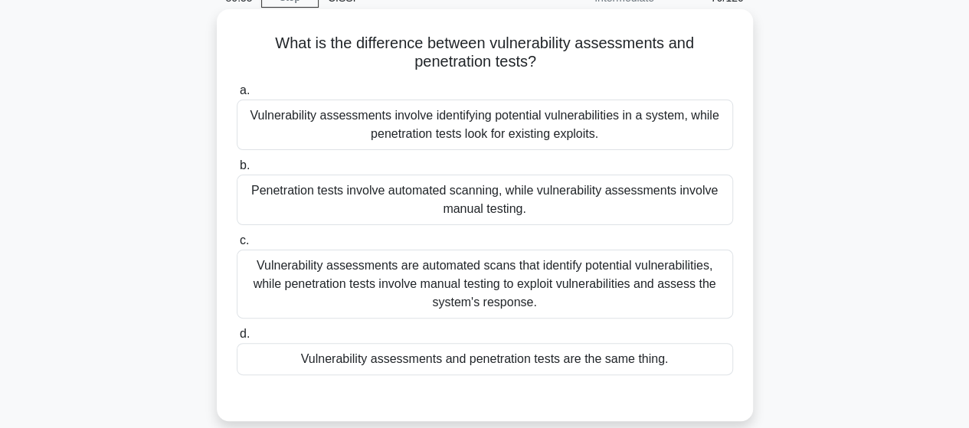
click at [552, 301] on div "Vulnerability assessments are automated scans that identify potential vulnerabi…" at bounding box center [485, 284] width 496 height 69
click at [237, 246] on input "c. Vulnerability assessments are automated scans that identify potential vulner…" at bounding box center [237, 241] width 0 height 10
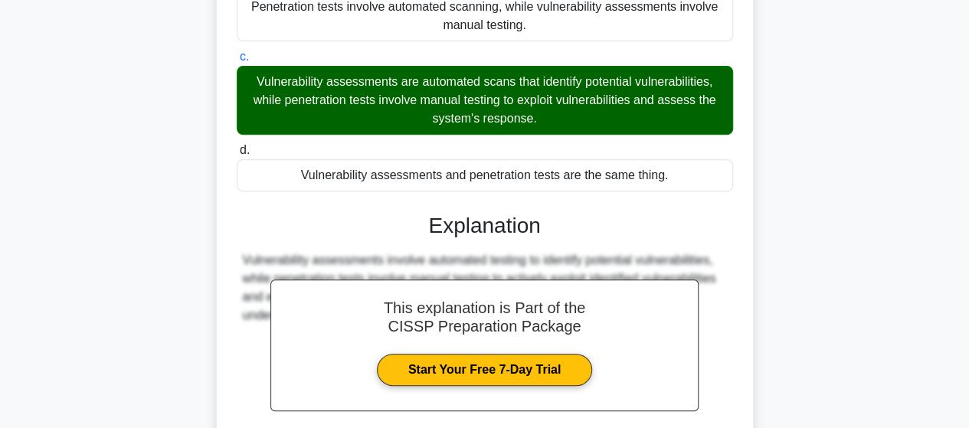
scroll to position [383, 0]
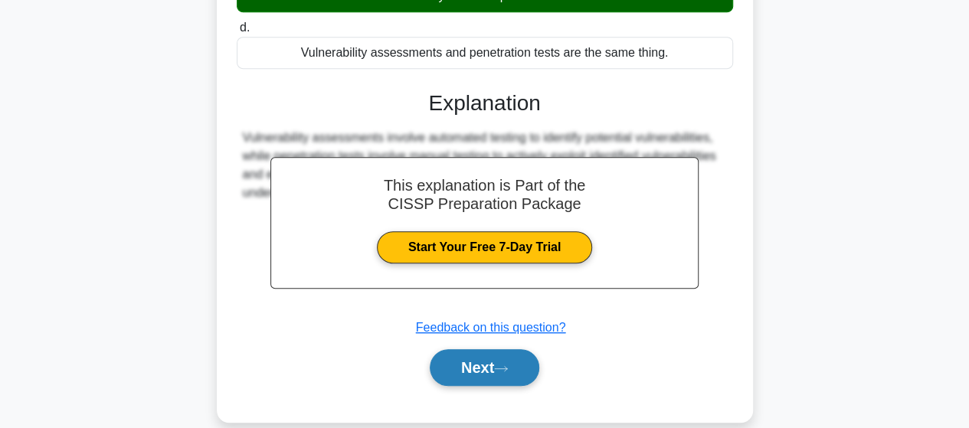
click at [493, 369] on button "Next" at bounding box center [485, 367] width 110 height 37
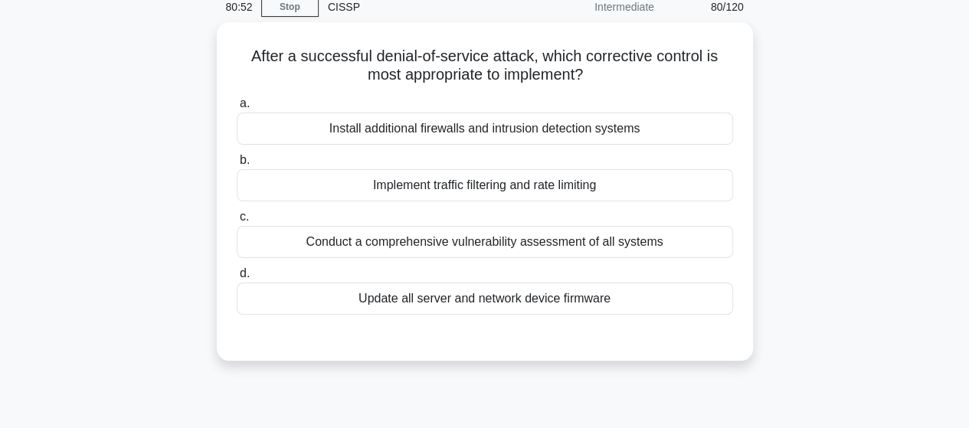
scroll to position [0, 0]
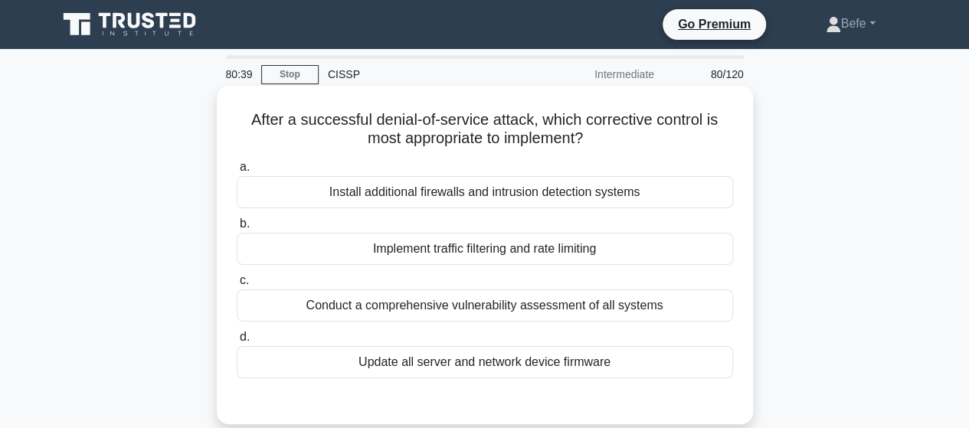
click at [423, 249] on div "Implement traffic filtering and rate limiting" at bounding box center [485, 249] width 496 height 32
click at [237, 229] on input "b. Implement traffic filtering and rate limiting" at bounding box center [237, 224] width 0 height 10
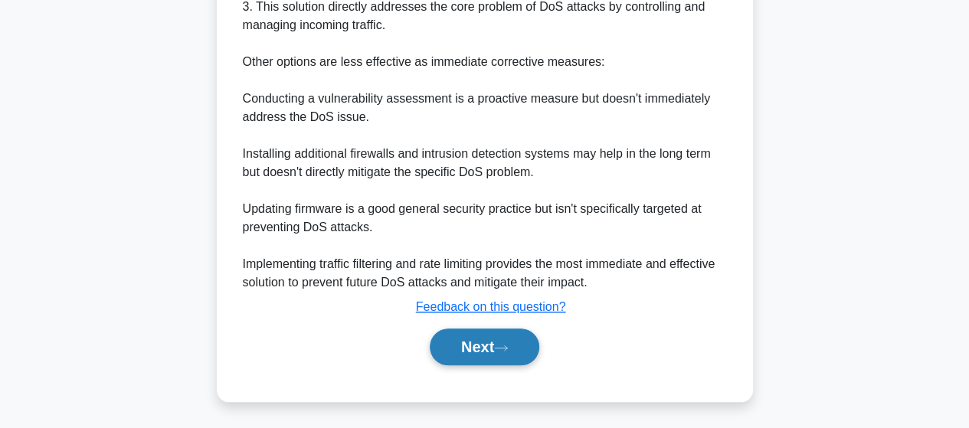
click at [485, 355] on button "Next" at bounding box center [485, 347] width 110 height 37
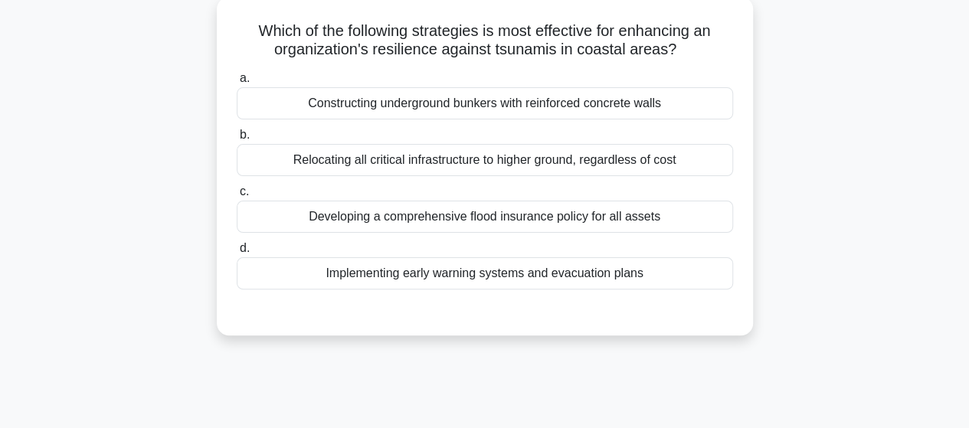
scroll to position [16, 0]
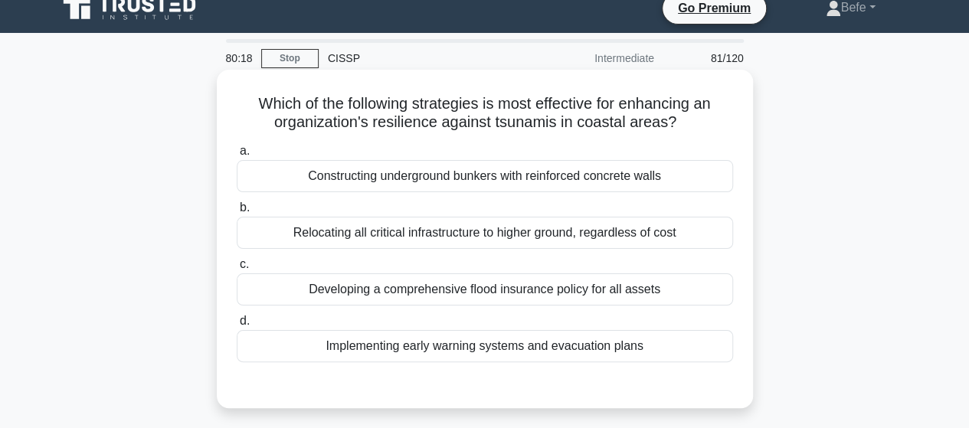
click at [525, 344] on div "Implementing early warning systems and evacuation plans" at bounding box center [485, 346] width 496 height 32
click at [237, 326] on input "d. Implementing early warning systems and evacuation plans" at bounding box center [237, 321] width 0 height 10
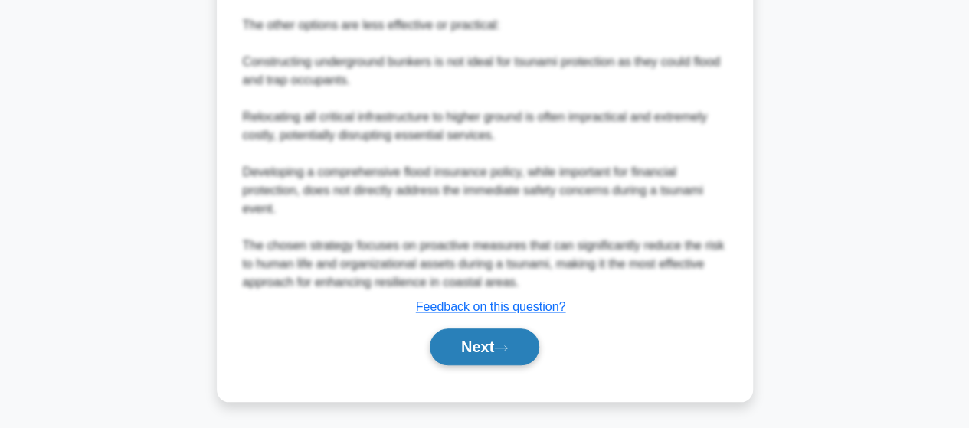
click at [513, 333] on button "Next" at bounding box center [485, 347] width 110 height 37
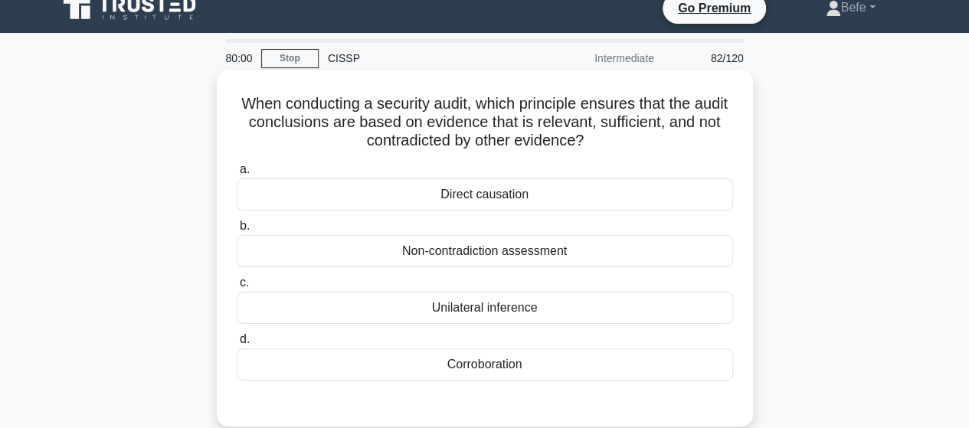
click at [524, 369] on div "Corroboration" at bounding box center [485, 365] width 496 height 32
click at [237, 345] on input "d. Corroboration" at bounding box center [237, 340] width 0 height 10
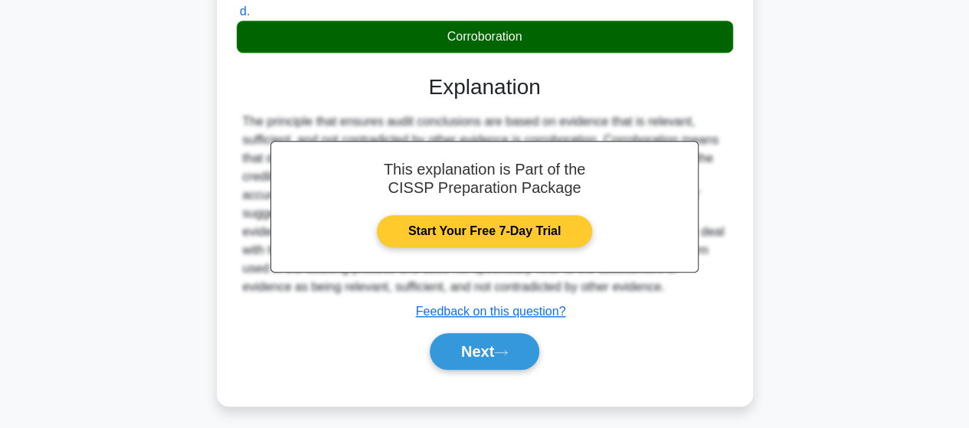
scroll to position [246, 0]
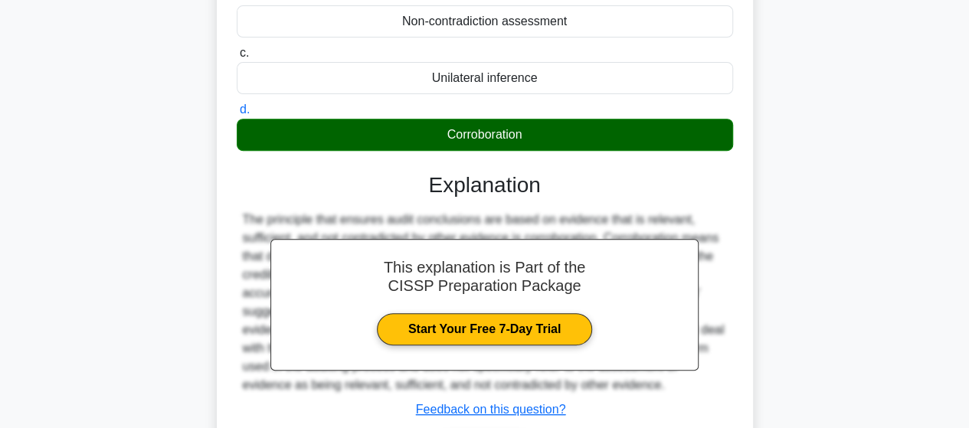
click at [476, 136] on div "Corroboration" at bounding box center [485, 135] width 496 height 32
click at [237, 115] on input "d. Corroboration" at bounding box center [237, 110] width 0 height 10
click at [476, 136] on div "Corroboration" at bounding box center [485, 135] width 496 height 32
click at [237, 115] on input "d. Corroboration" at bounding box center [237, 110] width 0 height 10
click at [476, 136] on div "Corroboration" at bounding box center [485, 135] width 496 height 32
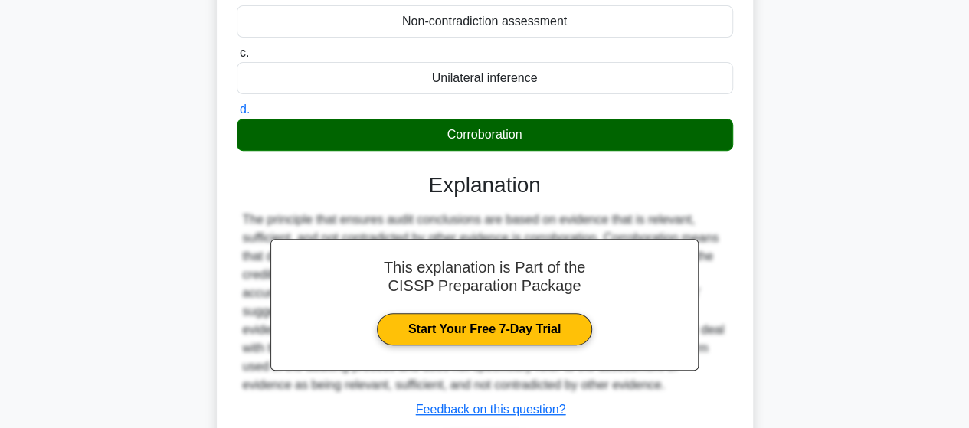
click at [237, 115] on input "d. Corroboration" at bounding box center [237, 110] width 0 height 10
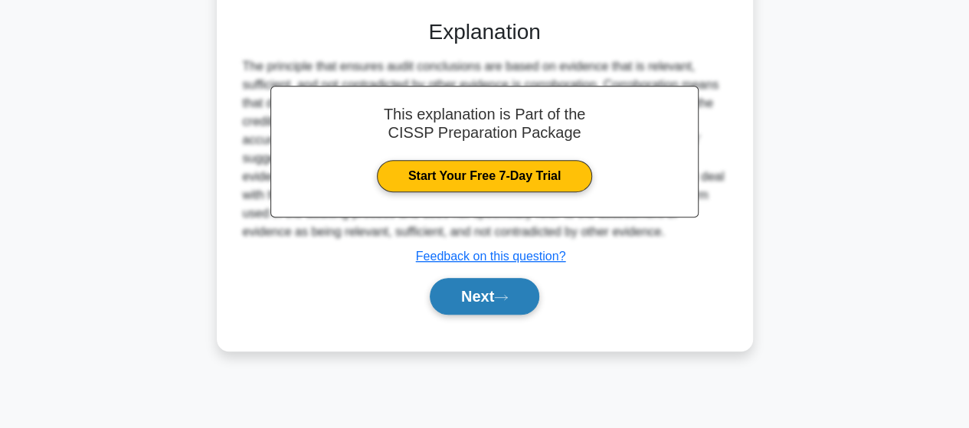
click at [502, 287] on button "Next" at bounding box center [485, 296] width 110 height 37
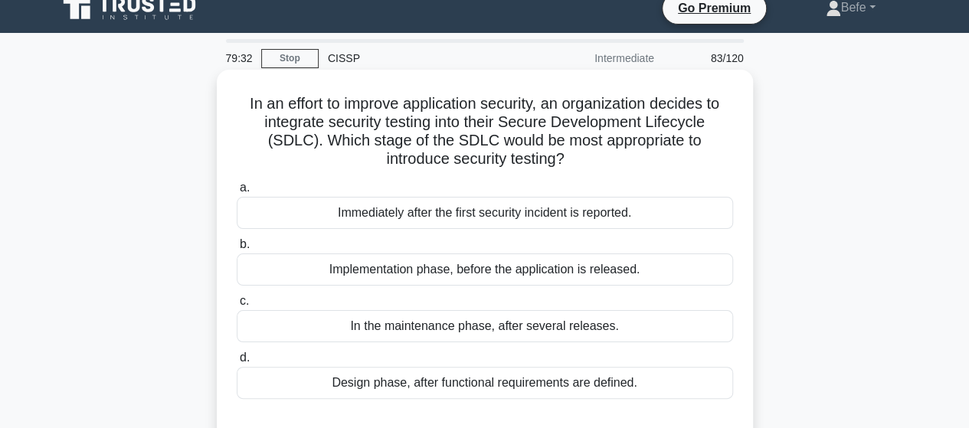
scroll to position [93, 0]
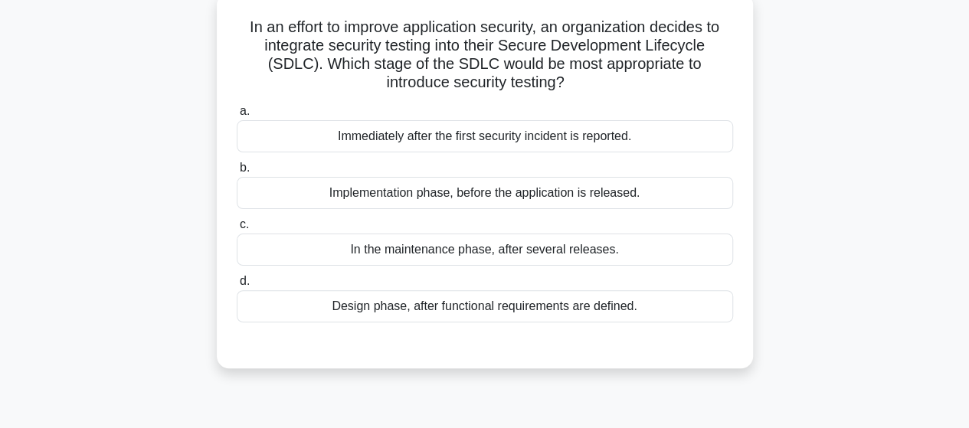
click at [470, 310] on div "Design phase, after functional requirements are defined." at bounding box center [485, 306] width 496 height 32
click at [237, 287] on input "d. Design phase, after functional requirements are defined." at bounding box center [237, 282] width 0 height 10
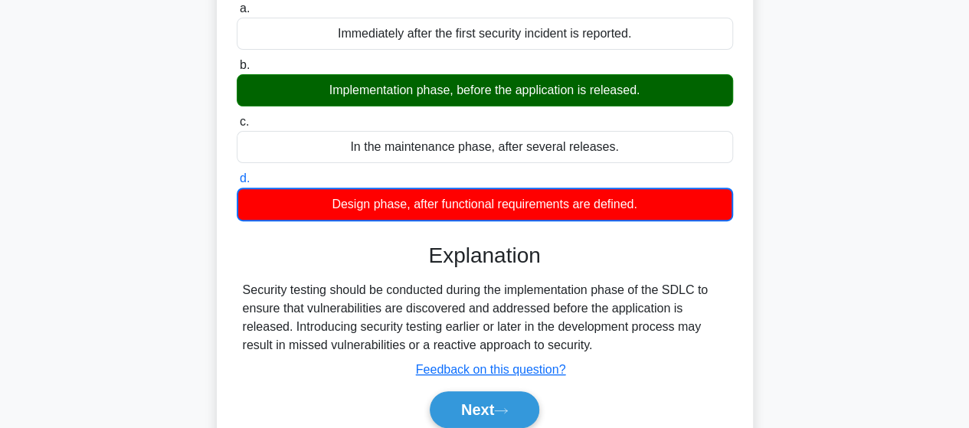
scroll to position [246, 0]
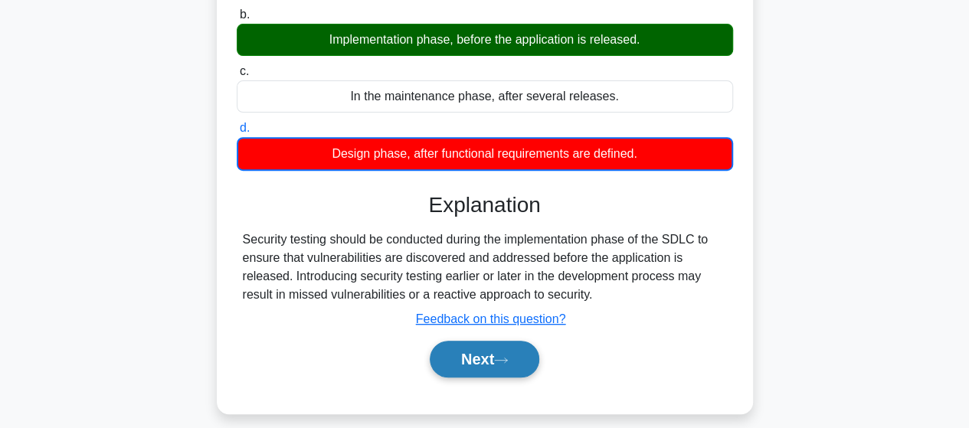
click at [467, 373] on button "Next" at bounding box center [485, 359] width 110 height 37
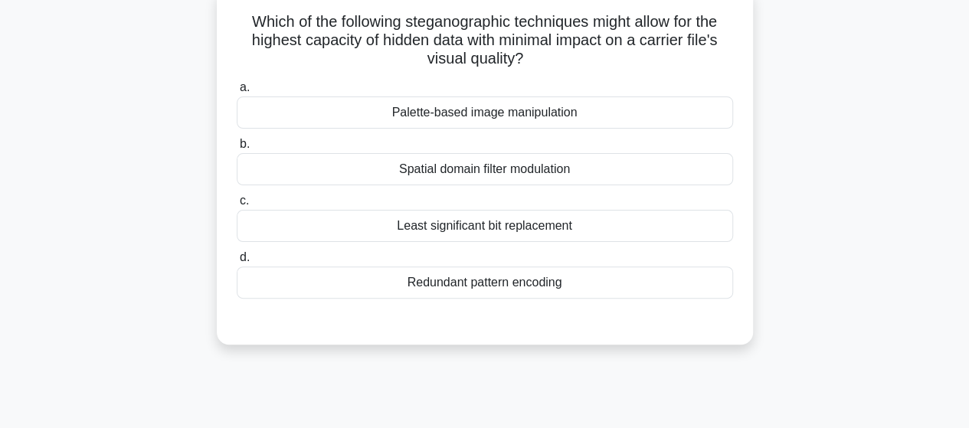
scroll to position [93, 0]
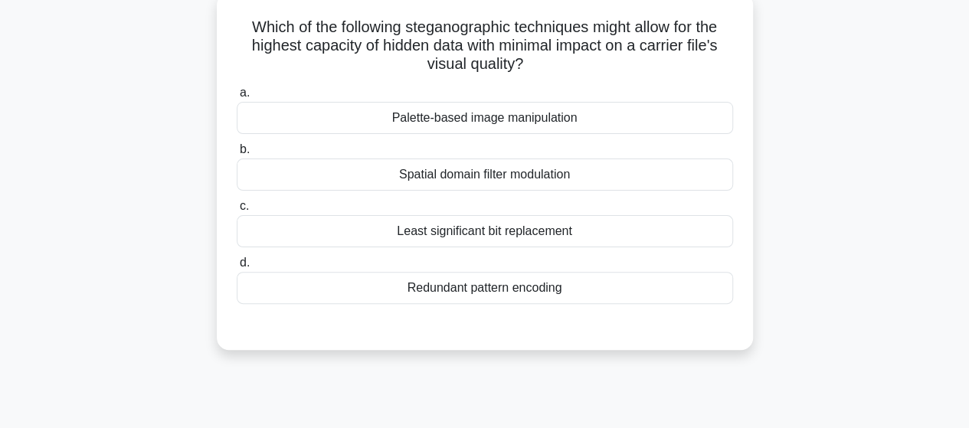
click at [527, 234] on div "Least significant bit replacement" at bounding box center [485, 231] width 496 height 32
click at [237, 211] on input "c. Least significant bit replacement" at bounding box center [237, 206] width 0 height 10
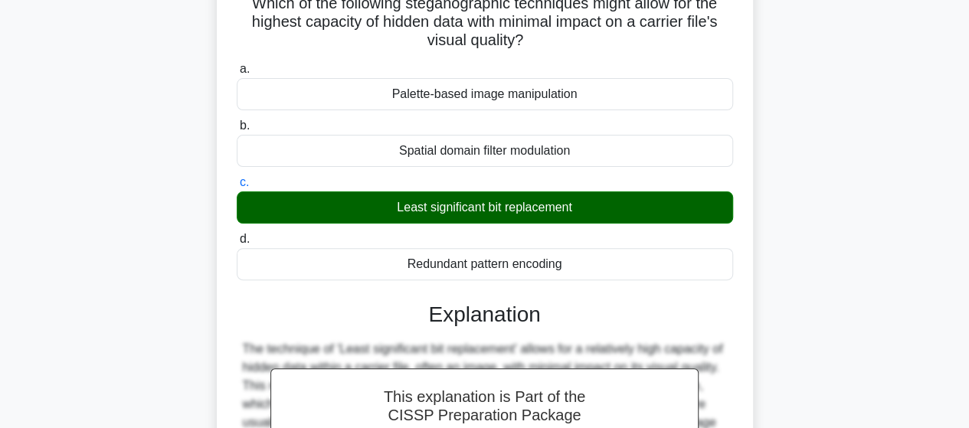
scroll to position [404, 0]
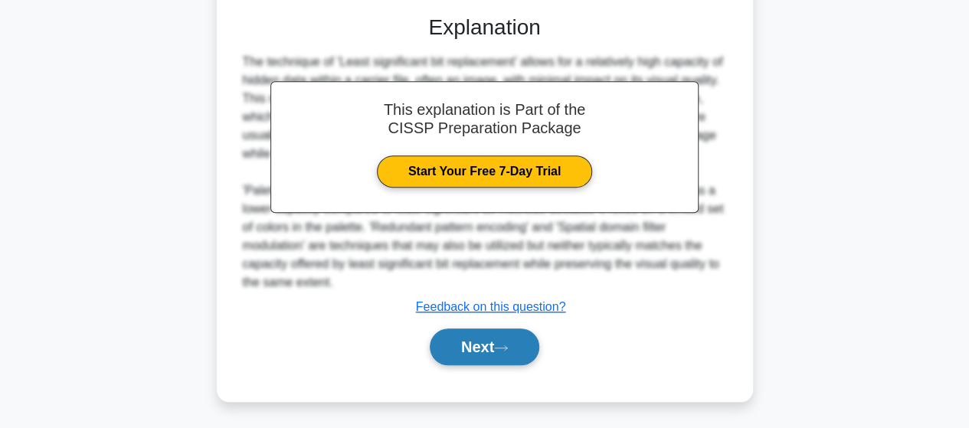
click at [476, 351] on button "Next" at bounding box center [485, 347] width 110 height 37
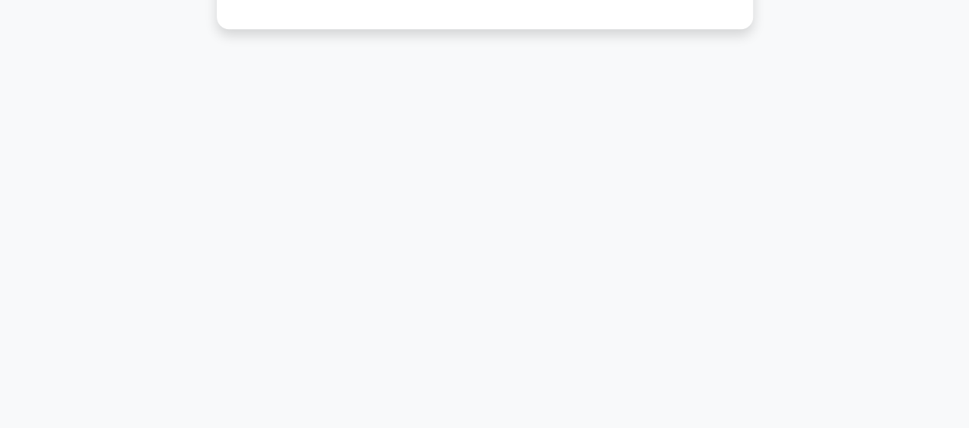
scroll to position [16, 0]
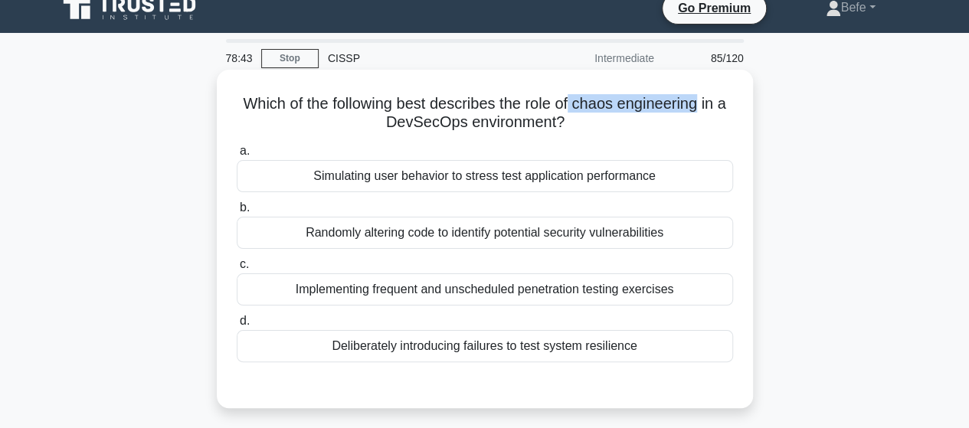
drag, startPoint x: 571, startPoint y: 103, endPoint x: 703, endPoint y: 102, distance: 131.8
click at [703, 102] on h5 "Which of the following best describes the role of chaos engineering in a DevSec…" at bounding box center [484, 113] width 499 height 38
click at [482, 349] on div "Deliberately introducing failures to test system resilience" at bounding box center [485, 346] width 496 height 32
click at [237, 326] on input "d. Deliberately introducing failures to test system resilience" at bounding box center [237, 321] width 0 height 10
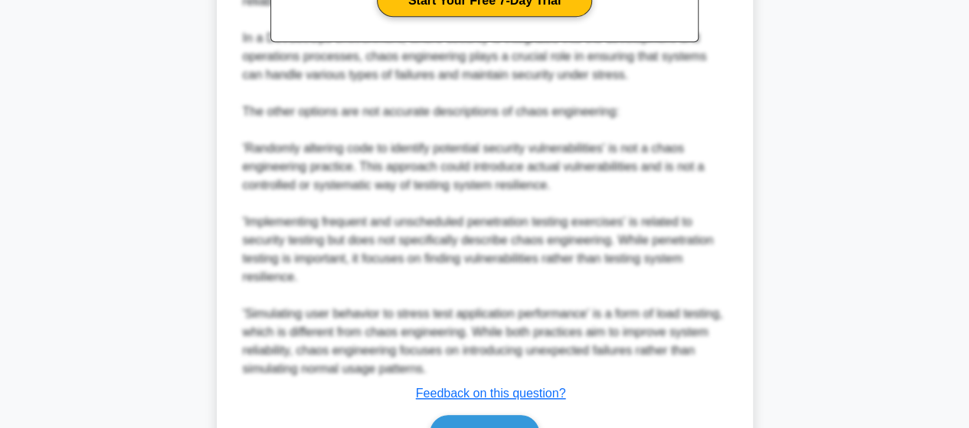
scroll to position [643, 0]
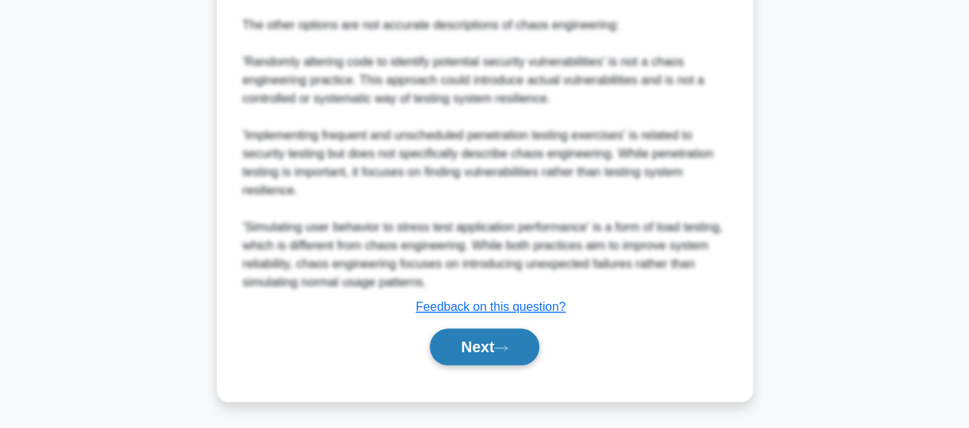
click at [477, 358] on button "Next" at bounding box center [485, 347] width 110 height 37
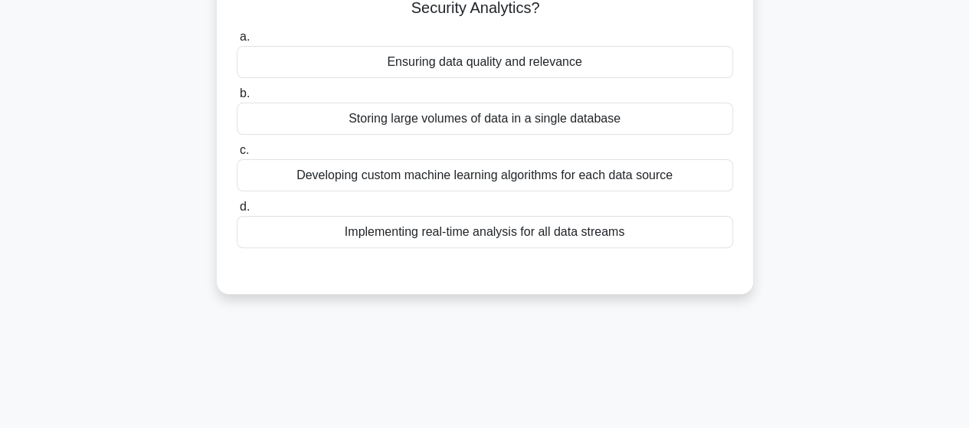
scroll to position [16, 0]
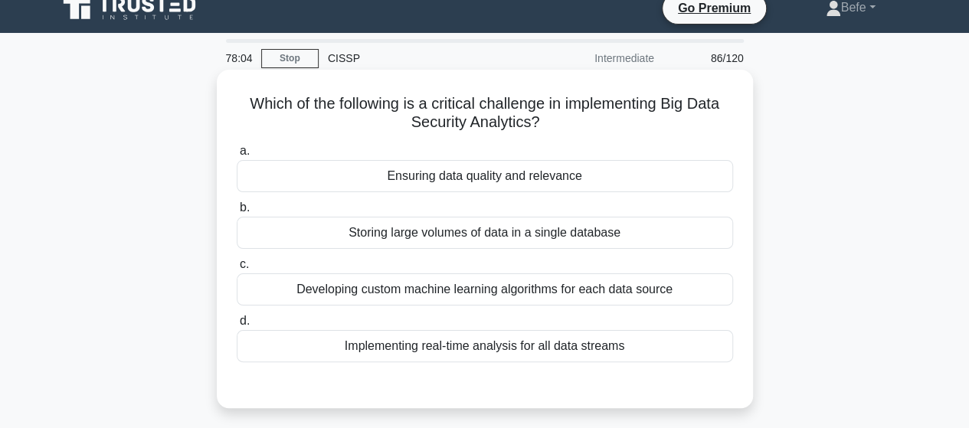
click at [545, 180] on div "Ensuring data quality and relevance" at bounding box center [485, 176] width 496 height 32
click at [237, 156] on input "a. Ensuring data quality and relevance" at bounding box center [237, 151] width 0 height 10
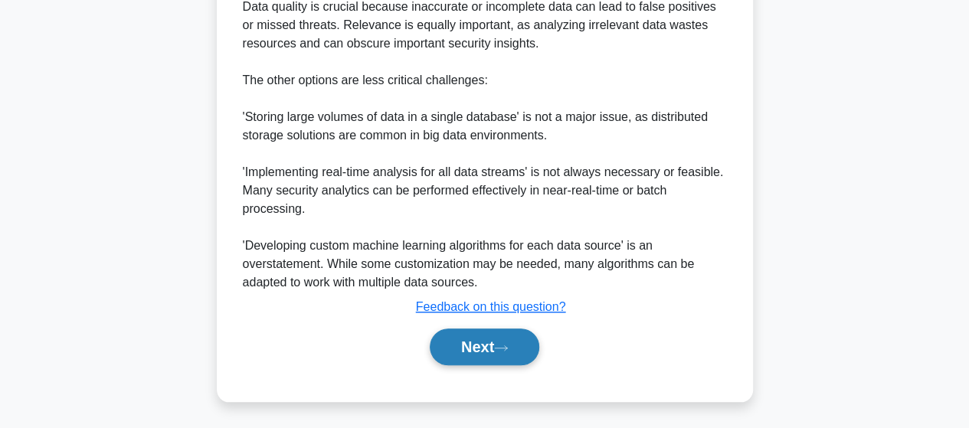
click at [524, 344] on button "Next" at bounding box center [485, 347] width 110 height 37
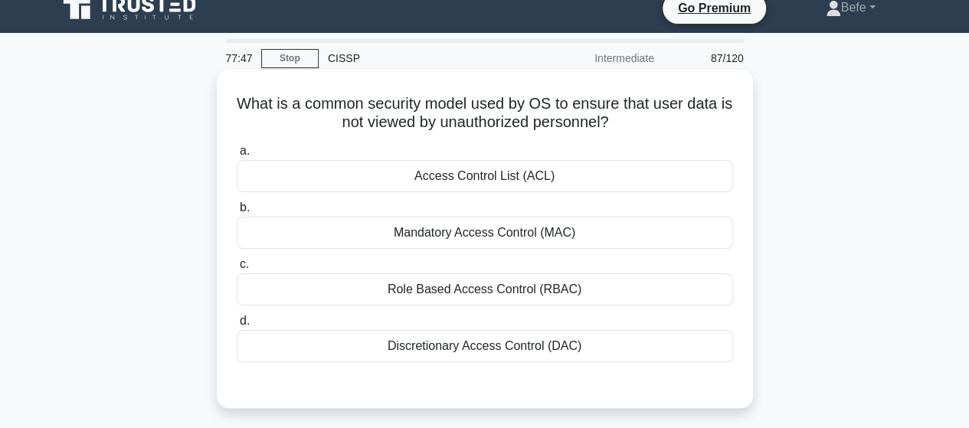
click at [492, 169] on div "Access Control List (ACL)" at bounding box center [485, 176] width 496 height 32
click at [237, 156] on input "a. Access Control List (ACL)" at bounding box center [237, 151] width 0 height 10
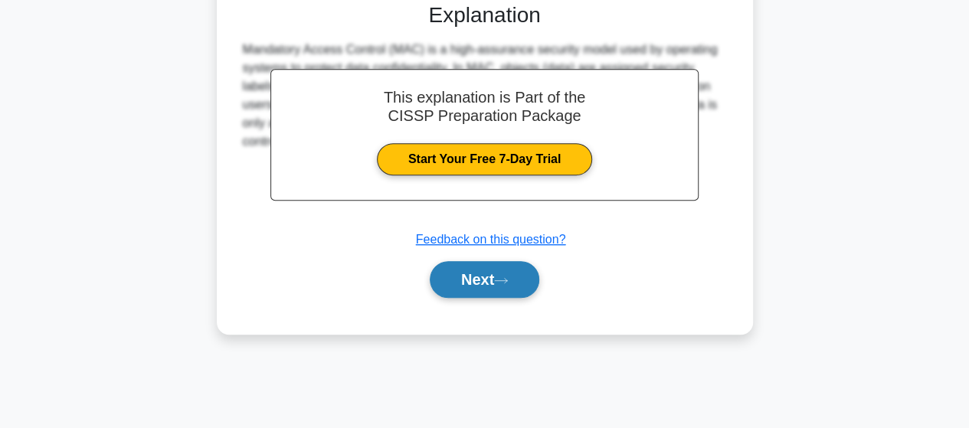
click at [498, 277] on button "Next" at bounding box center [485, 279] width 110 height 37
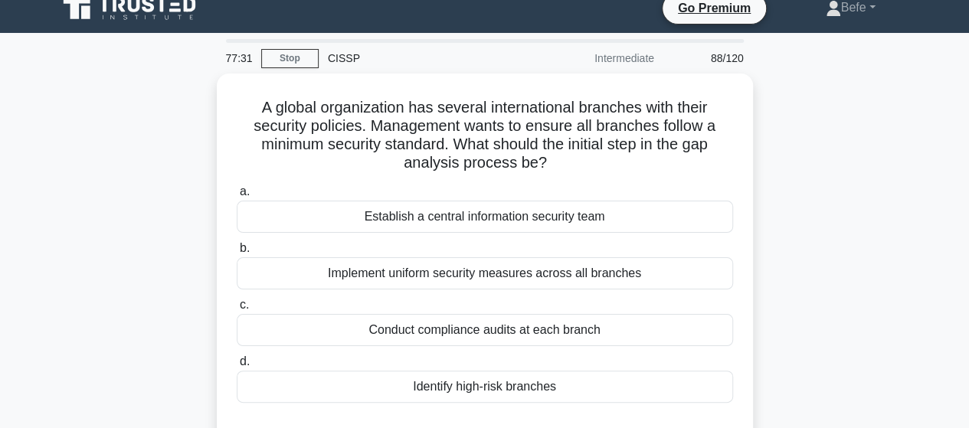
scroll to position [93, 0]
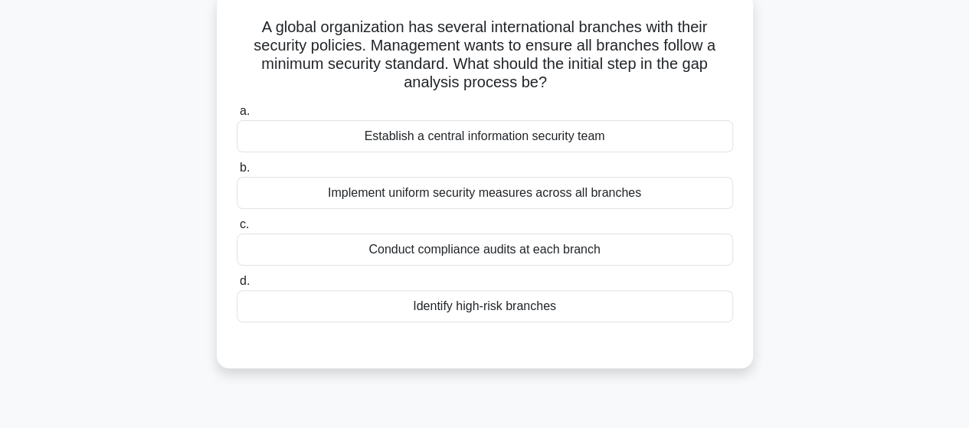
click at [479, 254] on div "Conduct compliance audits at each branch" at bounding box center [485, 250] width 496 height 32
click at [237, 230] on input "c. Conduct compliance audits at each branch" at bounding box center [237, 225] width 0 height 10
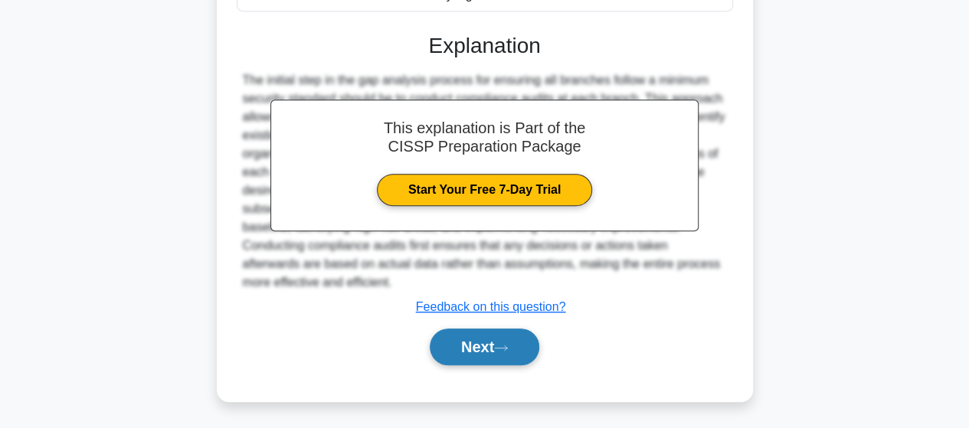
click at [508, 344] on icon at bounding box center [501, 348] width 14 height 8
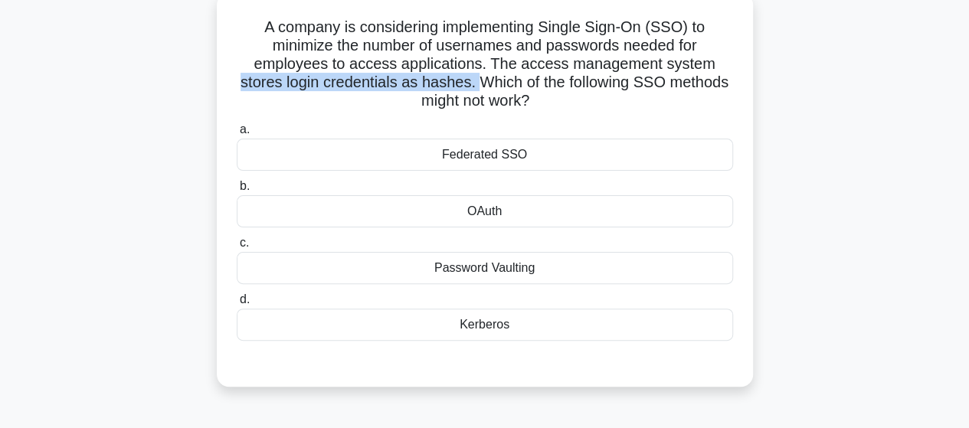
drag, startPoint x: 239, startPoint y: 82, endPoint x: 475, endPoint y: 80, distance: 236.0
click at [475, 80] on h5 "A company is considering implementing Single Sign-On (SSO) to minimize the numb…" at bounding box center [484, 64] width 499 height 93
click at [544, 267] on div "Password Vaulting" at bounding box center [485, 268] width 496 height 32
click at [237, 248] on input "c. Password Vaulting" at bounding box center [237, 243] width 0 height 10
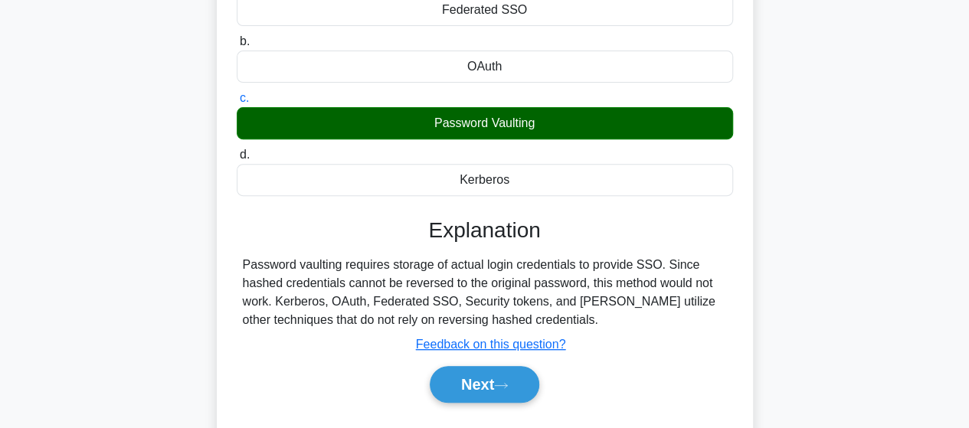
scroll to position [399, 0]
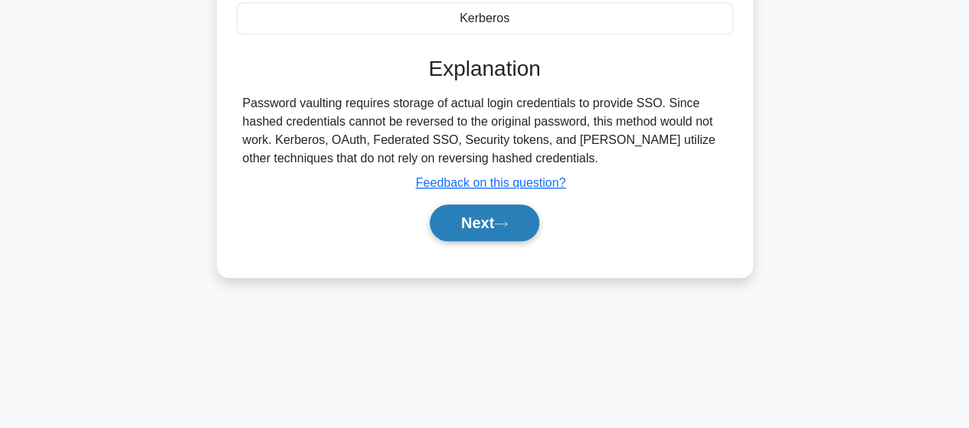
click at [501, 229] on button "Next" at bounding box center [485, 223] width 110 height 37
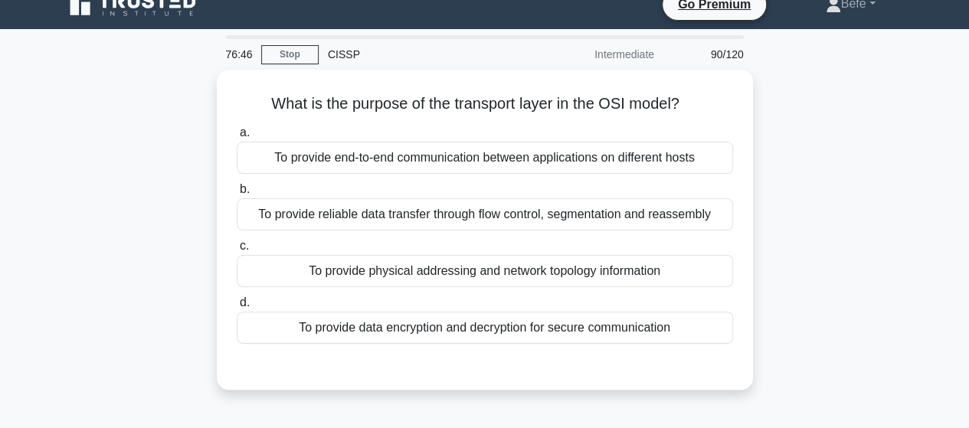
scroll to position [16, 0]
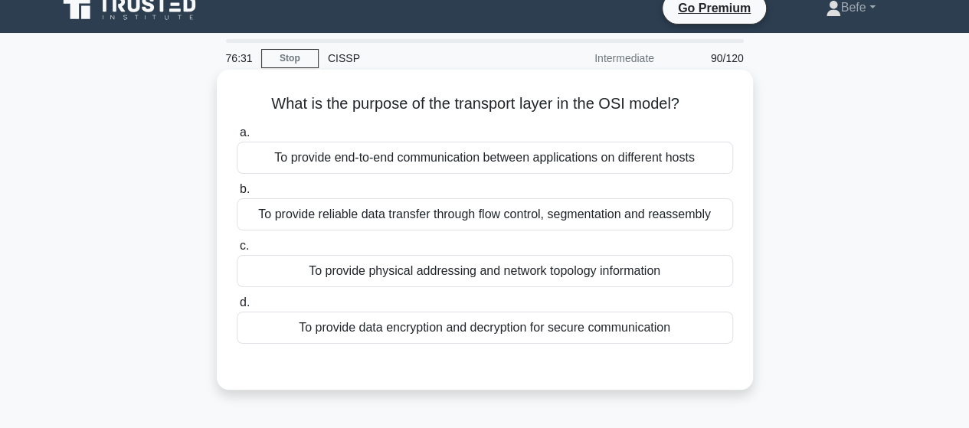
click at [565, 332] on div "To provide data encryption and decryption for secure communication" at bounding box center [485, 328] width 496 height 32
click at [237, 308] on input "d. To provide data encryption and decryption for secure communication" at bounding box center [237, 303] width 0 height 10
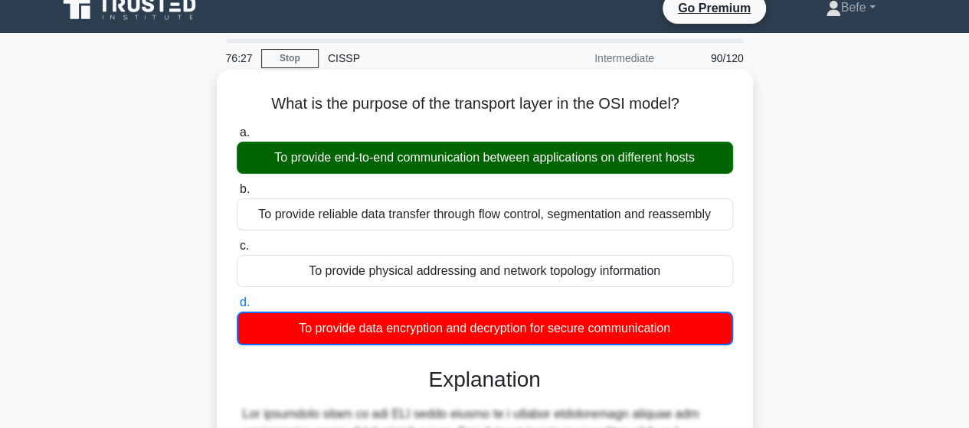
drag, startPoint x: 270, startPoint y: 98, endPoint x: 729, endPoint y: 332, distance: 515.6
click at [729, 332] on div "What is the purpose of the transport layer in the OSI model? .spinner_0XTQ{tran…" at bounding box center [485, 412] width 524 height 672
click at [438, 206] on div "To provide reliable data transfer through flow control, segmentation and reasse…" at bounding box center [485, 214] width 496 height 32
click at [237, 195] on input "b. To provide reliable data transfer through flow control, segmentation and rea…" at bounding box center [237, 190] width 0 height 10
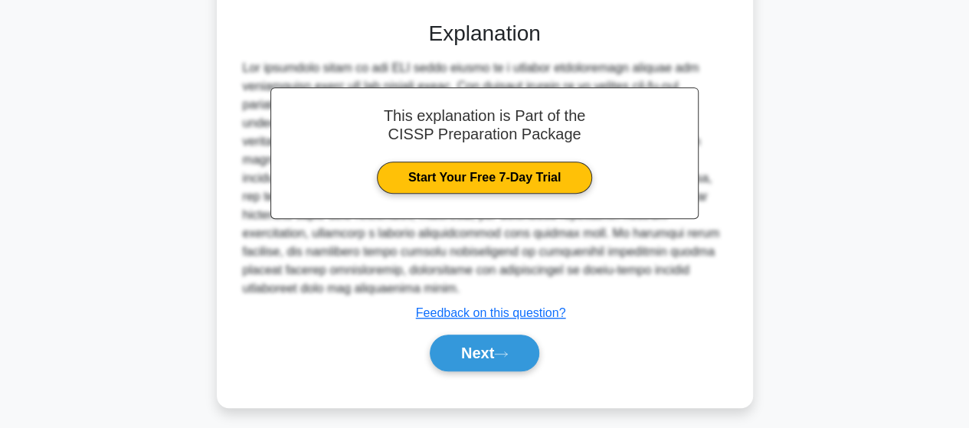
scroll to position [399, 0]
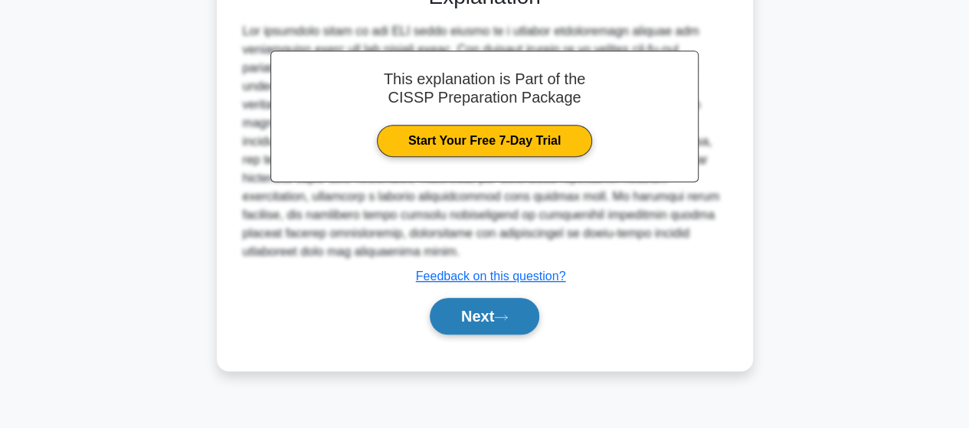
click at [495, 298] on button "Next" at bounding box center [485, 316] width 110 height 37
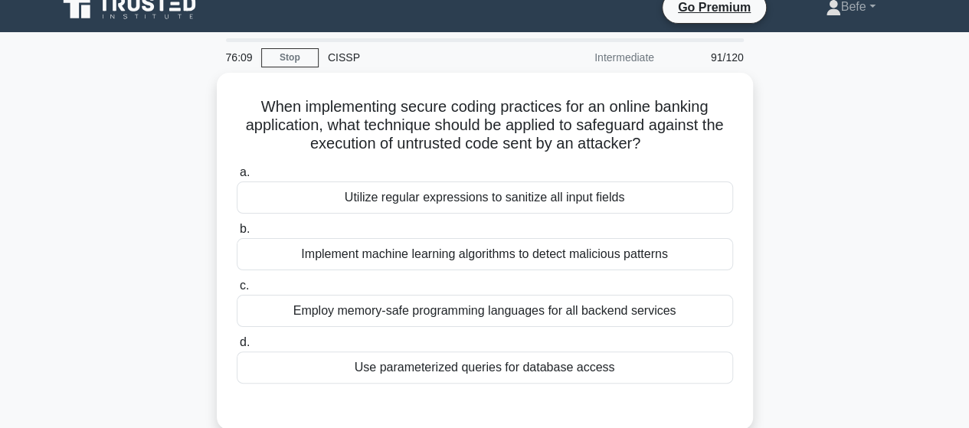
scroll to position [16, 0]
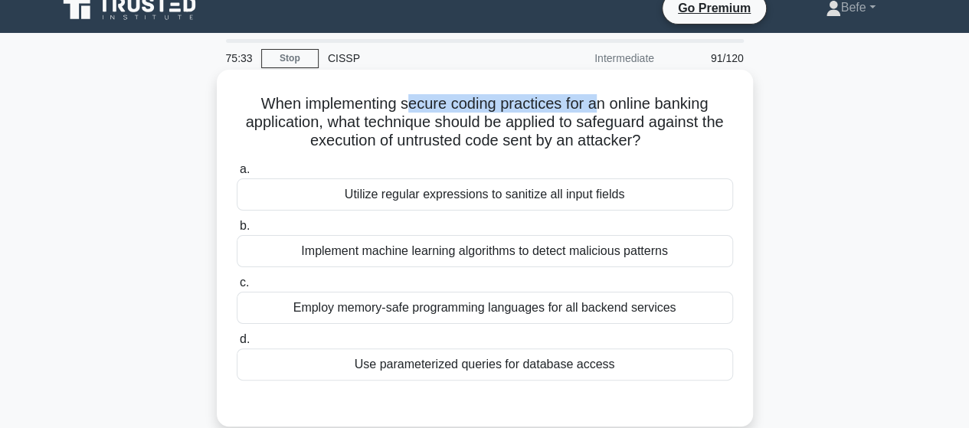
drag, startPoint x: 408, startPoint y: 105, endPoint x: 596, endPoint y: 91, distance: 189.0
click at [596, 91] on div "When implementing secure coding practices for an online banking application, wh…" at bounding box center [485, 248] width 524 height 345
click at [431, 100] on h5 "When implementing secure coding practices for an online banking application, wh…" at bounding box center [484, 122] width 499 height 57
click at [460, 192] on div "Utilize regular expressions to sanitize all input fields" at bounding box center [485, 195] width 496 height 32
click at [237, 175] on input "a. Utilize regular expressions to sanitize all input fields" at bounding box center [237, 170] width 0 height 10
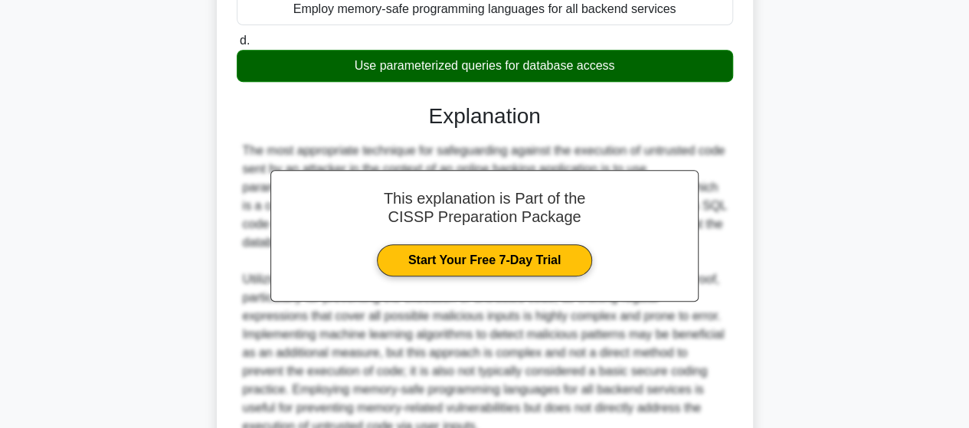
scroll to position [461, 0]
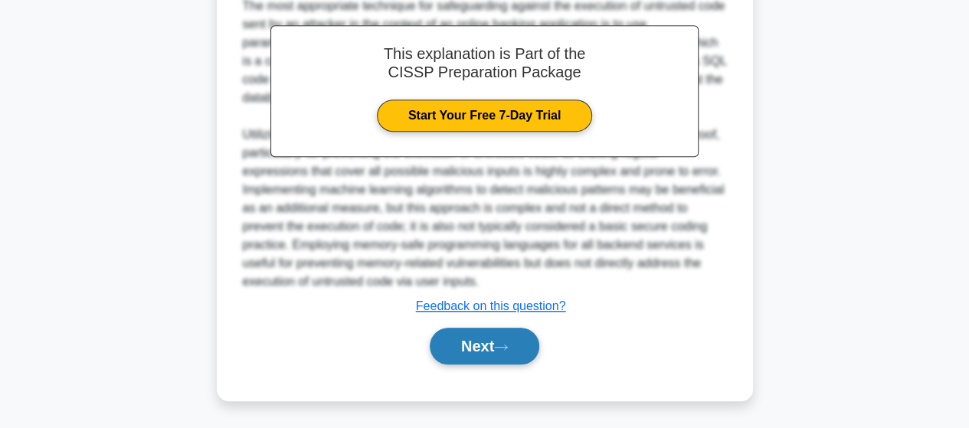
click at [477, 345] on button "Next" at bounding box center [485, 346] width 110 height 37
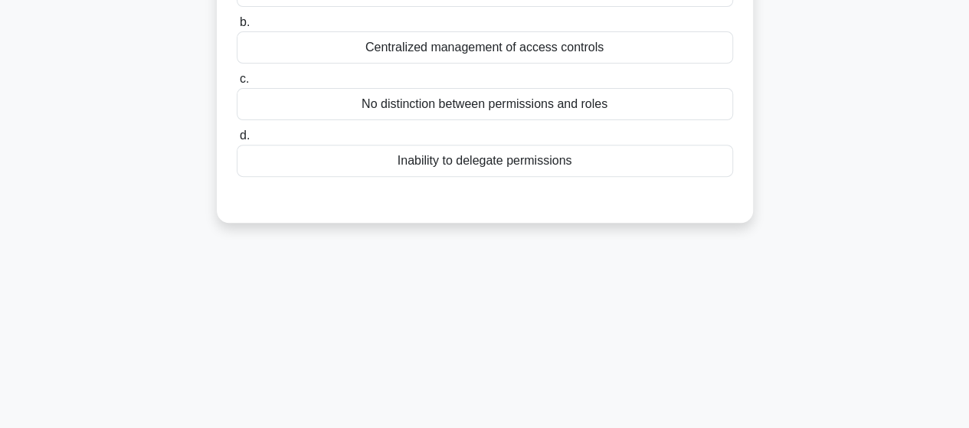
scroll to position [93, 0]
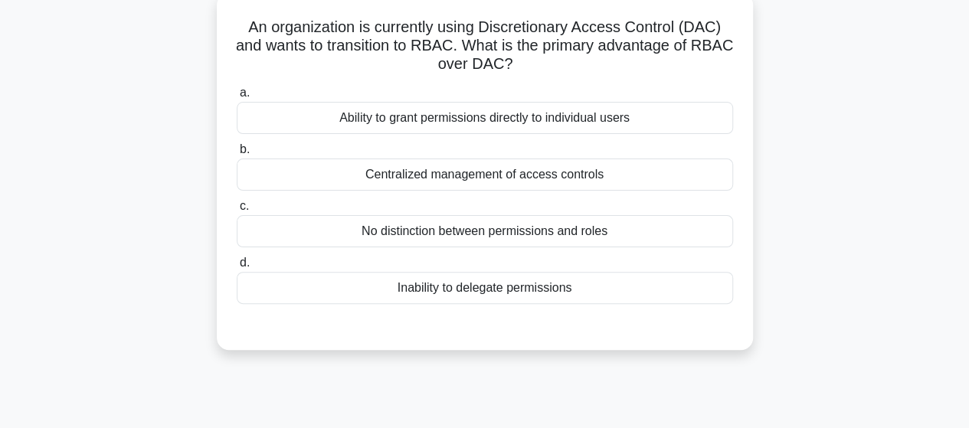
click at [507, 169] on div "Centralized management of access controls" at bounding box center [485, 175] width 496 height 32
click at [237, 155] on input "b. Centralized management of access controls" at bounding box center [237, 150] width 0 height 10
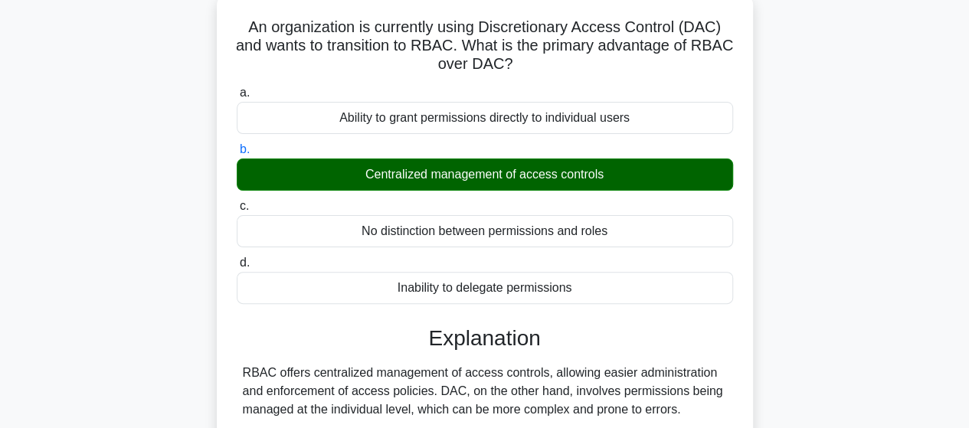
scroll to position [399, 0]
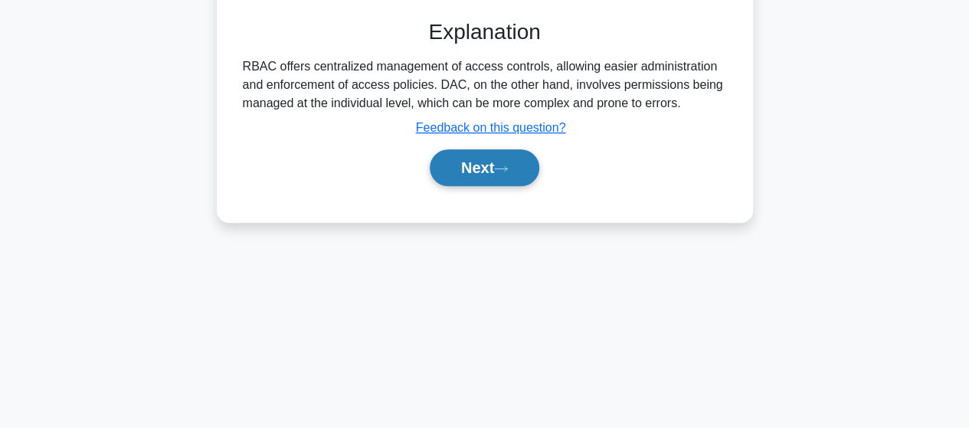
click at [460, 168] on button "Next" at bounding box center [485, 167] width 110 height 37
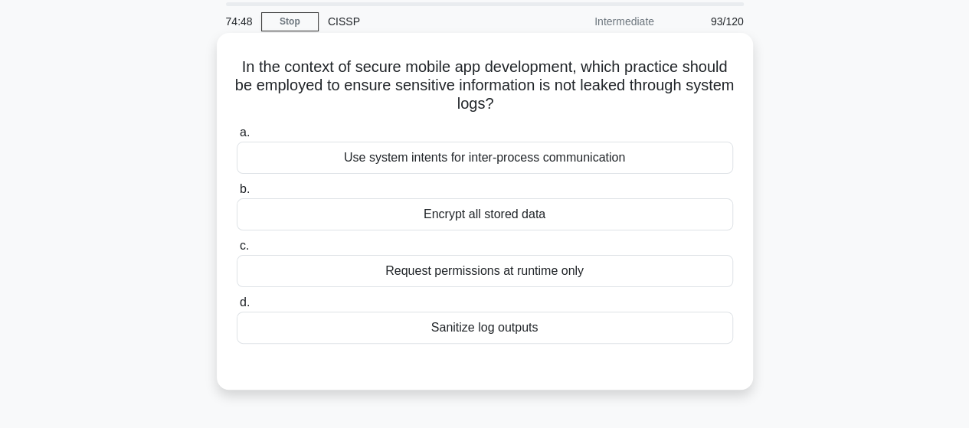
scroll to position [77, 0]
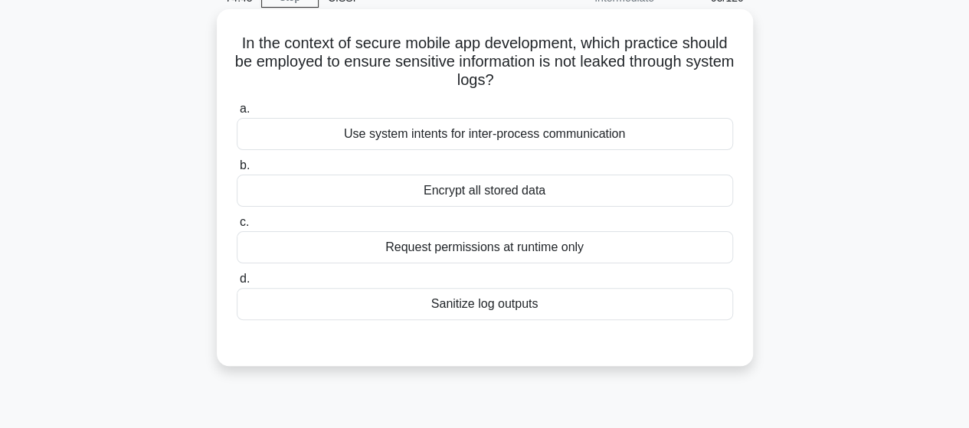
click at [542, 307] on div "Sanitize log outputs" at bounding box center [485, 304] width 496 height 32
click at [237, 284] on input "d. Sanitize log outputs" at bounding box center [237, 279] width 0 height 10
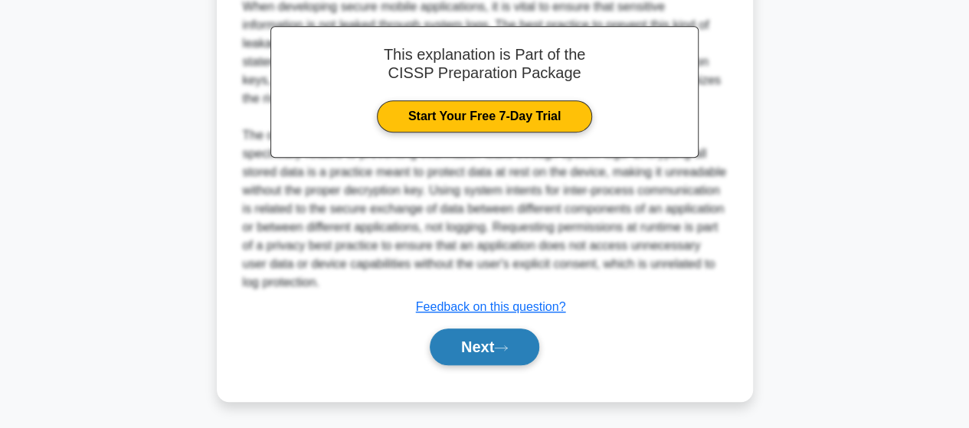
click at [473, 333] on button "Next" at bounding box center [485, 347] width 110 height 37
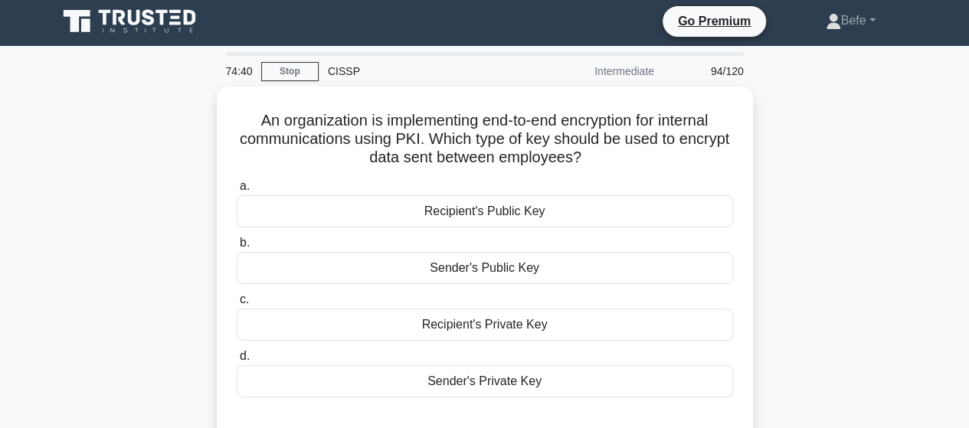
scroll to position [0, 0]
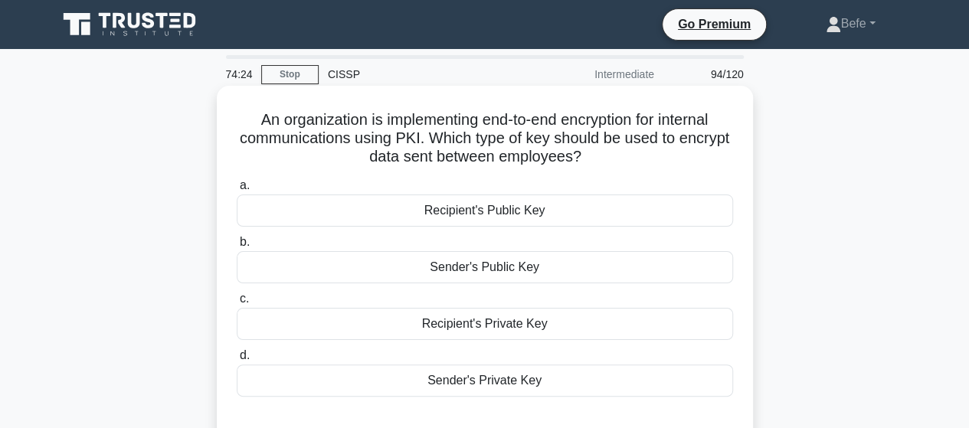
click at [545, 267] on div "Sender's Public Key" at bounding box center [485, 267] width 496 height 32
click at [237, 247] on input "b. Sender's Public Key" at bounding box center [237, 242] width 0 height 10
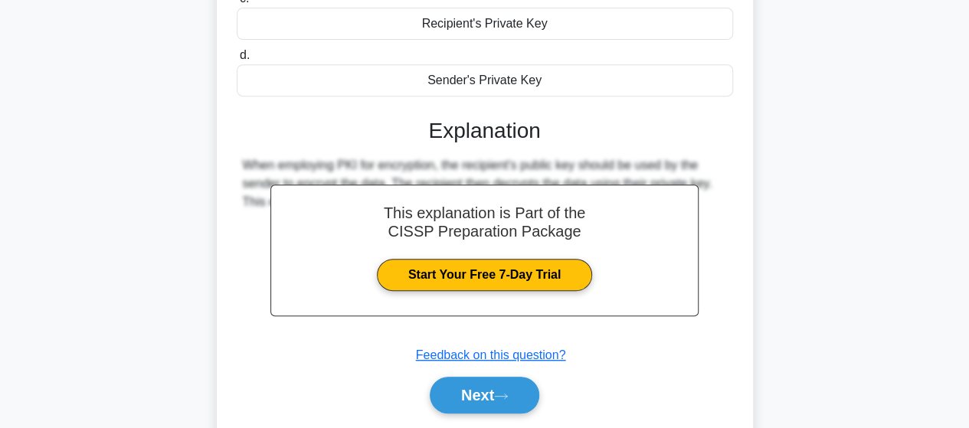
scroll to position [306, 0]
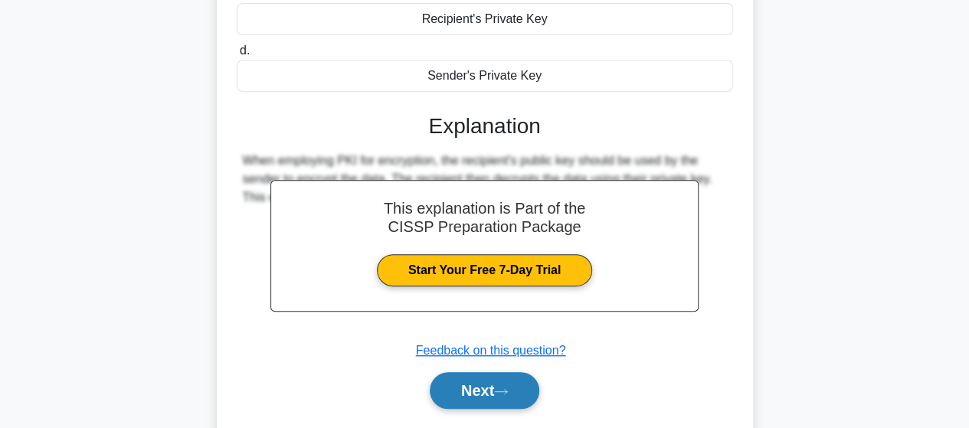
click at [513, 380] on button "Next" at bounding box center [485, 390] width 110 height 37
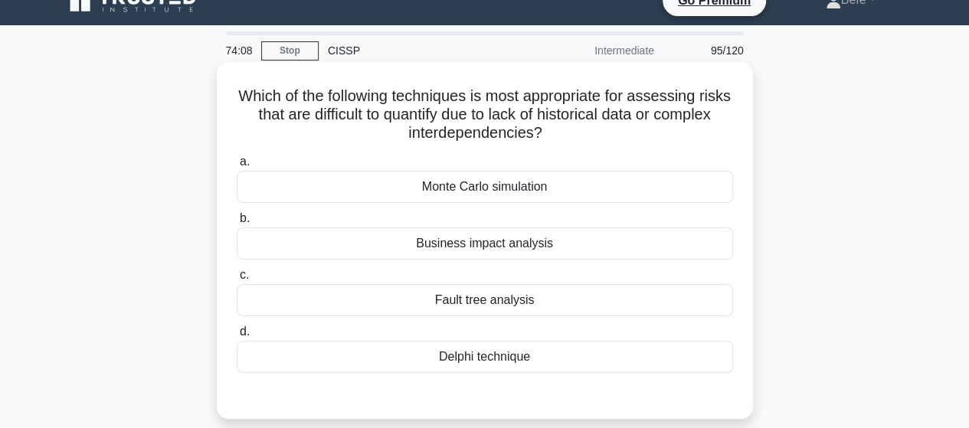
scroll to position [0, 0]
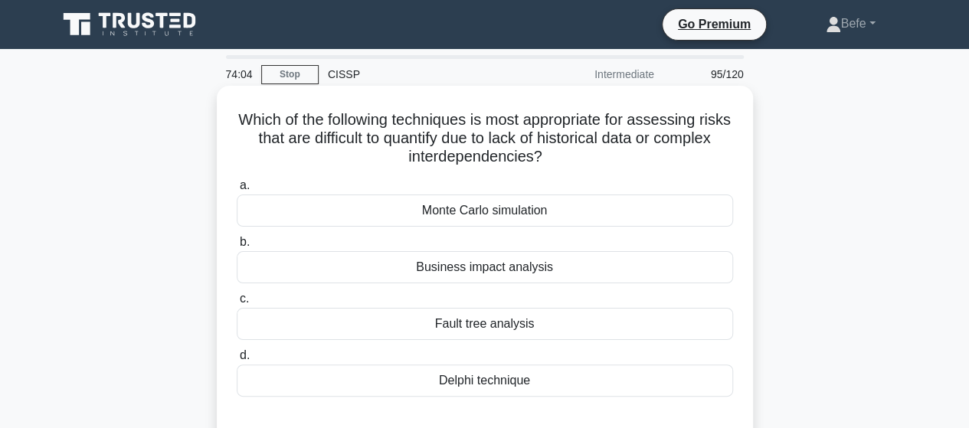
click at [510, 379] on div "Delphi technique" at bounding box center [485, 381] width 496 height 32
click at [237, 361] on input "d. Delphi technique" at bounding box center [237, 356] width 0 height 10
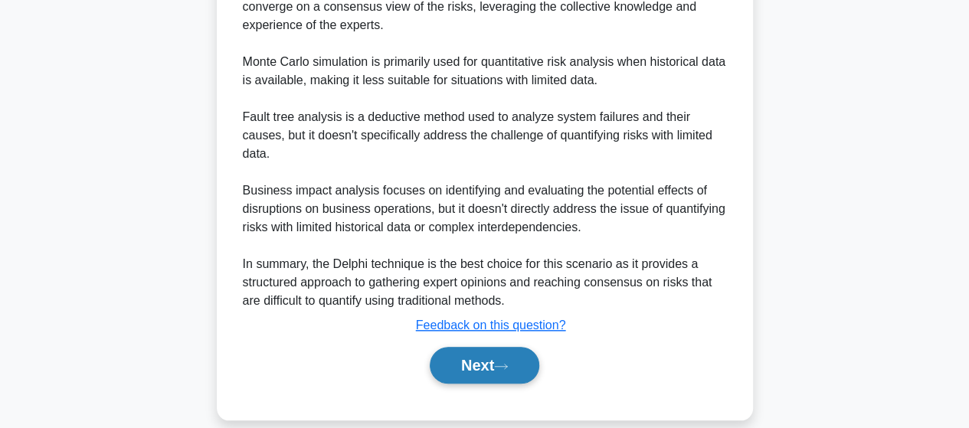
click at [504, 362] on icon at bounding box center [501, 366] width 14 height 8
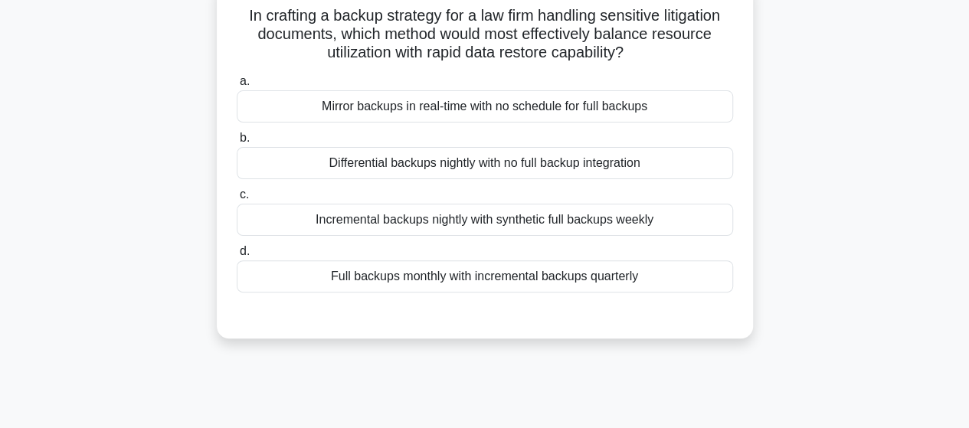
scroll to position [16, 0]
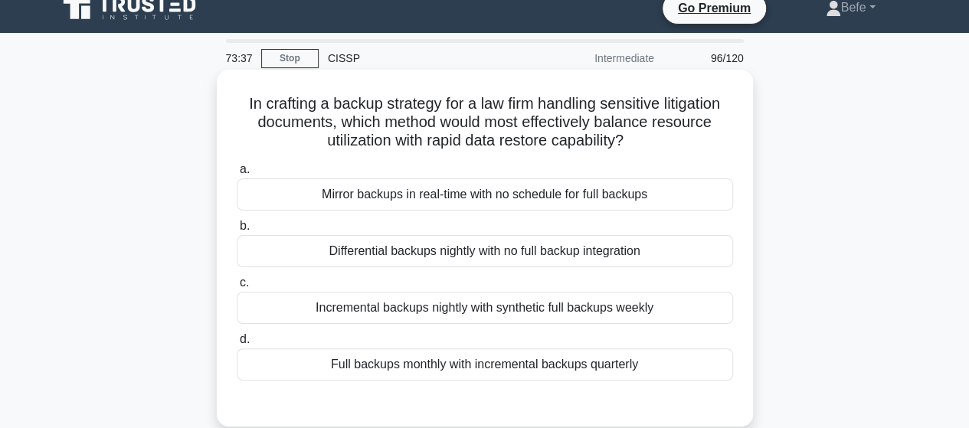
drag, startPoint x: 324, startPoint y: 141, endPoint x: 659, endPoint y: 152, distance: 335.0
click at [659, 152] on div "In crafting a backup strategy for a law firm handling sensitive litigation docu…" at bounding box center [485, 248] width 524 height 345
click at [507, 142] on h5 "In crafting a backup strategy for a law firm handling sensitive litigation docu…" at bounding box center [484, 122] width 499 height 57
click at [535, 313] on div "Incremental backups nightly with synthetic full backups weekly" at bounding box center [485, 308] width 496 height 32
click at [237, 288] on input "c. Incremental backups nightly with synthetic full backups weekly" at bounding box center [237, 283] width 0 height 10
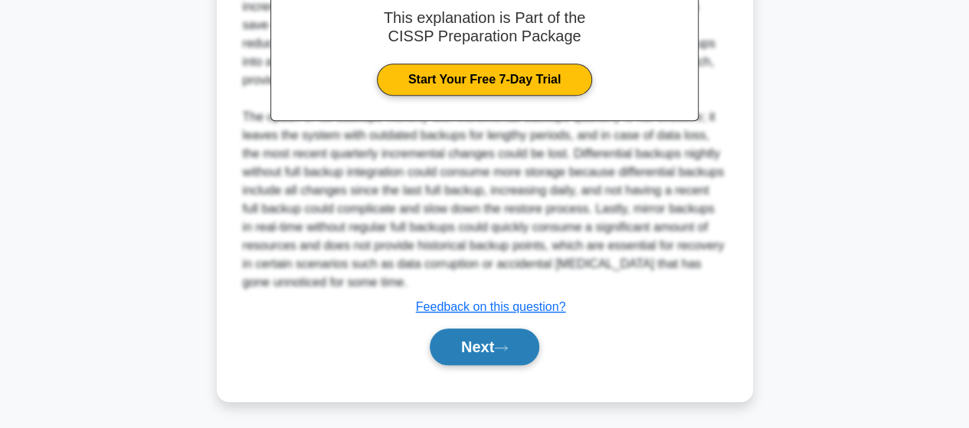
click at [521, 344] on button "Next" at bounding box center [485, 347] width 110 height 37
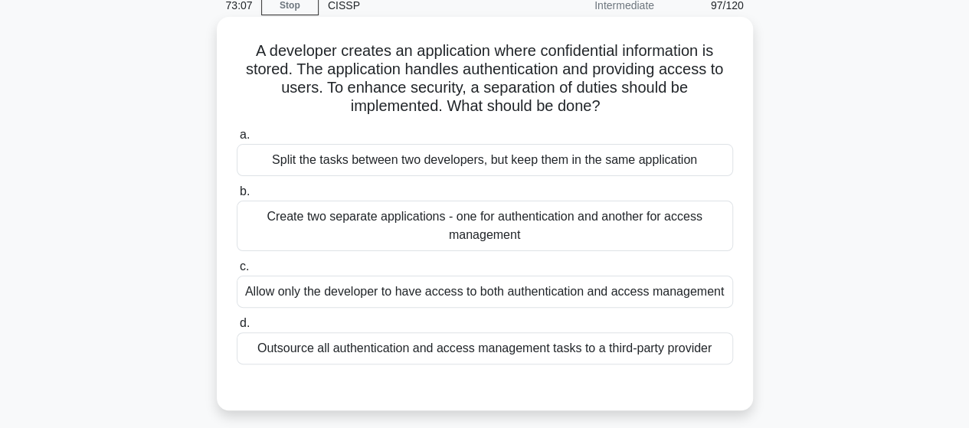
scroll to position [93, 0]
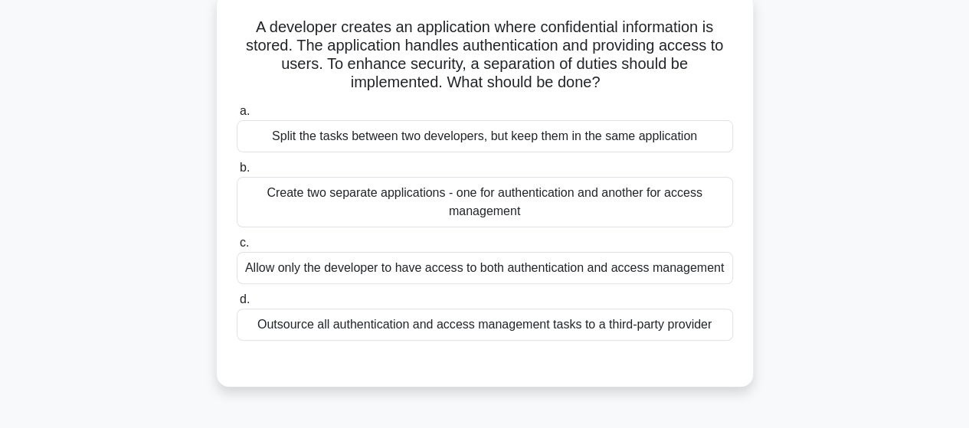
click at [557, 205] on div "Create two separate applications - one for authentication and another for acces…" at bounding box center [485, 202] width 496 height 51
click at [237, 173] on input "b. Create two separate applications - one for authentication and another for ac…" at bounding box center [237, 168] width 0 height 10
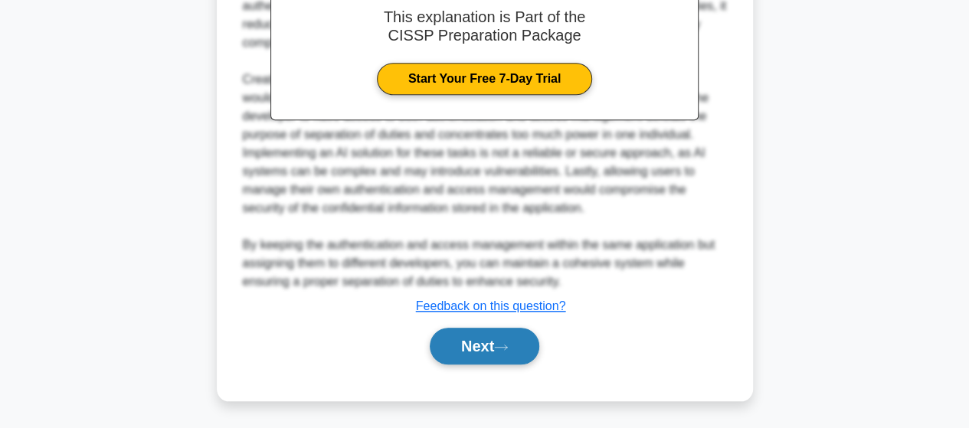
click at [504, 333] on button "Next" at bounding box center [485, 346] width 110 height 37
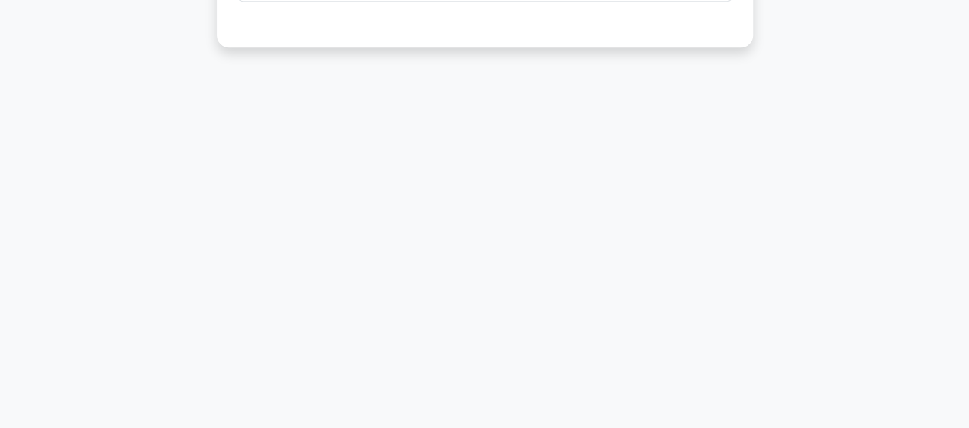
scroll to position [16, 0]
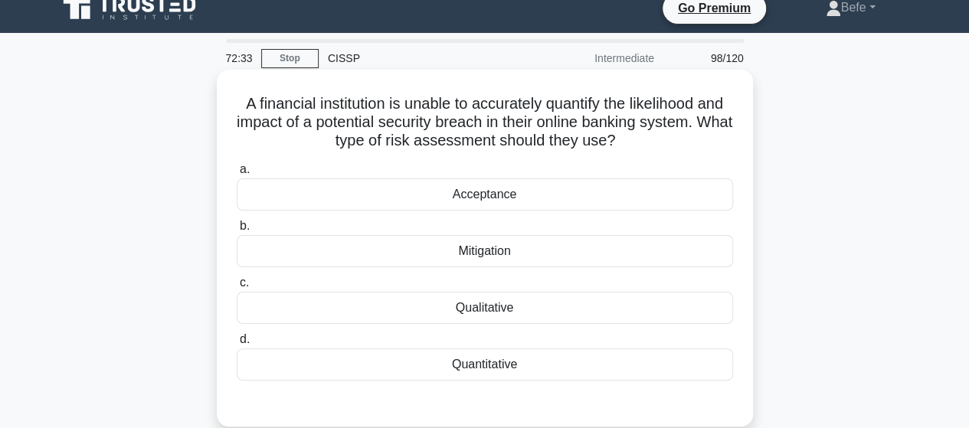
click at [507, 310] on div "Qualitative" at bounding box center [485, 308] width 496 height 32
click at [237, 288] on input "c. Qualitative" at bounding box center [237, 283] width 0 height 10
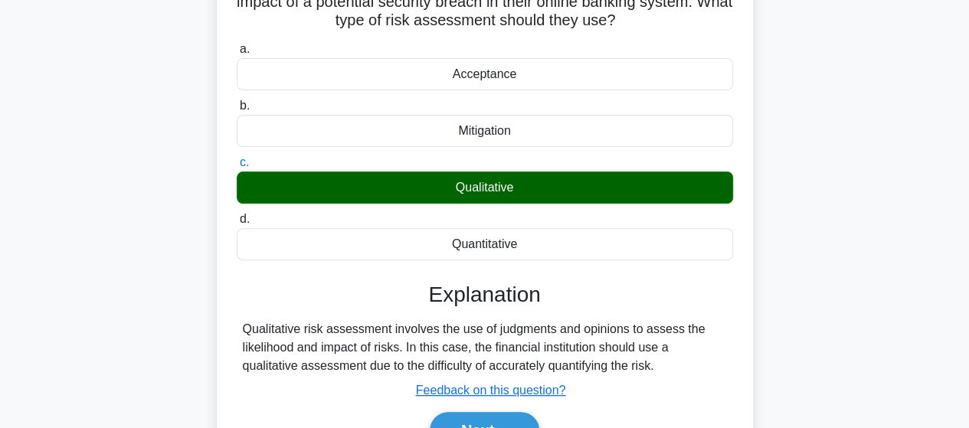
scroll to position [323, 0]
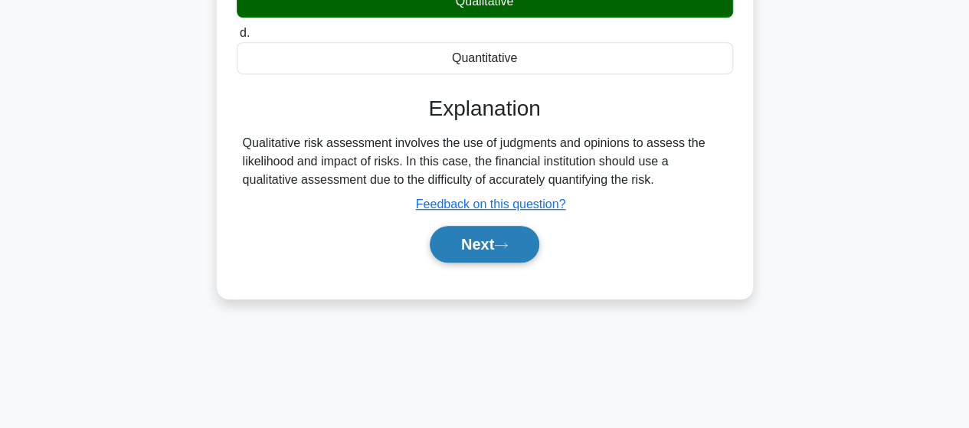
click at [473, 245] on button "Next" at bounding box center [485, 244] width 110 height 37
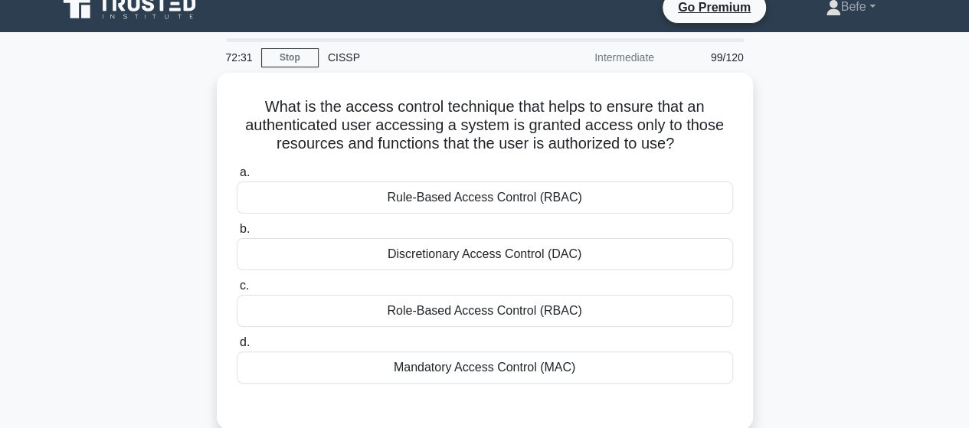
scroll to position [16, 0]
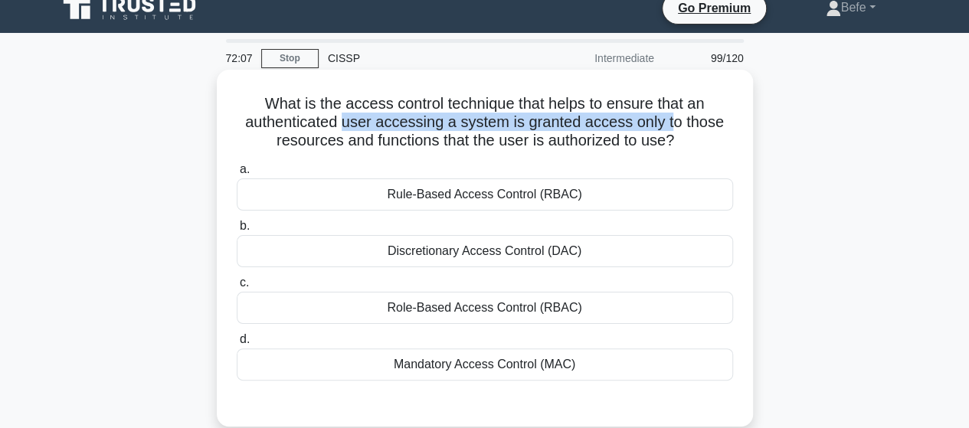
drag, startPoint x: 346, startPoint y: 122, endPoint x: 676, endPoint y: 131, distance: 329.6
click at [676, 131] on h5 "What is the access control technique that helps to ensure that an authenticated…" at bounding box center [484, 122] width 499 height 57
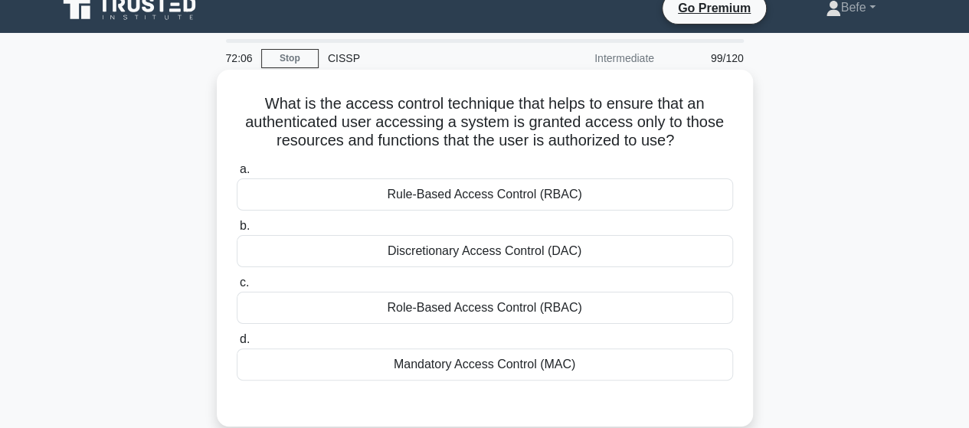
click at [495, 373] on div "Mandatory Access Control (MAC)" at bounding box center [485, 365] width 496 height 32
click at [237, 345] on input "d. Mandatory Access Control (MAC)" at bounding box center [237, 340] width 0 height 10
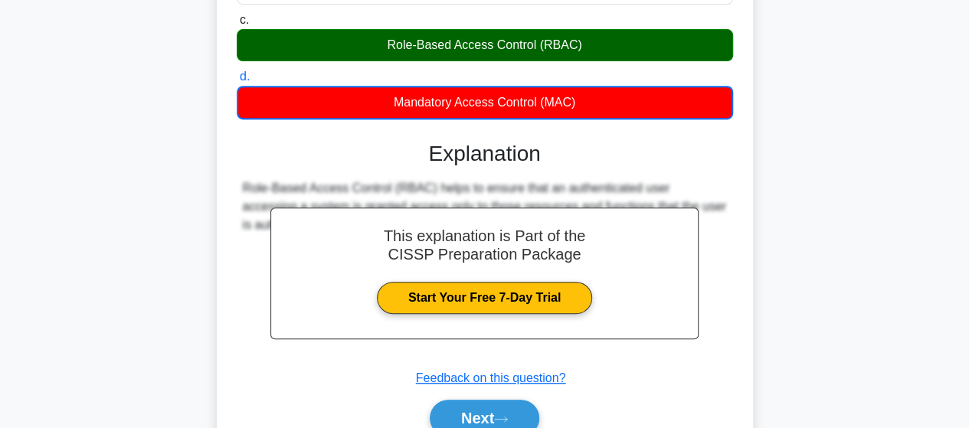
scroll to position [323, 0]
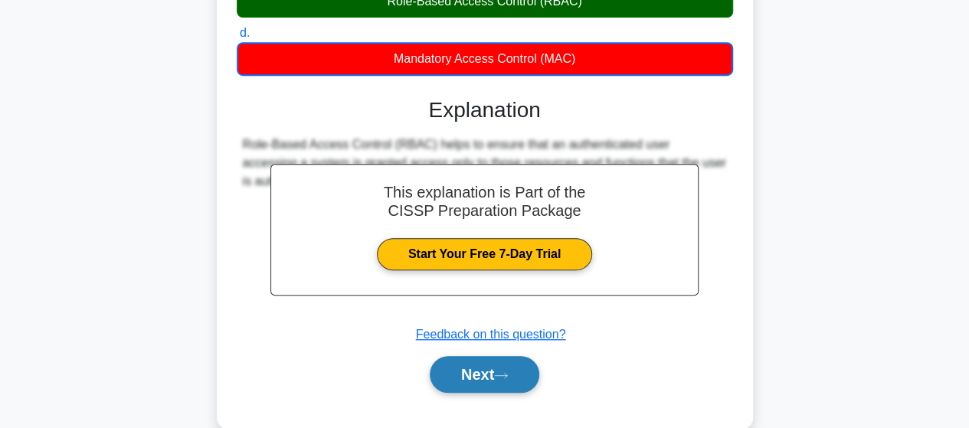
click at [490, 376] on button "Next" at bounding box center [485, 374] width 110 height 37
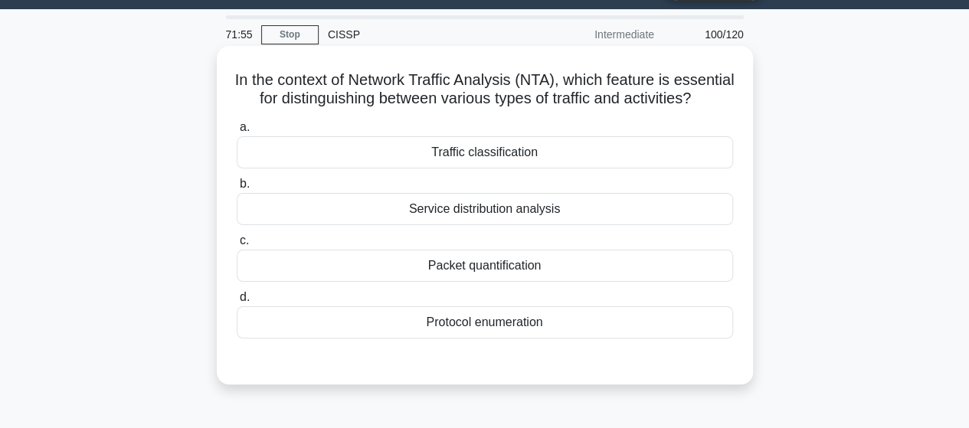
scroll to position [16, 0]
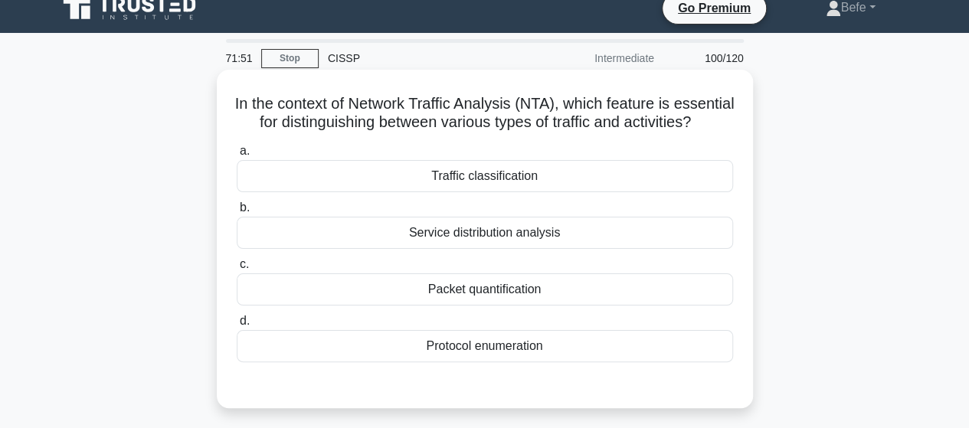
click at [533, 192] on div "Traffic classification" at bounding box center [485, 176] width 496 height 32
click at [237, 156] on input "a. Traffic classification" at bounding box center [237, 151] width 0 height 10
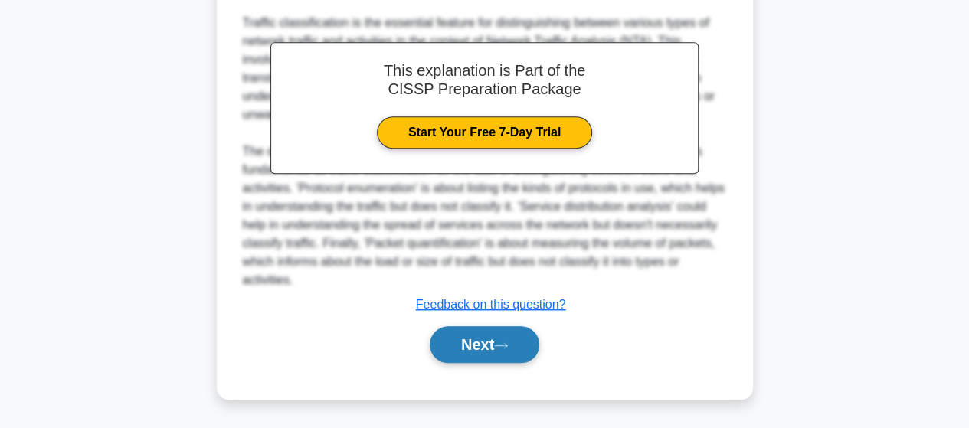
click at [495, 342] on button "Next" at bounding box center [485, 344] width 110 height 37
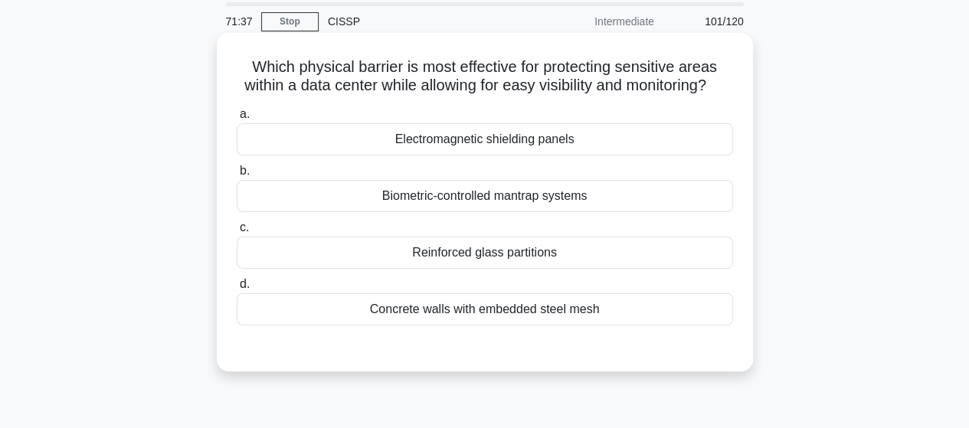
scroll to position [77, 0]
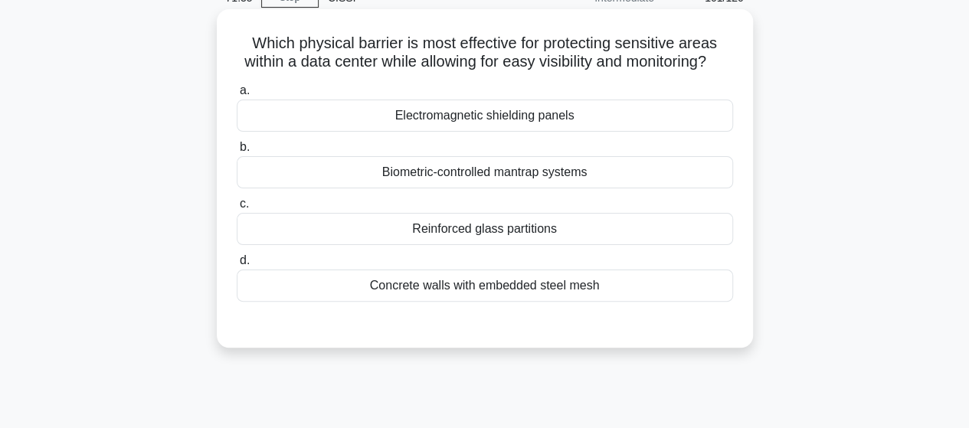
click at [530, 238] on div "Reinforced glass partitions" at bounding box center [485, 229] width 496 height 32
click at [237, 209] on input "c. Reinforced glass partitions" at bounding box center [237, 204] width 0 height 10
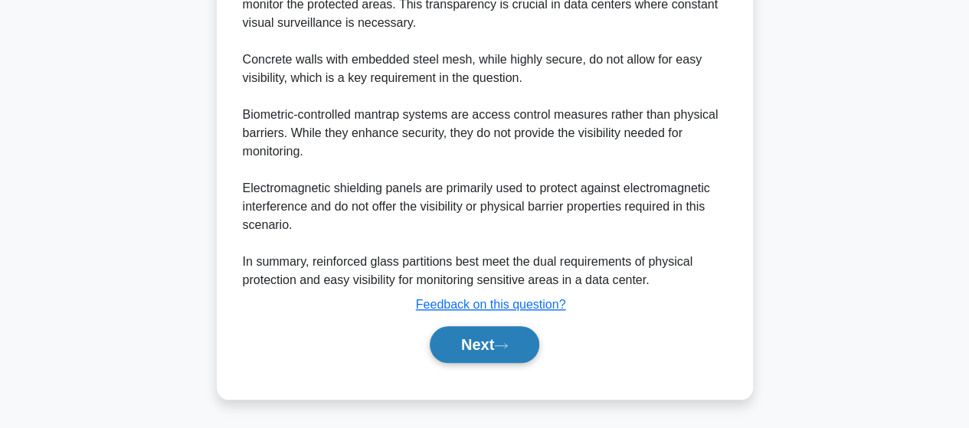
click at [484, 355] on button "Next" at bounding box center [485, 344] width 110 height 37
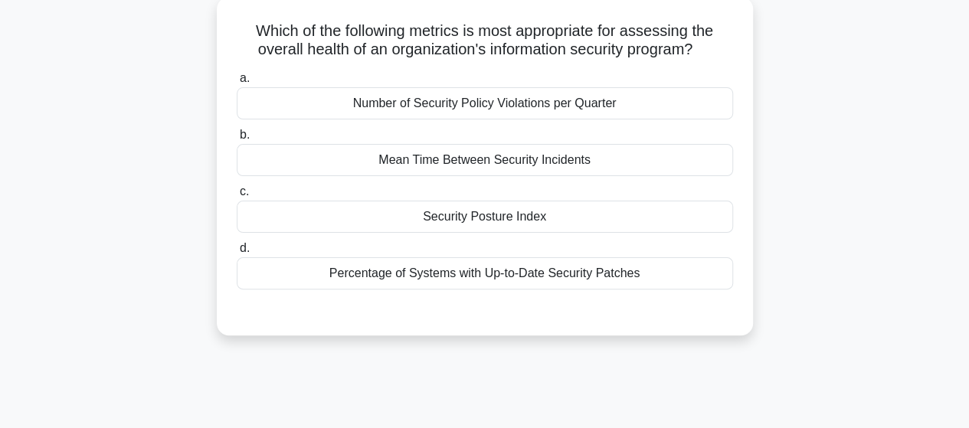
scroll to position [16, 0]
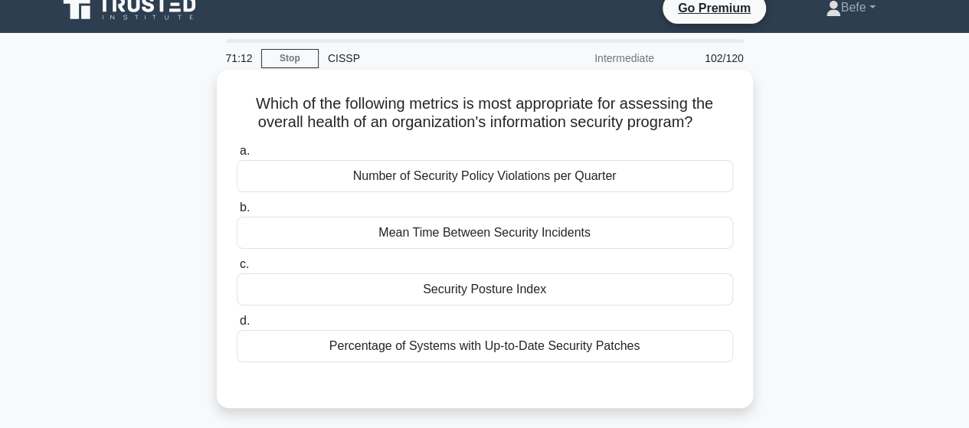
click at [529, 290] on div "Security Posture Index" at bounding box center [485, 289] width 496 height 32
click at [237, 270] on input "c. Security Posture Index" at bounding box center [237, 265] width 0 height 10
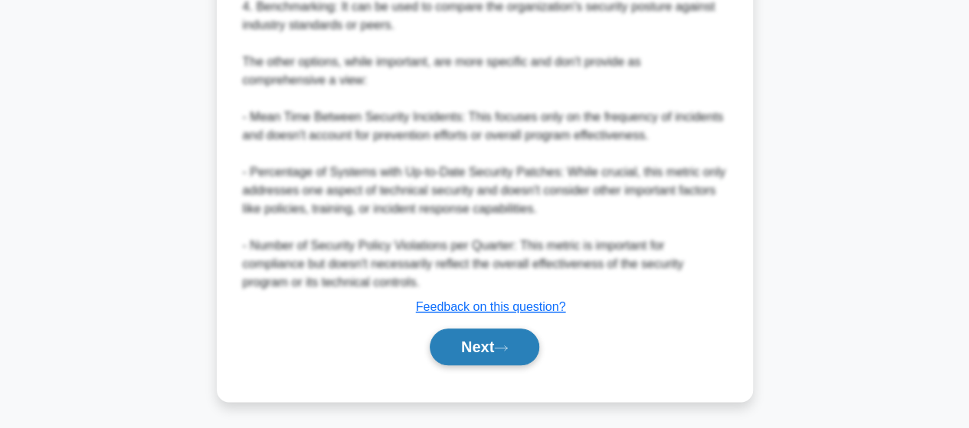
click at [501, 332] on button "Next" at bounding box center [485, 347] width 110 height 37
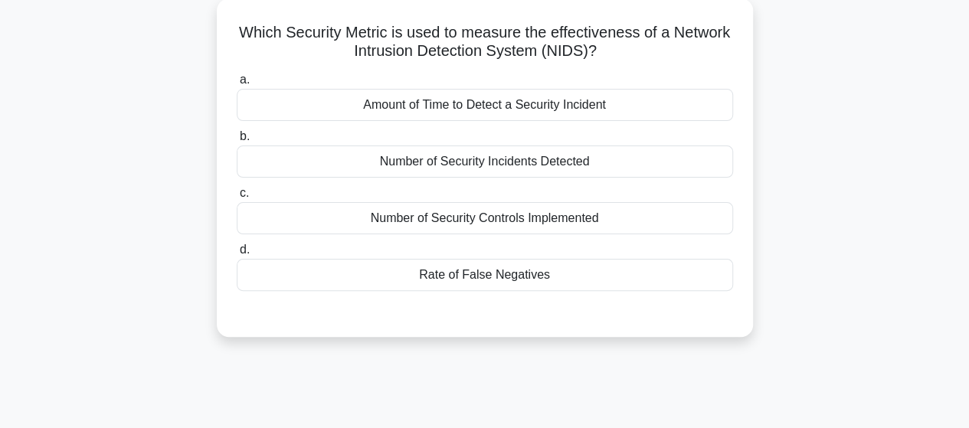
scroll to position [0, 0]
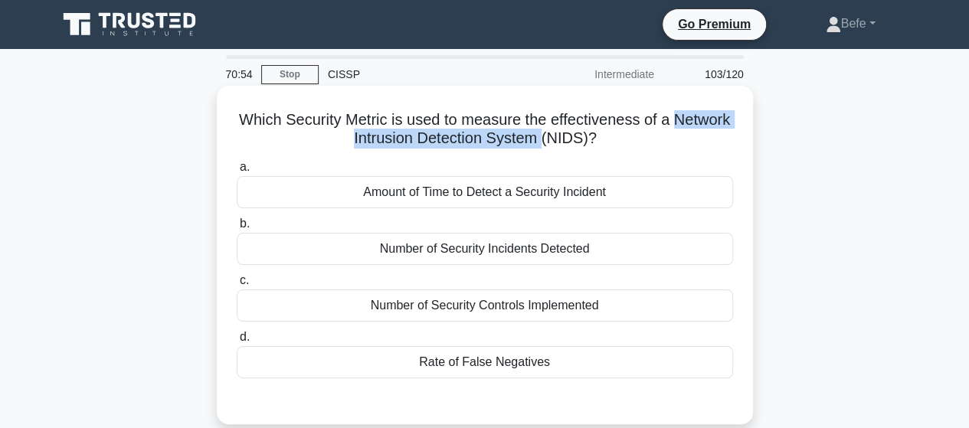
drag, startPoint x: 320, startPoint y: 142, endPoint x: 575, endPoint y: 139, distance: 255.1
click at [575, 139] on h5 "Which Security Metric is used to measure the effectiveness of a Network Intrusi…" at bounding box center [484, 129] width 499 height 38
click at [501, 146] on h5 "Which Security Metric is used to measure the effectiveness of a Network Intrusi…" at bounding box center [484, 129] width 499 height 38
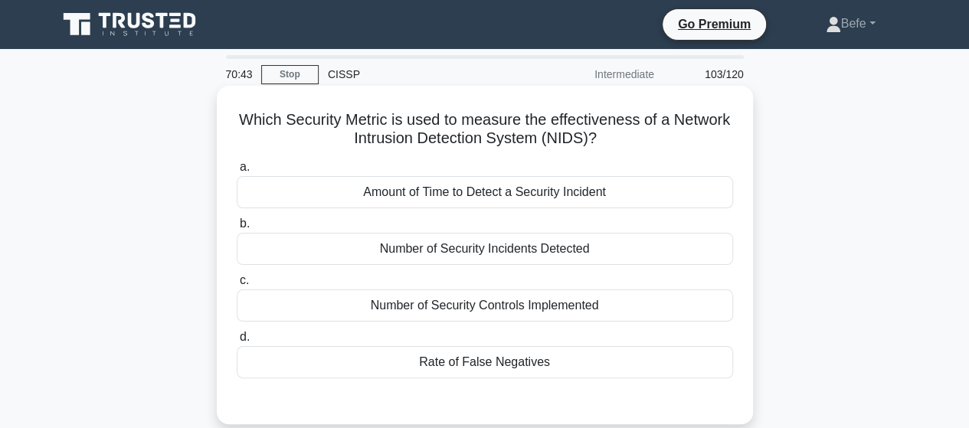
click at [478, 365] on div "Rate of False Negatives" at bounding box center [485, 362] width 496 height 32
click at [237, 342] on input "d. Rate of False Negatives" at bounding box center [237, 337] width 0 height 10
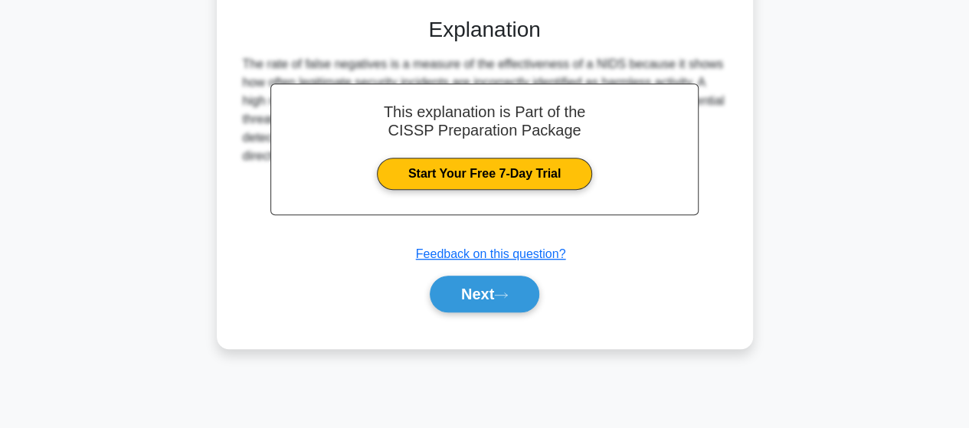
scroll to position [399, 0]
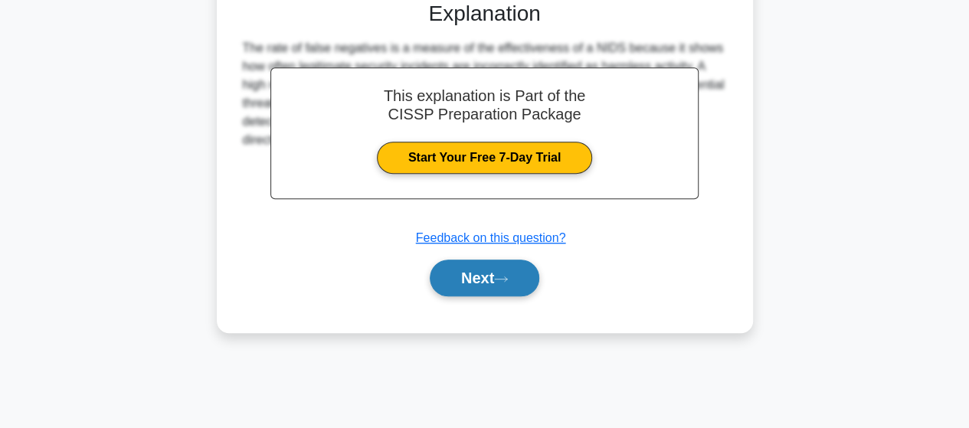
click at [496, 283] on button "Next" at bounding box center [485, 278] width 110 height 37
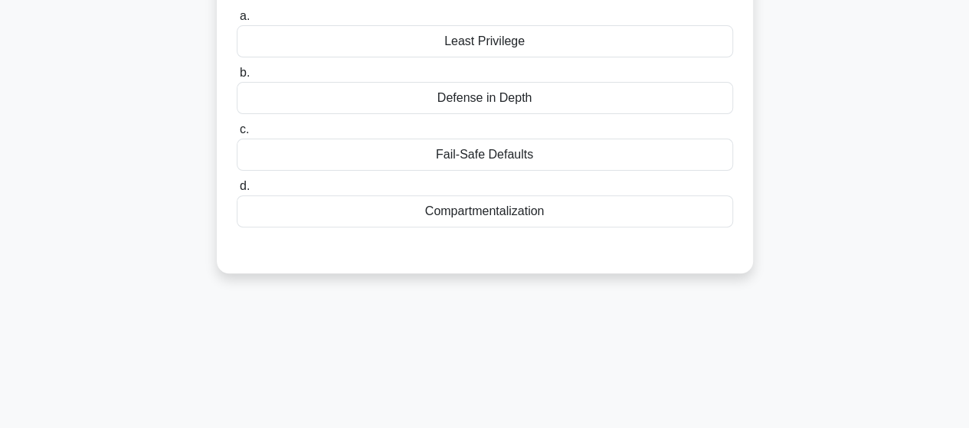
scroll to position [16, 0]
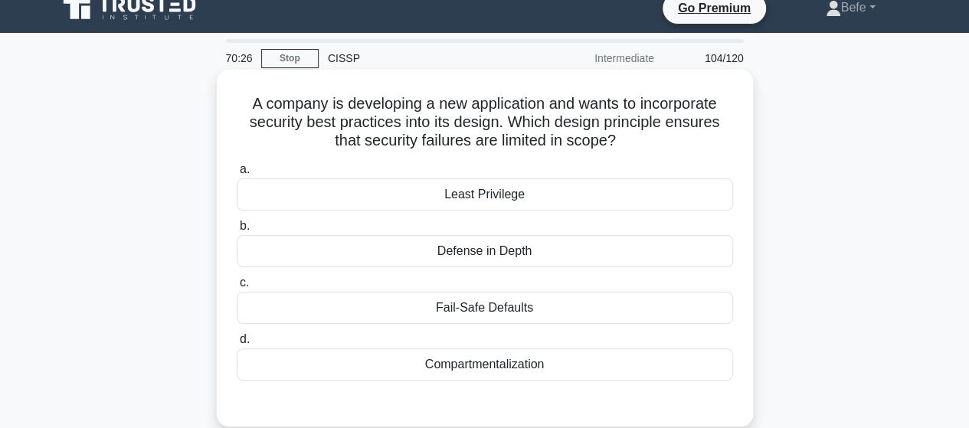
click at [503, 307] on div "Fail-Safe Defaults" at bounding box center [485, 308] width 496 height 32
click at [237, 288] on input "c. Fail-Safe Defaults" at bounding box center [237, 283] width 0 height 10
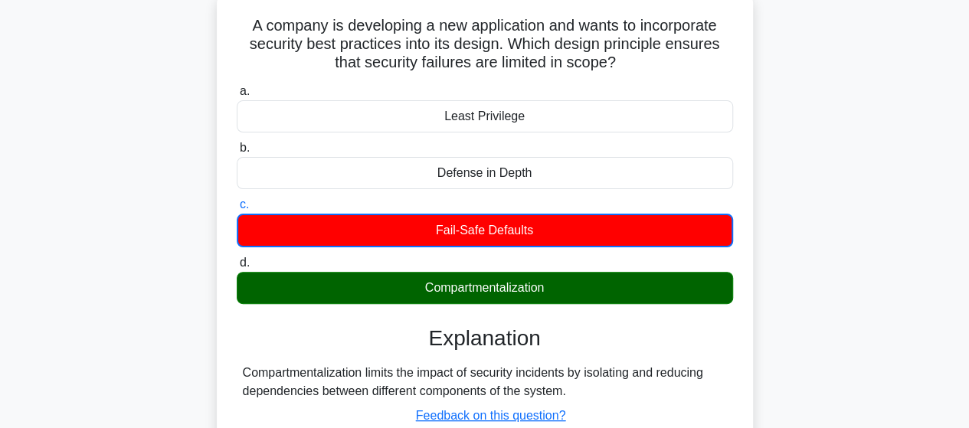
scroll to position [169, 0]
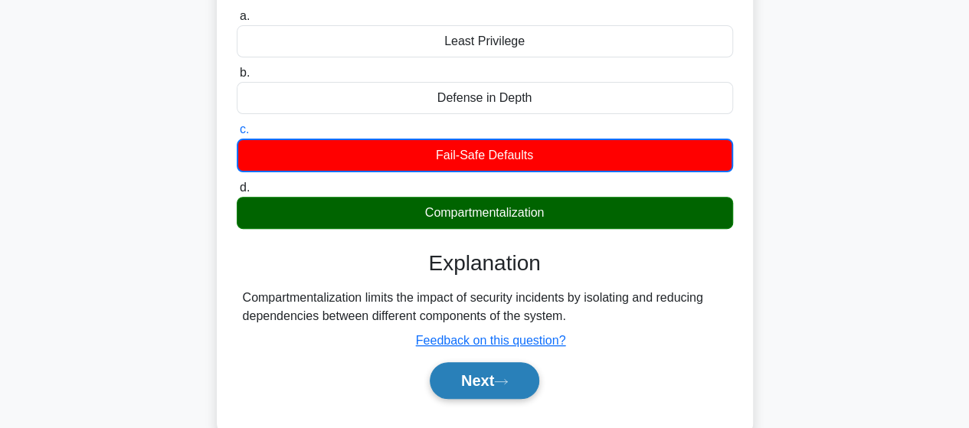
click at [503, 368] on button "Next" at bounding box center [485, 380] width 110 height 37
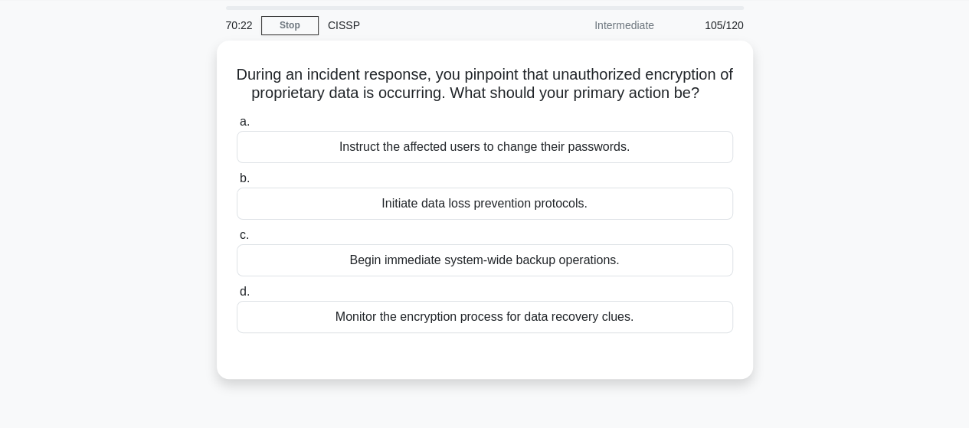
scroll to position [0, 0]
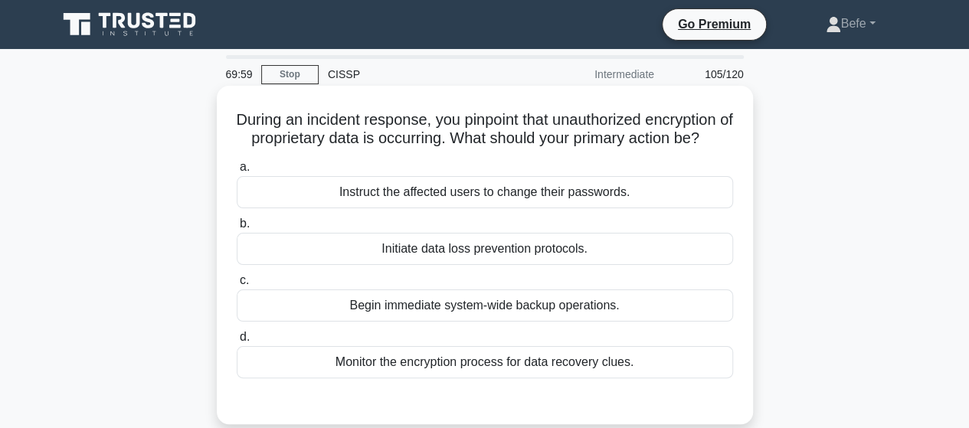
click at [504, 265] on div "Initiate data loss prevention protocols." at bounding box center [485, 249] width 496 height 32
click at [237, 229] on input "b. Initiate data loss prevention protocols." at bounding box center [237, 224] width 0 height 10
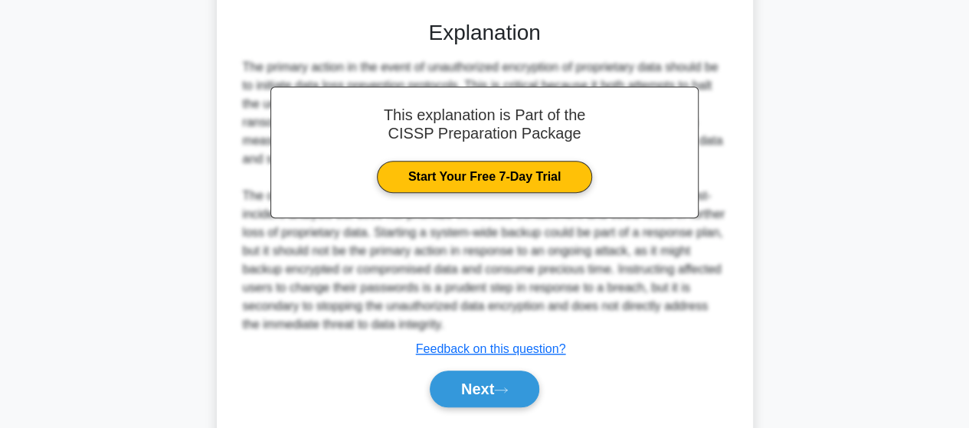
scroll to position [383, 0]
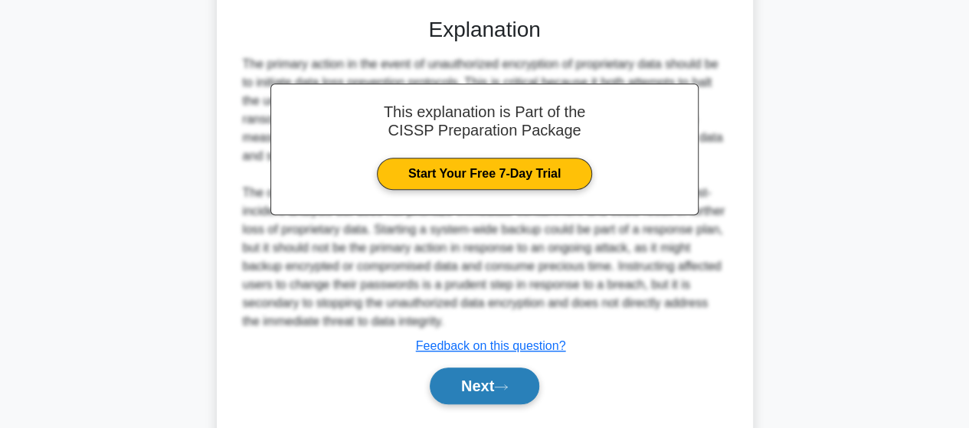
click at [508, 391] on icon at bounding box center [501, 387] width 14 height 8
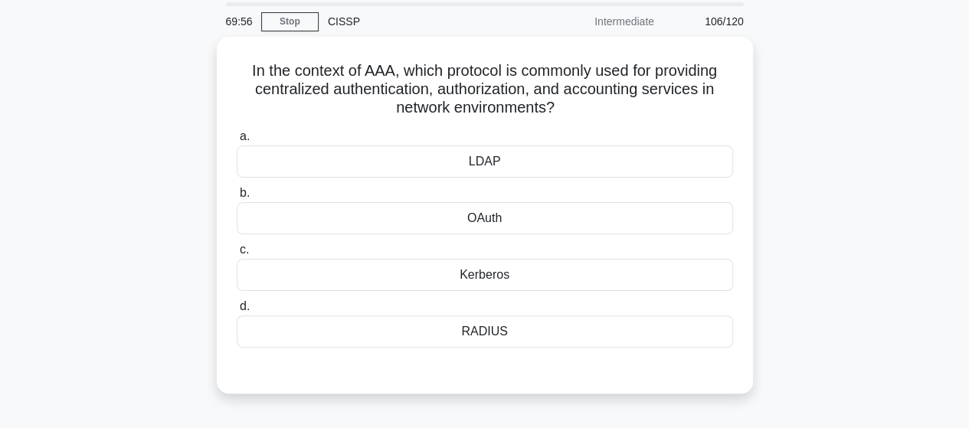
scroll to position [77, 0]
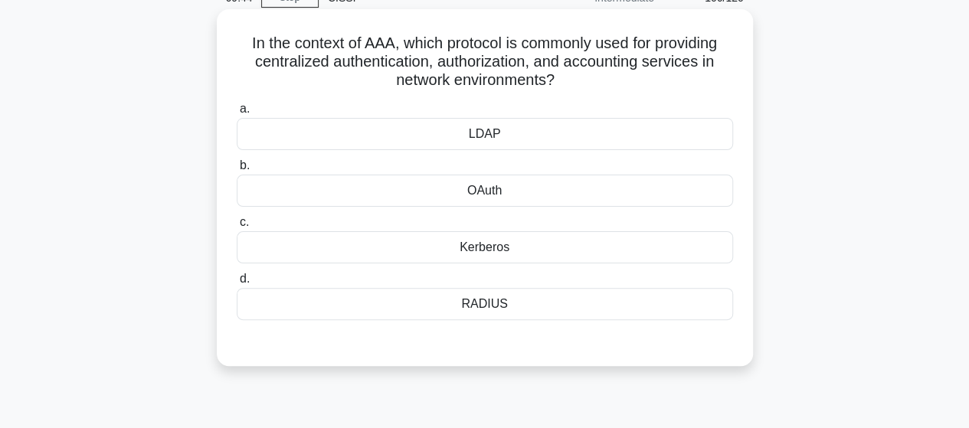
click at [515, 251] on div "Kerberos" at bounding box center [485, 247] width 496 height 32
click at [237, 228] on input "c. [GEOGRAPHIC_DATA]" at bounding box center [237, 223] width 0 height 10
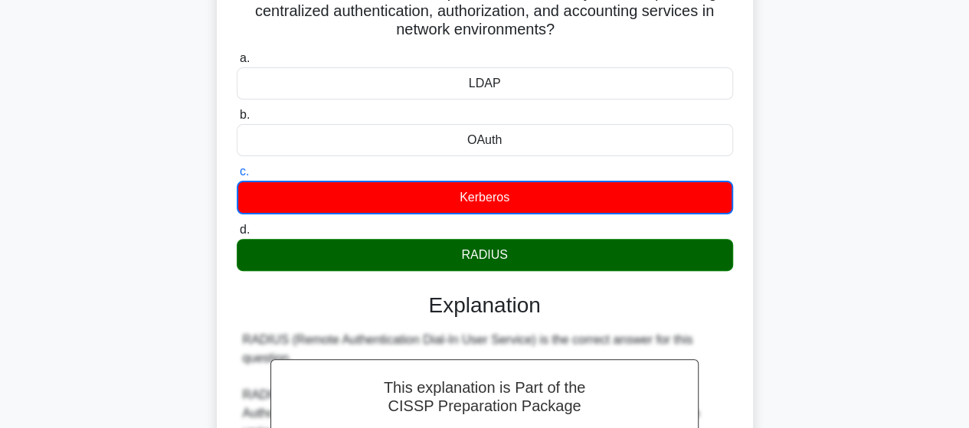
scroll to position [69, 0]
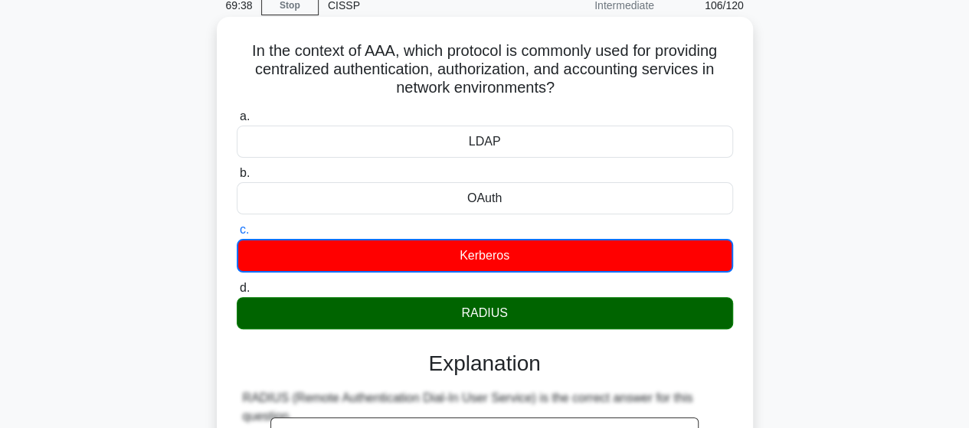
drag, startPoint x: 238, startPoint y: 49, endPoint x: 562, endPoint y: 319, distance: 422.1
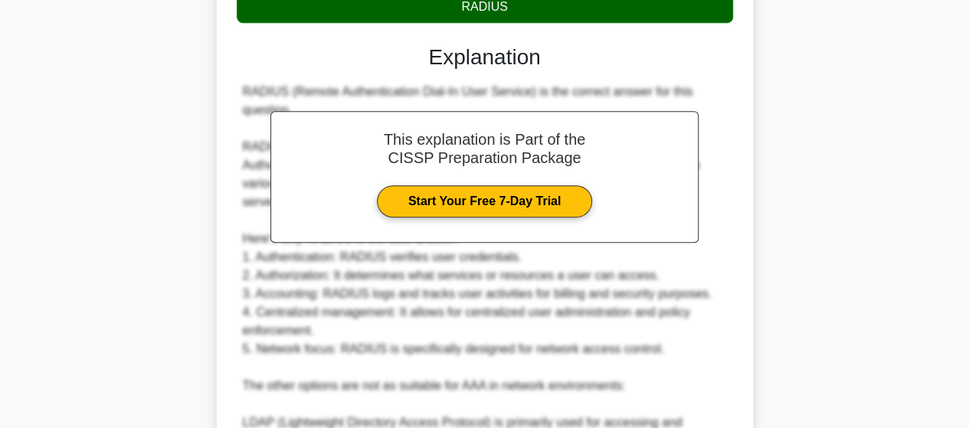
scroll to position [682, 0]
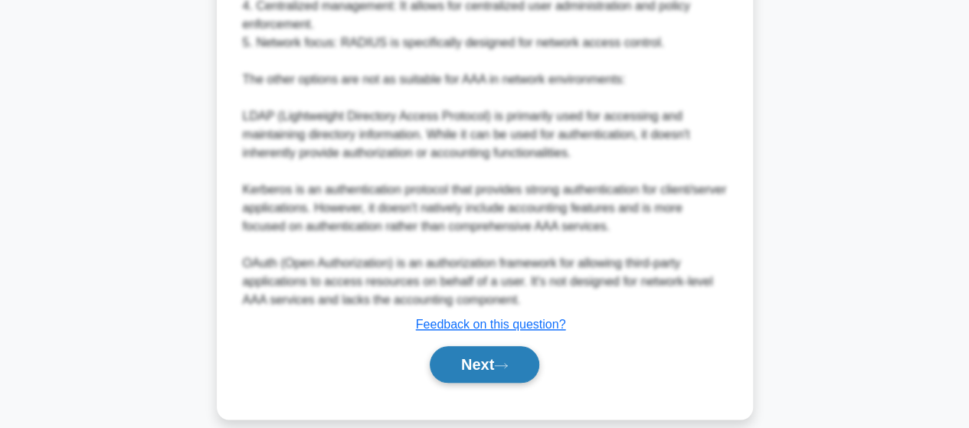
click at [484, 346] on button "Next" at bounding box center [485, 364] width 110 height 37
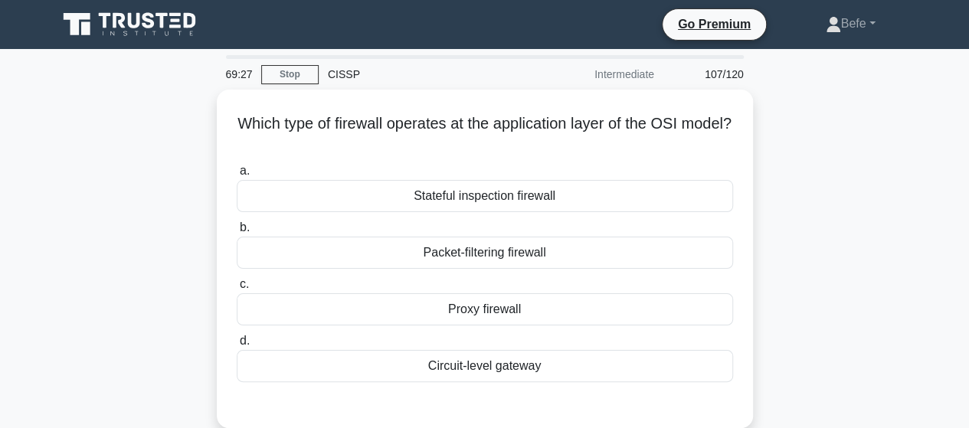
scroll to position [0, 0]
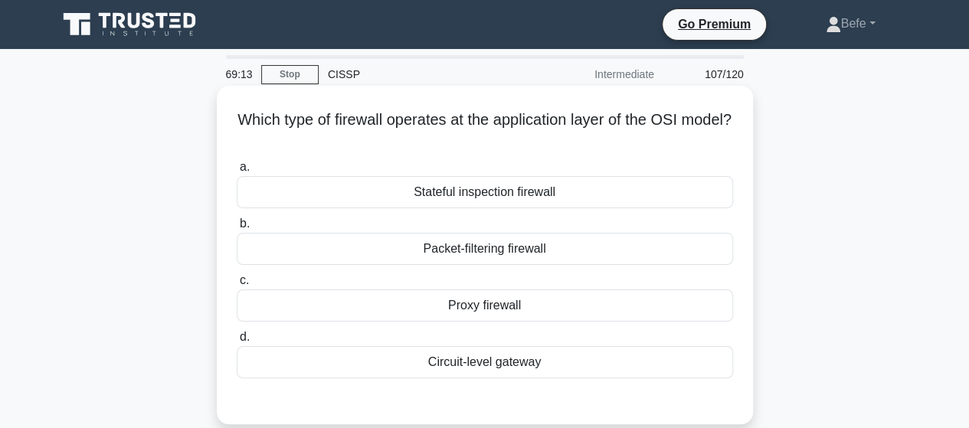
click at [518, 237] on div "Packet-filtering firewall" at bounding box center [485, 249] width 496 height 32
click at [237, 229] on input "b. Packet-filtering firewall" at bounding box center [237, 224] width 0 height 10
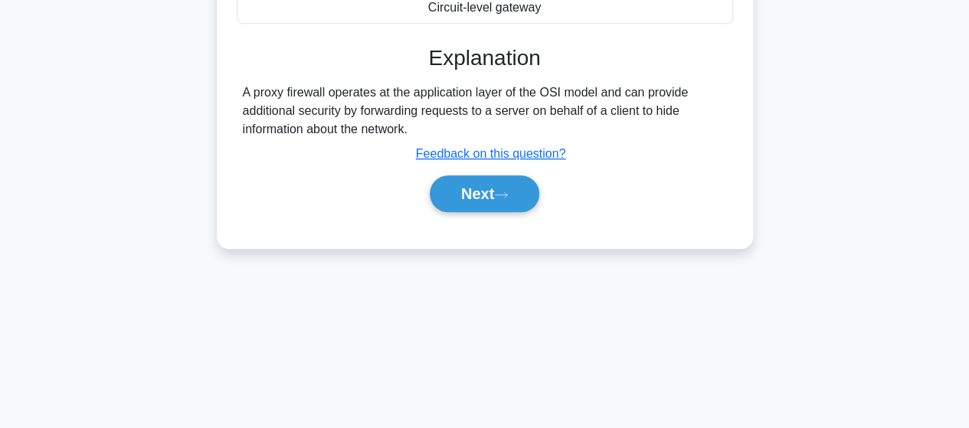
scroll to position [383, 0]
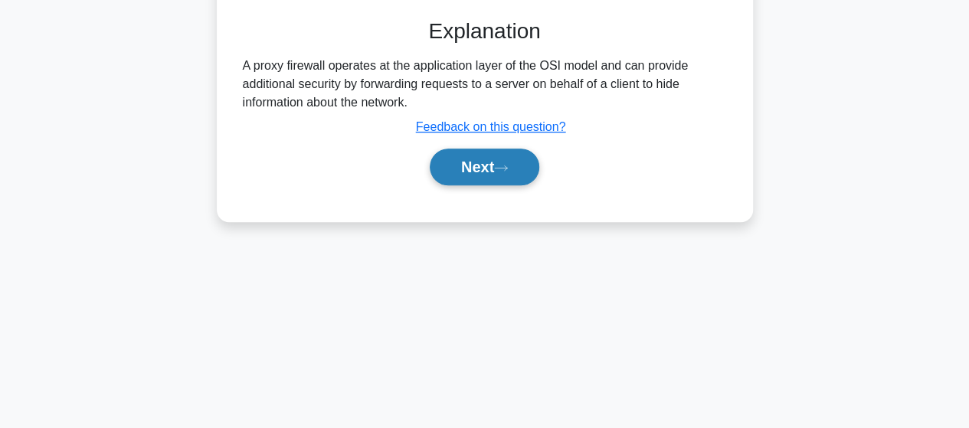
click at [489, 174] on button "Next" at bounding box center [485, 167] width 110 height 37
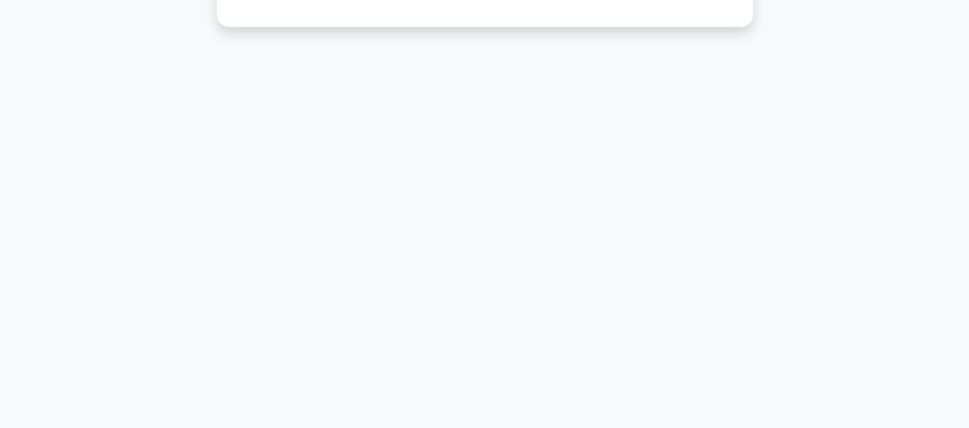
scroll to position [0, 0]
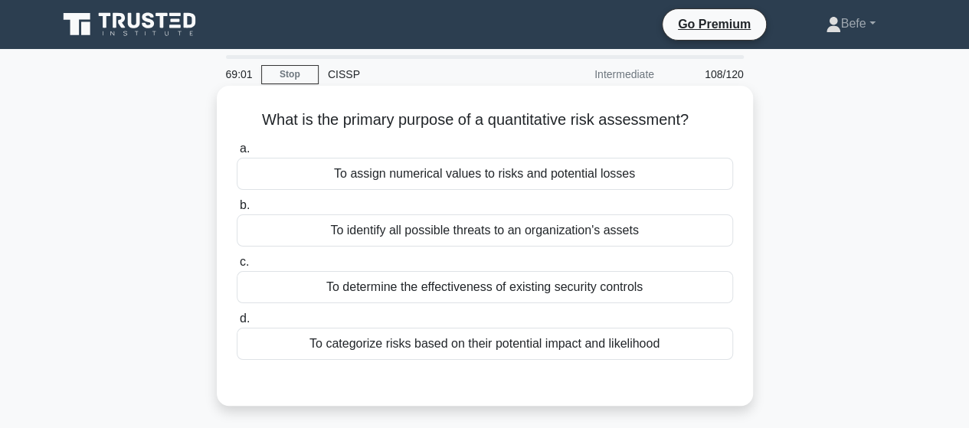
click at [509, 177] on div "To assign numerical values to risks and potential losses" at bounding box center [485, 174] width 496 height 32
click at [237, 154] on input "a. To assign numerical values to risks and potential losses" at bounding box center [237, 149] width 0 height 10
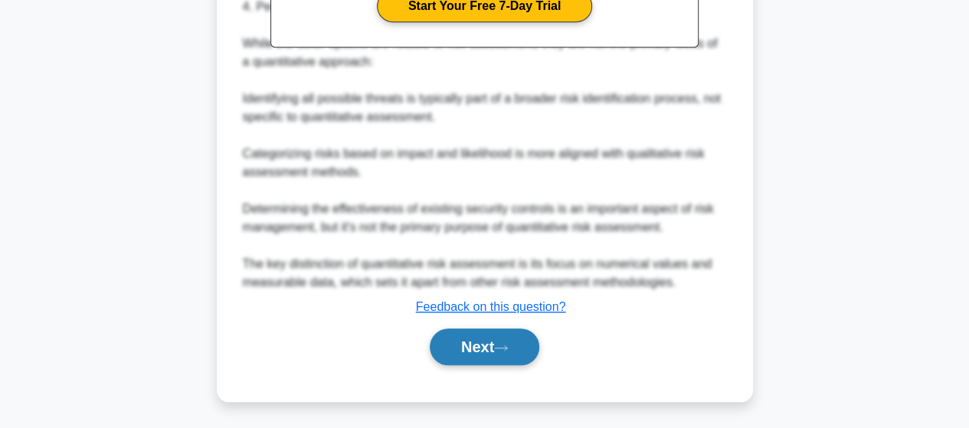
click at [455, 343] on button "Next" at bounding box center [485, 347] width 110 height 37
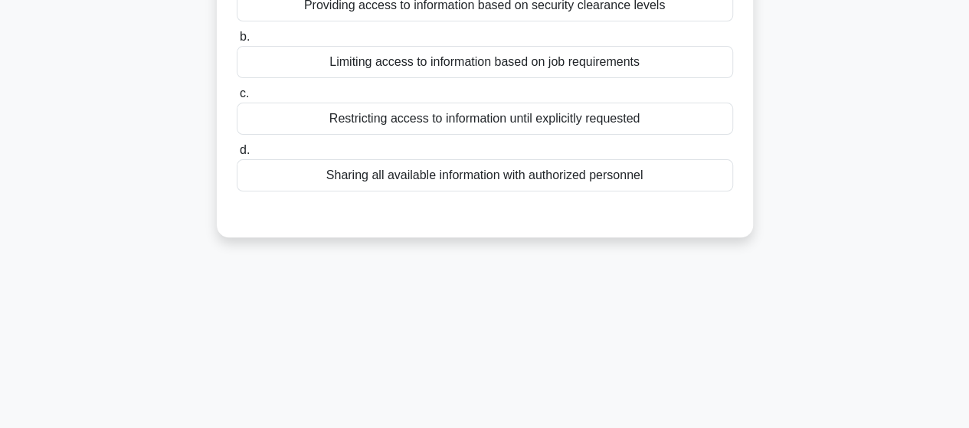
scroll to position [16, 0]
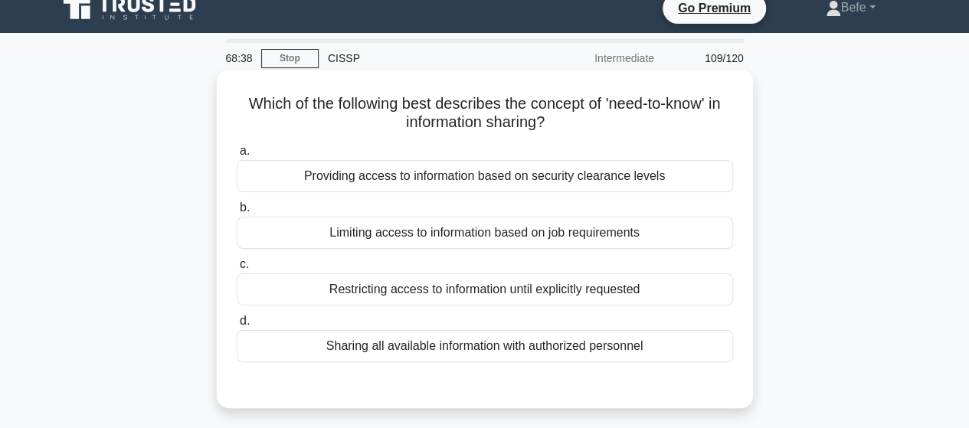
click at [519, 231] on div "Limiting access to information based on job requirements" at bounding box center [485, 233] width 496 height 32
click at [237, 213] on input "b. Limiting access to information based on job requirements" at bounding box center [237, 208] width 0 height 10
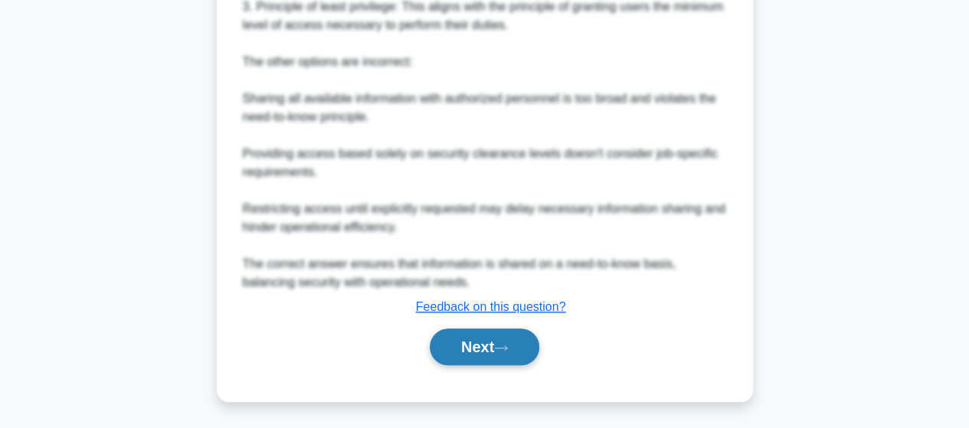
click at [488, 349] on button "Next" at bounding box center [485, 347] width 110 height 37
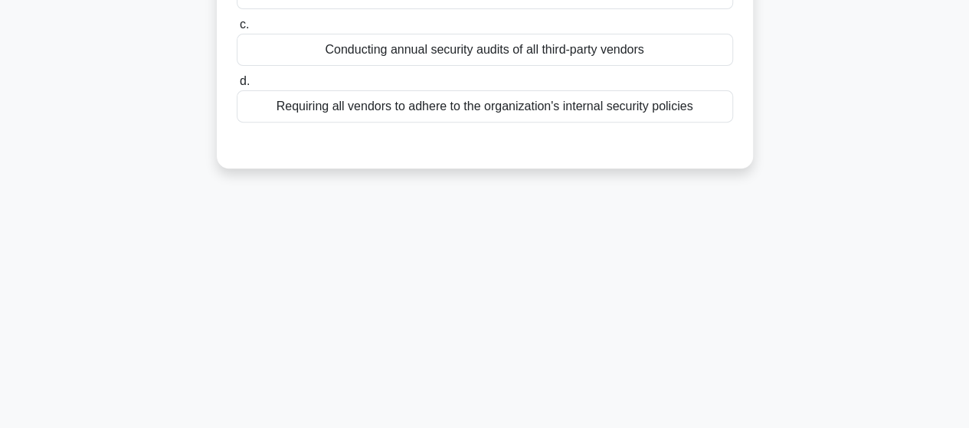
scroll to position [0, 0]
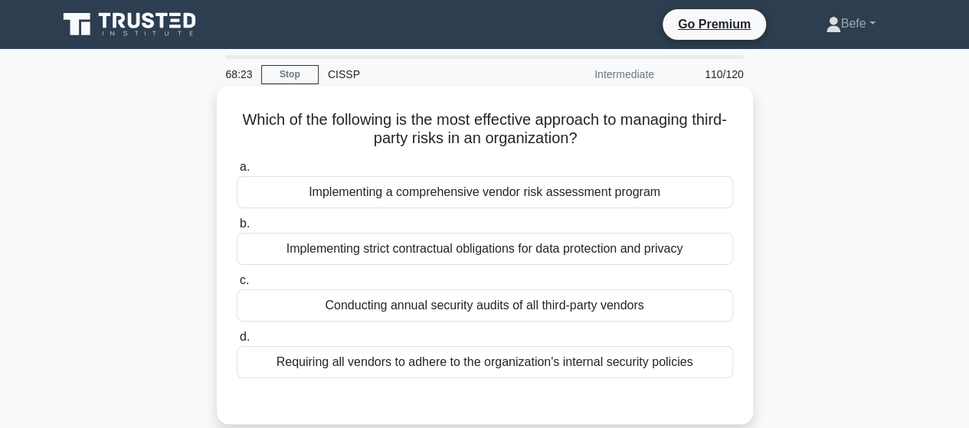
click at [545, 189] on div "Implementing a comprehensive vendor risk assessment program" at bounding box center [485, 192] width 496 height 32
click at [237, 172] on input "a. Implementing a comprehensive vendor risk assessment program" at bounding box center [237, 167] width 0 height 10
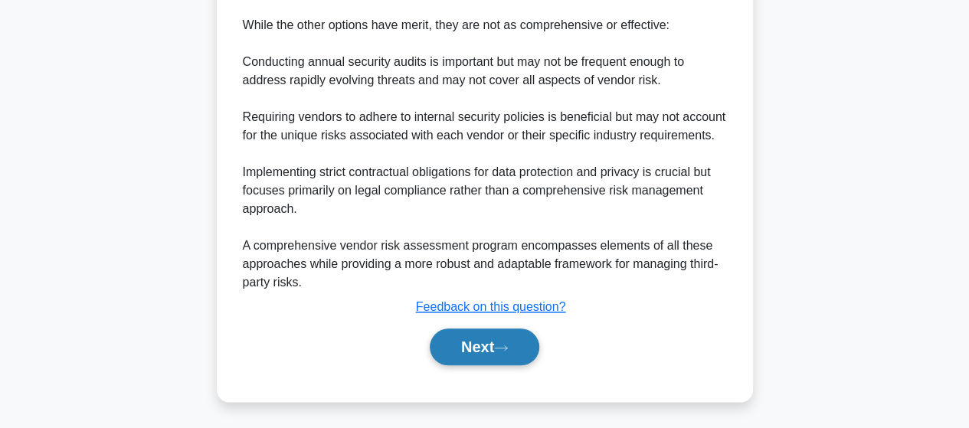
click at [476, 353] on button "Next" at bounding box center [485, 347] width 110 height 37
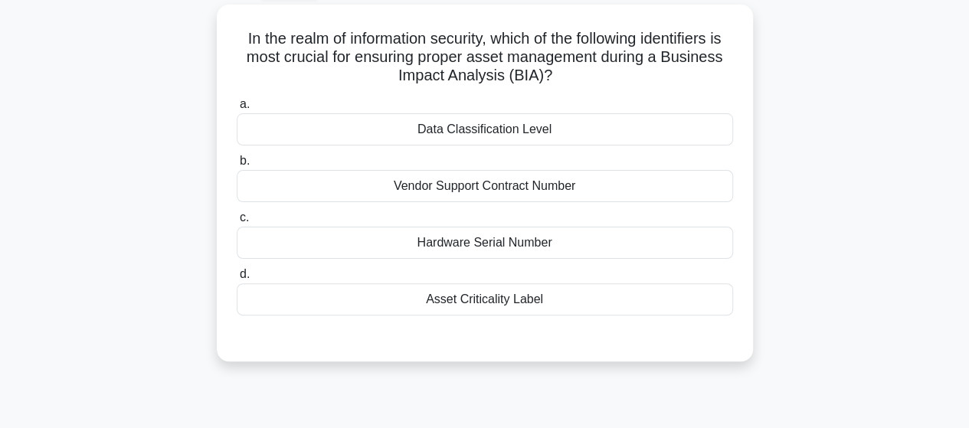
scroll to position [16, 0]
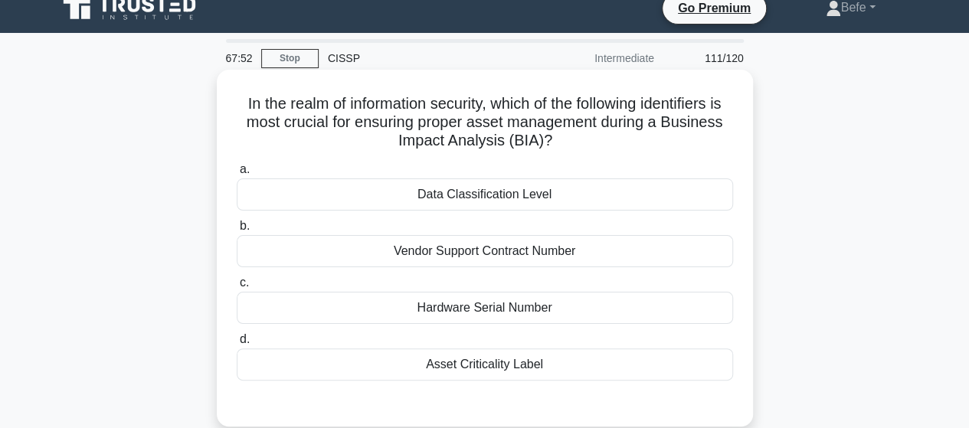
click at [541, 360] on div "Asset Criticality Label" at bounding box center [485, 365] width 496 height 32
click at [237, 345] on input "d. Asset Criticality Label" at bounding box center [237, 340] width 0 height 10
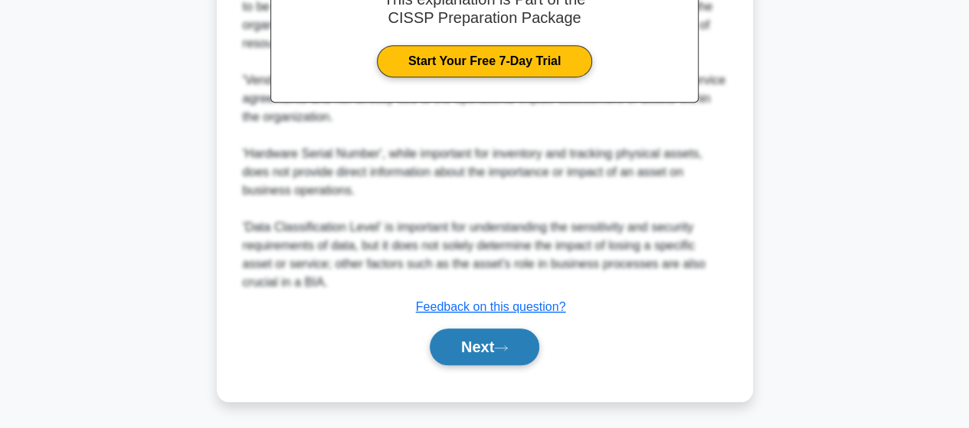
click at [496, 359] on button "Next" at bounding box center [485, 347] width 110 height 37
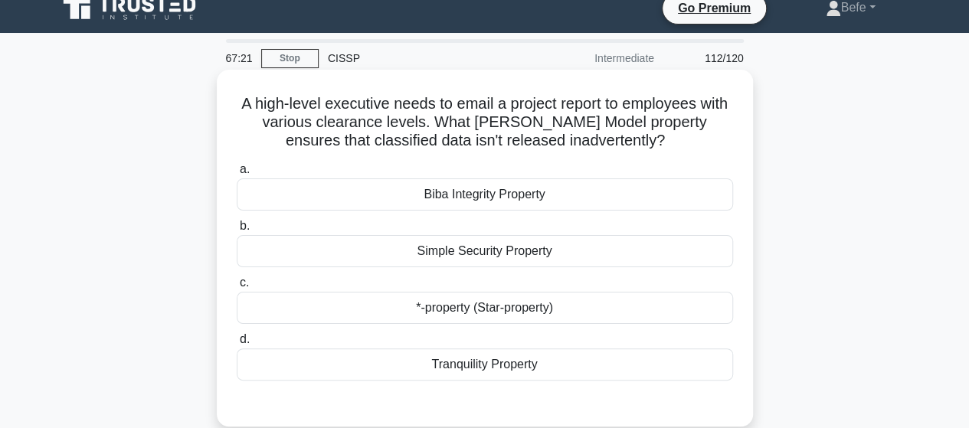
click at [526, 199] on div "Biba Integrity Property" at bounding box center [485, 195] width 496 height 32
click at [237, 175] on input "a. Biba Integrity Property" at bounding box center [237, 170] width 0 height 10
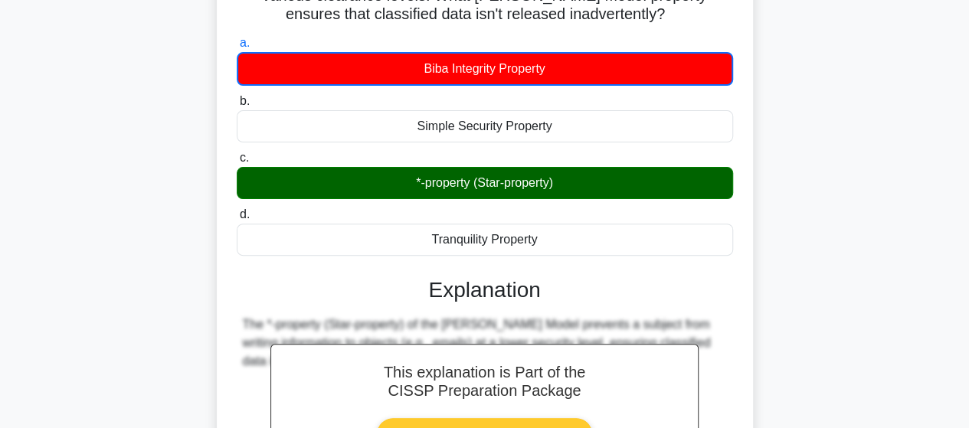
scroll to position [323, 0]
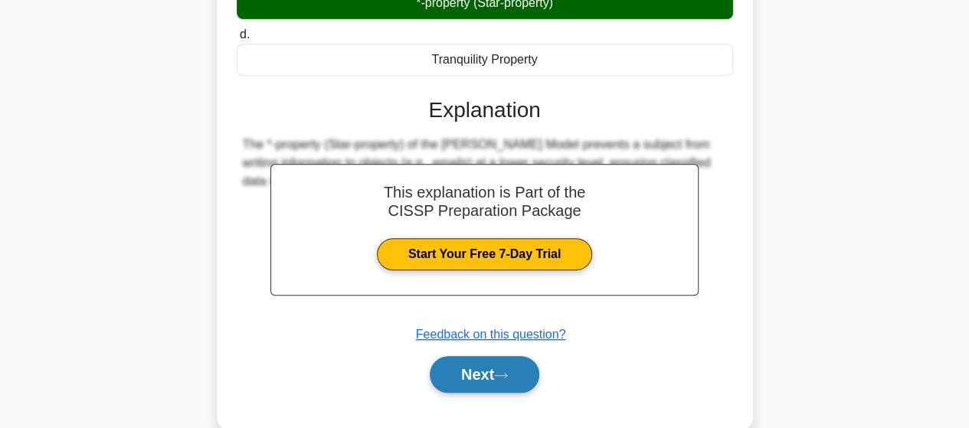
click at [473, 364] on button "Next" at bounding box center [485, 374] width 110 height 37
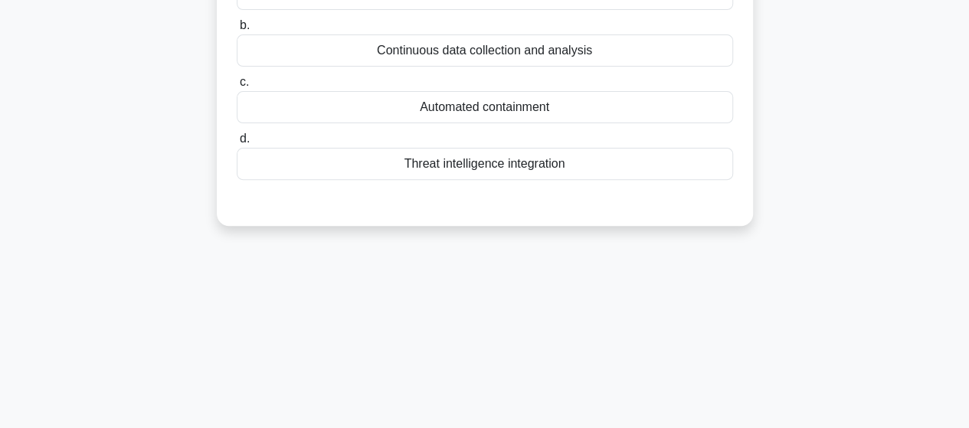
scroll to position [93, 0]
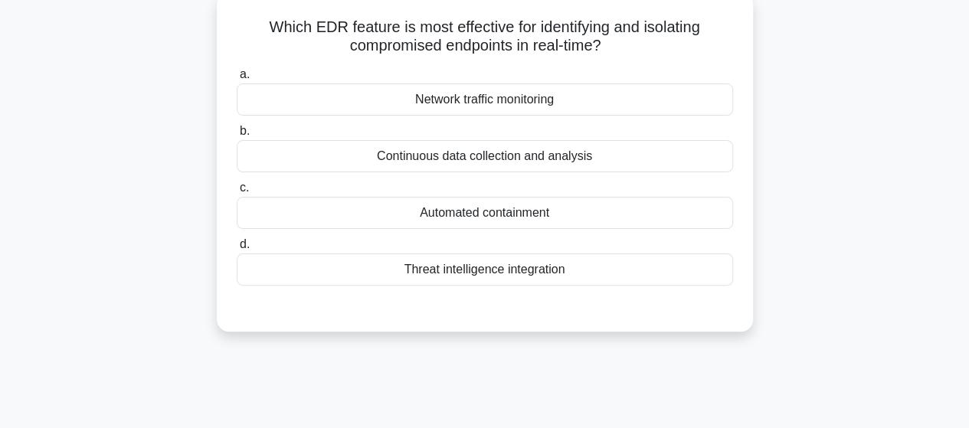
click at [506, 205] on div "Automated containment" at bounding box center [485, 213] width 496 height 32
click at [237, 193] on input "c. Automated containment" at bounding box center [237, 188] width 0 height 10
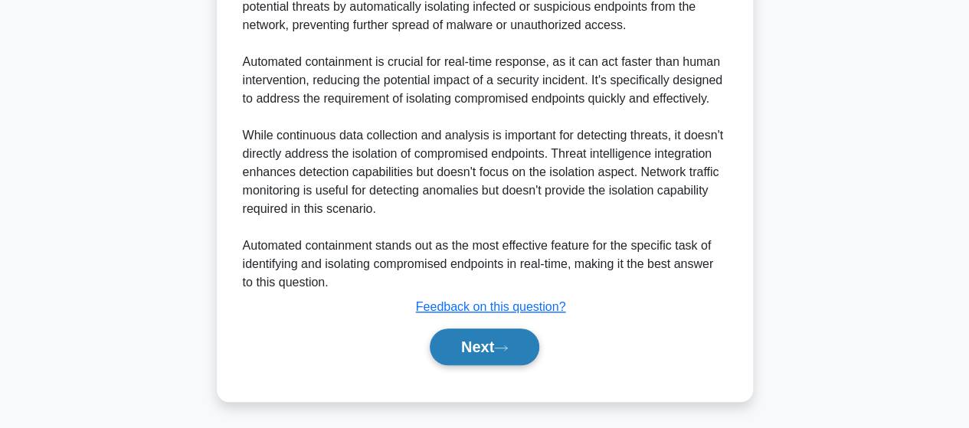
click at [519, 339] on button "Next" at bounding box center [485, 347] width 110 height 37
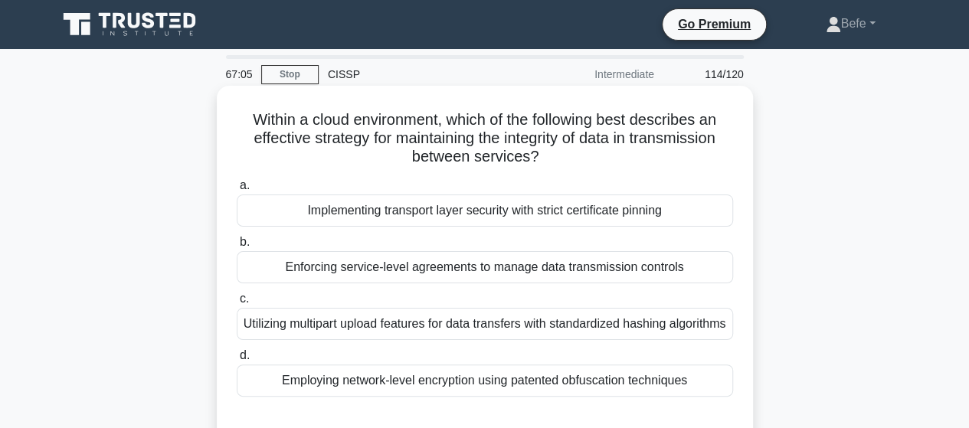
scroll to position [77, 0]
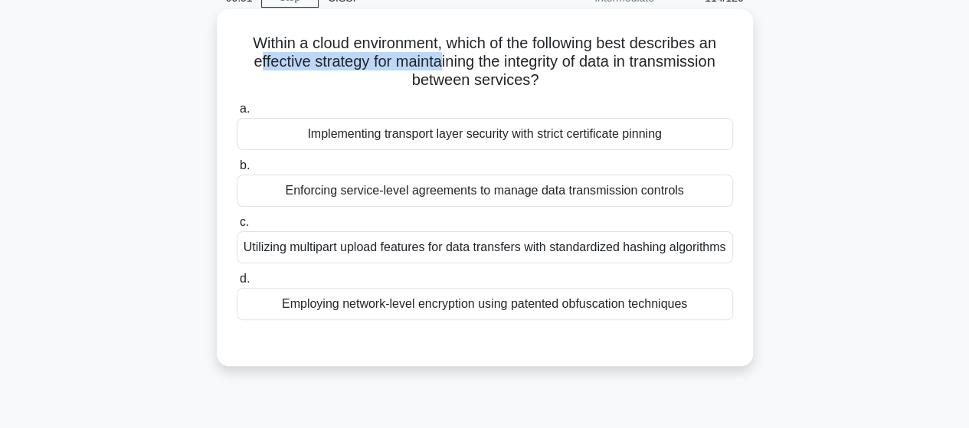
drag, startPoint x: 247, startPoint y: 65, endPoint x: 435, endPoint y: 56, distance: 188.7
click at [435, 56] on h5 "Within a cloud environment, which of the following best describes an effective …" at bounding box center [484, 62] width 499 height 57
click at [524, 142] on div "Implementing transport layer security with strict certificate pinning" at bounding box center [485, 134] width 496 height 32
click at [237, 114] on input "a. Implementing transport layer security with strict certificate pinning" at bounding box center [237, 109] width 0 height 10
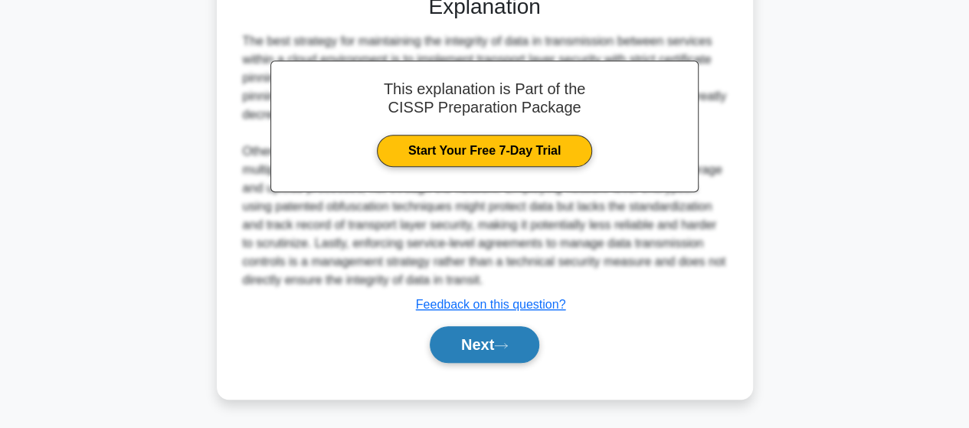
click at [501, 336] on button "Next" at bounding box center [485, 344] width 110 height 37
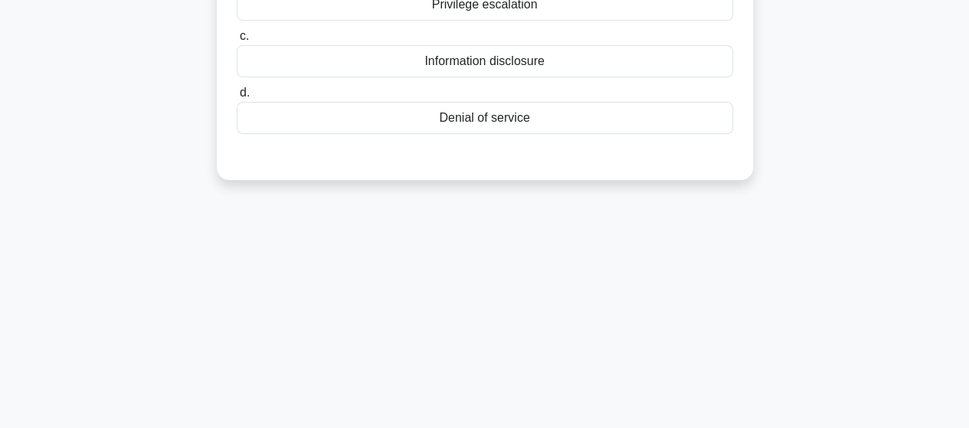
scroll to position [16, 0]
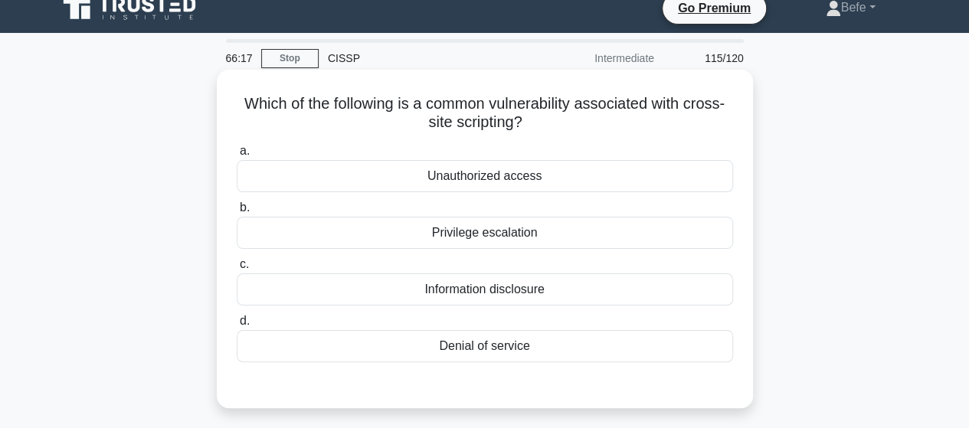
click at [550, 174] on div "Unauthorized access" at bounding box center [485, 176] width 496 height 32
click at [237, 156] on input "a. Unauthorized access" at bounding box center [237, 151] width 0 height 10
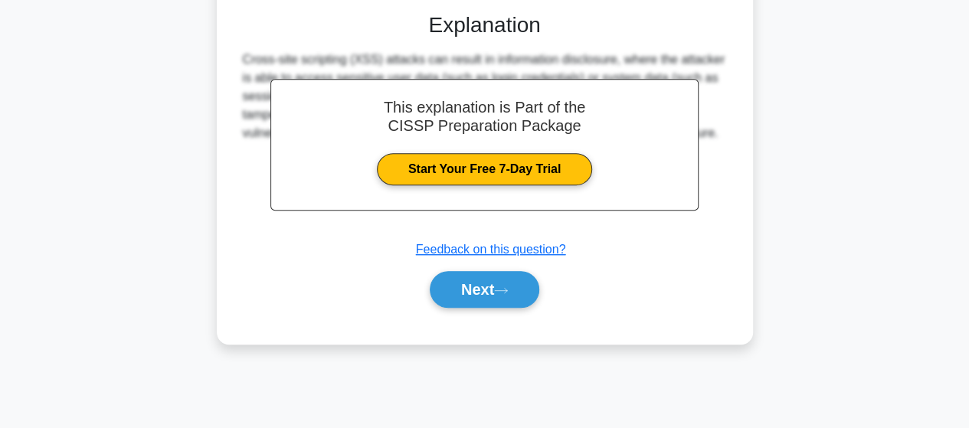
scroll to position [399, 0]
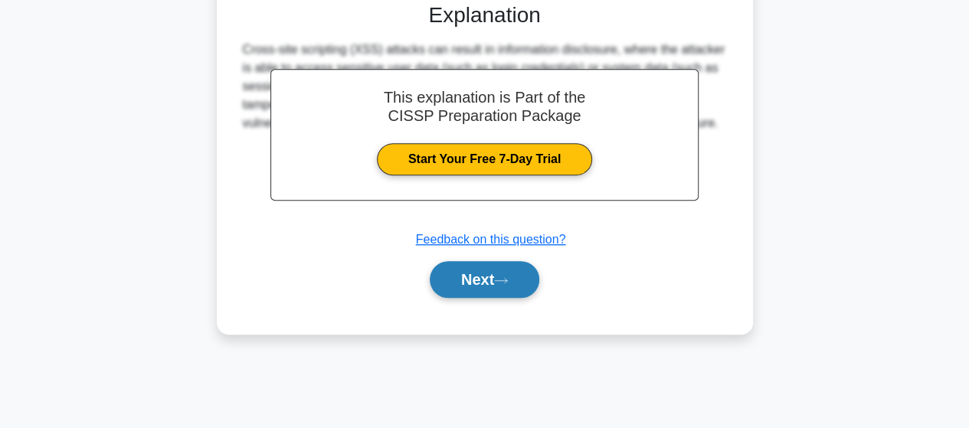
click at [502, 281] on icon at bounding box center [501, 281] width 14 height 8
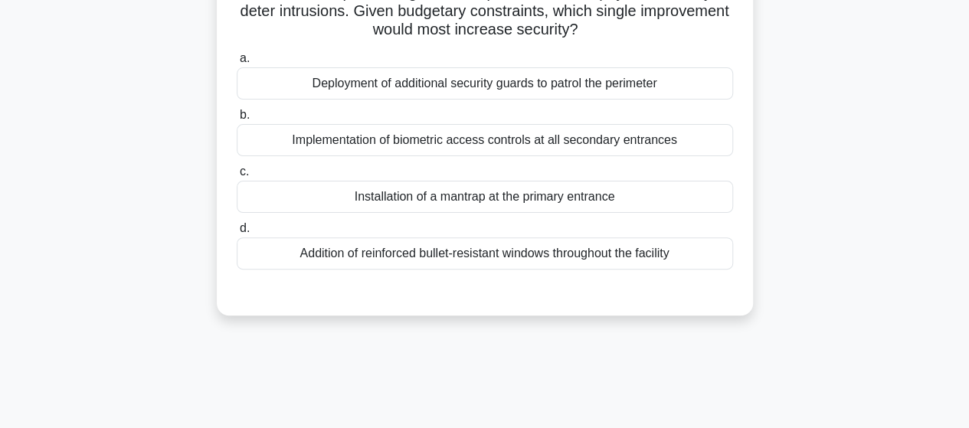
scroll to position [153, 0]
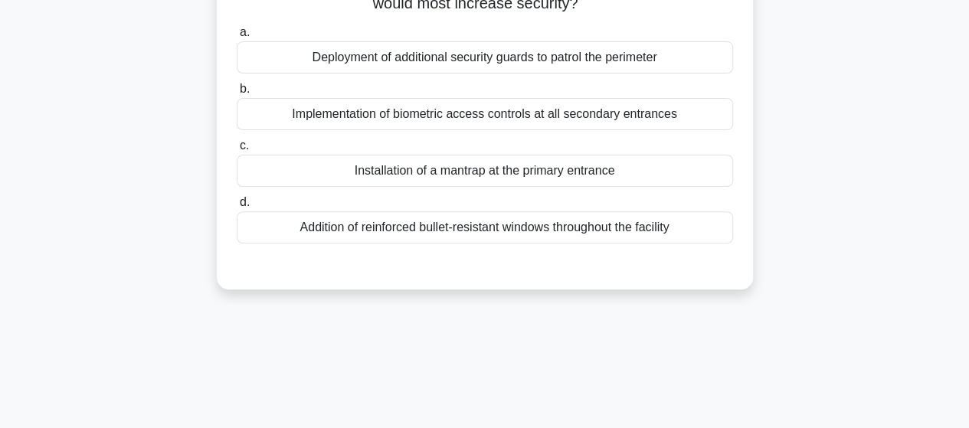
click at [499, 175] on div "Installation of a mantrap at the primary entrance" at bounding box center [485, 171] width 496 height 32
click at [237, 151] on input "c. Installation of a mantrap at the primary entrance" at bounding box center [237, 146] width 0 height 10
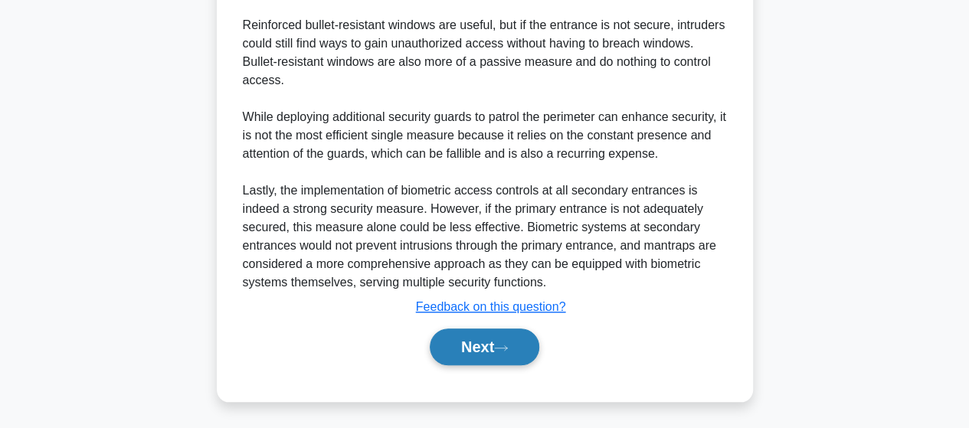
click at [499, 342] on button "Next" at bounding box center [485, 347] width 110 height 37
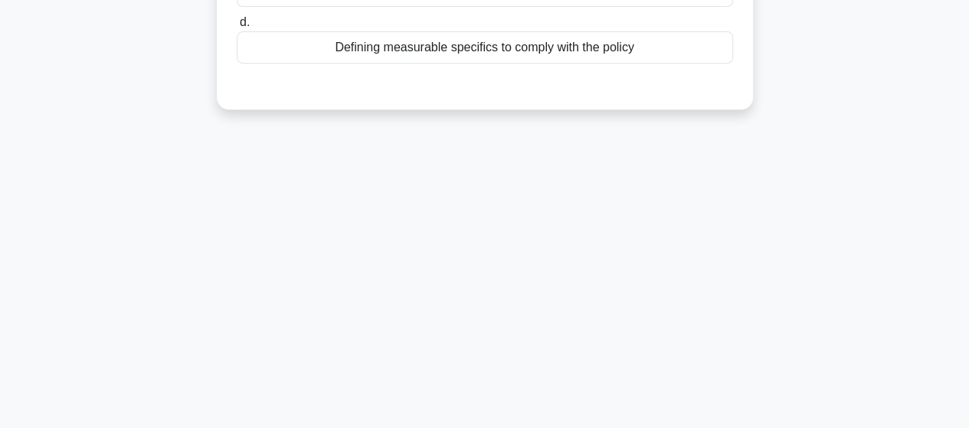
scroll to position [16, 0]
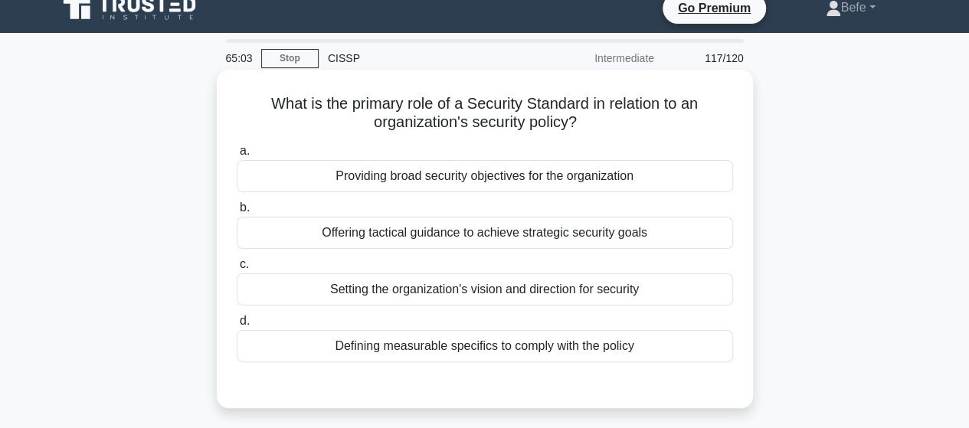
click at [499, 234] on div "Offering tactical guidance to achieve strategic security goals" at bounding box center [485, 233] width 496 height 32
click at [237, 213] on input "b. Offering tactical guidance to achieve strategic security goals" at bounding box center [237, 208] width 0 height 10
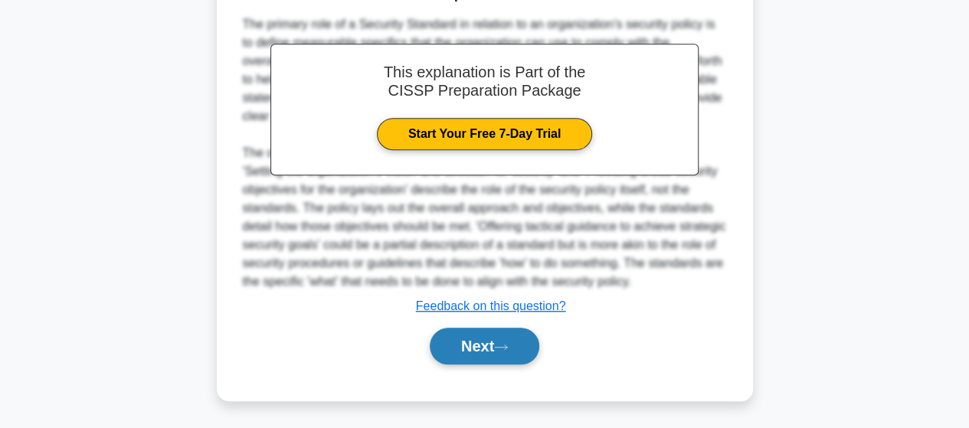
click at [478, 348] on button "Next" at bounding box center [485, 346] width 110 height 37
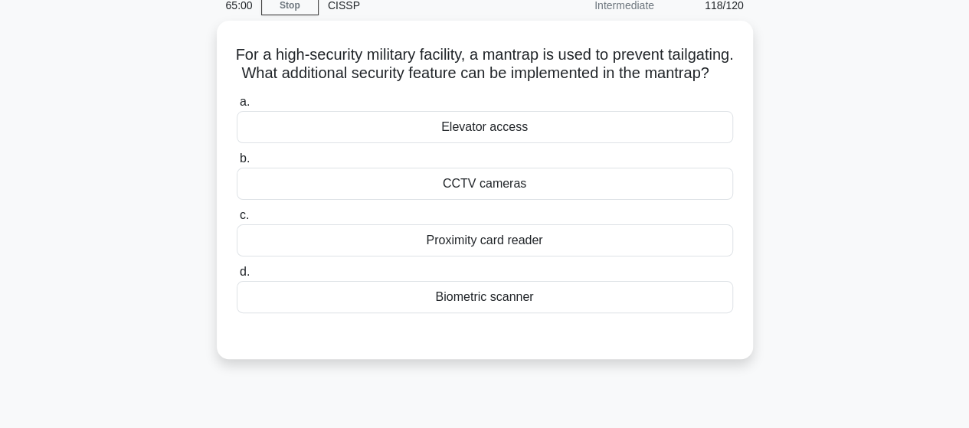
scroll to position [93, 0]
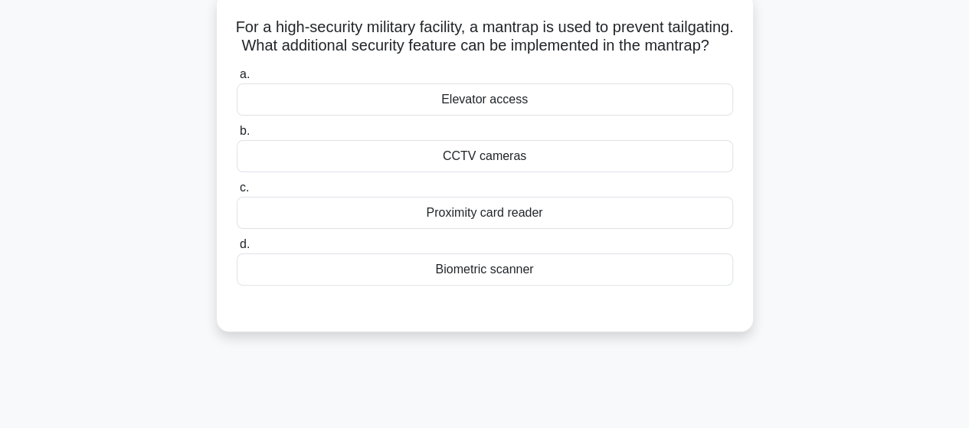
click at [477, 284] on div "Biometric scanner" at bounding box center [485, 270] width 496 height 32
click at [237, 250] on input "d. Biometric scanner" at bounding box center [237, 245] width 0 height 10
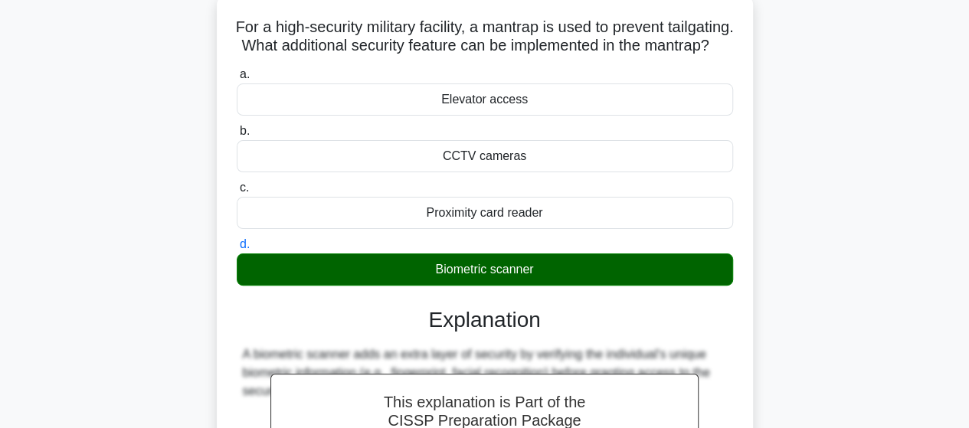
click at [237, 70] on input "a. Elevator access" at bounding box center [237, 75] width 0 height 10
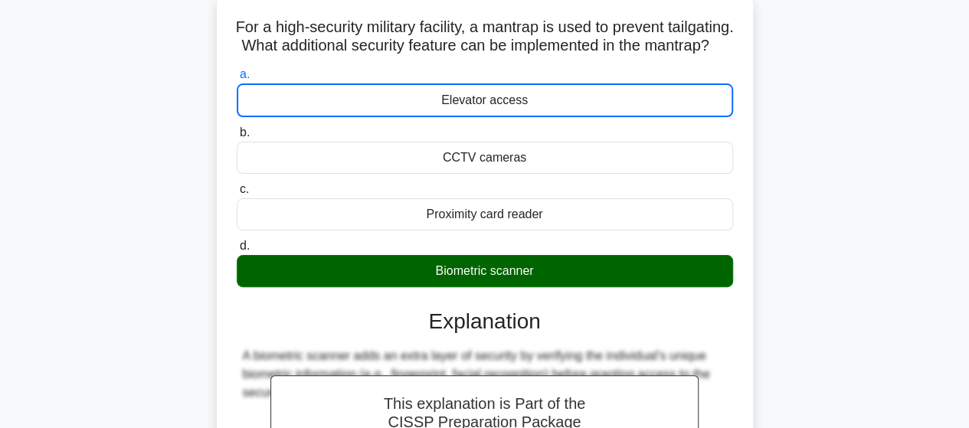
click at [237, 128] on input "b. CCTV cameras" at bounding box center [237, 133] width 0 height 10
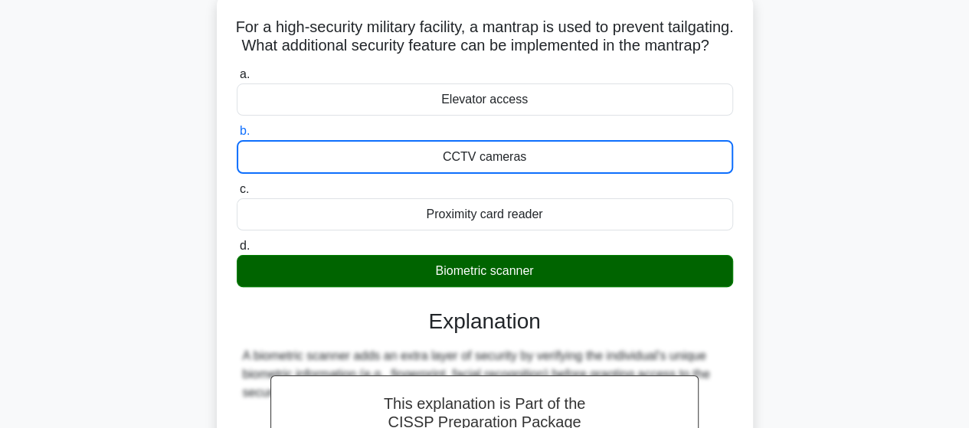
click at [237, 185] on input "c. Proximity card reader" at bounding box center [237, 190] width 0 height 10
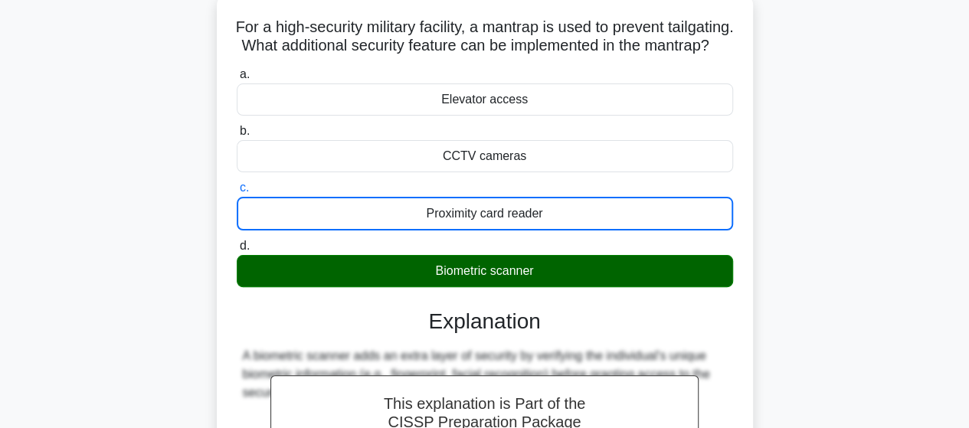
click at [237, 241] on input "d. Biometric scanner" at bounding box center [237, 246] width 0 height 10
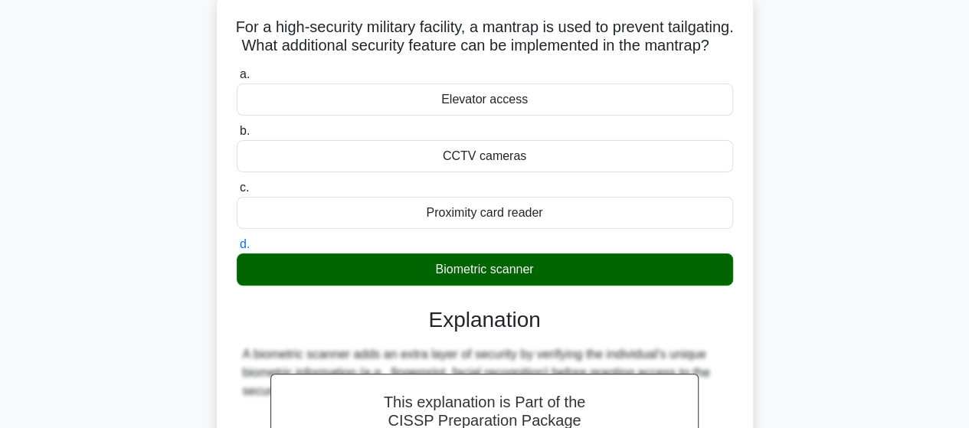
click at [237, 70] on input "a. Elevator access" at bounding box center [237, 75] width 0 height 10
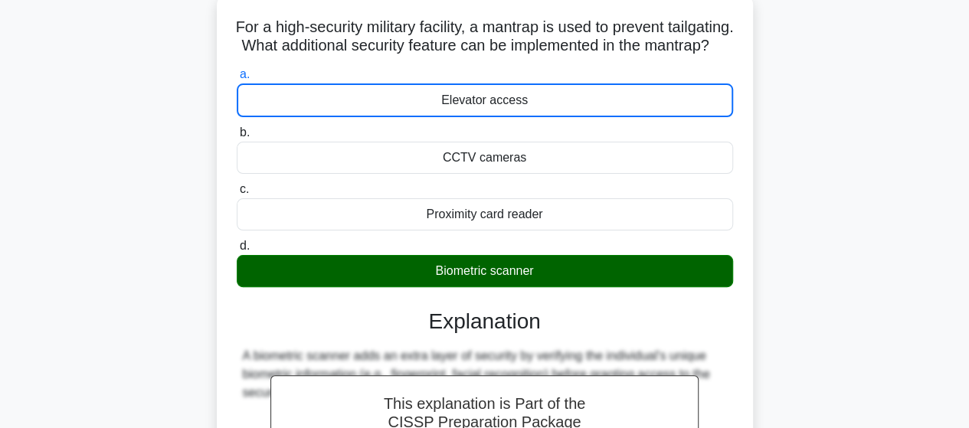
click at [237, 128] on input "b. CCTV cameras" at bounding box center [237, 133] width 0 height 10
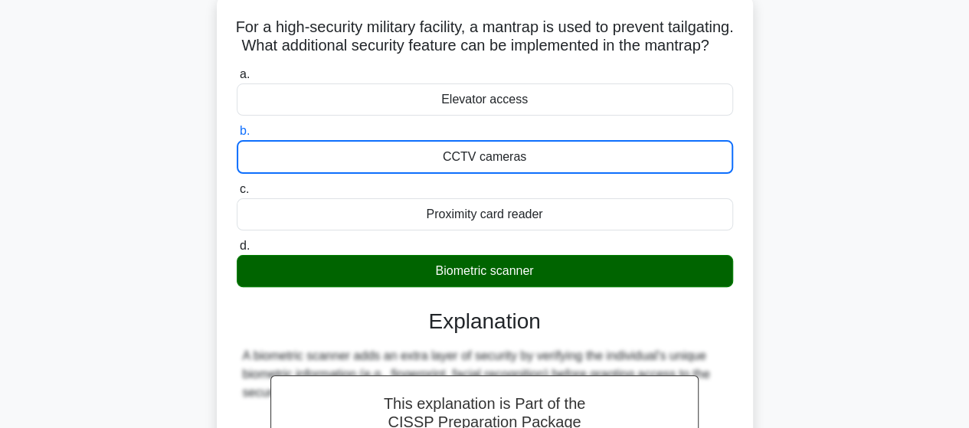
click at [237, 185] on input "c. Proximity card reader" at bounding box center [237, 190] width 0 height 10
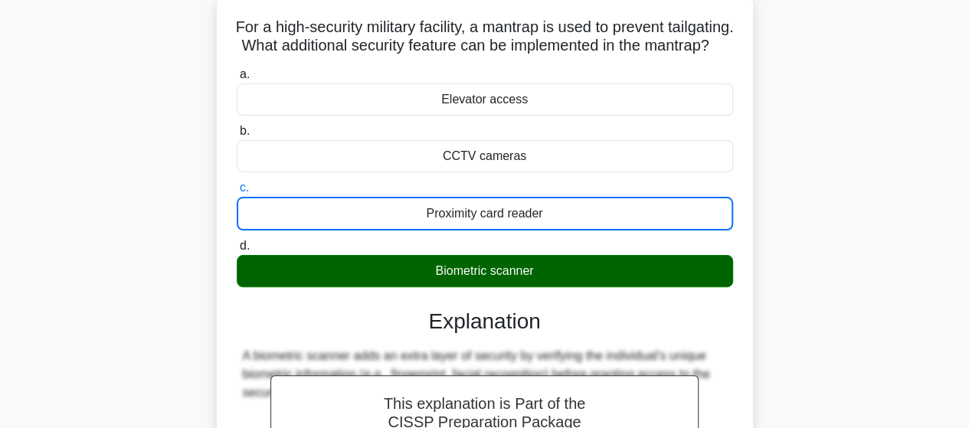
click at [237, 241] on input "d. Biometric scanner" at bounding box center [237, 246] width 0 height 10
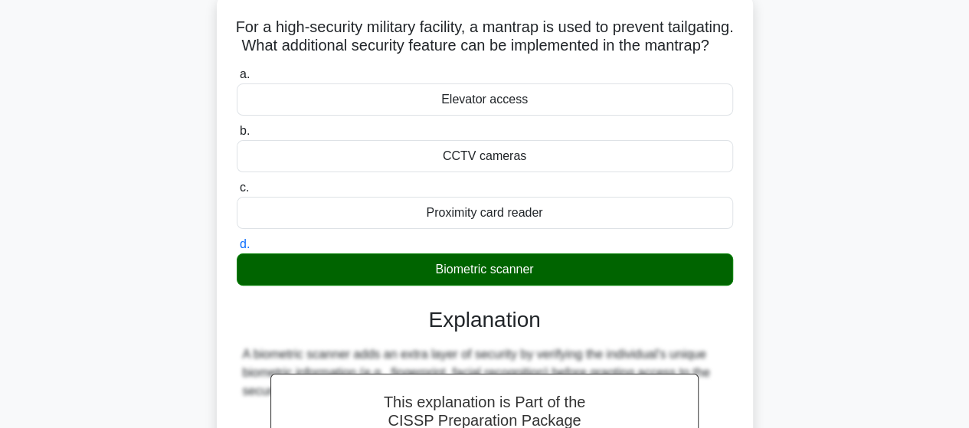
click at [237, 70] on input "a. Elevator access" at bounding box center [237, 75] width 0 height 10
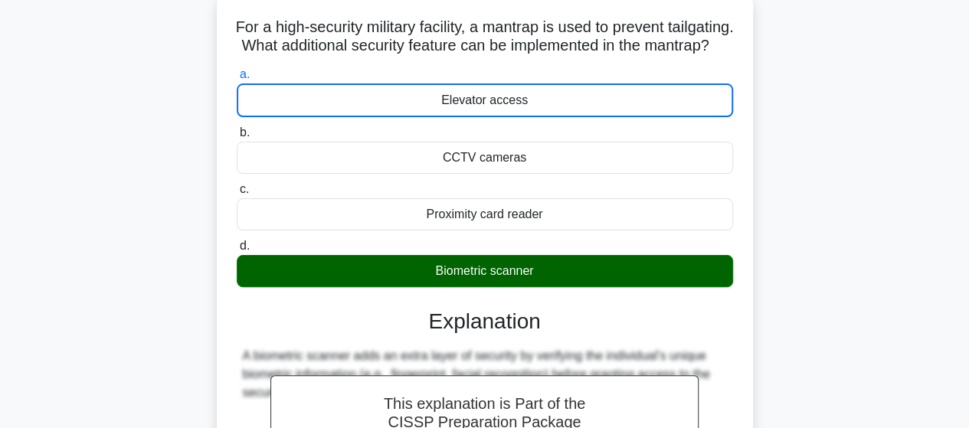
click at [237, 128] on input "b. CCTV cameras" at bounding box center [237, 133] width 0 height 10
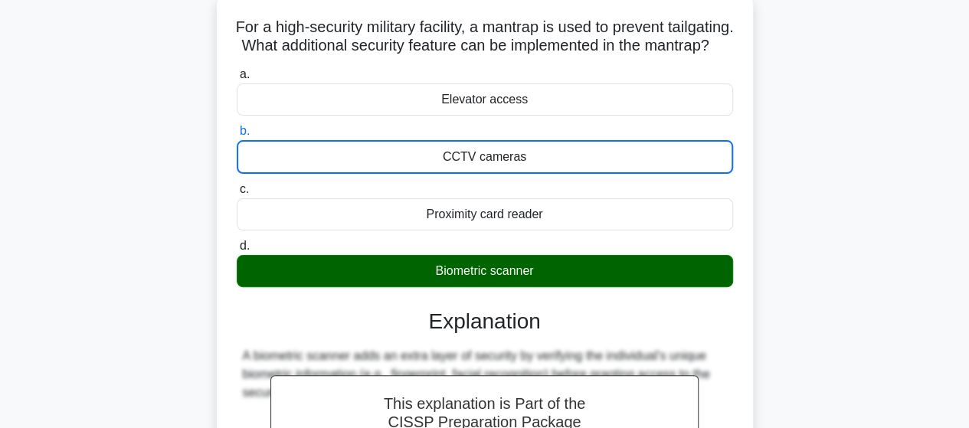
click at [237, 185] on input "c. Proximity card reader" at bounding box center [237, 190] width 0 height 10
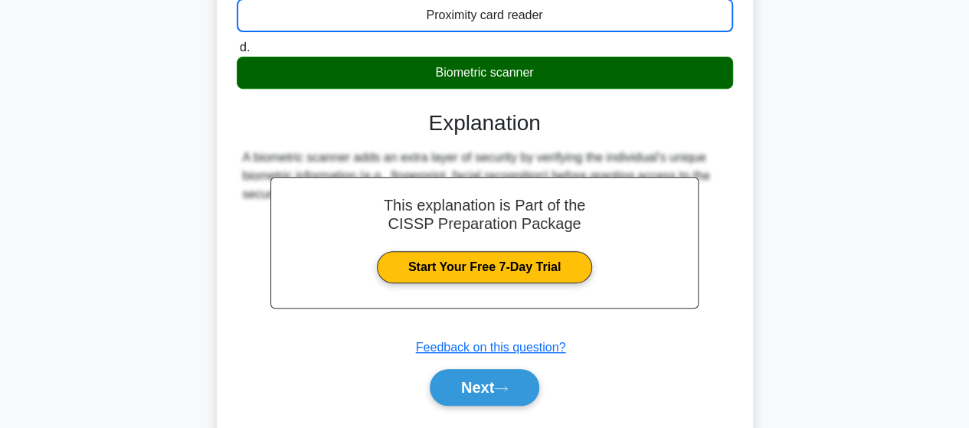
scroll to position [399, 0]
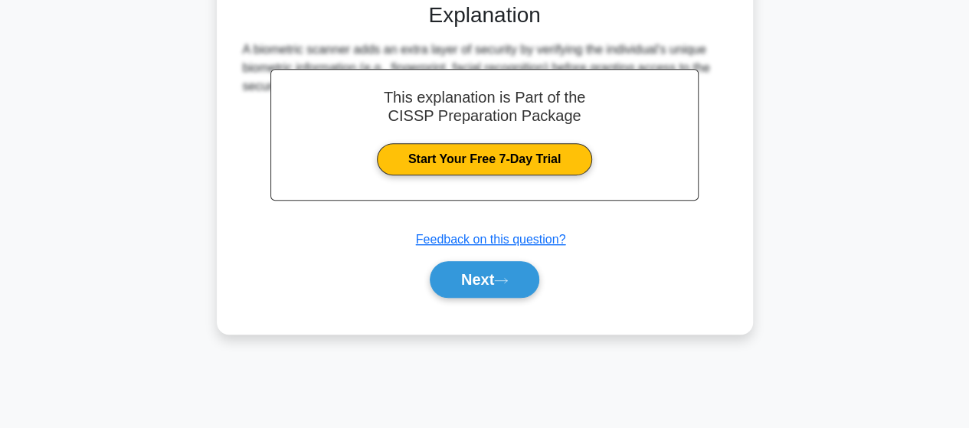
click at [723, 249] on div "Submit feedback Feedback on this question?" at bounding box center [491, 240] width 496 height 18
click at [485, 293] on button "Next" at bounding box center [485, 279] width 110 height 37
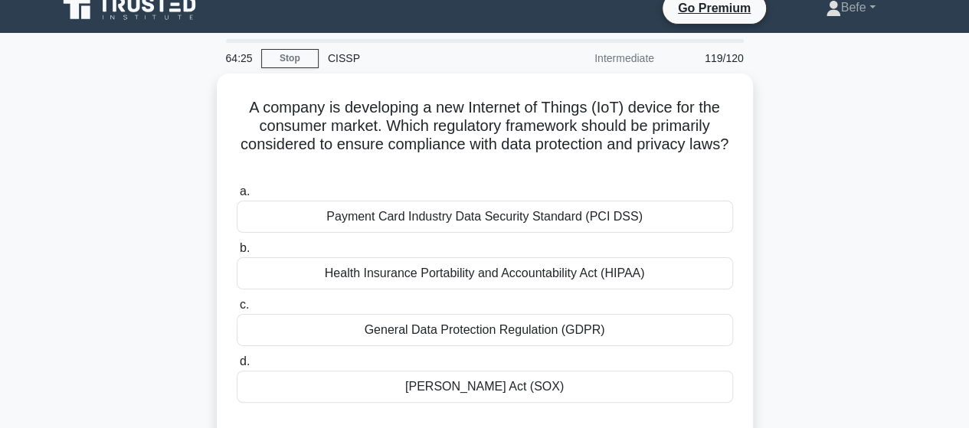
scroll to position [93, 0]
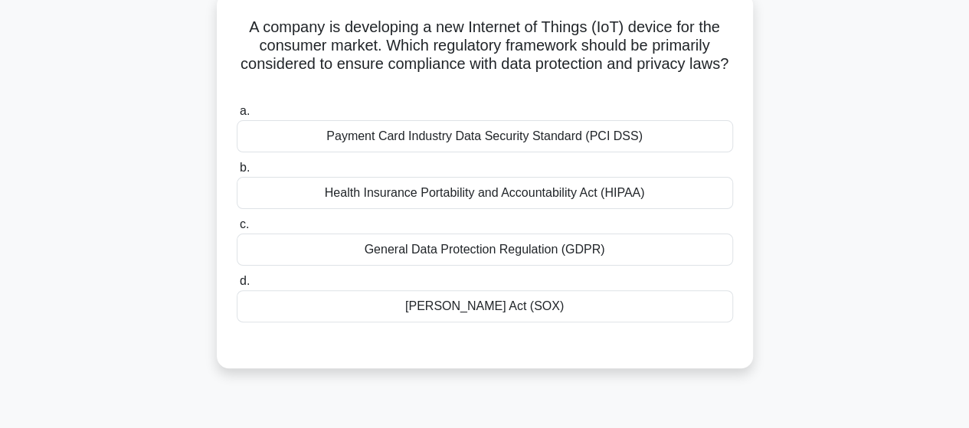
click at [556, 254] on div "General Data Protection Regulation (GDPR)" at bounding box center [485, 250] width 496 height 32
click at [237, 230] on input "c. General Data Protection Regulation (GDPR)" at bounding box center [237, 225] width 0 height 10
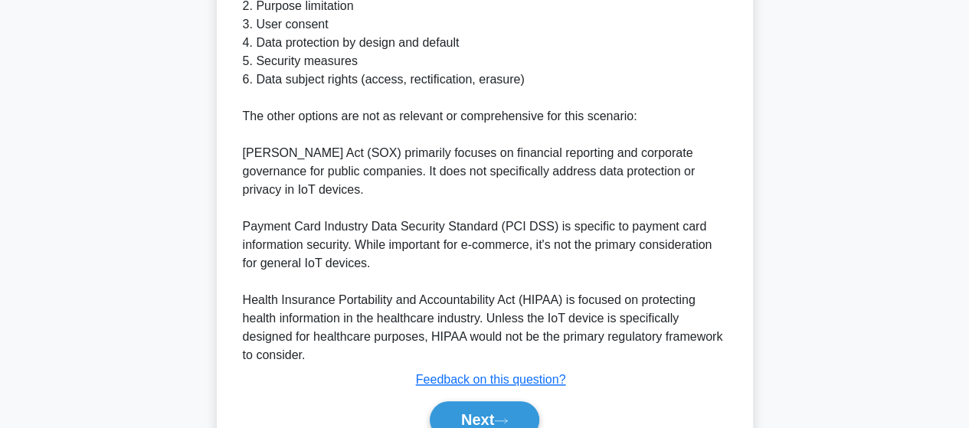
scroll to position [753, 0]
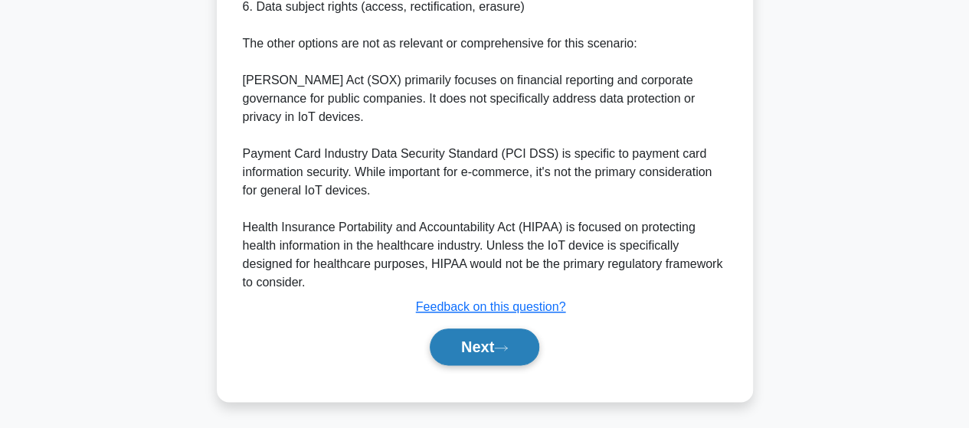
click at [498, 342] on button "Next" at bounding box center [485, 347] width 110 height 37
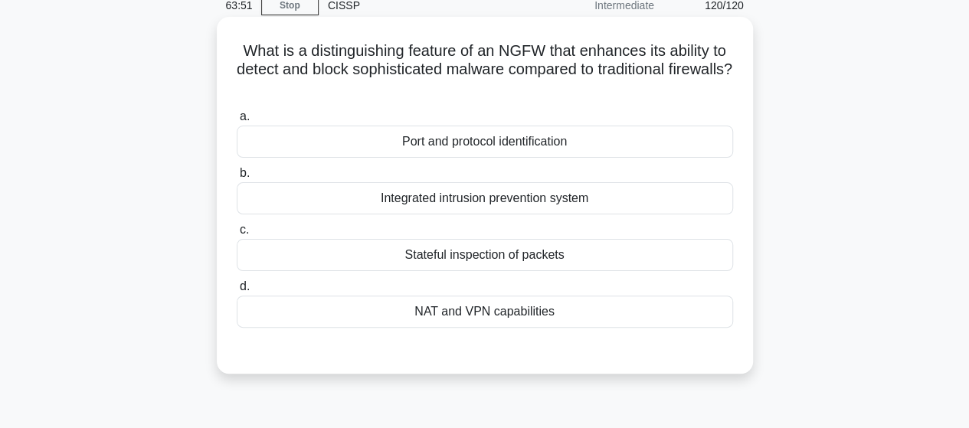
scroll to position [93, 0]
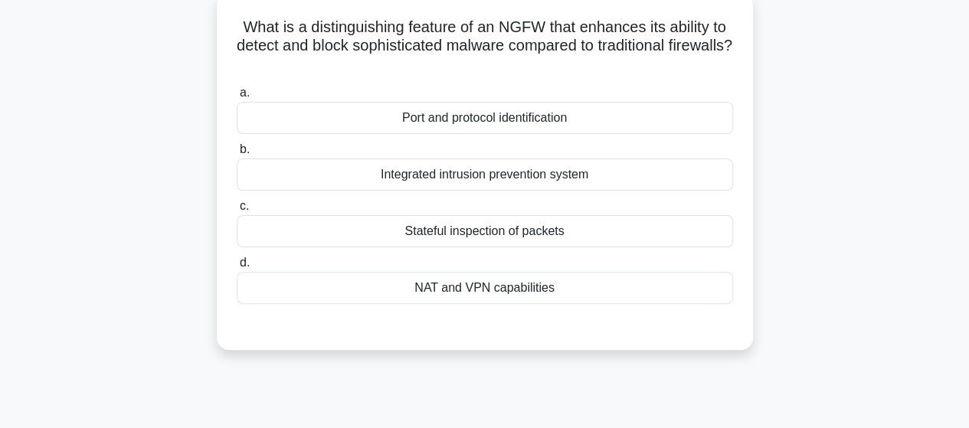
click at [438, 172] on div "Integrated intrusion prevention system" at bounding box center [485, 175] width 496 height 32
click at [237, 155] on input "b. Integrated intrusion prevention system" at bounding box center [237, 150] width 0 height 10
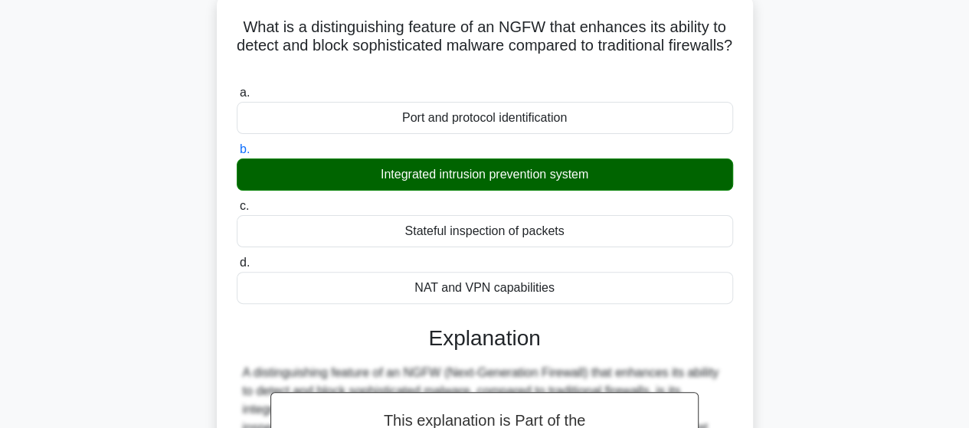
scroll to position [441, 0]
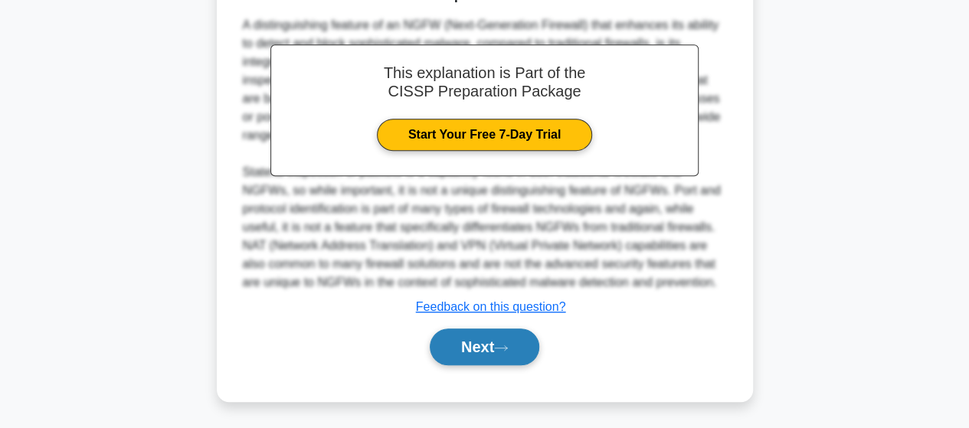
click at [457, 354] on button "Next" at bounding box center [485, 347] width 110 height 37
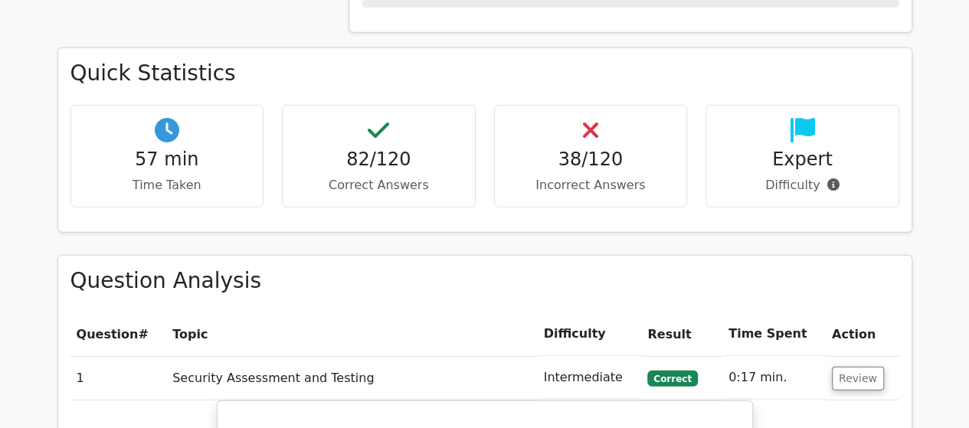
scroll to position [2068, 0]
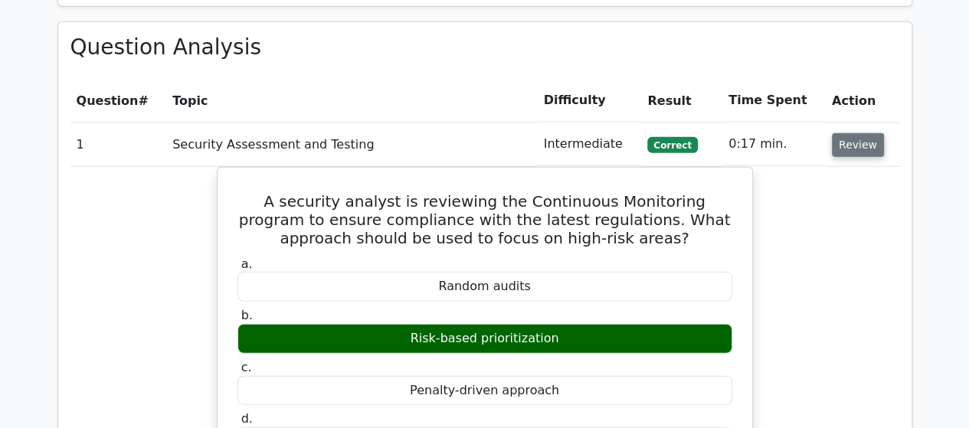
click at [863, 133] on button "Review" at bounding box center [858, 145] width 52 height 24
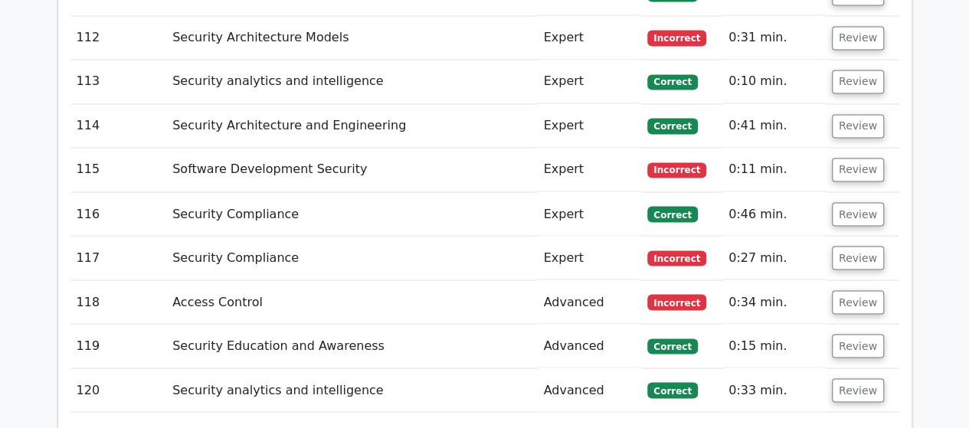
scroll to position [7048, 0]
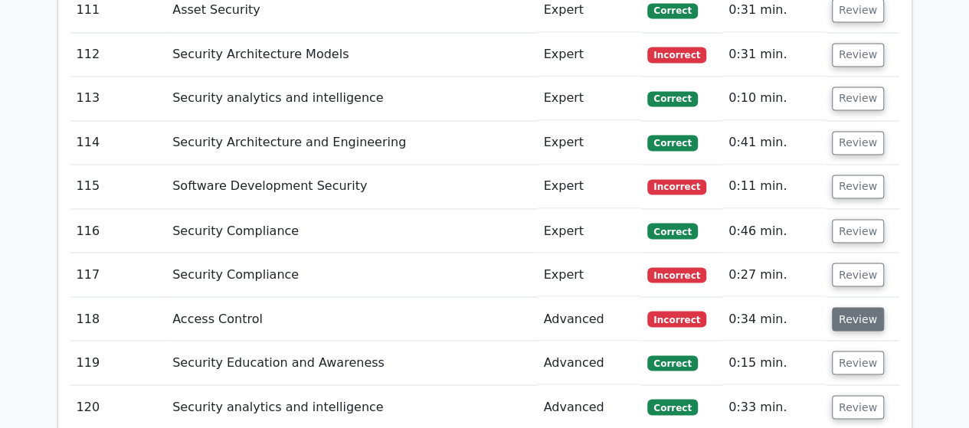
click at [859, 307] on button "Review" at bounding box center [858, 319] width 52 height 24
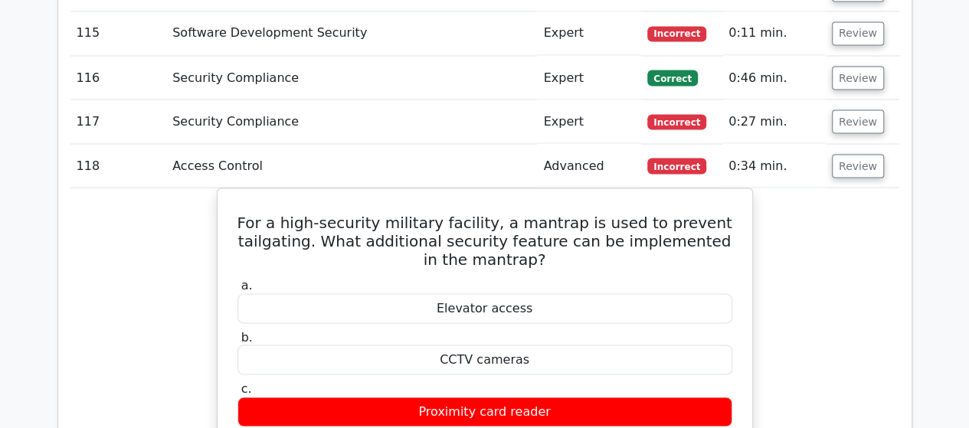
scroll to position [7125, 0]
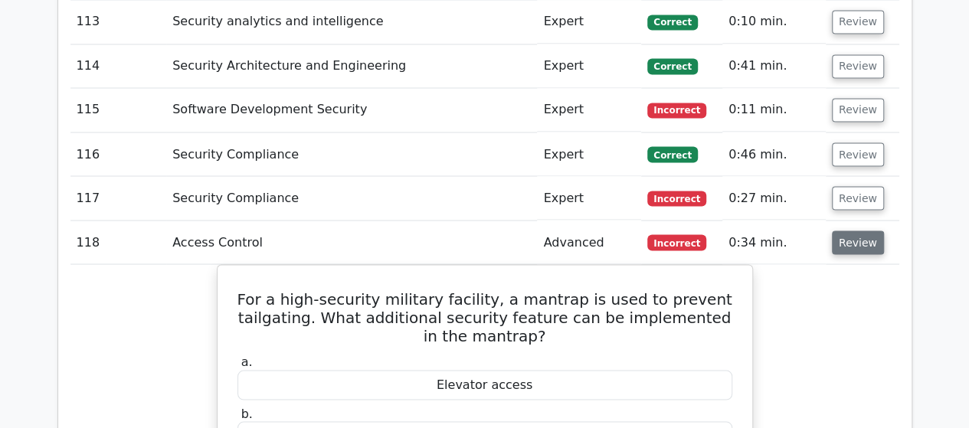
click at [843, 231] on button "Review" at bounding box center [858, 243] width 52 height 24
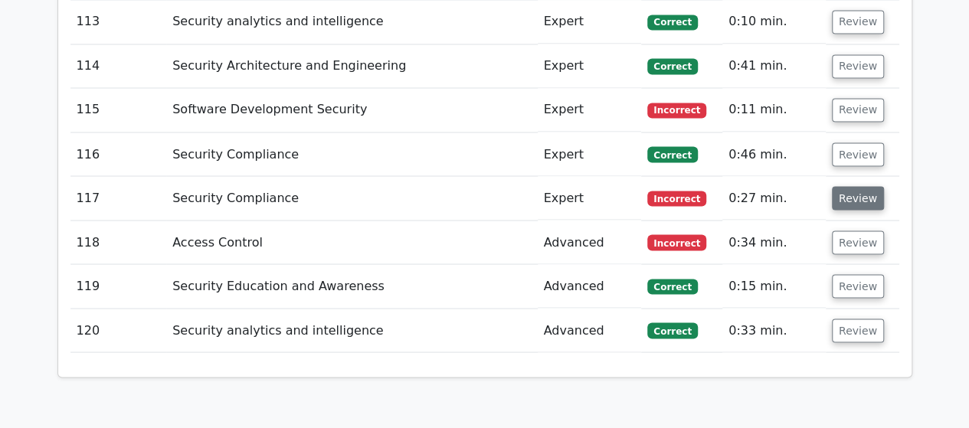
click at [837, 186] on button "Review" at bounding box center [858, 198] width 52 height 24
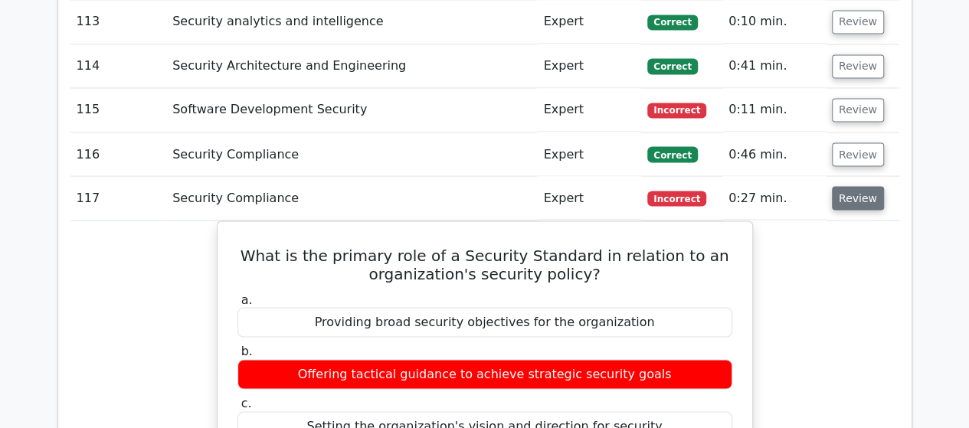
click at [837, 186] on button "Review" at bounding box center [858, 198] width 52 height 24
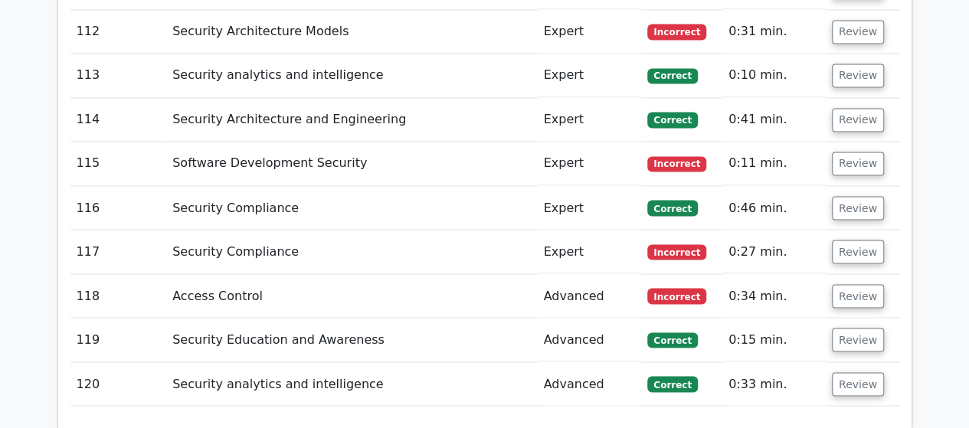
scroll to position [7048, 0]
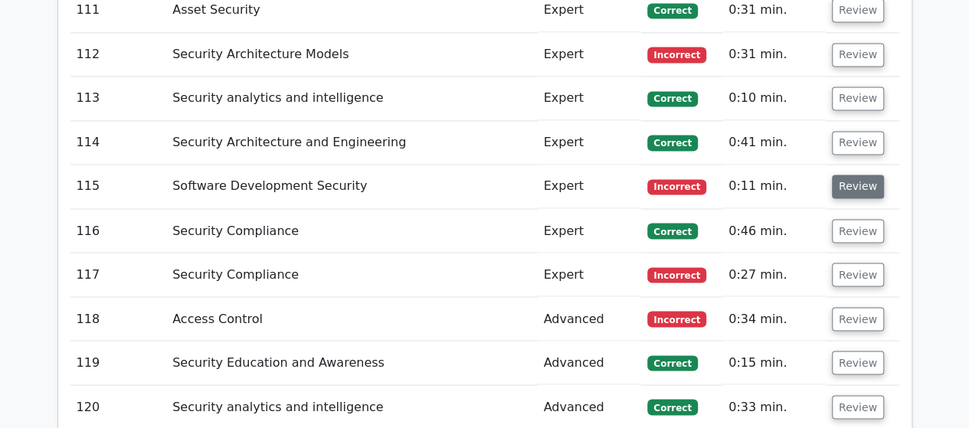
click at [850, 175] on button "Review" at bounding box center [858, 187] width 52 height 24
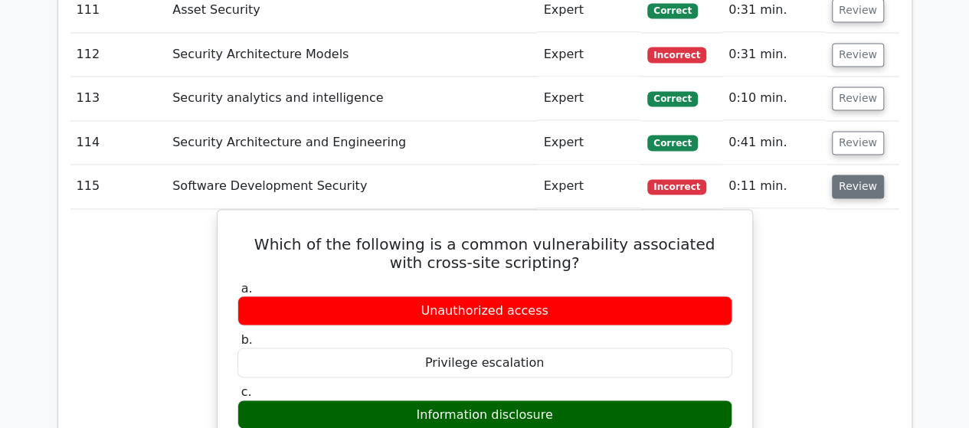
click at [850, 175] on button "Review" at bounding box center [858, 187] width 52 height 24
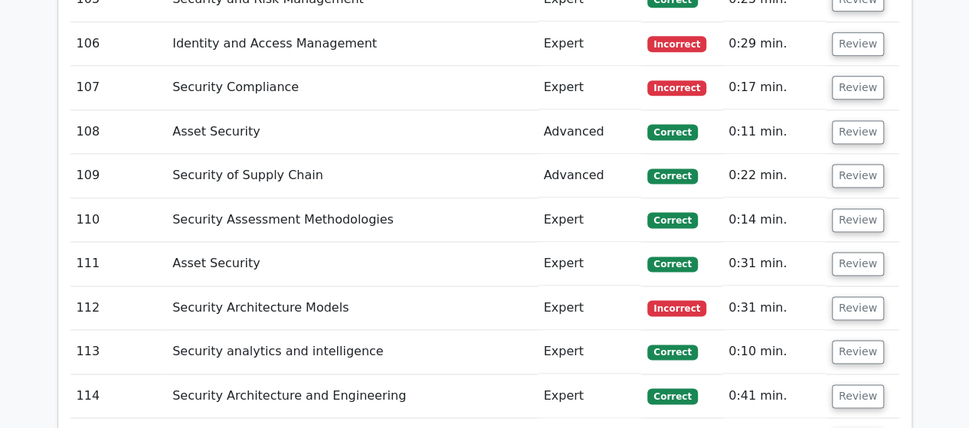
scroll to position [6818, 0]
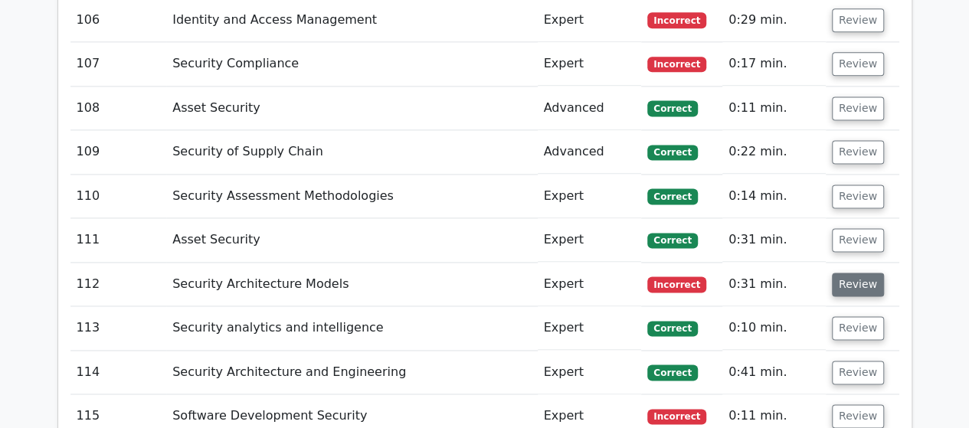
click at [848, 273] on button "Review" at bounding box center [858, 285] width 52 height 24
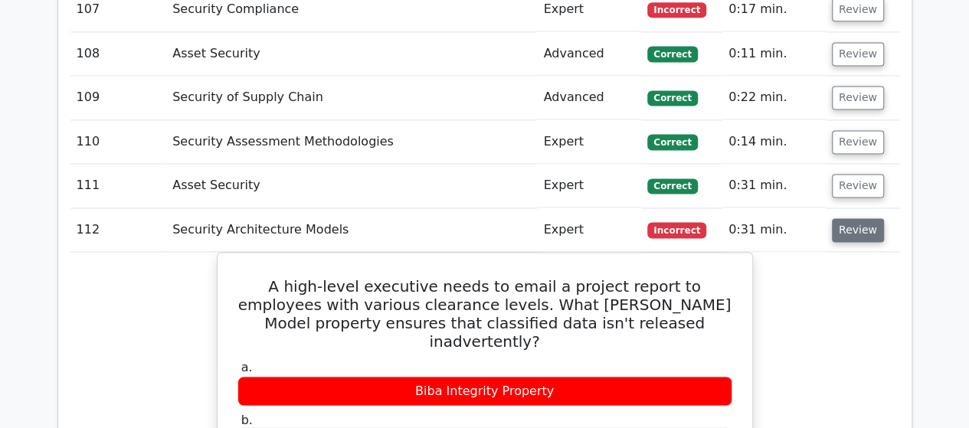
scroll to position [6895, 0]
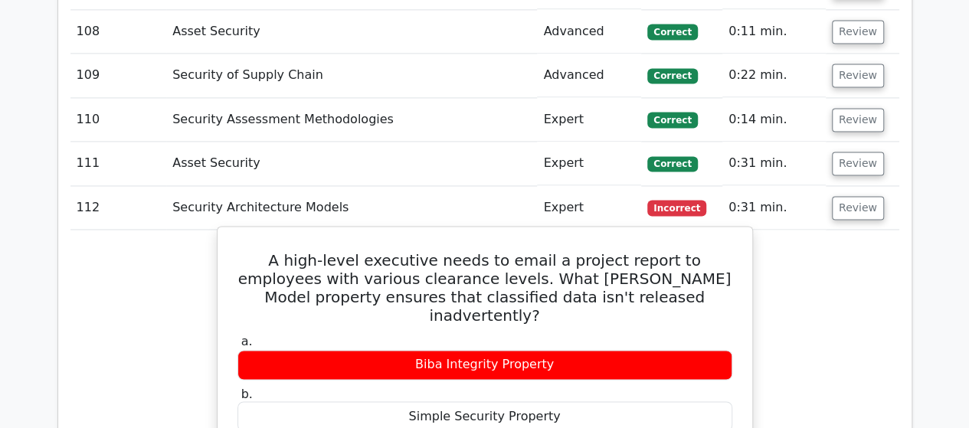
click at [406, 350] on div "Biba Integrity Property" at bounding box center [484, 365] width 495 height 30
drag, startPoint x: 423, startPoint y: 246, endPoint x: 621, endPoint y: 244, distance: 198.4
click at [621, 350] on div "Biba Integrity Property" at bounding box center [484, 365] width 495 height 30
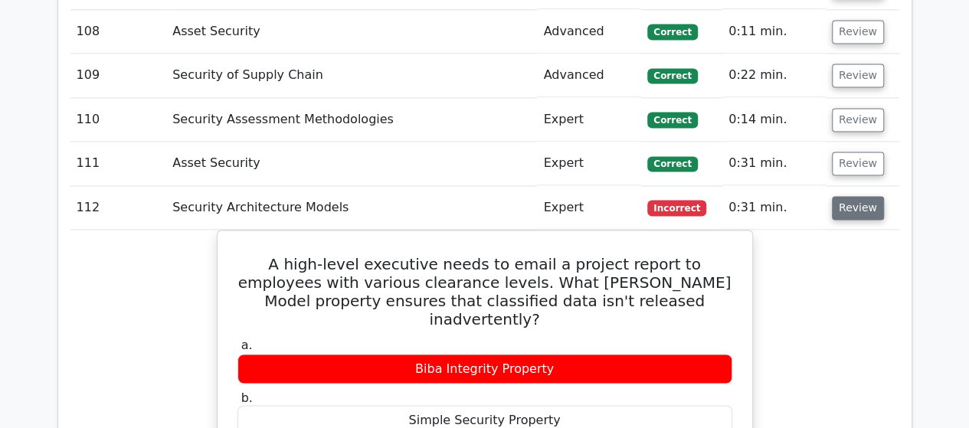
click at [846, 196] on button "Review" at bounding box center [858, 208] width 52 height 24
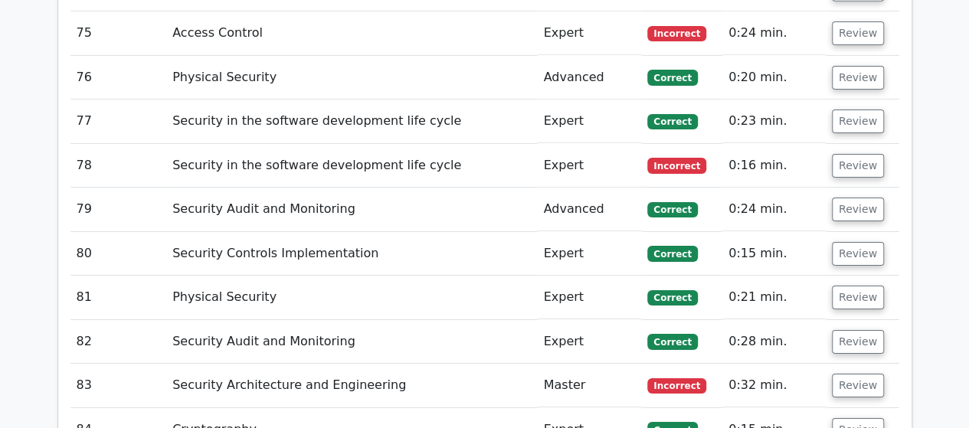
scroll to position [4903, 0]
